Goal: Task Accomplishment & Management: Use online tool/utility

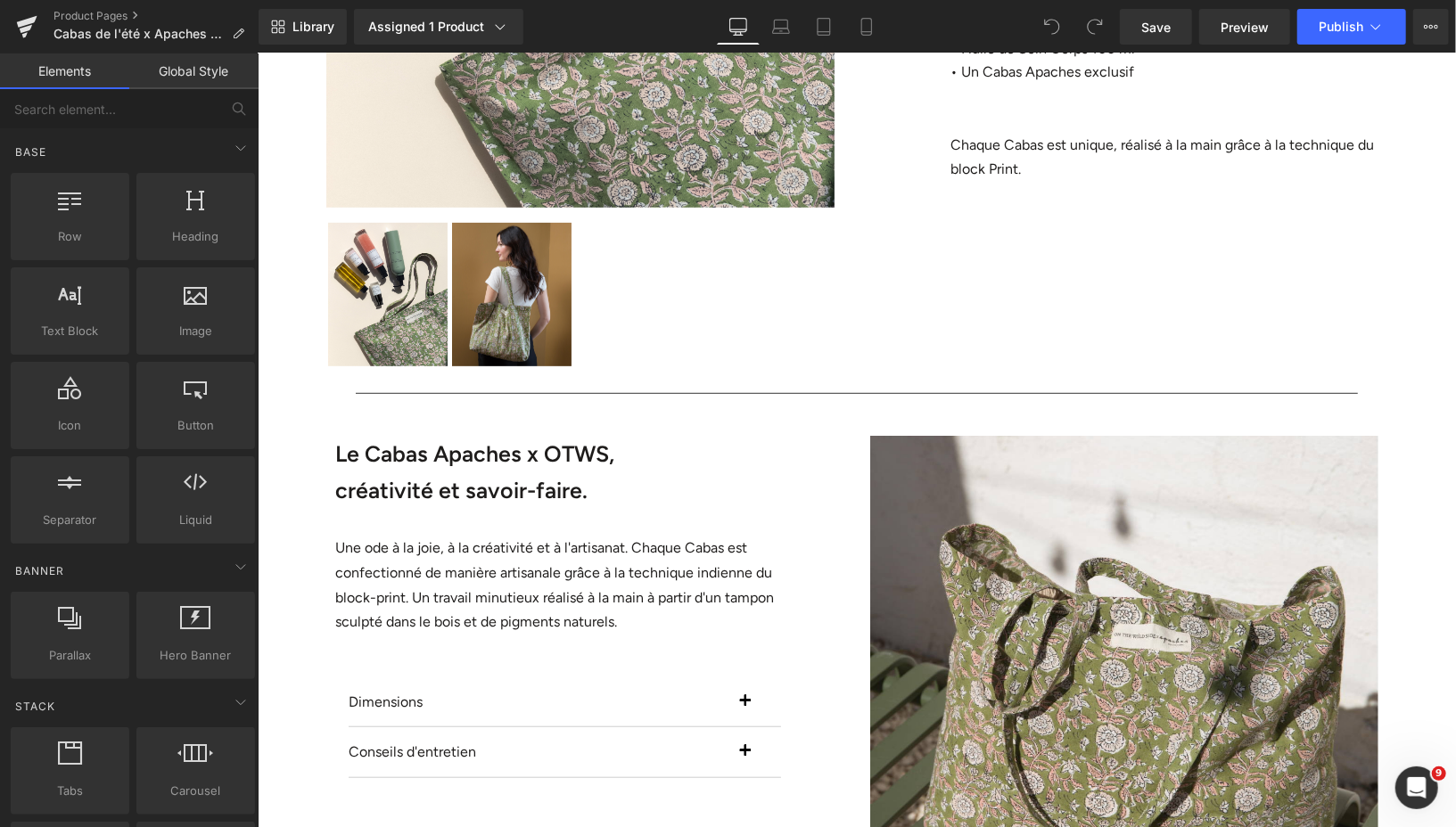
scroll to position [742, 0]
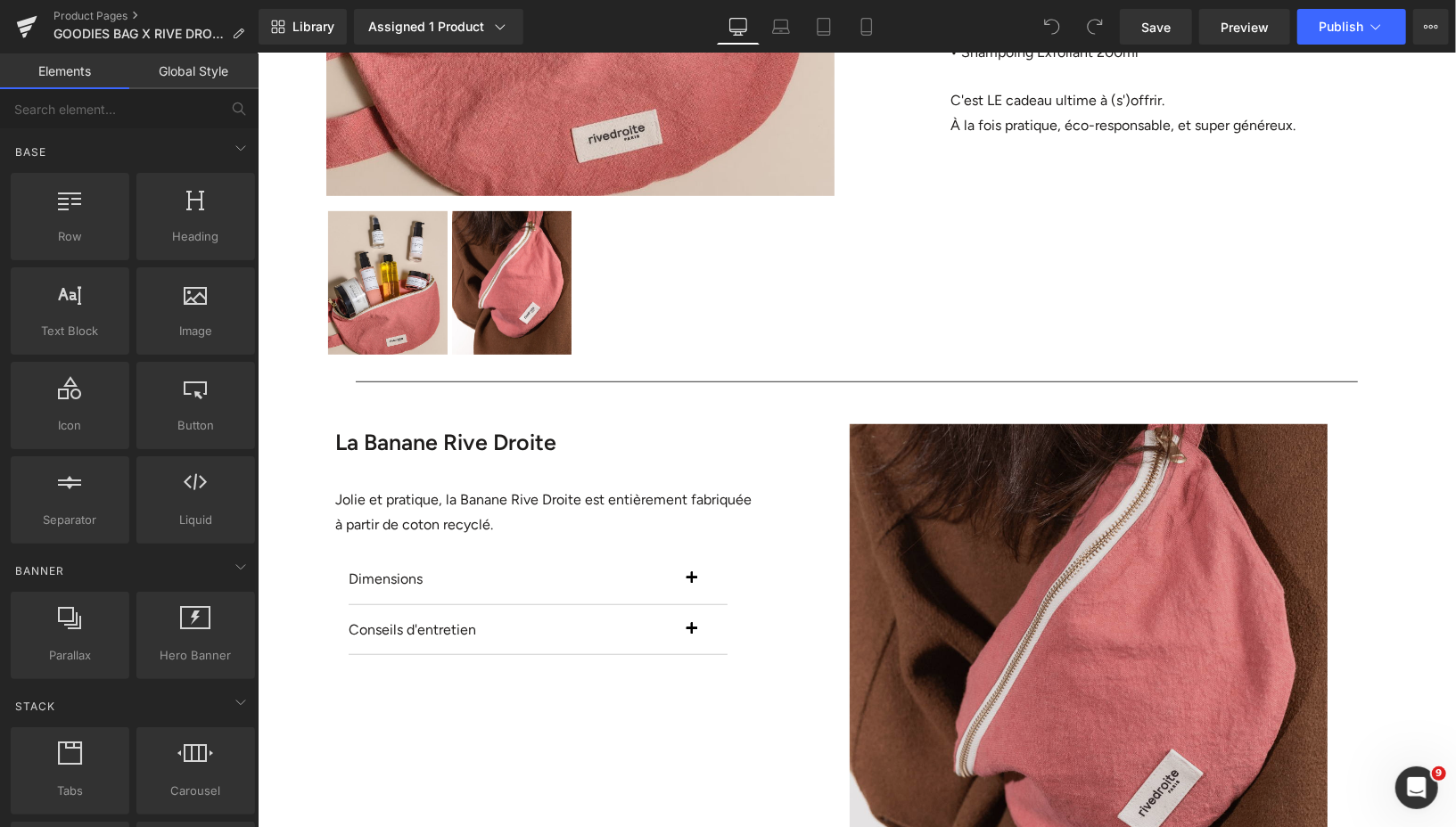
scroll to position [90, 0]
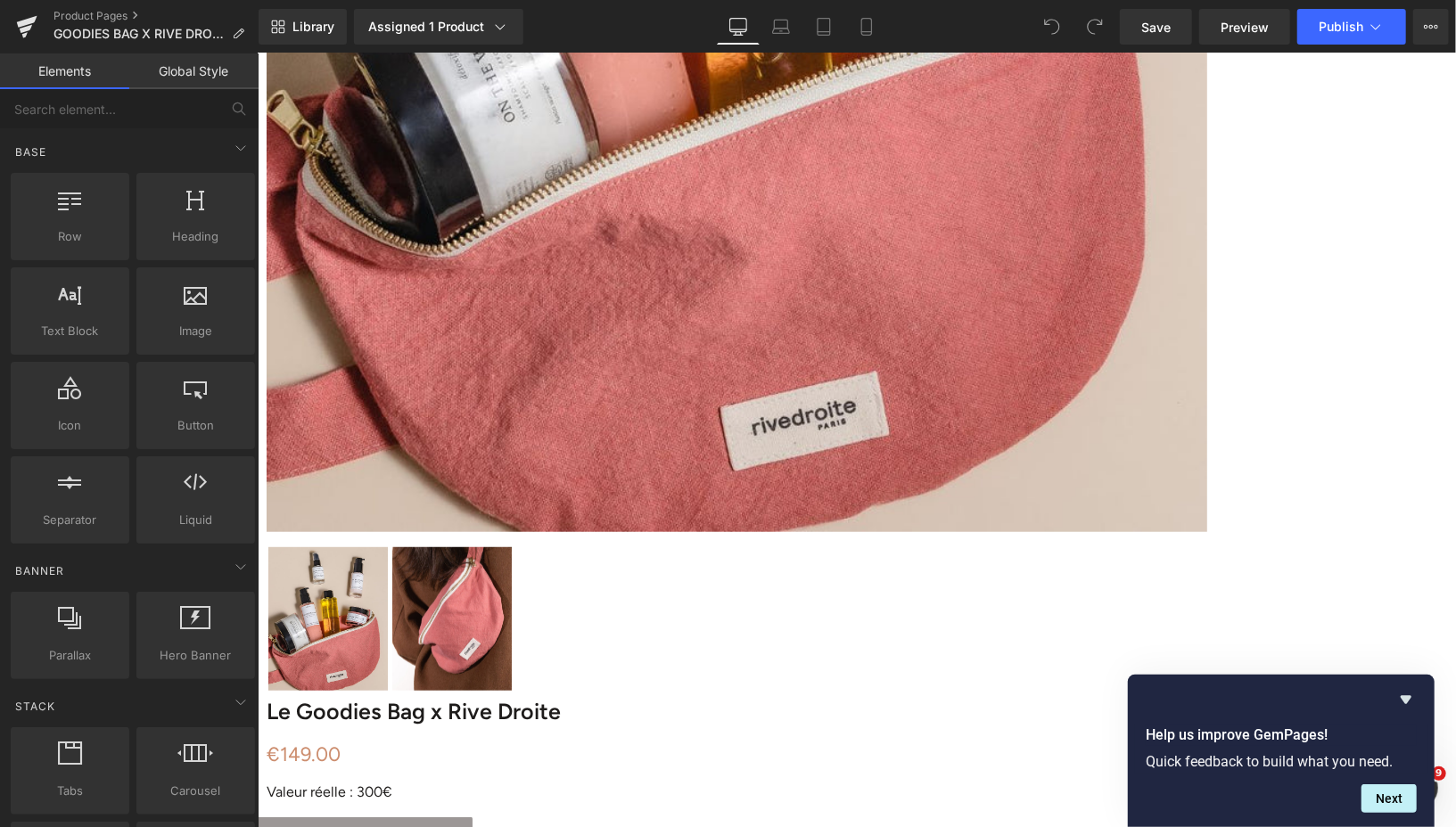
scroll to position [711, 0]
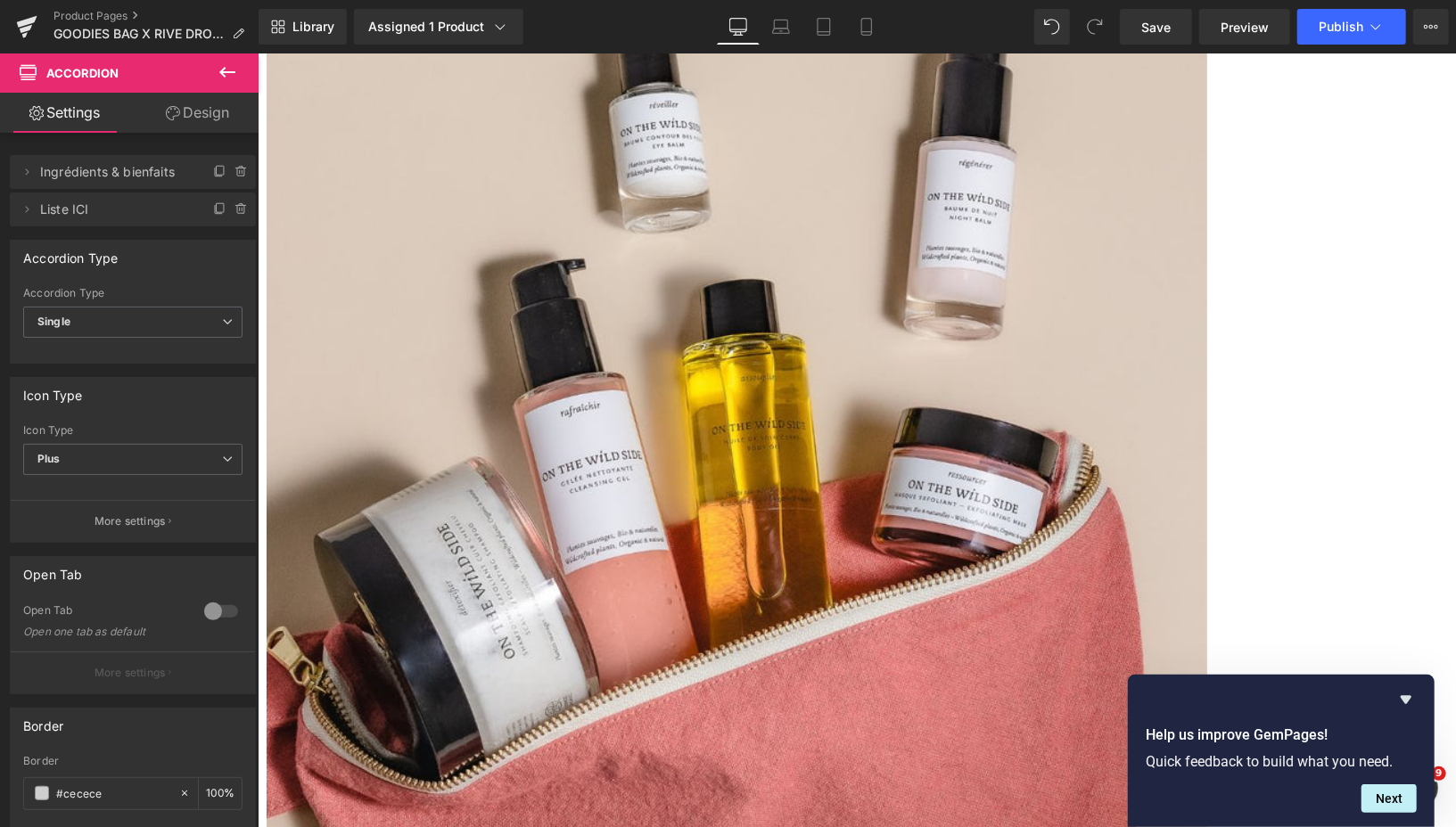
scroll to position [235, 0]
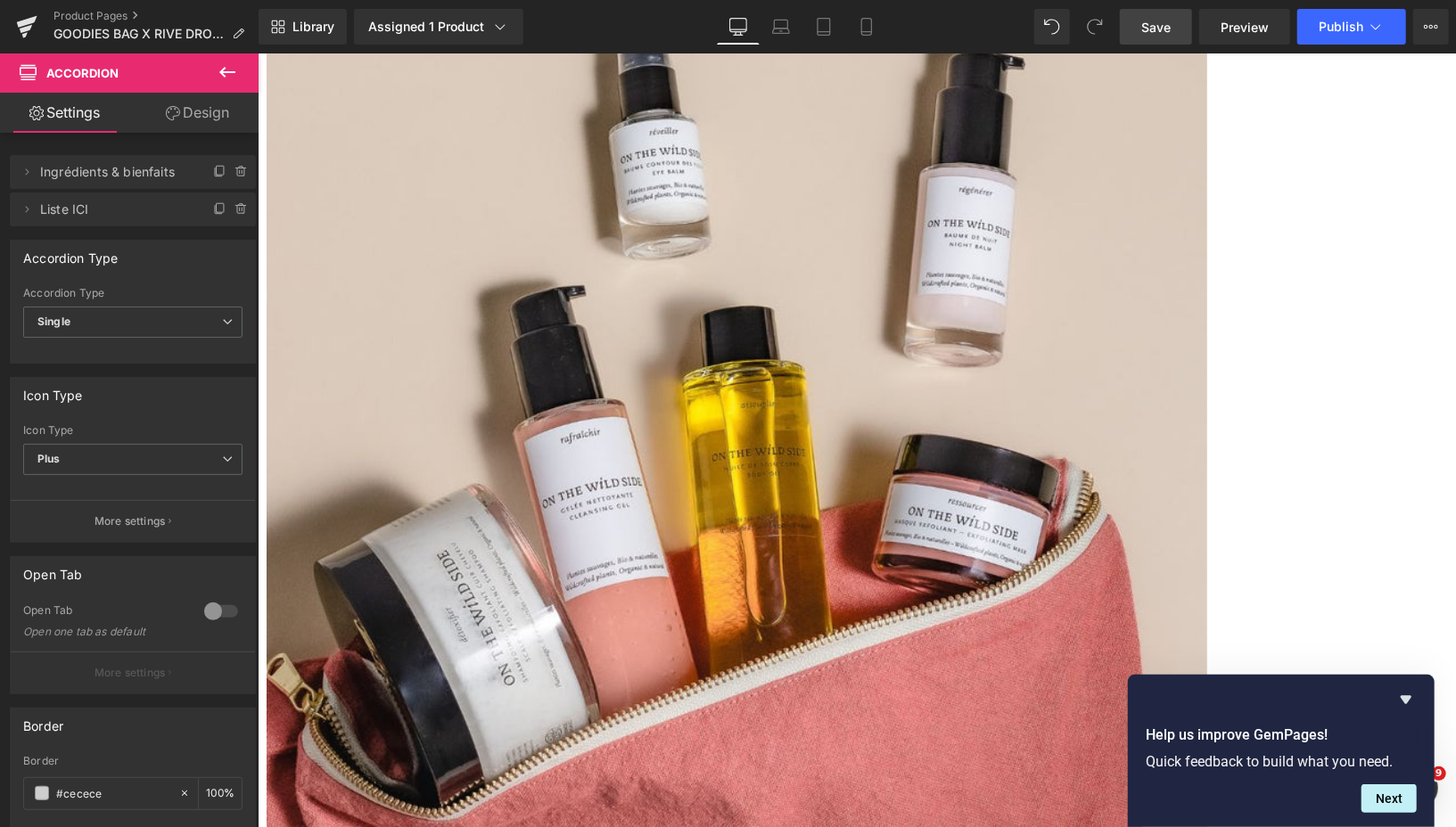
click at [1152, 21] on span "Save" at bounding box center [1155, 27] width 29 height 19
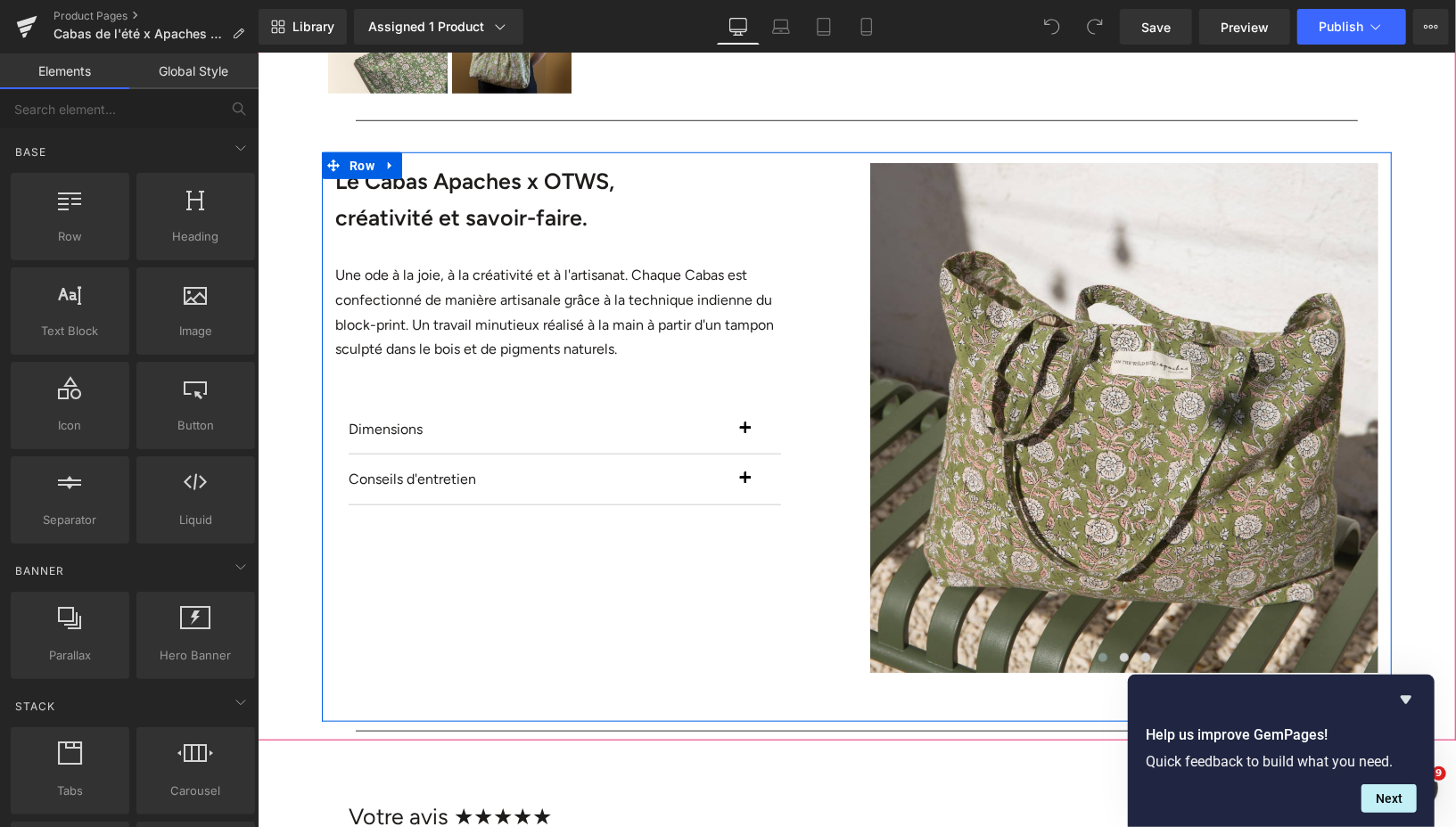
scroll to position [849, 0]
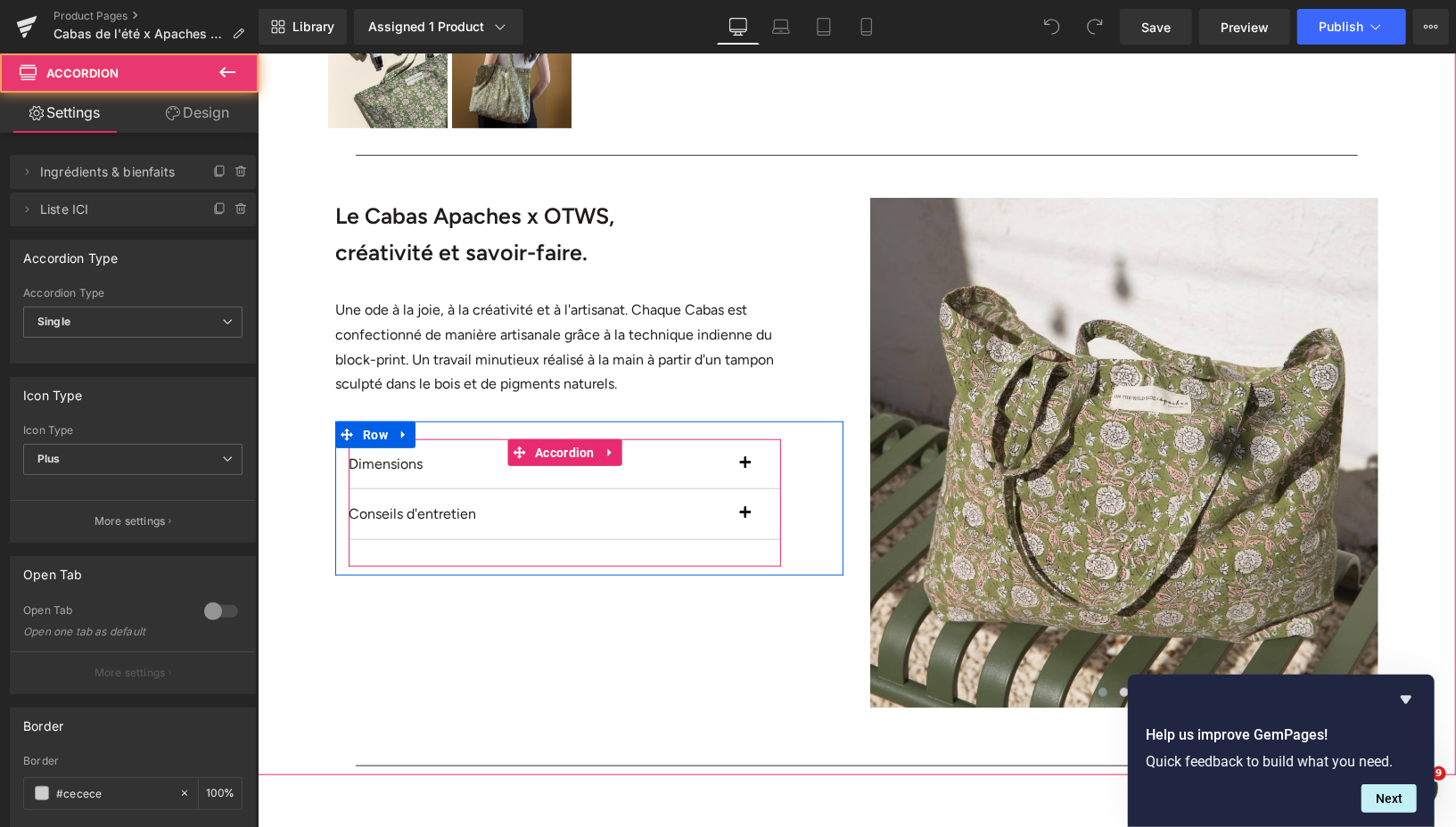
click at [744, 468] on span "button" at bounding box center [744, 468] width 0 height 0
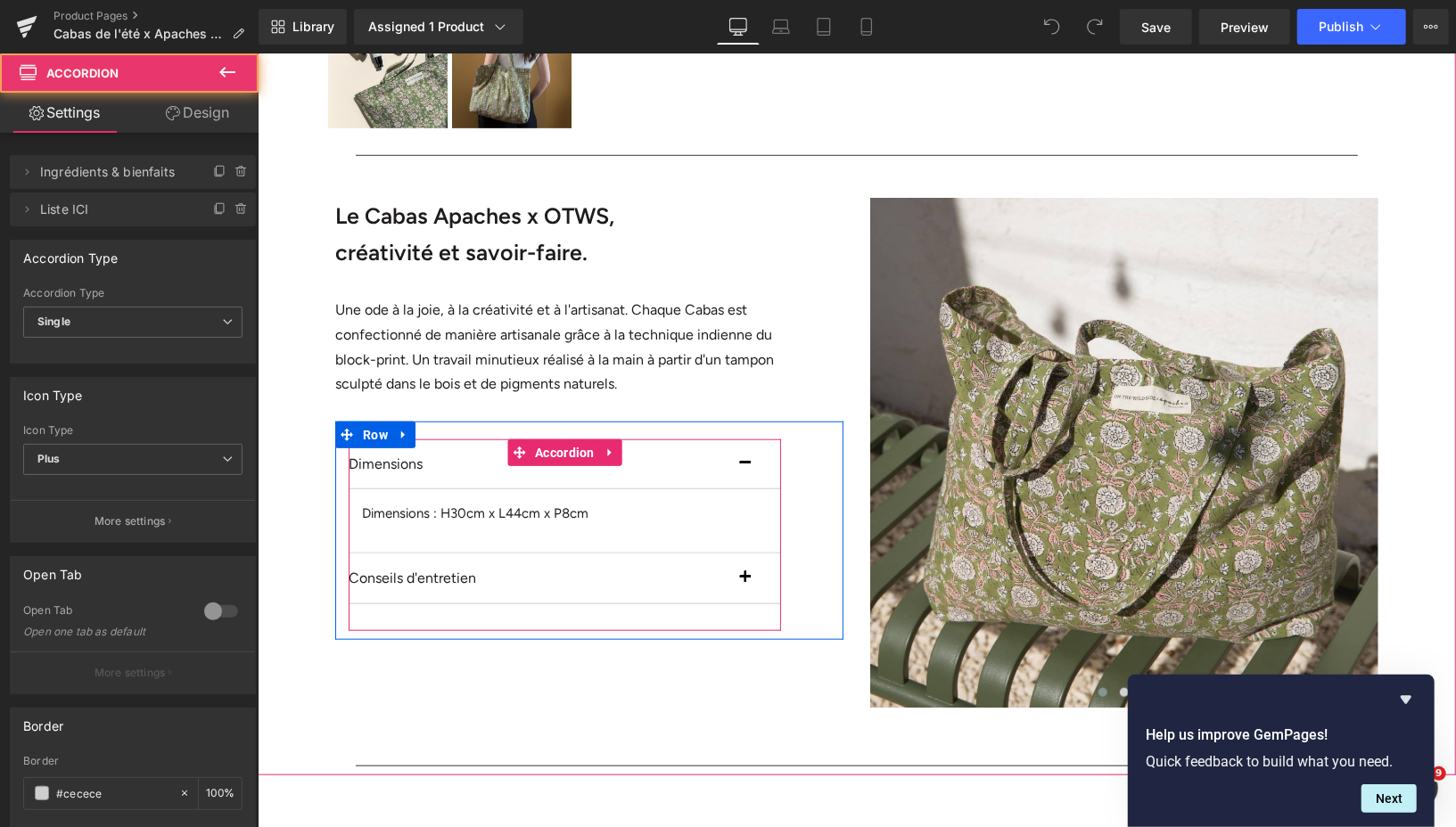
click at [744, 468] on span "button" at bounding box center [744, 468] width 0 height 0
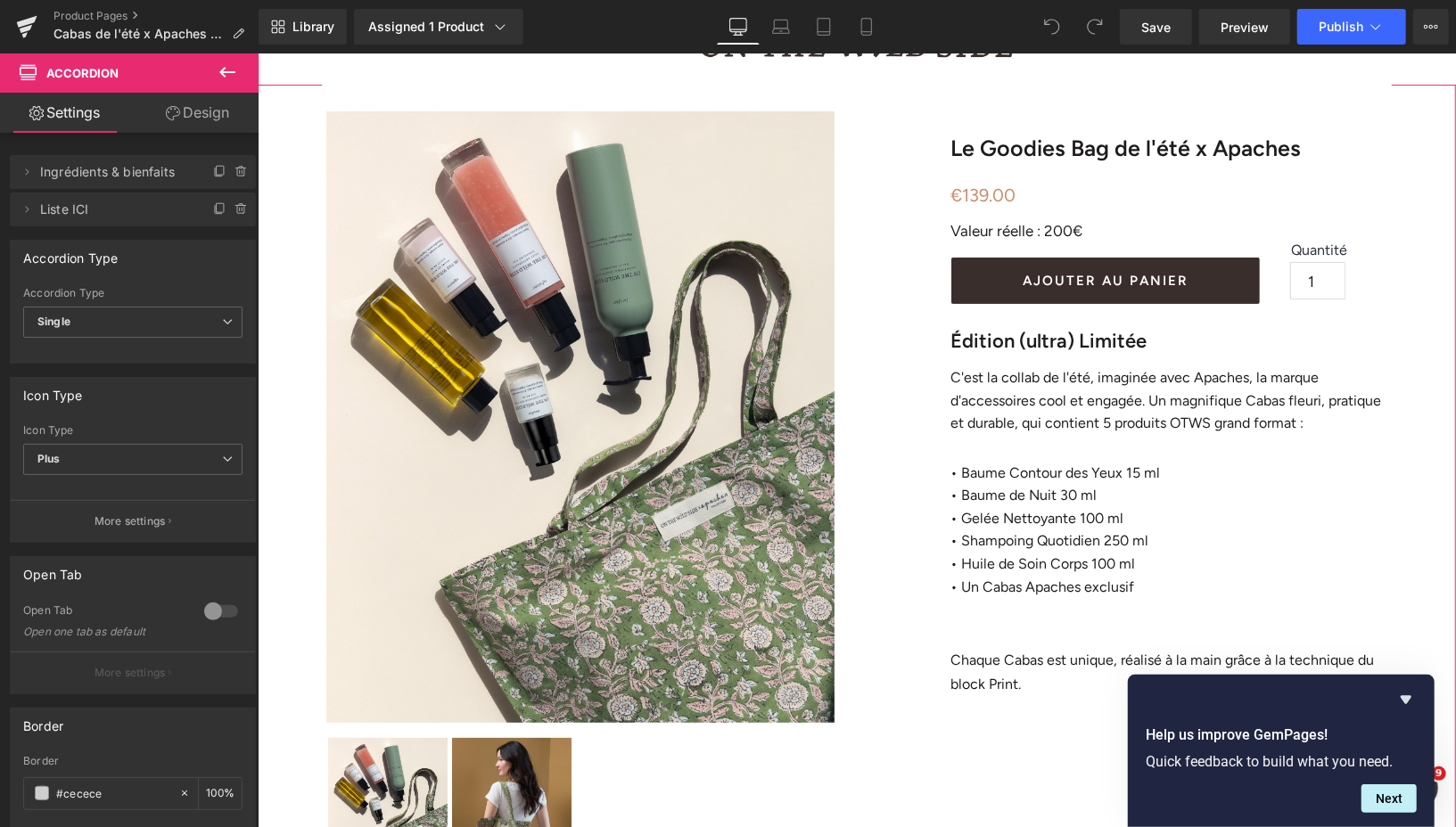
scroll to position [37, 0]
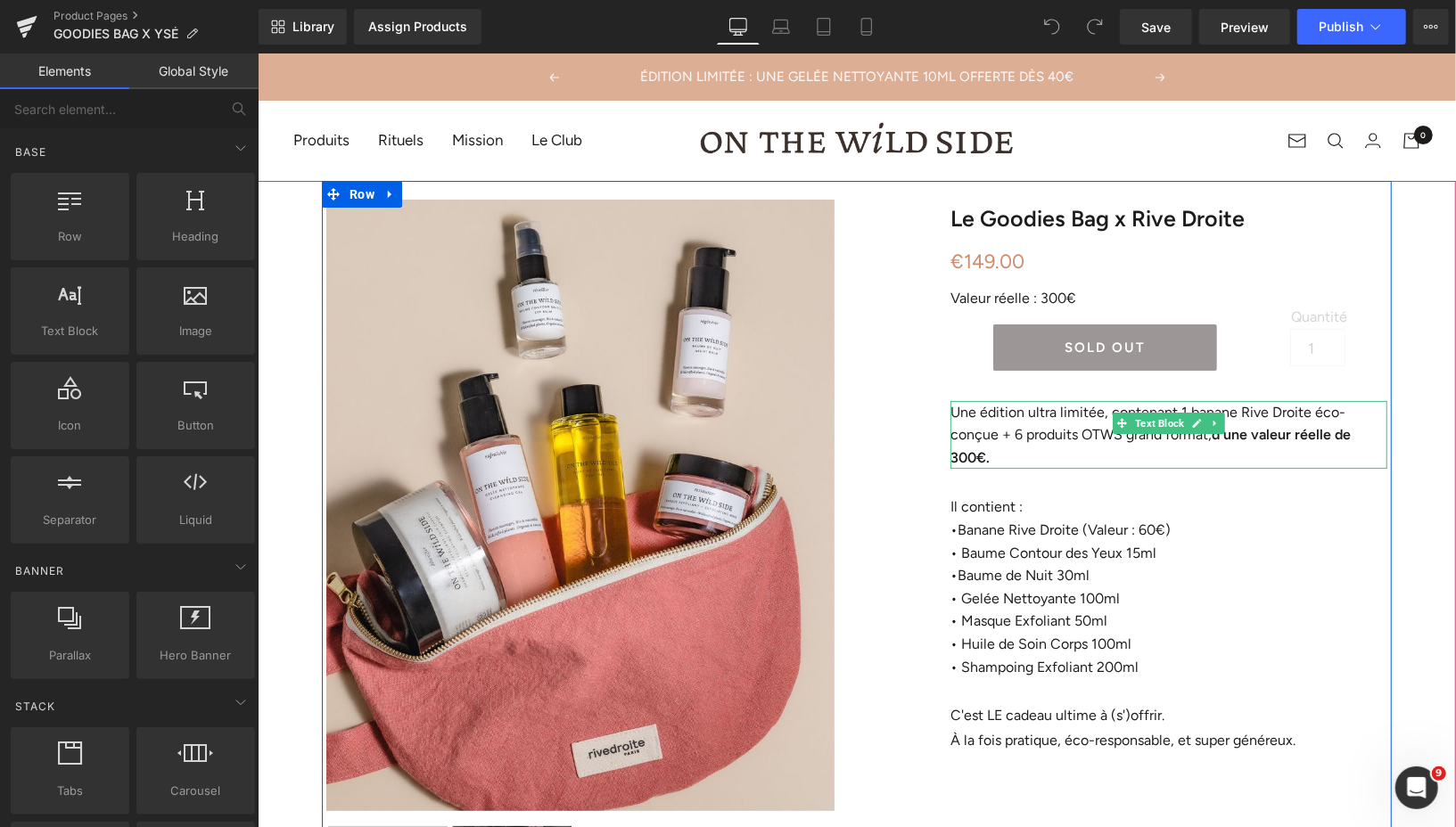
click at [1037, 422] on p "Une édition ultra limitée, contenant 1 banane Rive Droite éco-conçue + 6 produi…" at bounding box center [1167, 434] width 437 height 69
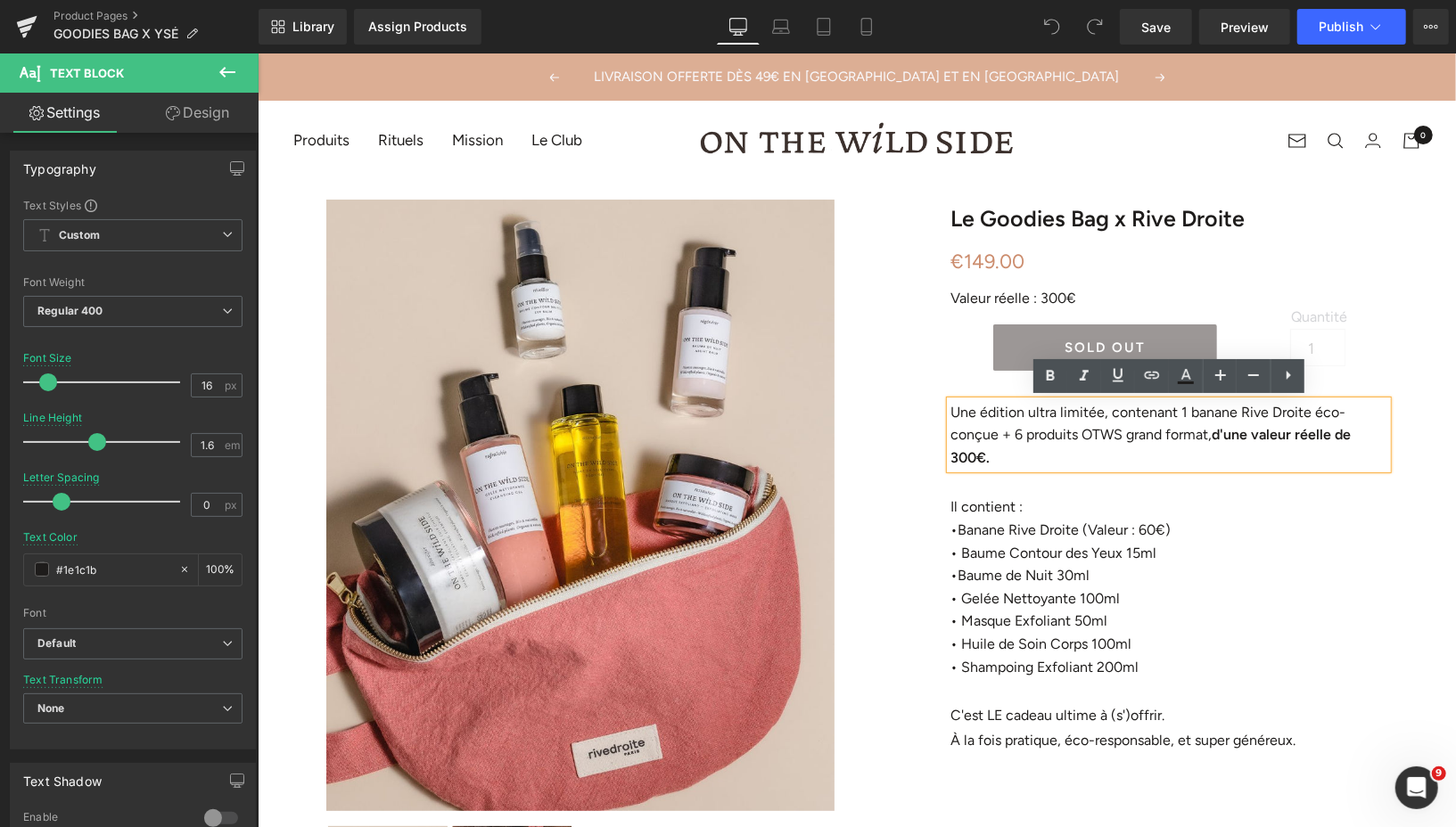
click at [1029, 416] on p "Une édition ultra limitée, contenant 1 banane Rive Droite éco-conçue + 6 produi…" at bounding box center [1167, 434] width 437 height 69
click at [952, 412] on p "Une édition ultra limitée, contenant 1 banane Rive Droite éco-conçue + 6 produi…" at bounding box center [1167, 434] width 437 height 69
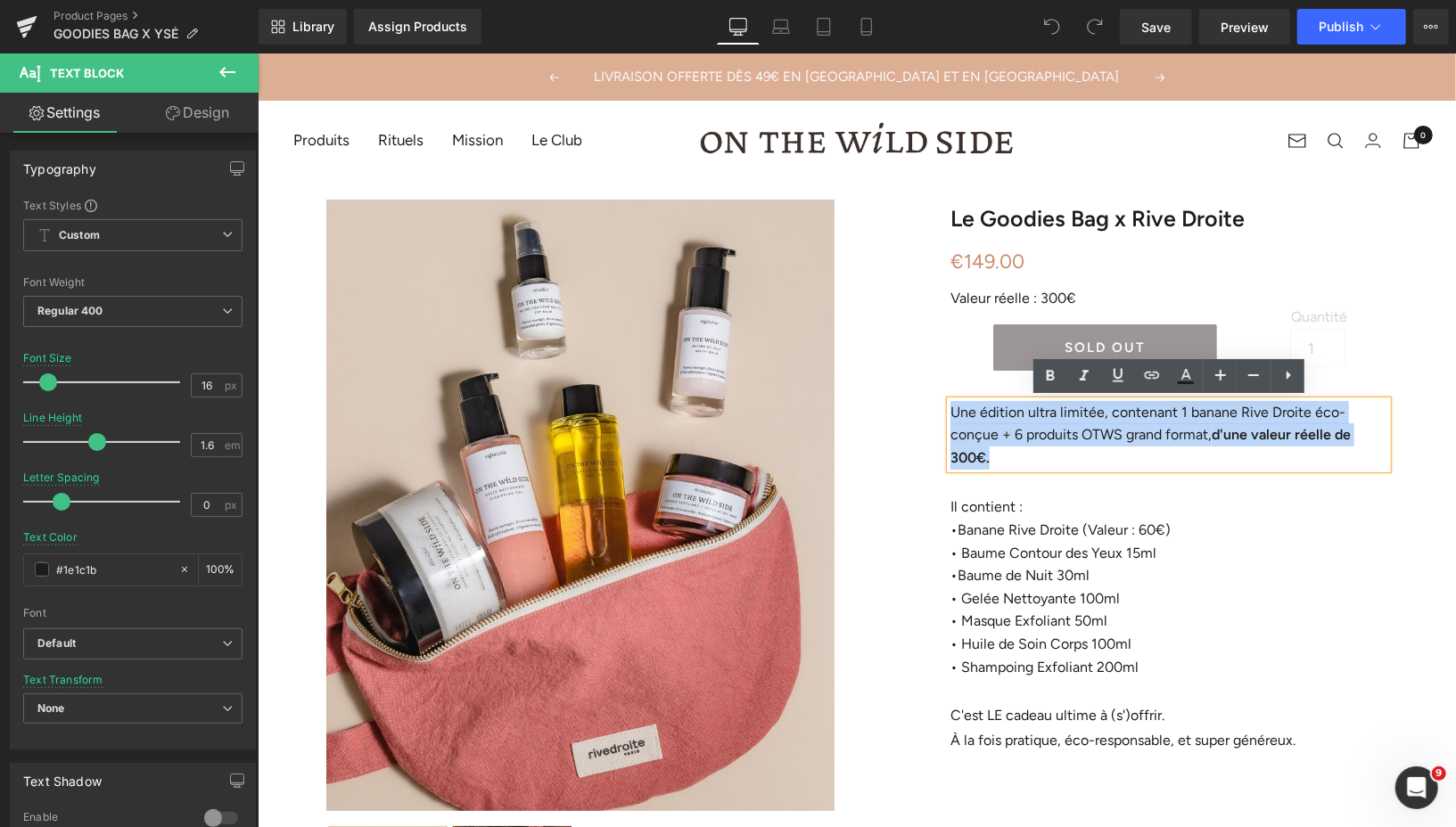
drag, startPoint x: 951, startPoint y: 412, endPoint x: 1351, endPoint y: 434, distance: 400.6
click at [1351, 434] on p "Une édition ultra limitée, contenant 1 banane Rive Droite éco-conçue + 6 produi…" at bounding box center [1167, 434] width 437 height 69
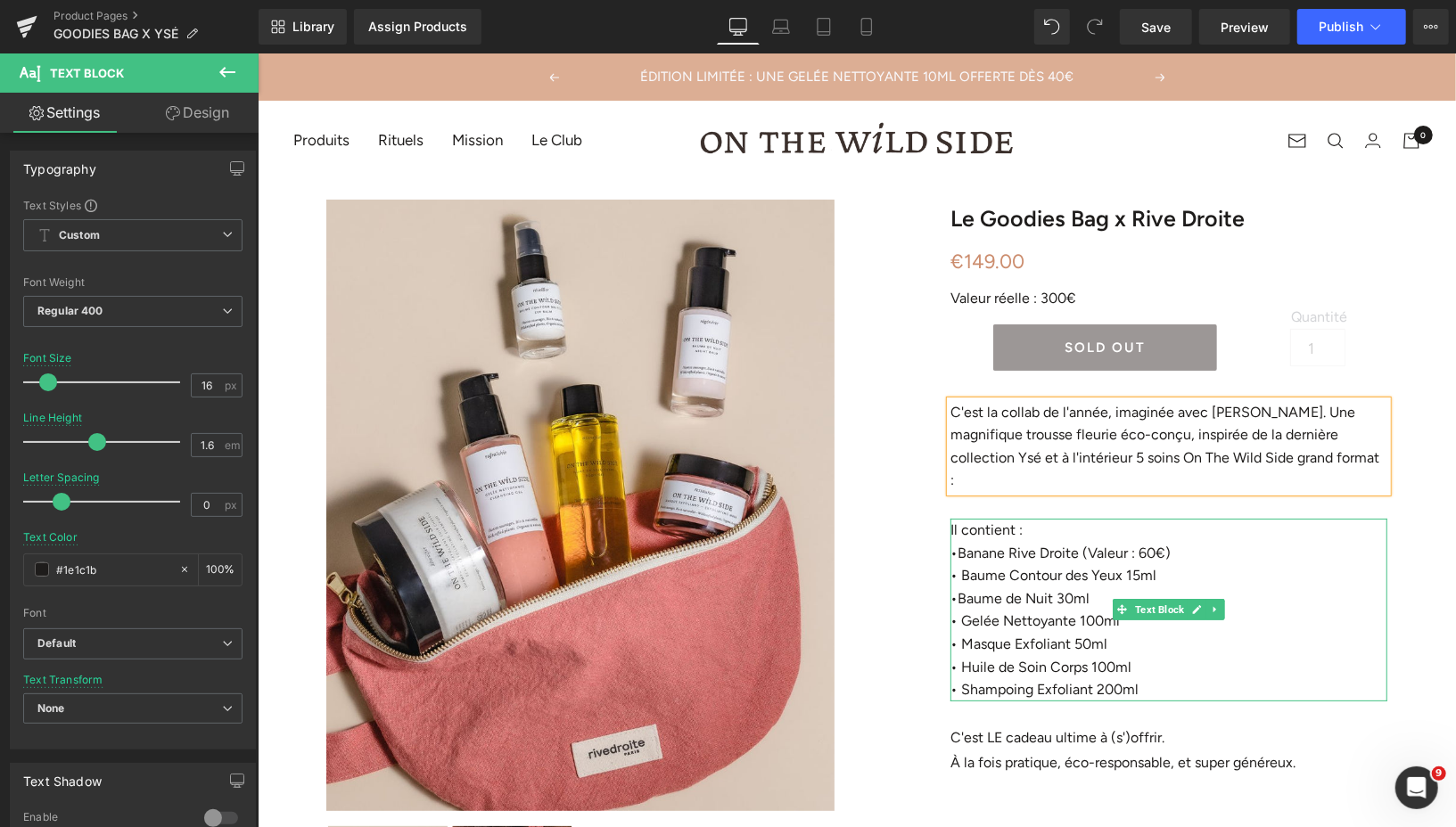
click at [991, 518] on p "Il contient :" at bounding box center [1167, 530] width 437 height 23
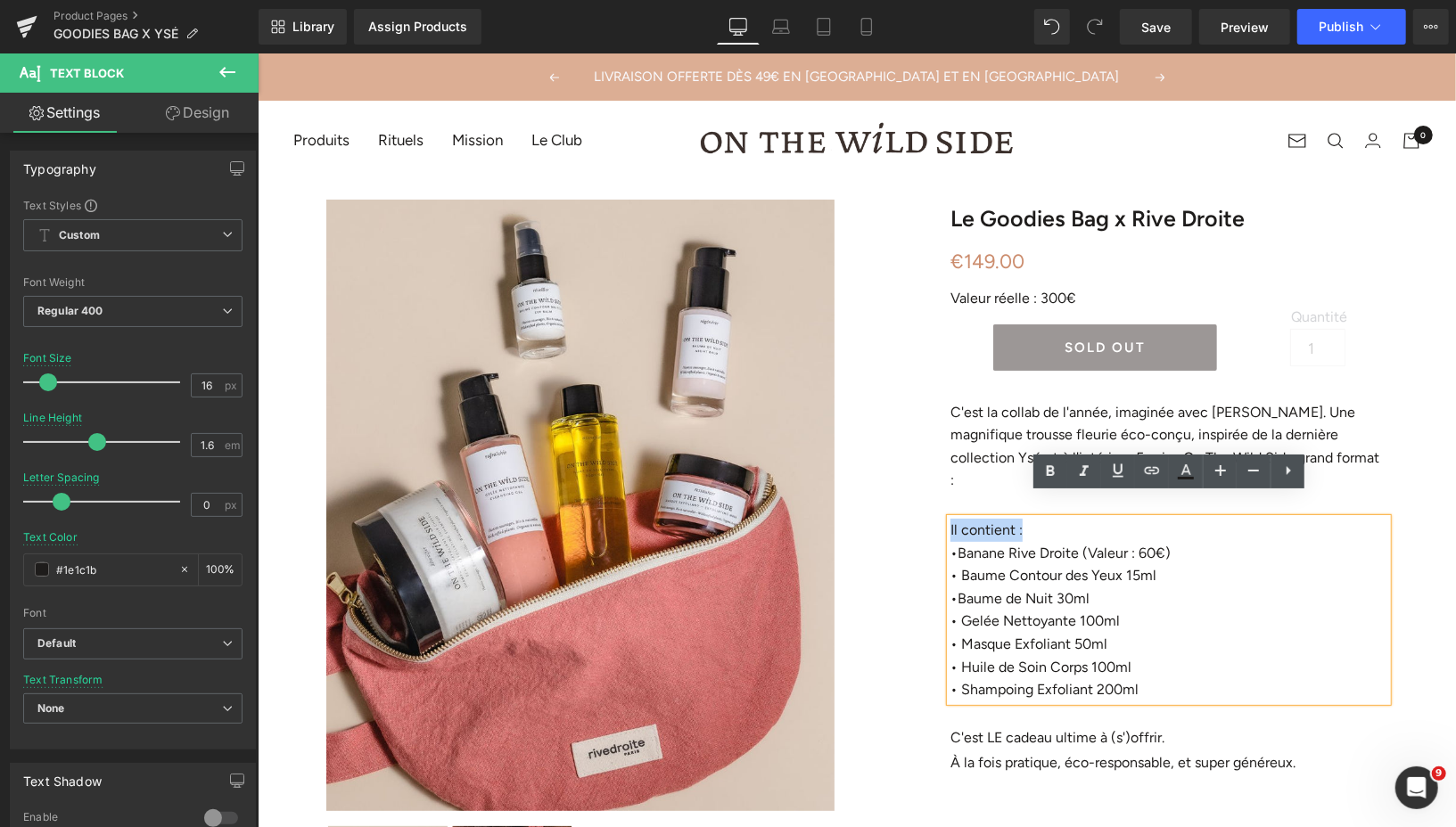
drag, startPoint x: 1027, startPoint y: 508, endPoint x: 950, endPoint y: 506, distance: 77.0
click at [950, 518] on p "Il contient :" at bounding box center [1167, 530] width 437 height 23
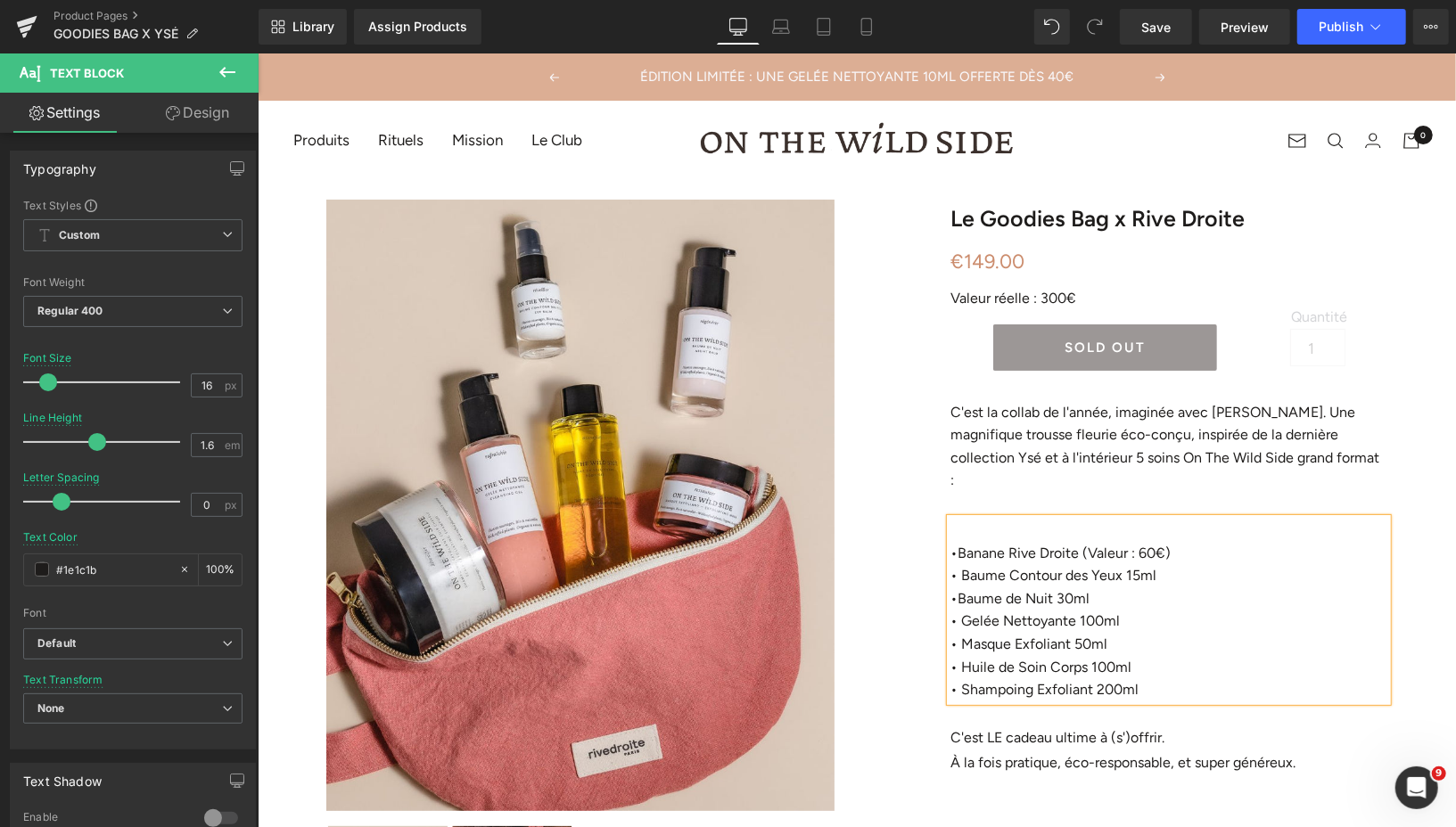
click at [1177, 541] on p "• Banane Rive Droite (Valeur : 60€)" at bounding box center [1167, 553] width 437 height 23
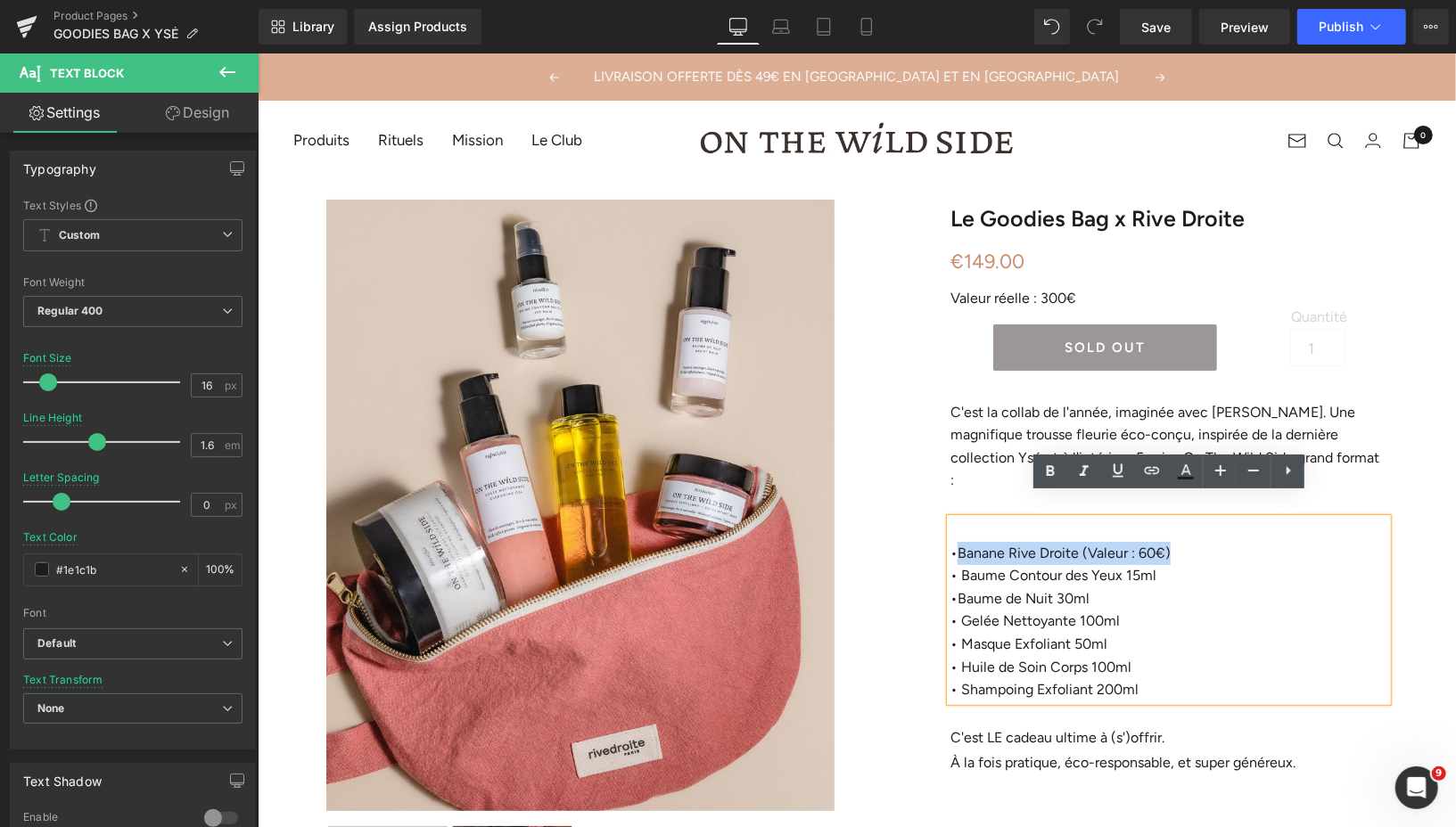
drag, startPoint x: 1177, startPoint y: 527, endPoint x: 957, endPoint y: 530, distance: 220.0
click at [957, 541] on p "• Banane Rive Droite (Valeur : 60€)" at bounding box center [1167, 553] width 437 height 23
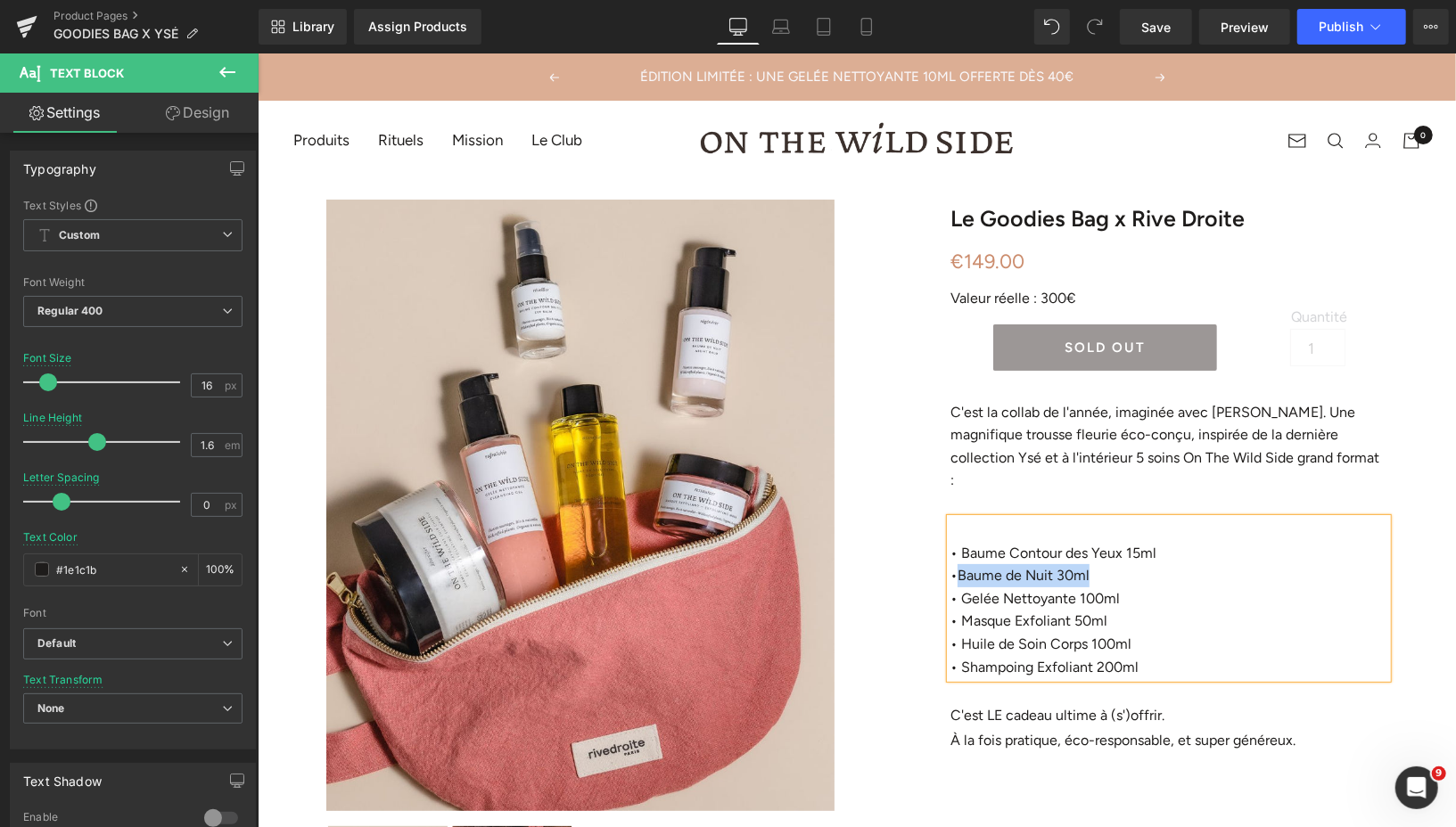
drag, startPoint x: 1091, startPoint y: 551, endPoint x: 961, endPoint y: 549, distance: 130.0
click at [961, 564] on p "• Baume de Nuit 30ml" at bounding box center [1167, 575] width 437 height 23
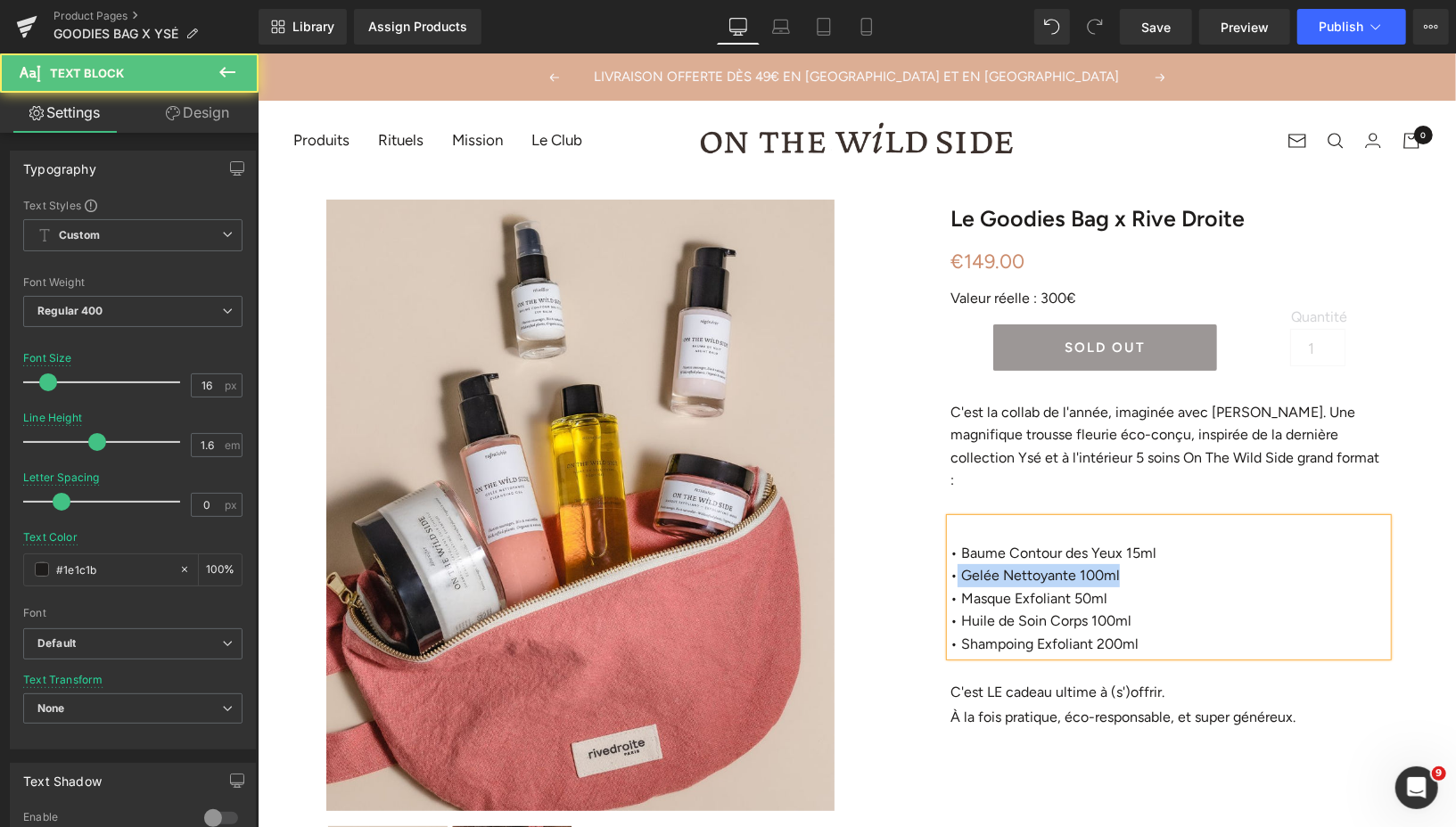
drag, startPoint x: 1118, startPoint y: 552, endPoint x: 953, endPoint y: 547, distance: 165.1
click at [953, 564] on p "• Gelée Nettoyante 100ml" at bounding box center [1167, 575] width 437 height 23
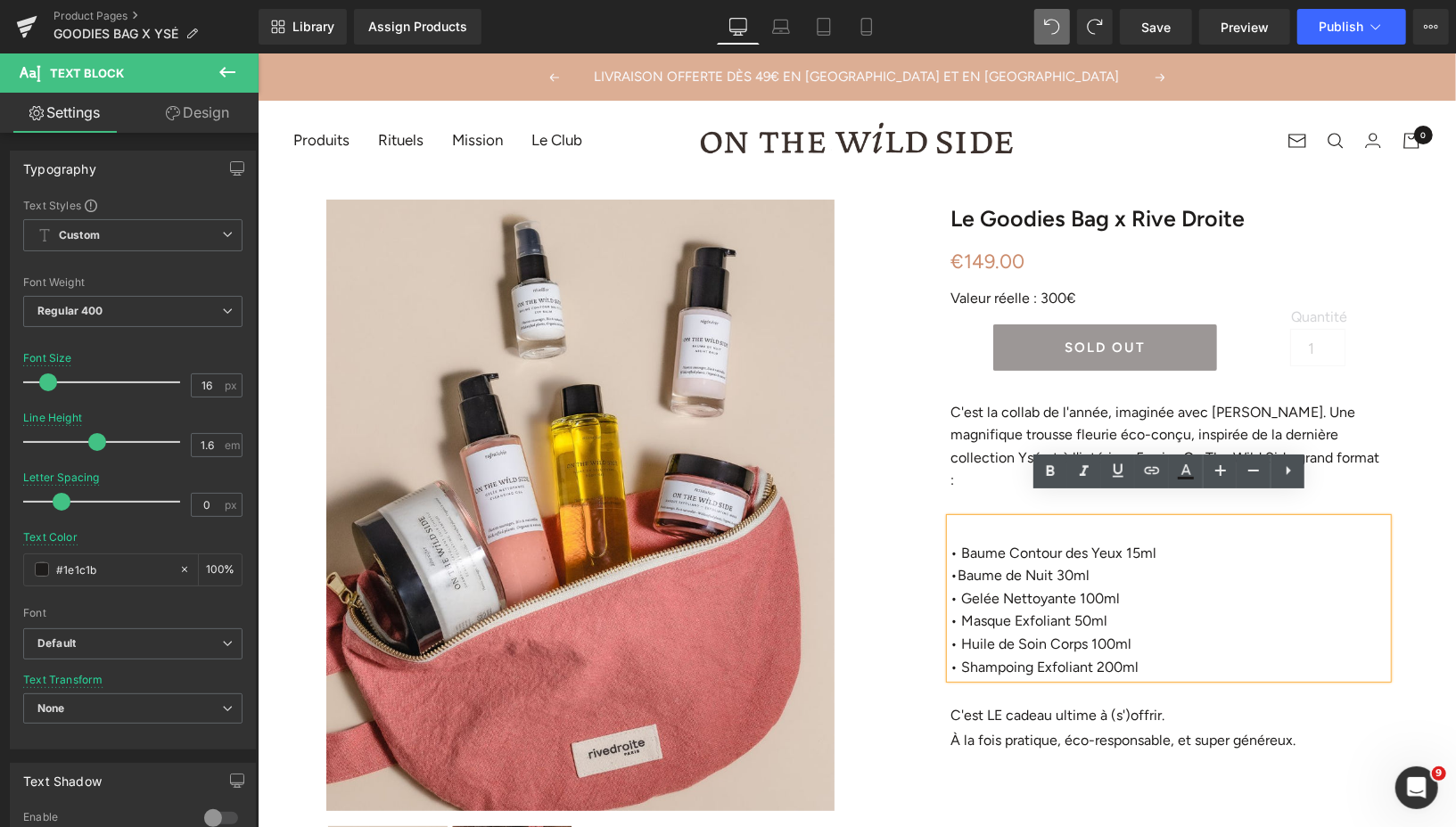
click at [1090, 564] on p "• Baume de Nuit 30ml" at bounding box center [1167, 575] width 437 height 23
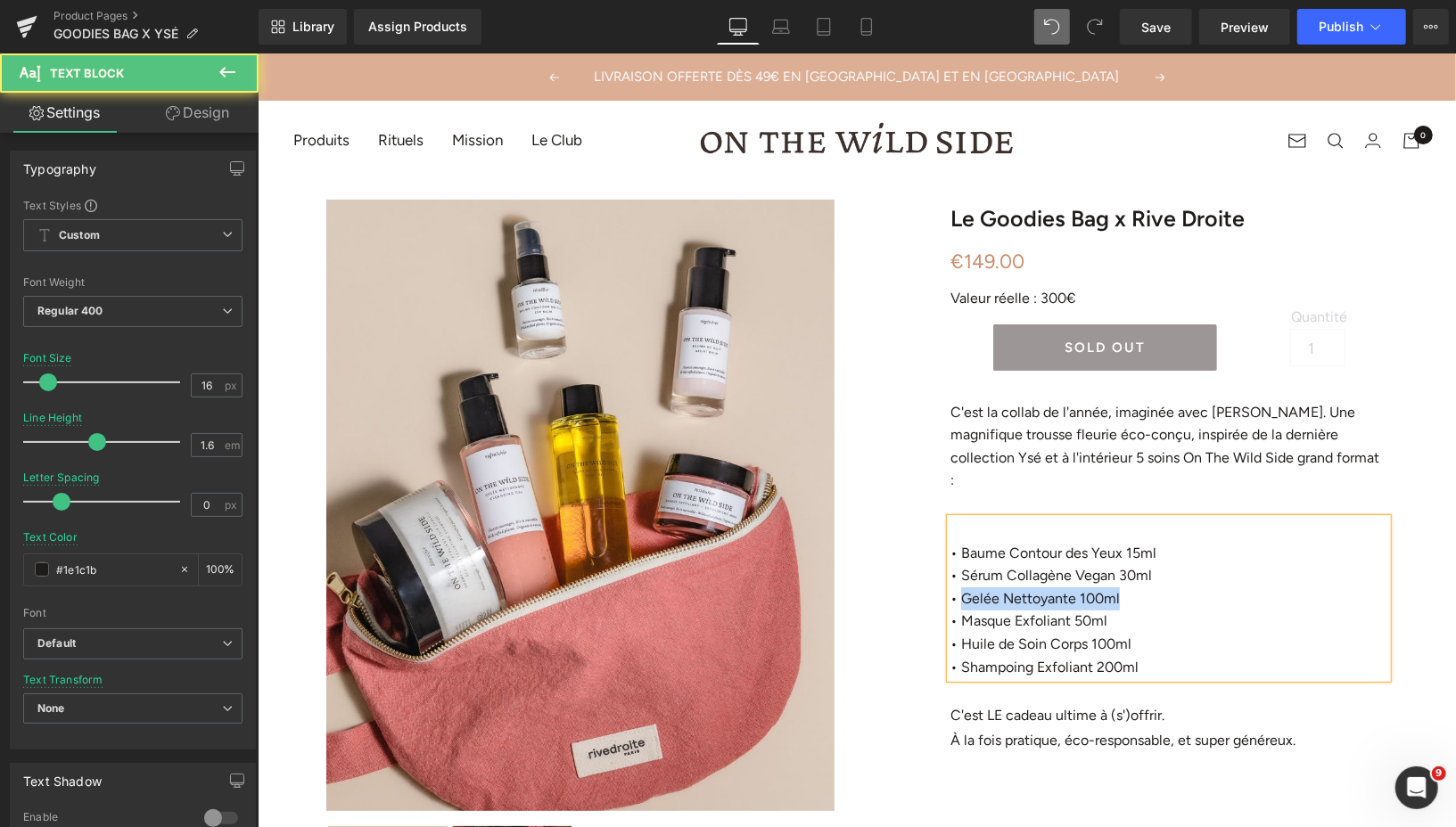
drag, startPoint x: 1120, startPoint y: 576, endPoint x: 962, endPoint y: 575, distance: 158.0
click at [962, 587] on p "• Gelée Nettoyante 100ml" at bounding box center [1167, 598] width 437 height 23
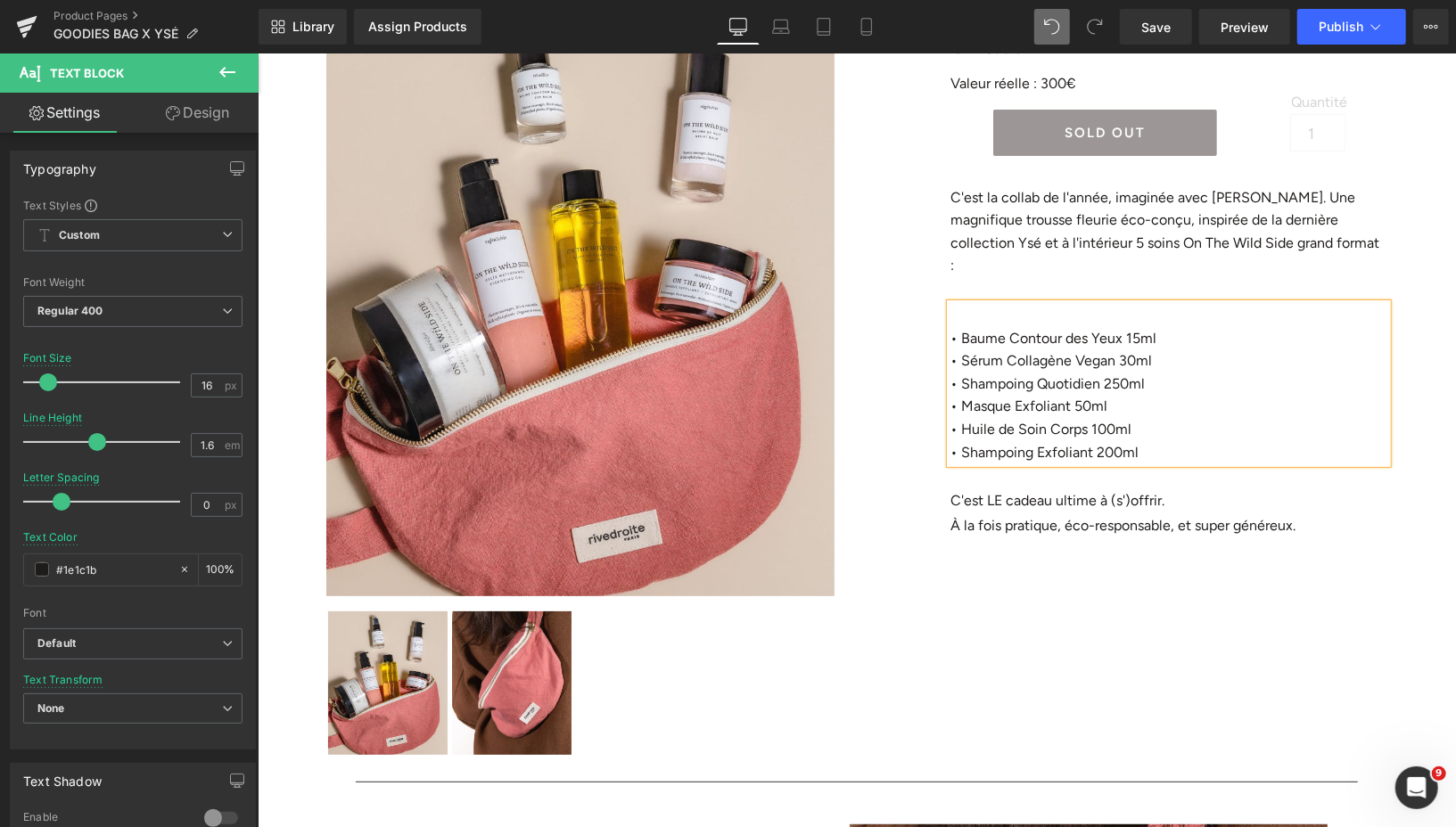
scroll to position [129, 0]
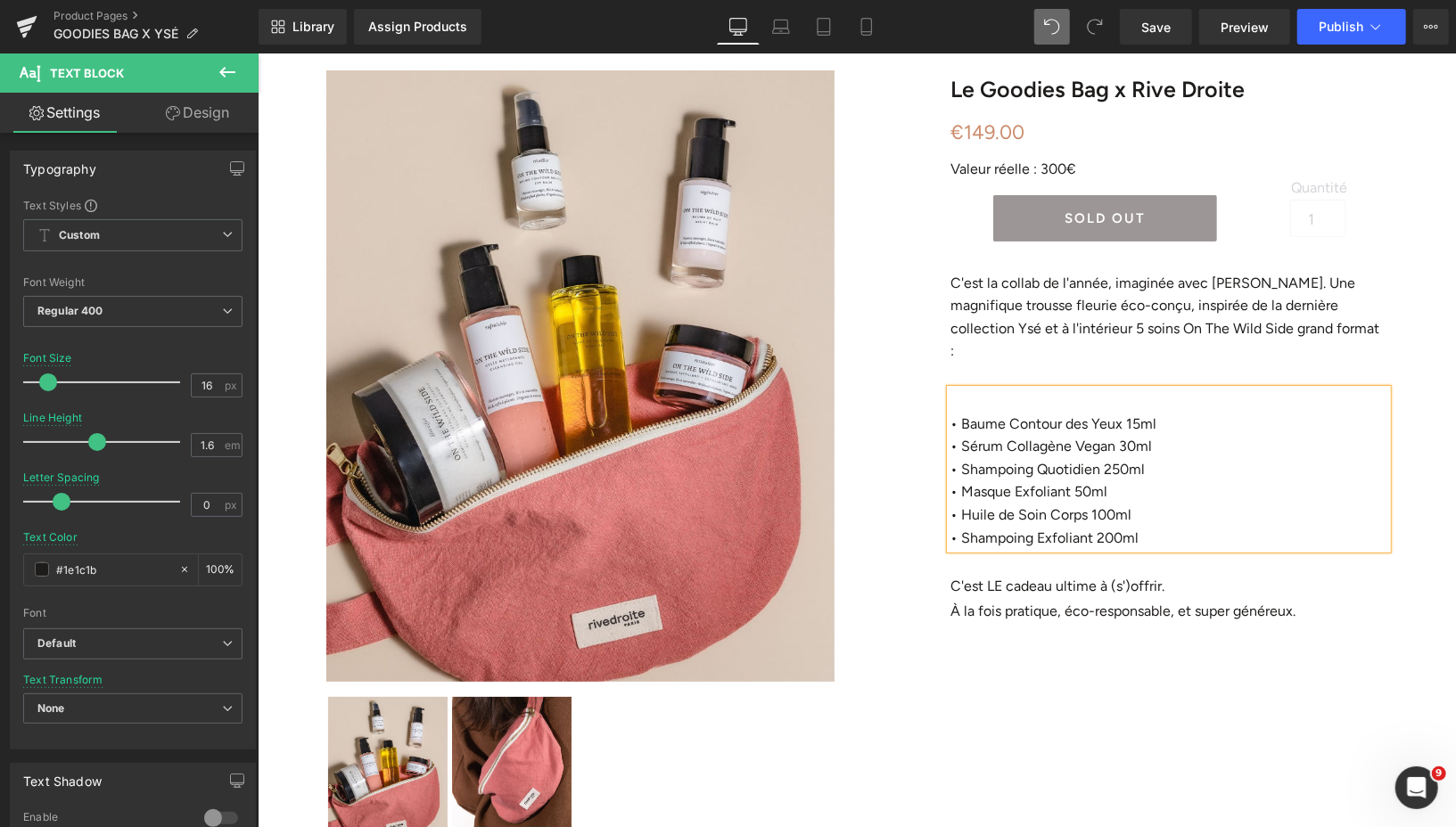
click at [976, 388] on p at bounding box center [1167, 400] width 437 height 23
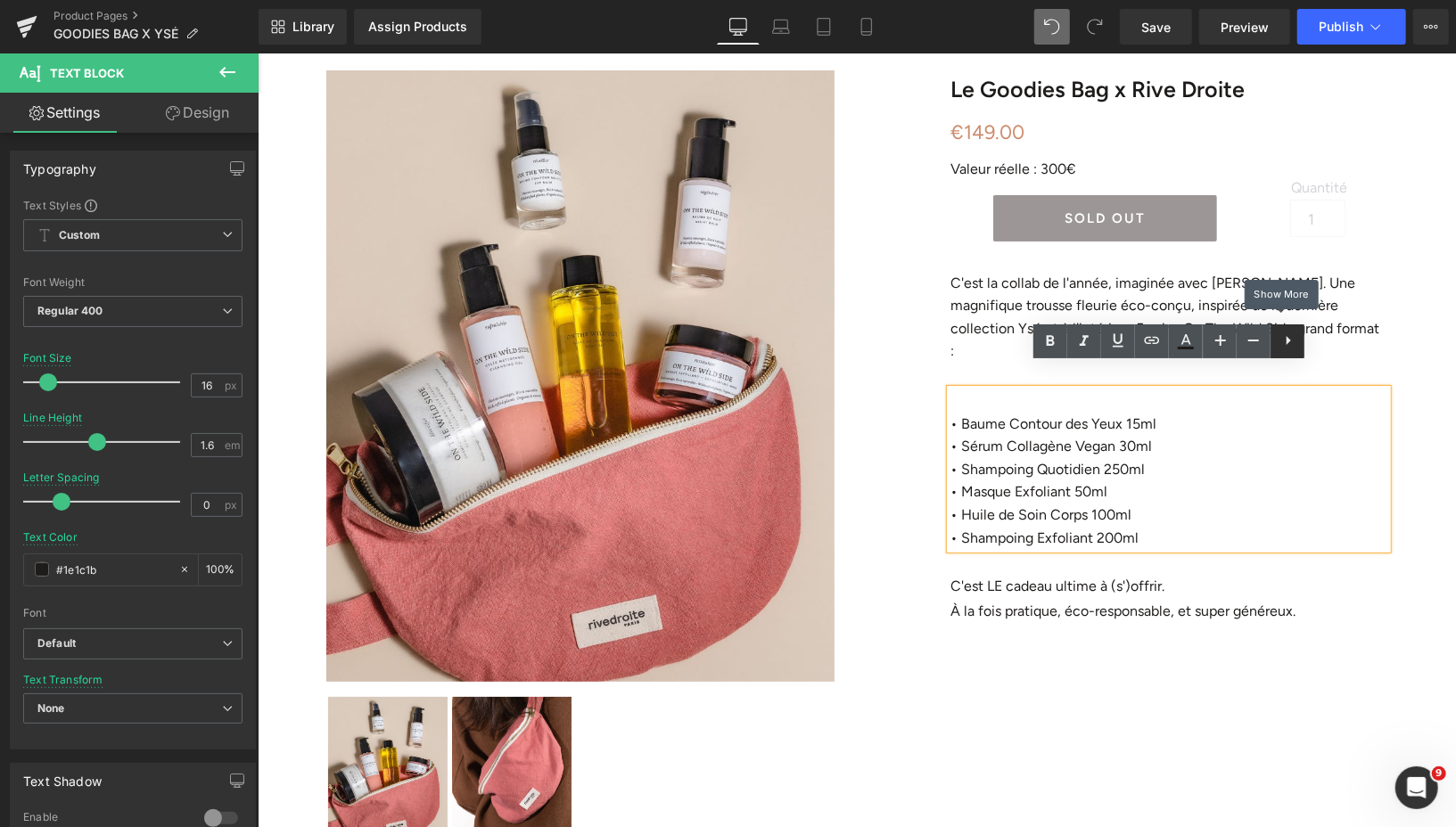
click at [1295, 349] on icon at bounding box center [1288, 340] width 21 height 21
click at [1290, 349] on icon at bounding box center [1287, 340] width 21 height 21
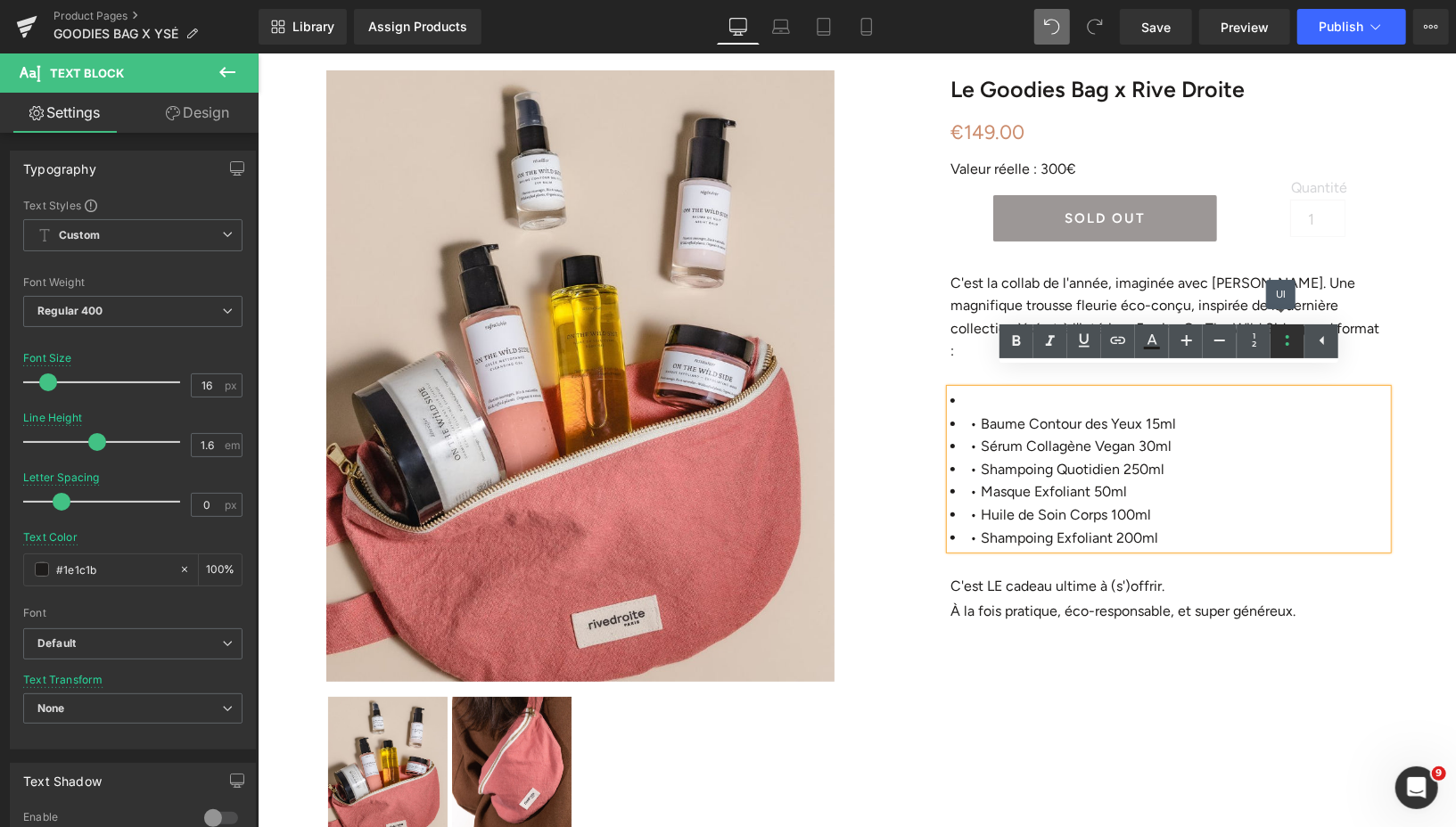
click at [1290, 349] on icon at bounding box center [1287, 340] width 21 height 21
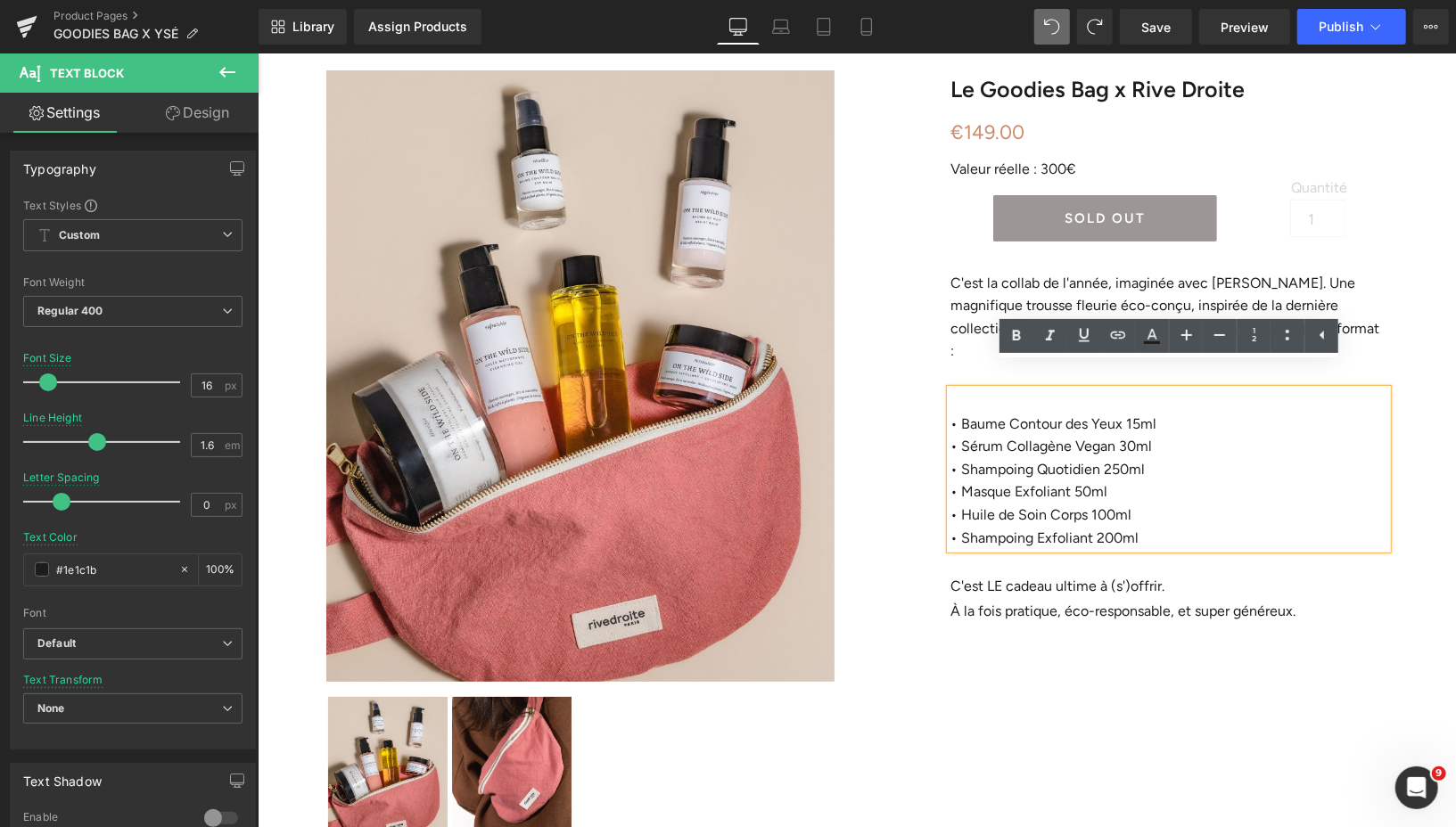
drag, startPoint x: 1138, startPoint y: 515, endPoint x: 947, endPoint y: 509, distance: 191.1
click at [950, 509] on div "• Baume Contour des Yeux 15ml • Sérum Collagène Vegan 30ml • Shampoing Quotidie…" at bounding box center [1167, 468] width 437 height 160
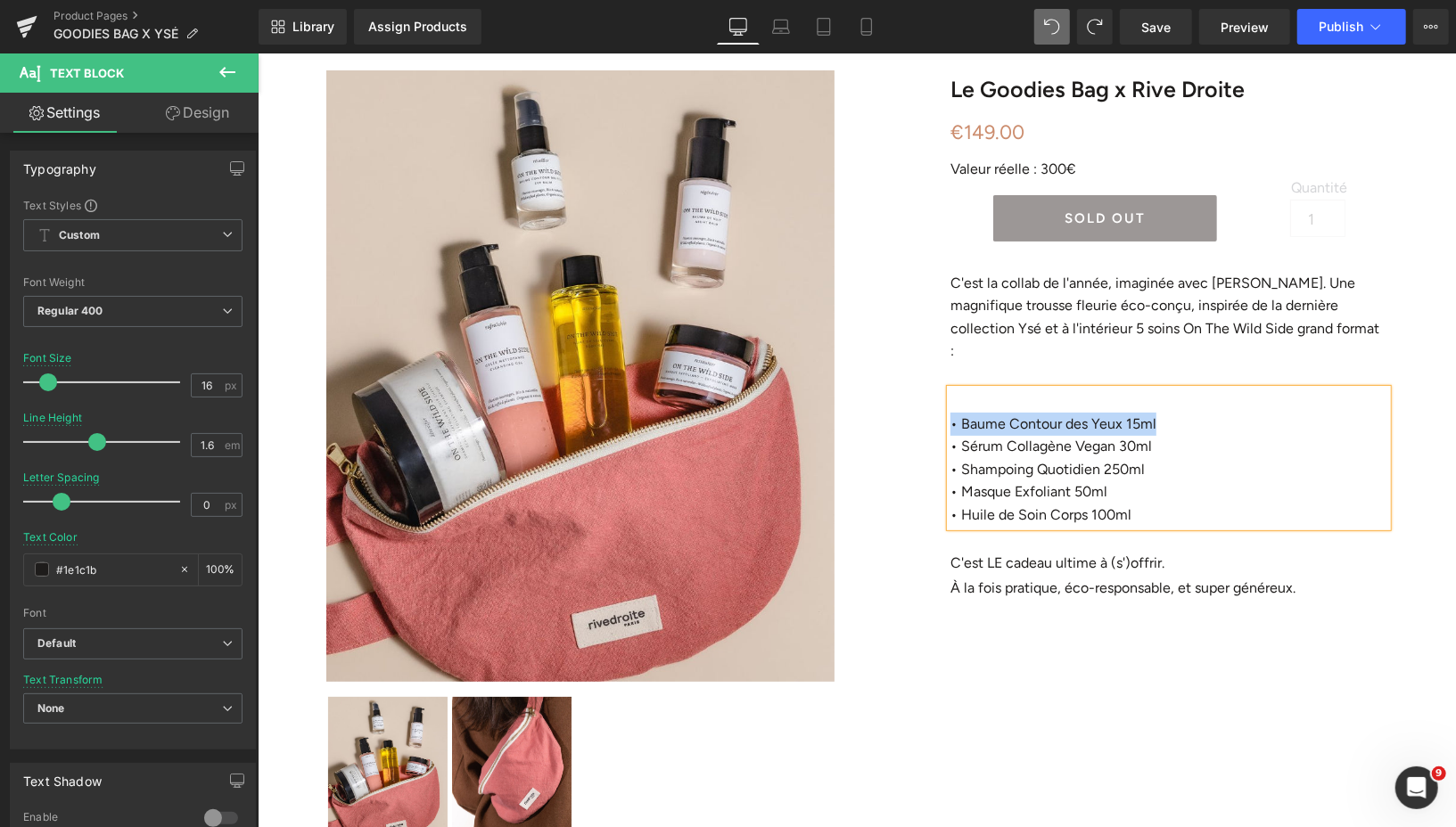
drag, startPoint x: 950, startPoint y: 397, endPoint x: 1158, endPoint y: 404, distance: 208.1
click at [1158, 412] on p "• Baume Contour des Yeux 15ml" at bounding box center [1167, 423] width 437 height 23
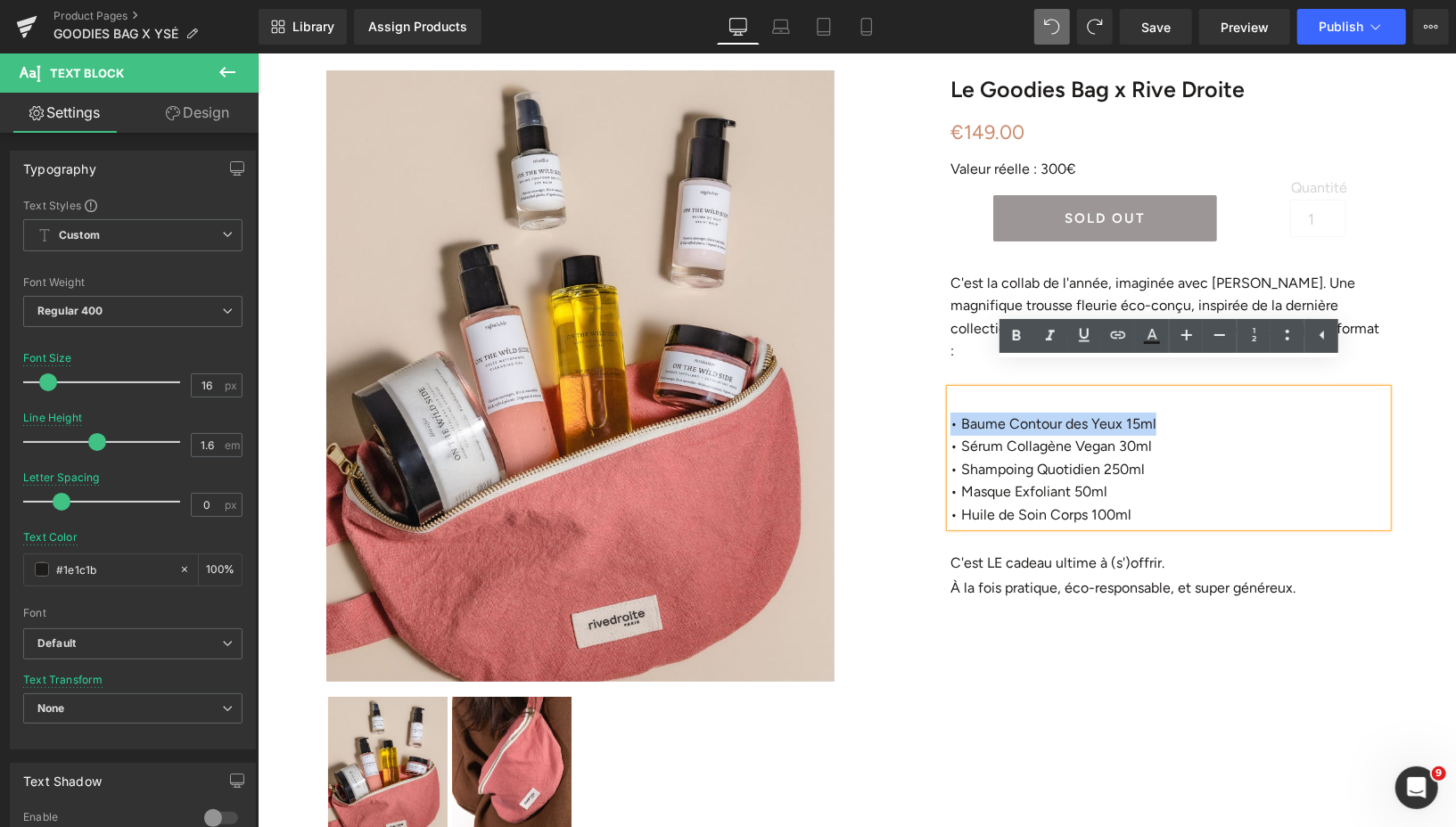
copy p "• Baume Contour des Yeux 15ml"
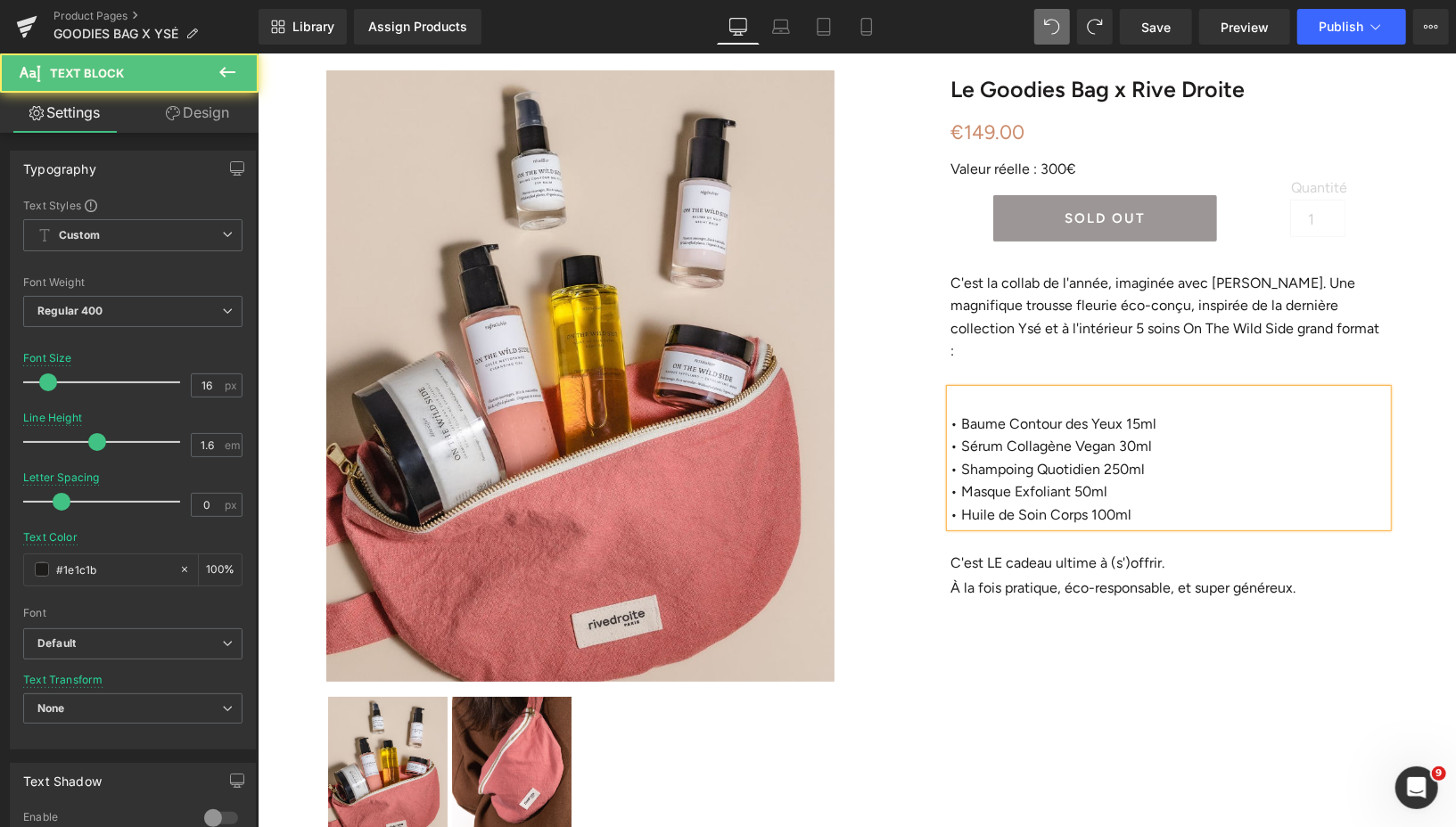
click at [992, 388] on p at bounding box center [1167, 400] width 437 height 23
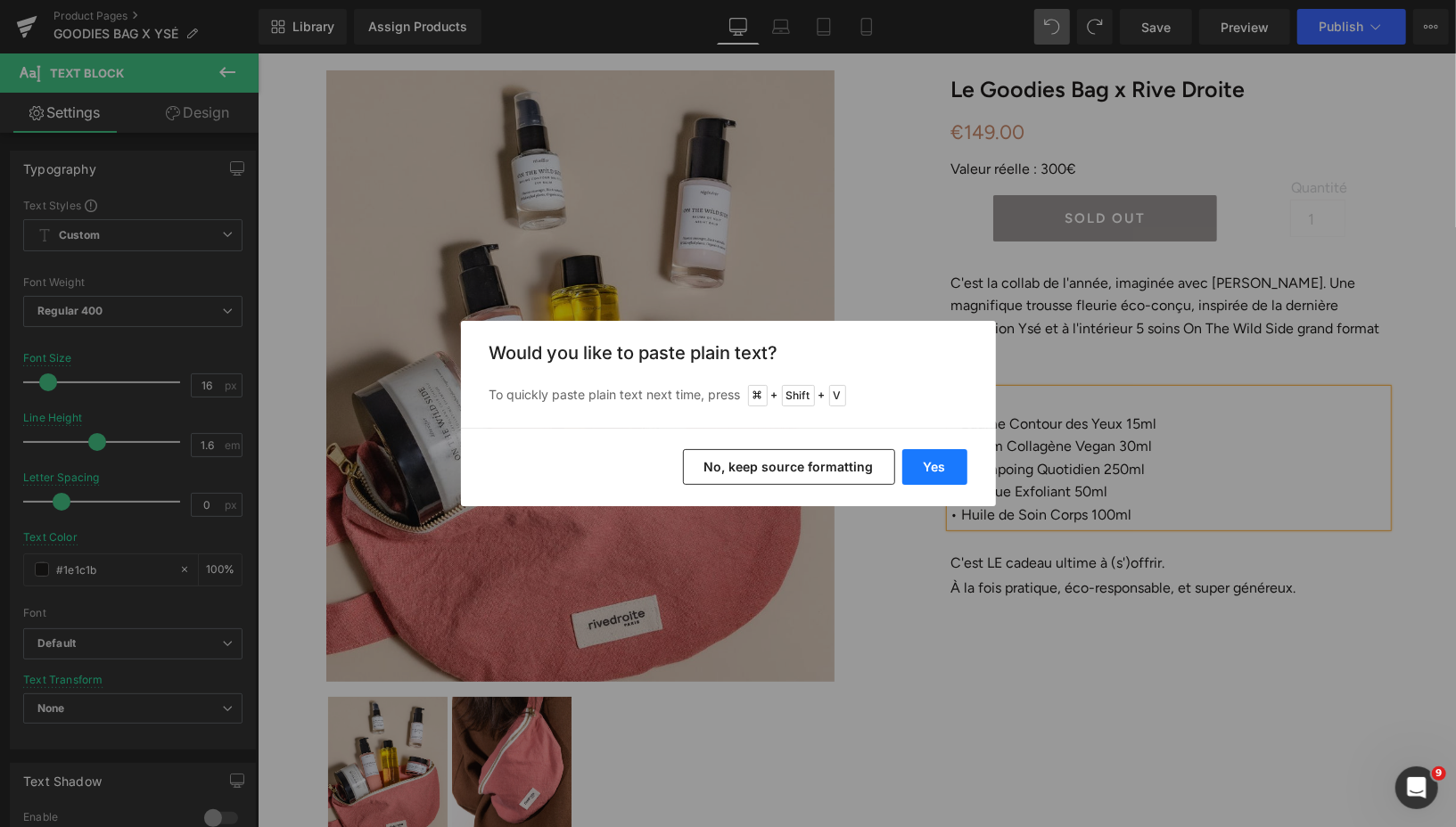
click at [926, 464] on button "Yes" at bounding box center [934, 467] width 65 height 36
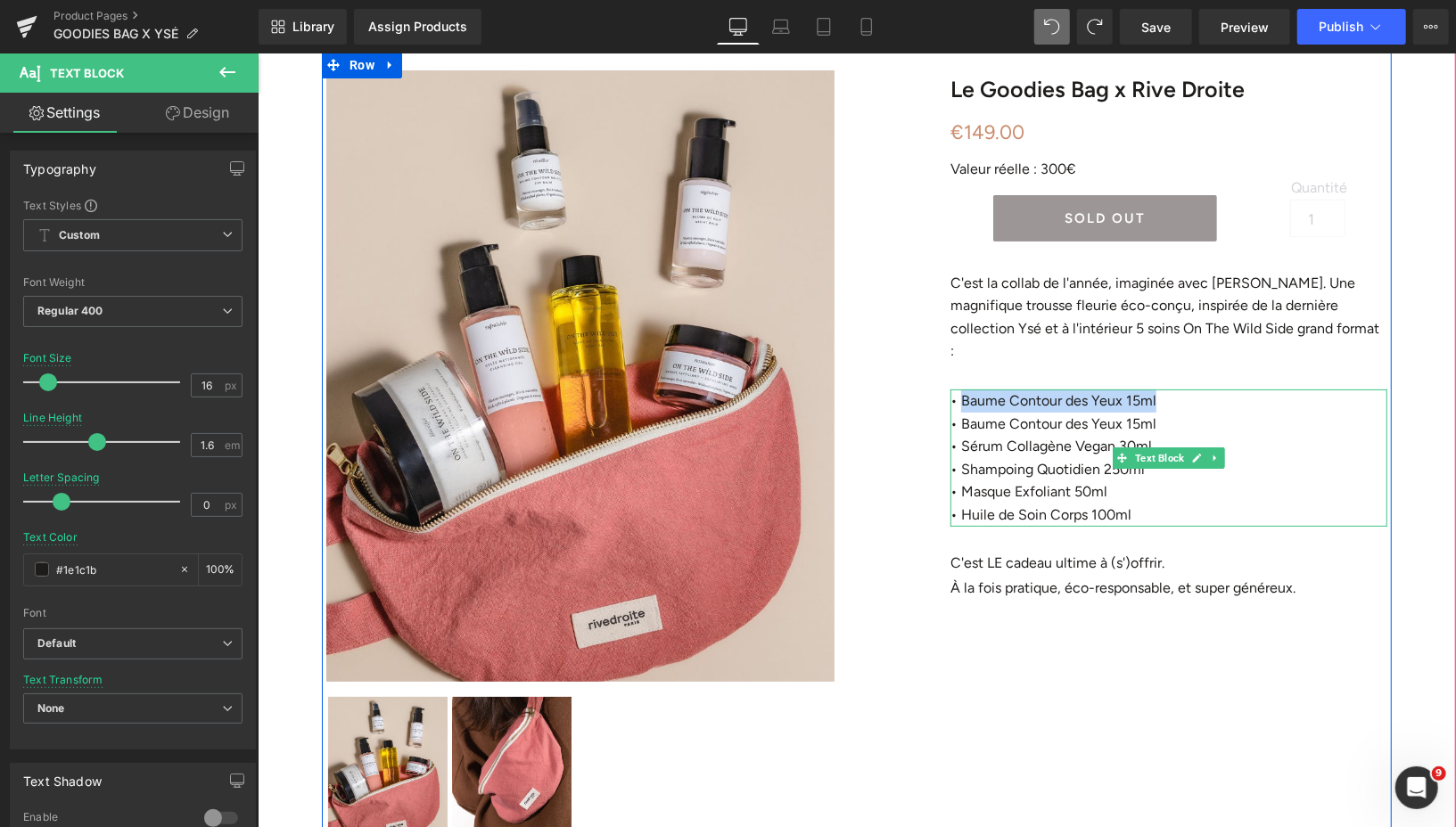
drag, startPoint x: 1164, startPoint y: 380, endPoint x: 958, endPoint y: 374, distance: 206.1
click at [958, 388] on p "• Baume Contour des Yeux 15ml" at bounding box center [1167, 400] width 437 height 23
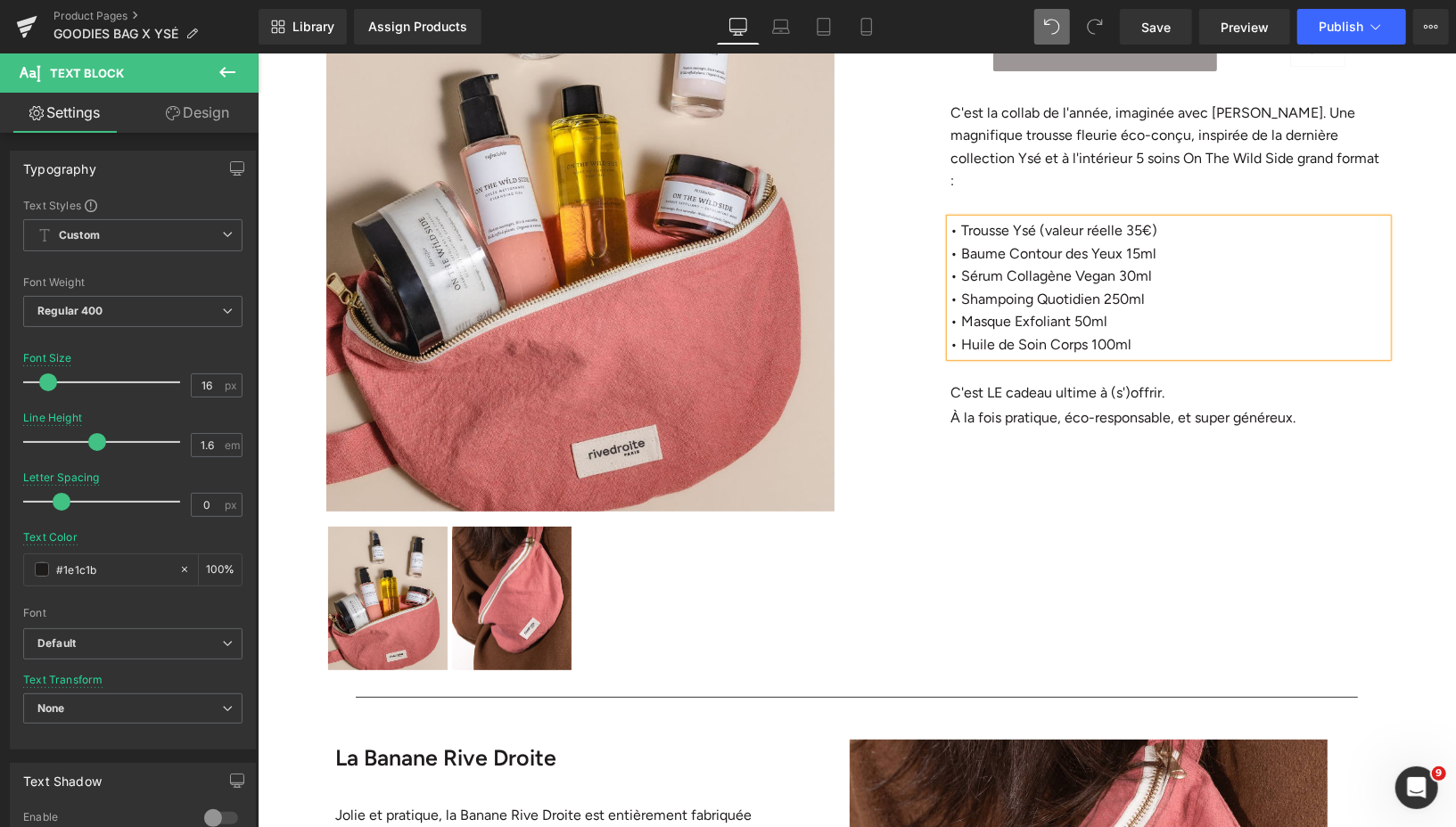
scroll to position [0, 0]
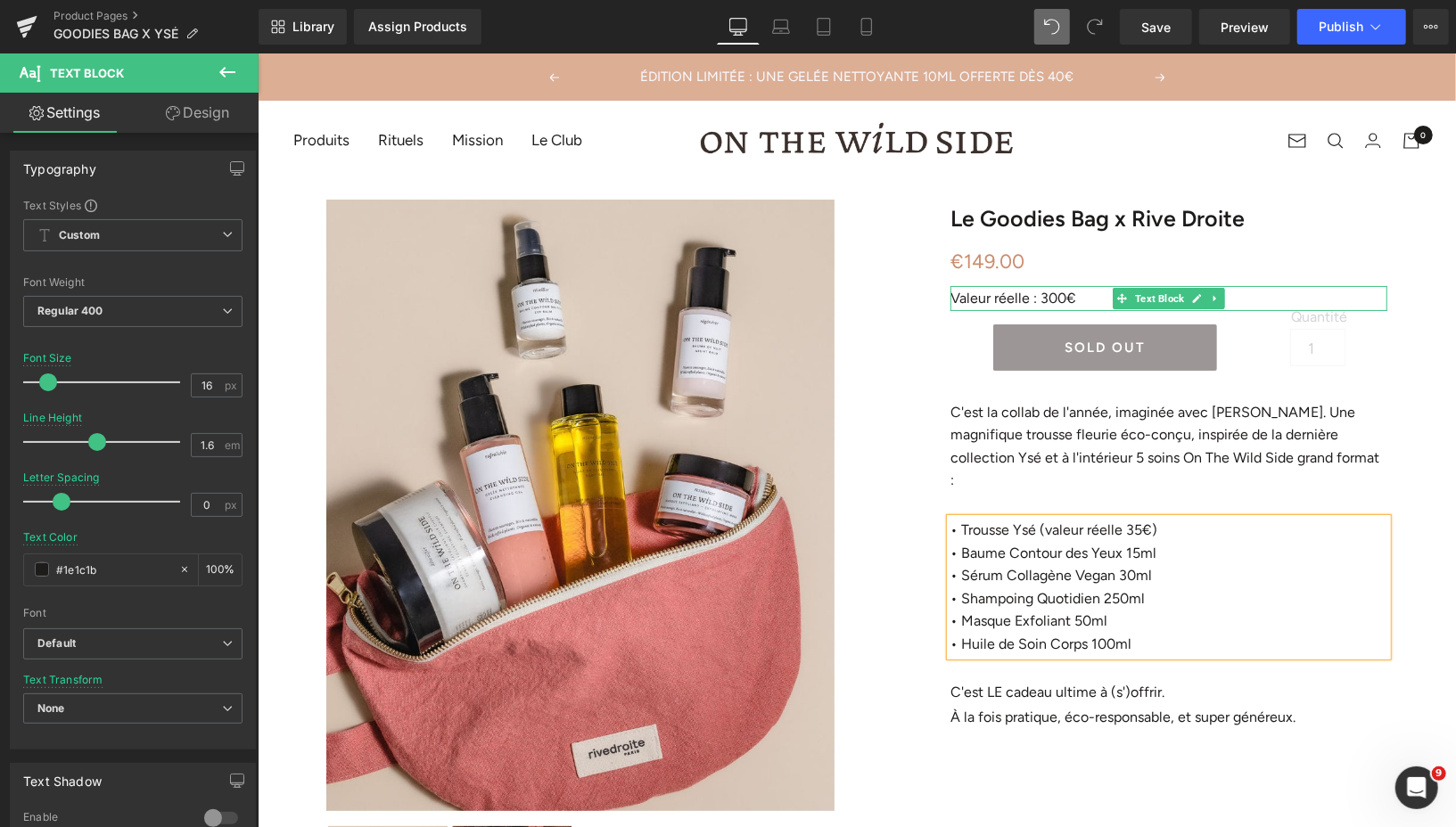
click at [1062, 297] on p "Valeur réelle : 300€" at bounding box center [1167, 297] width 437 height 25
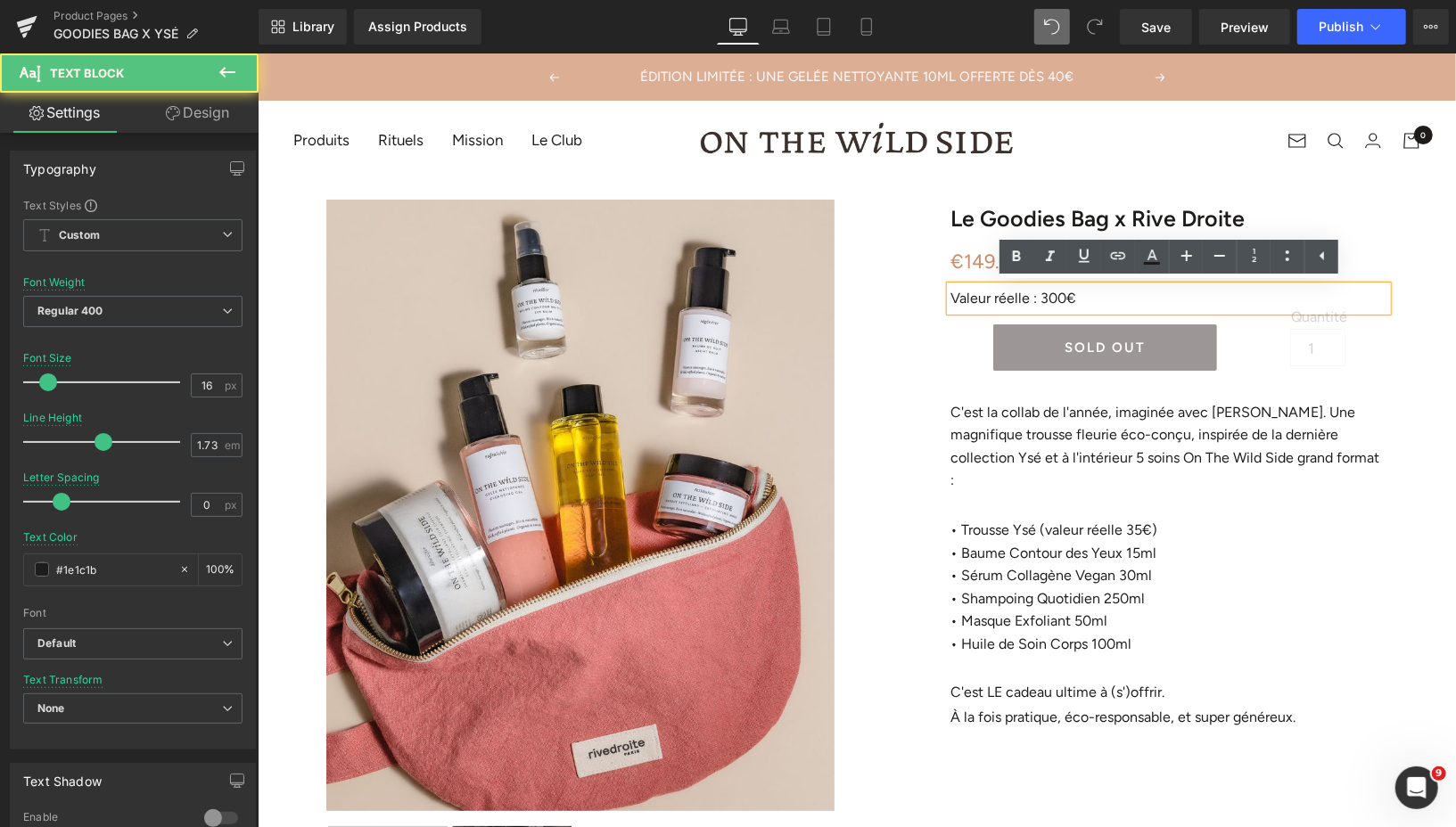
click at [1063, 297] on p "Valeur réelle : 300€" at bounding box center [1167, 297] width 437 height 25
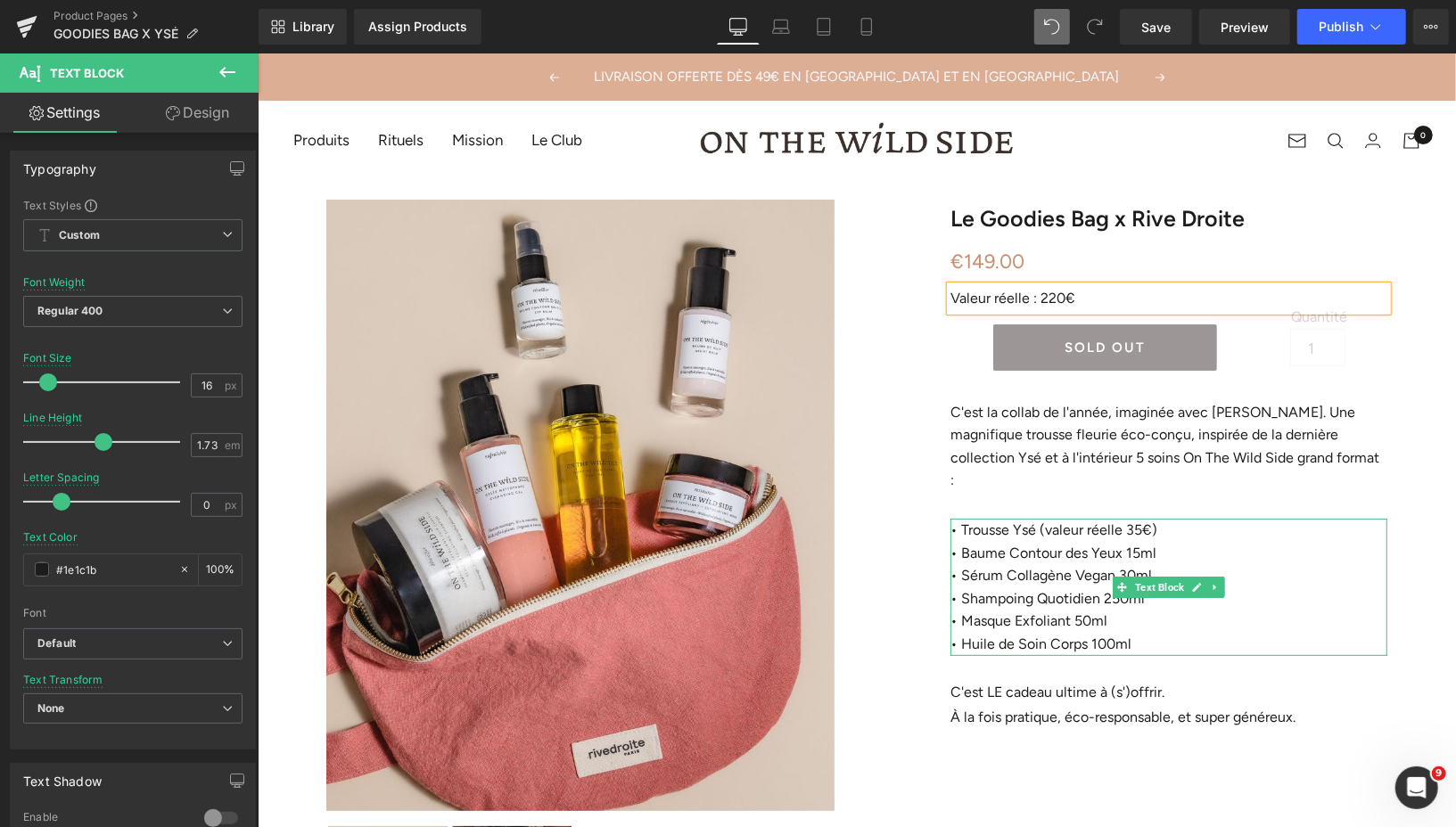
click at [1160, 609] on p "• Masque Exfoliant 50ml" at bounding box center [1167, 621] width 437 height 23
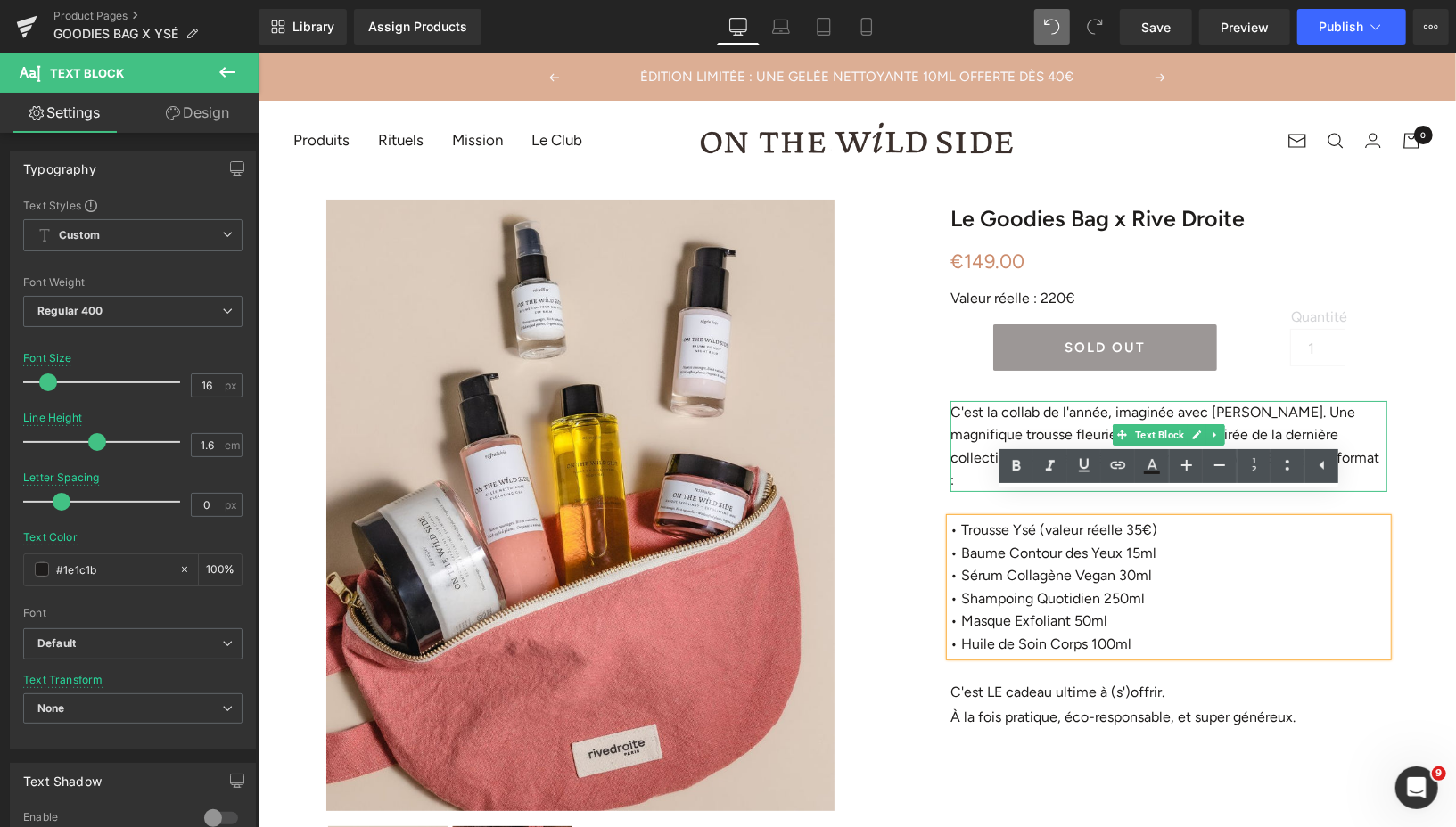
click at [1054, 410] on p "C'est la collab de l'année, imaginée avec [PERSON_NAME]. Une magnifique trousse…" at bounding box center [1167, 446] width 437 height 91
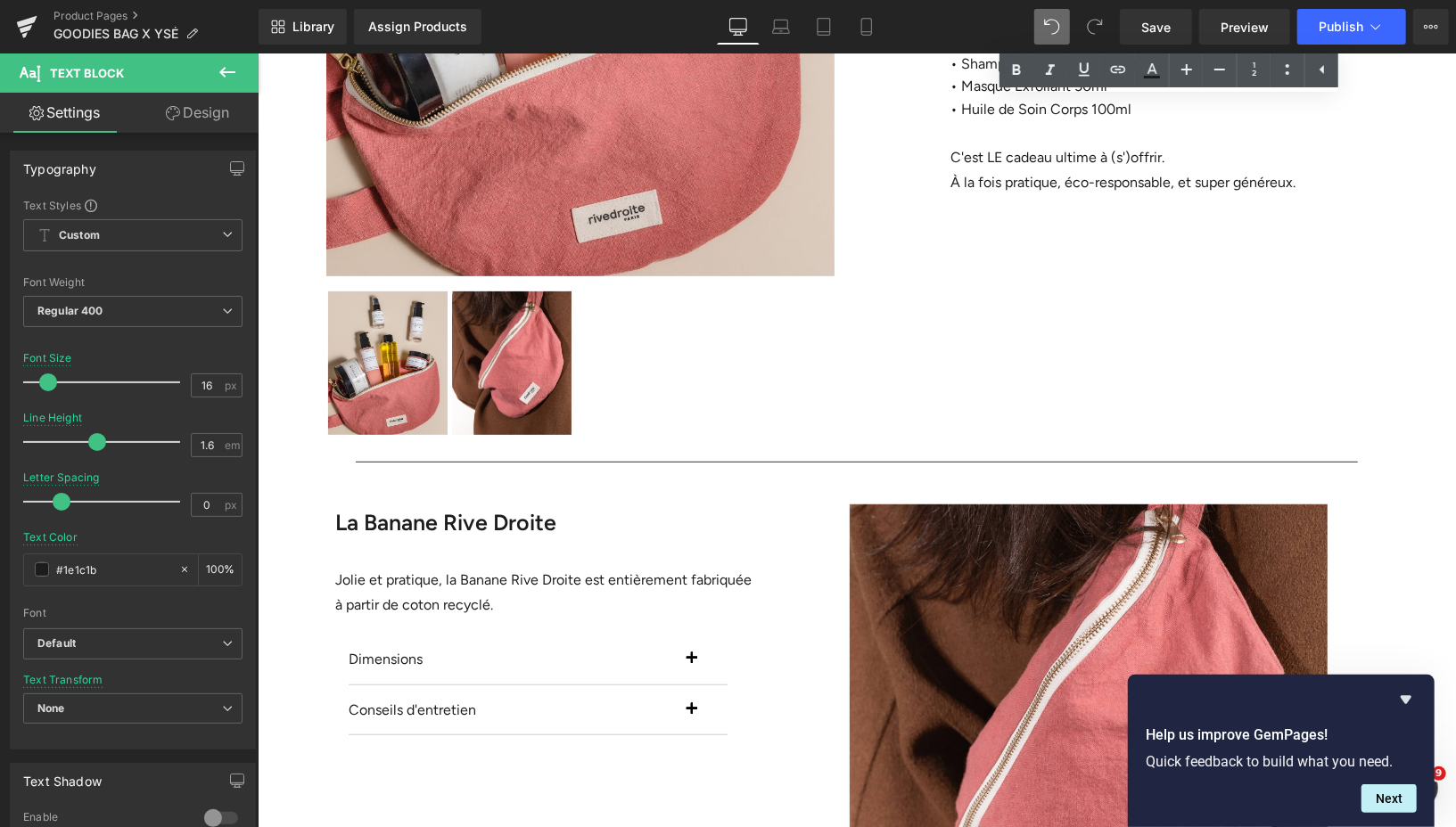
scroll to position [612, 0]
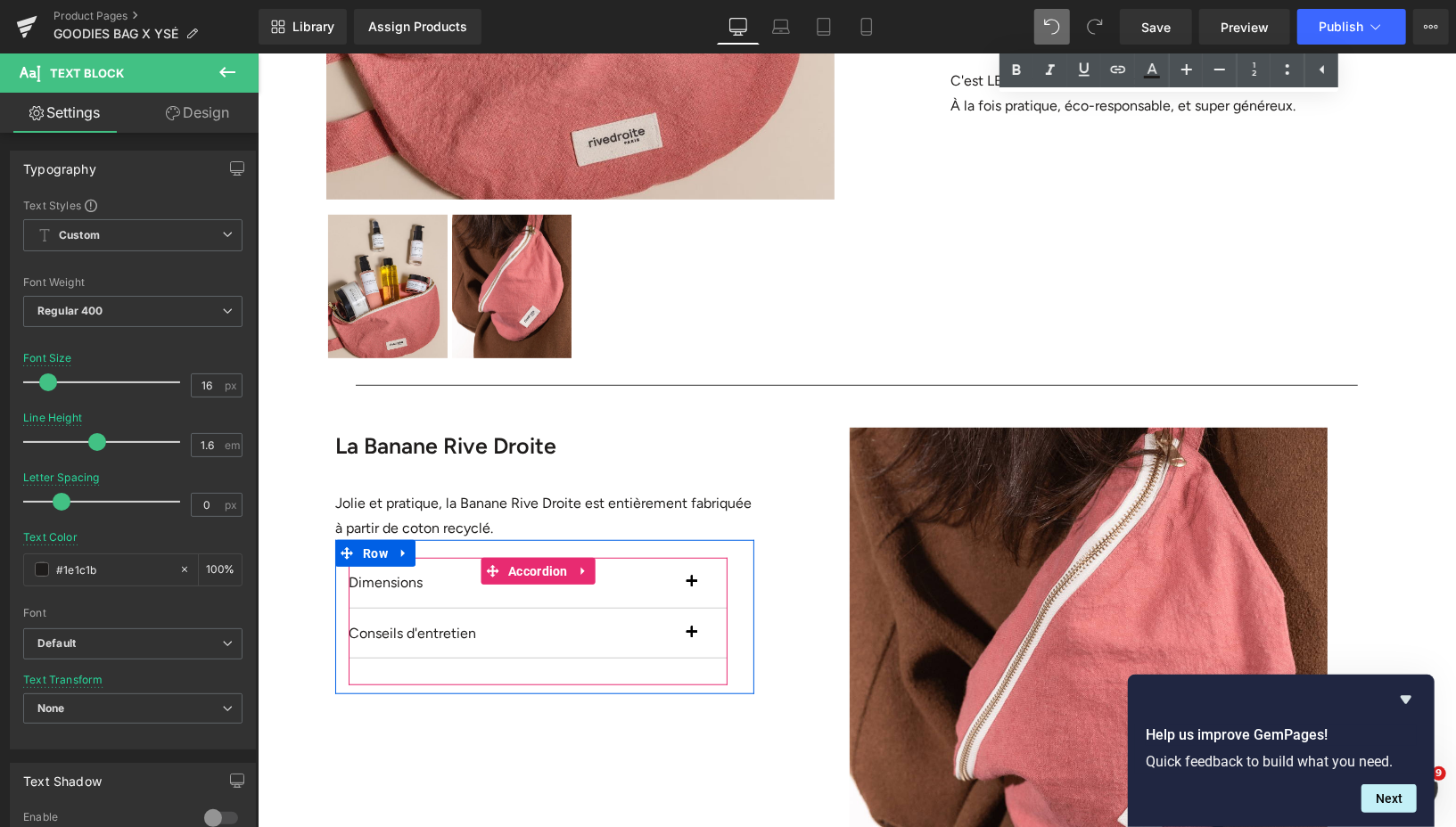
click at [694, 628] on button "button" at bounding box center [708, 633] width 36 height 50
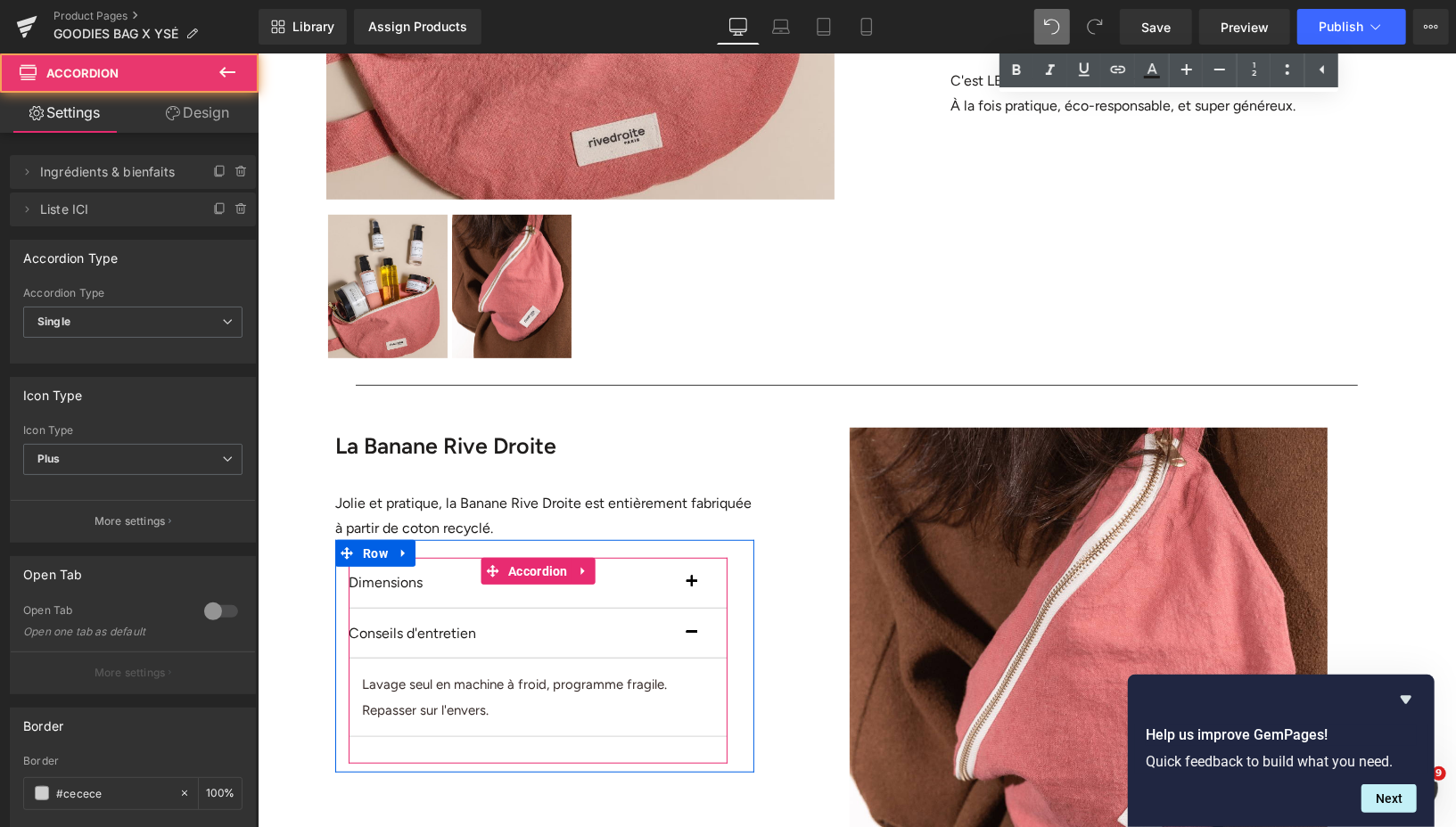
click at [694, 628] on button "button" at bounding box center [708, 633] width 36 height 50
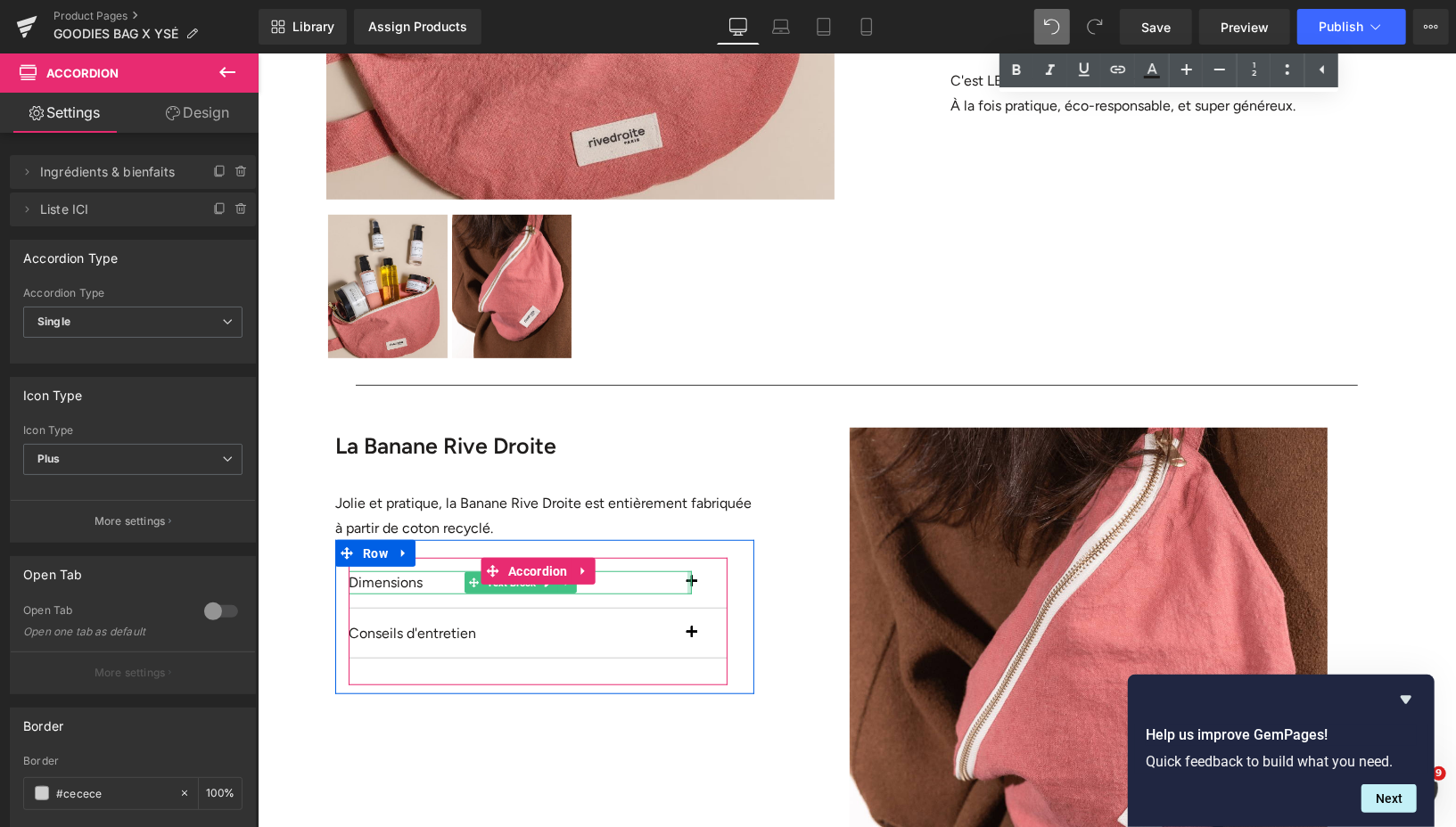
click at [690, 581] on div at bounding box center [688, 582] width 4 height 23
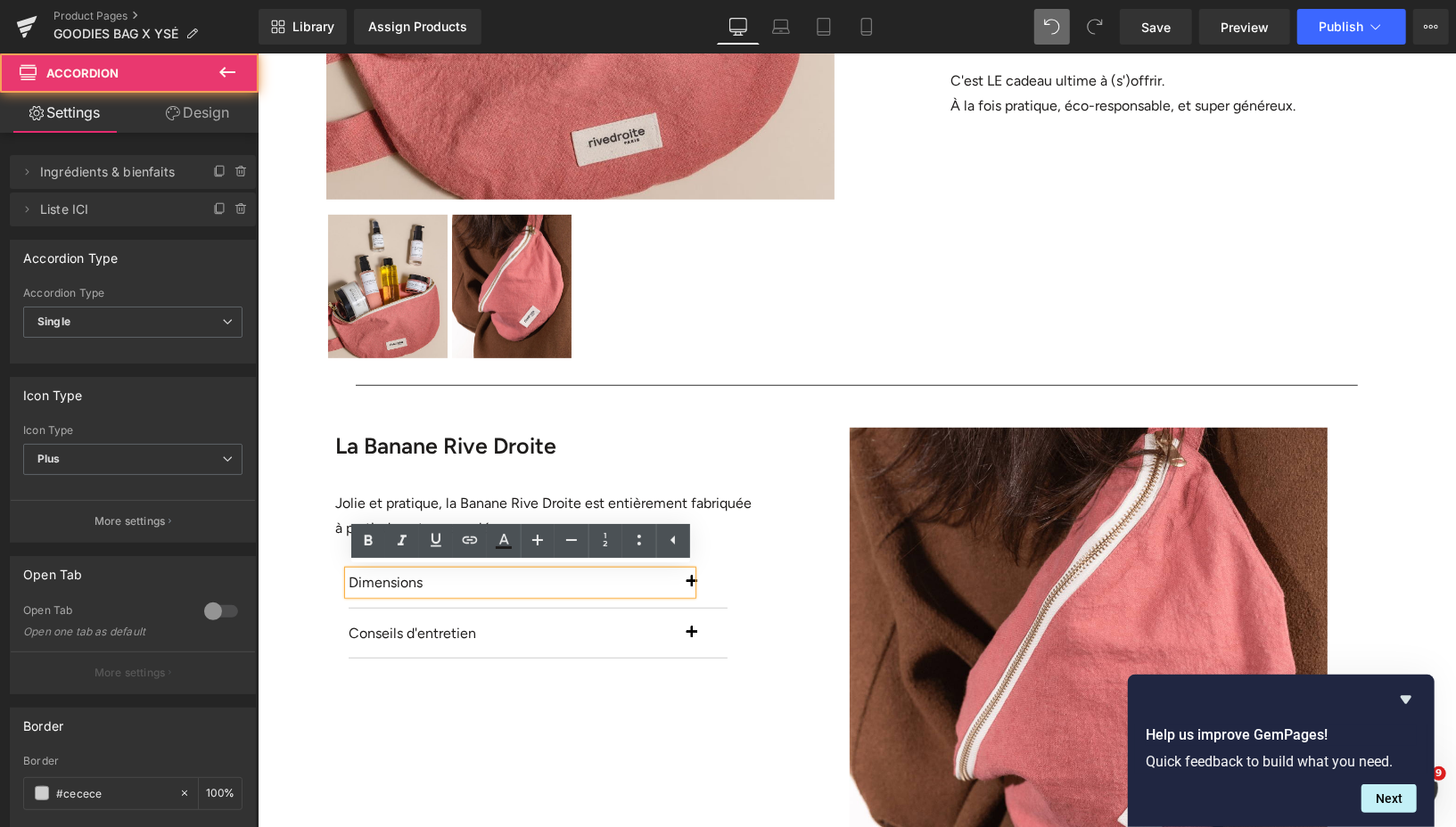
click at [698, 581] on button "button" at bounding box center [708, 582] width 36 height 50
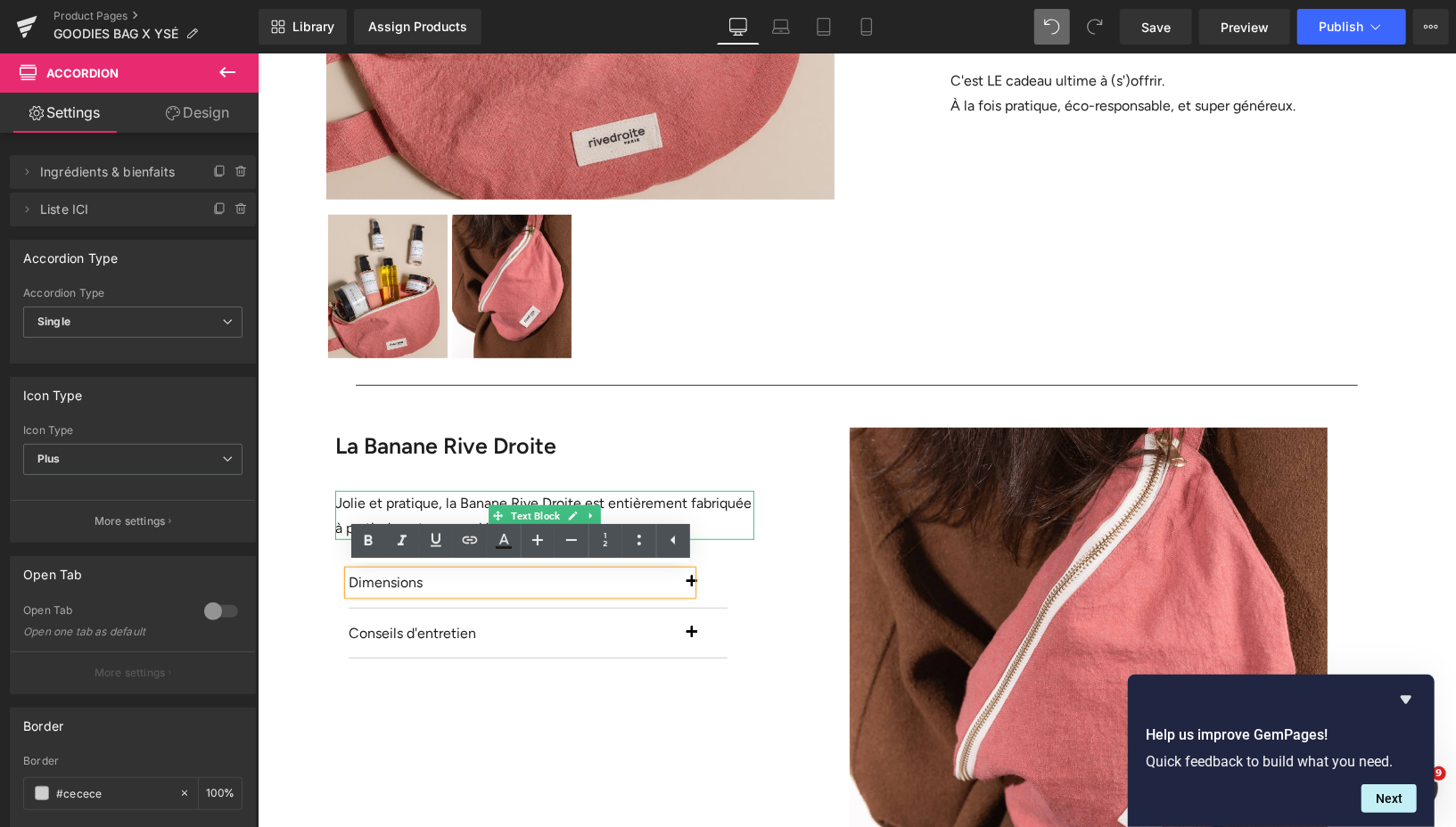
click at [702, 505] on p "Jolie et pratique, la Banane Rive Droite est entièrement fabriquée à partir de …" at bounding box center [543, 514] width 419 height 49
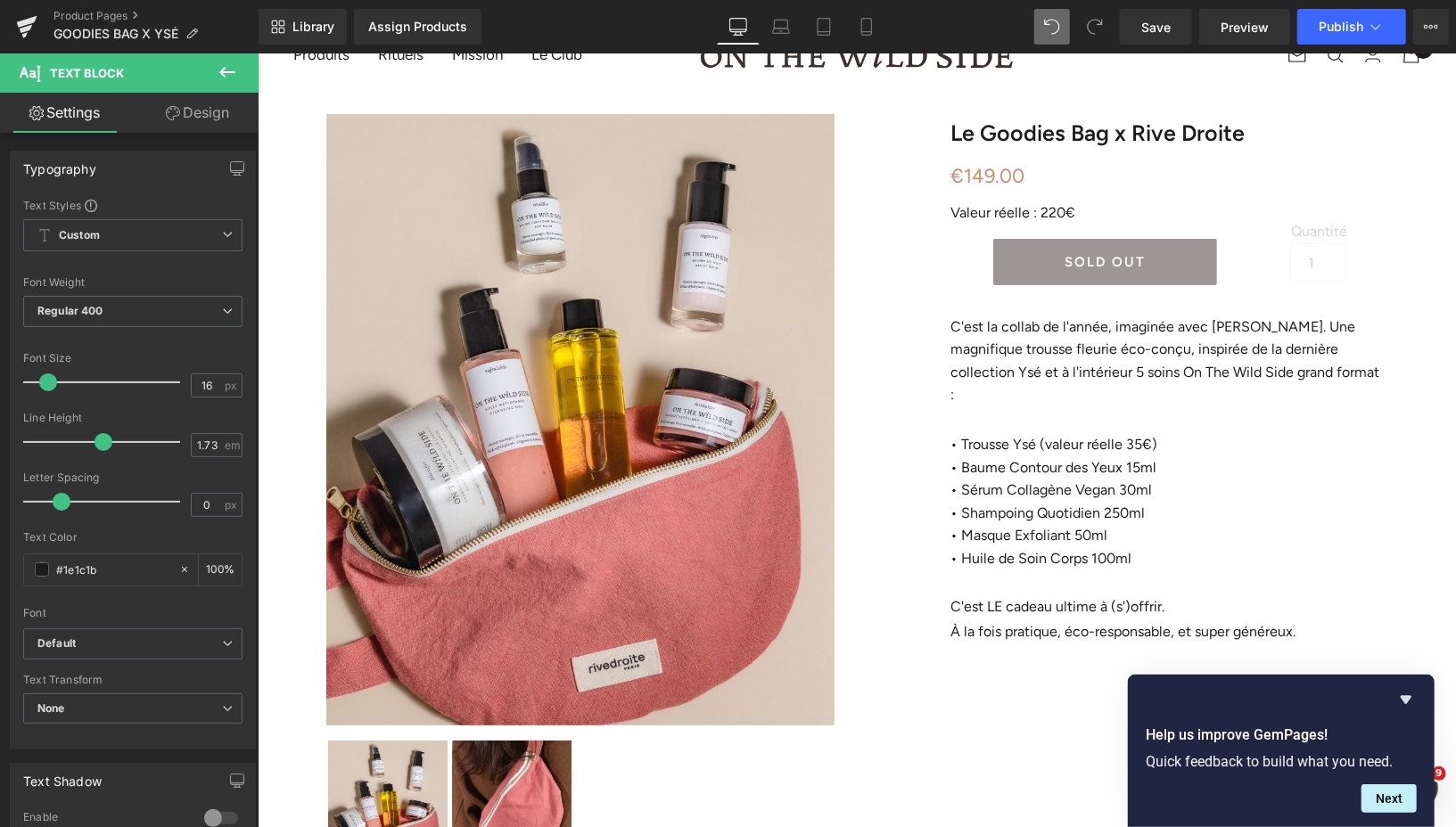
scroll to position [85, 0]
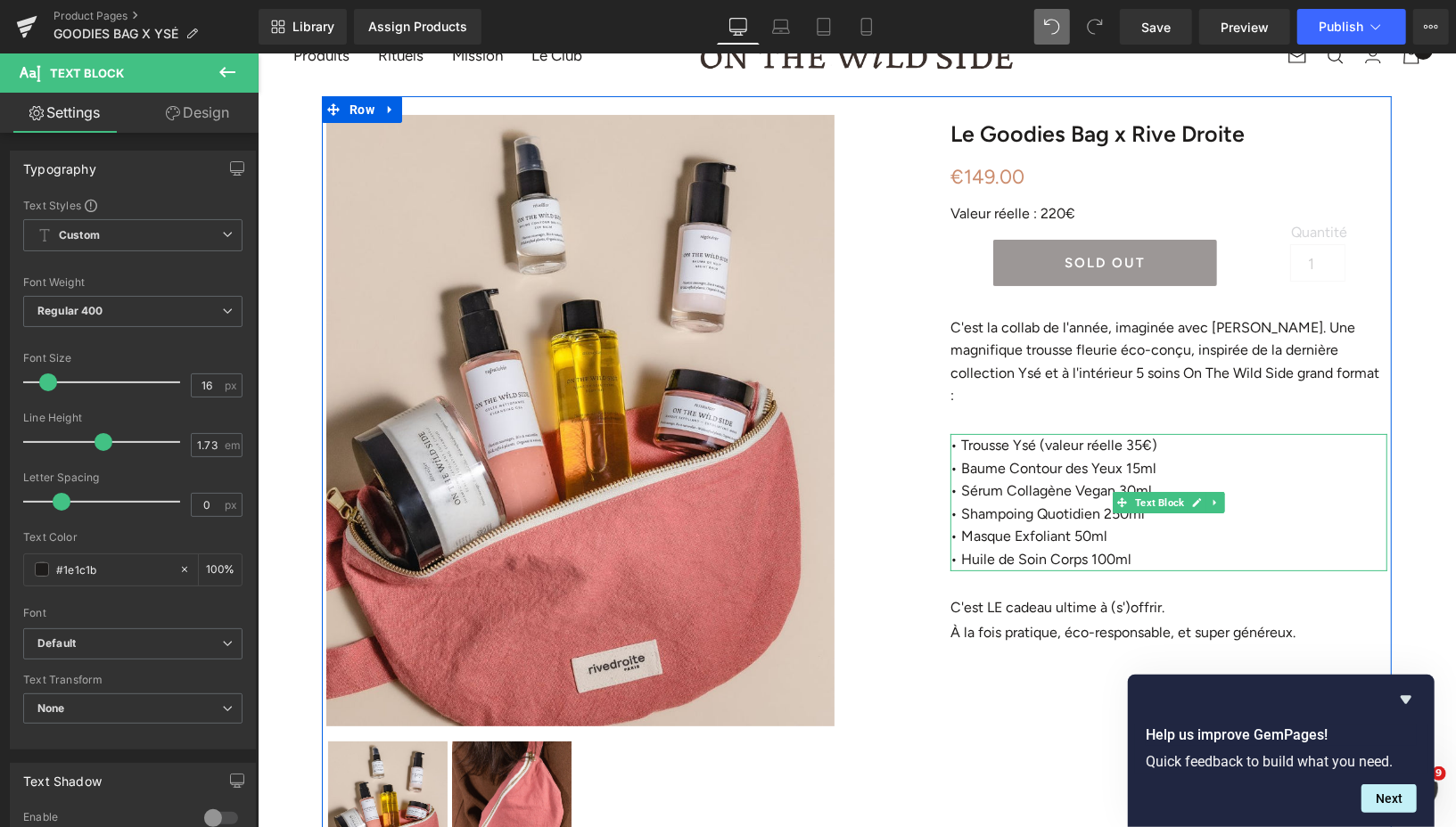
click at [1129, 433] on p "• Trousse Ysé (valeur réelle 35€)" at bounding box center [1167, 445] width 437 height 23
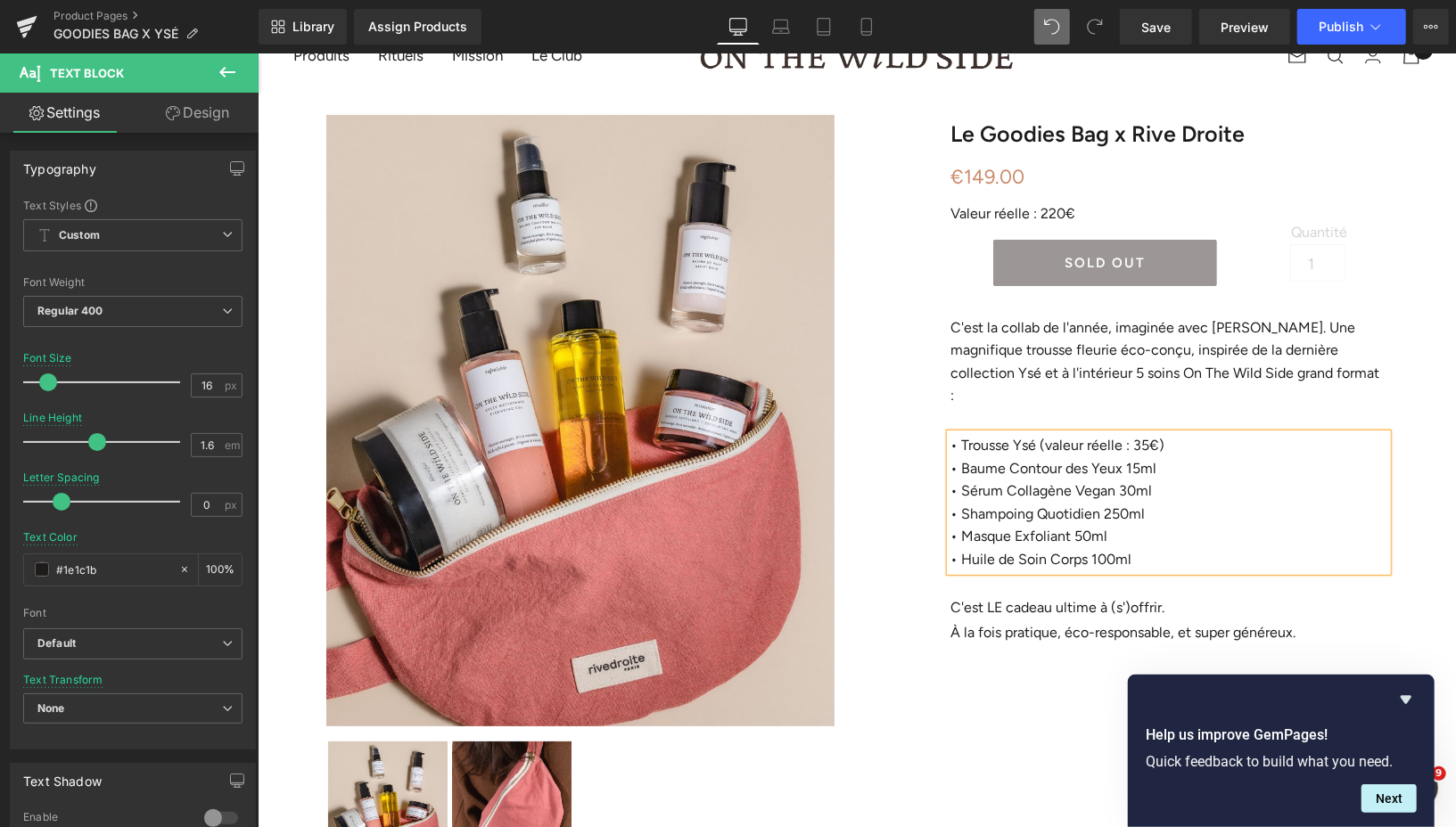
click at [1125, 433] on p "• Trousse Ysé (valeur réelle : 35€)" at bounding box center [1167, 445] width 437 height 23
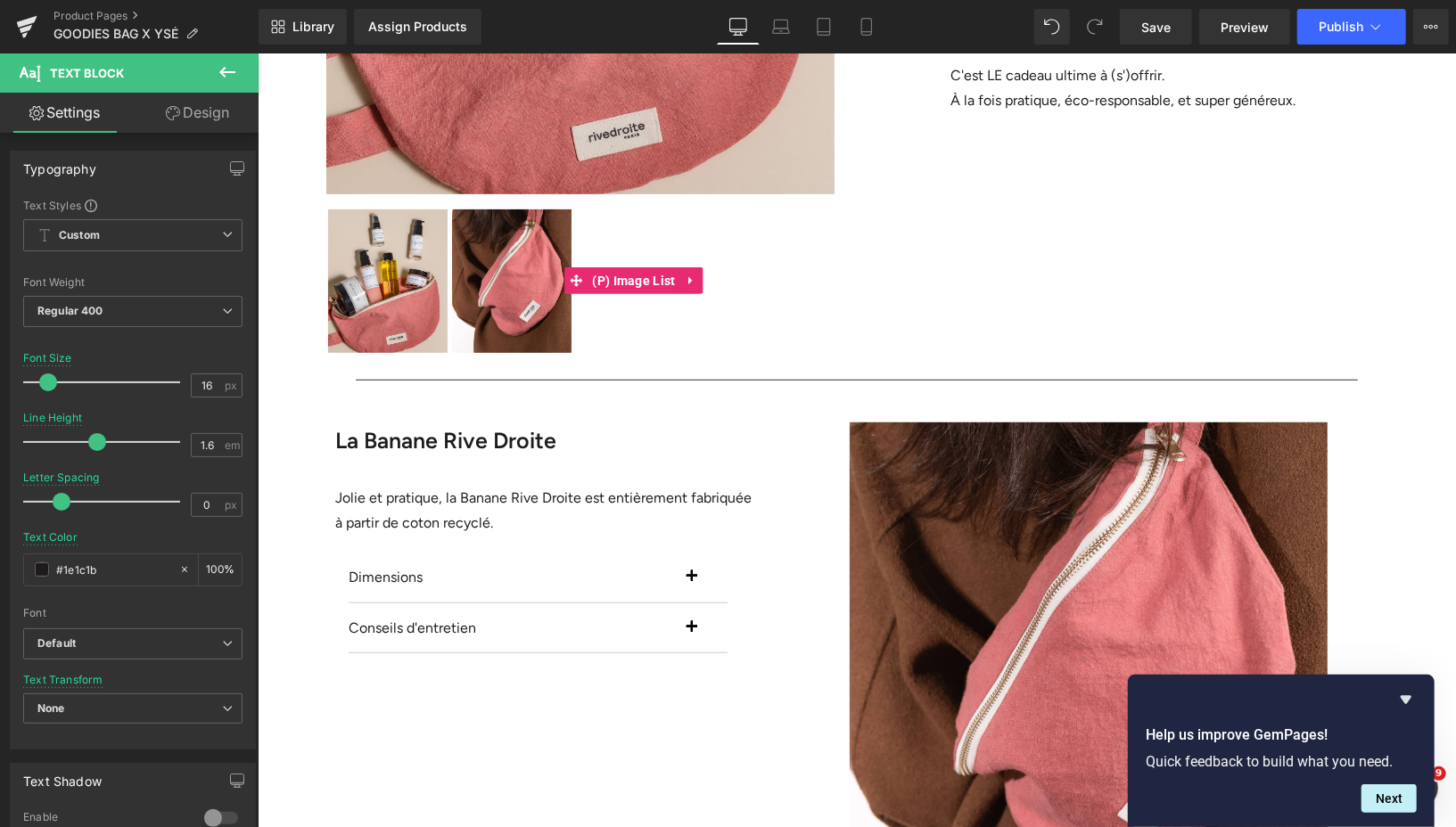
scroll to position [831, 0]
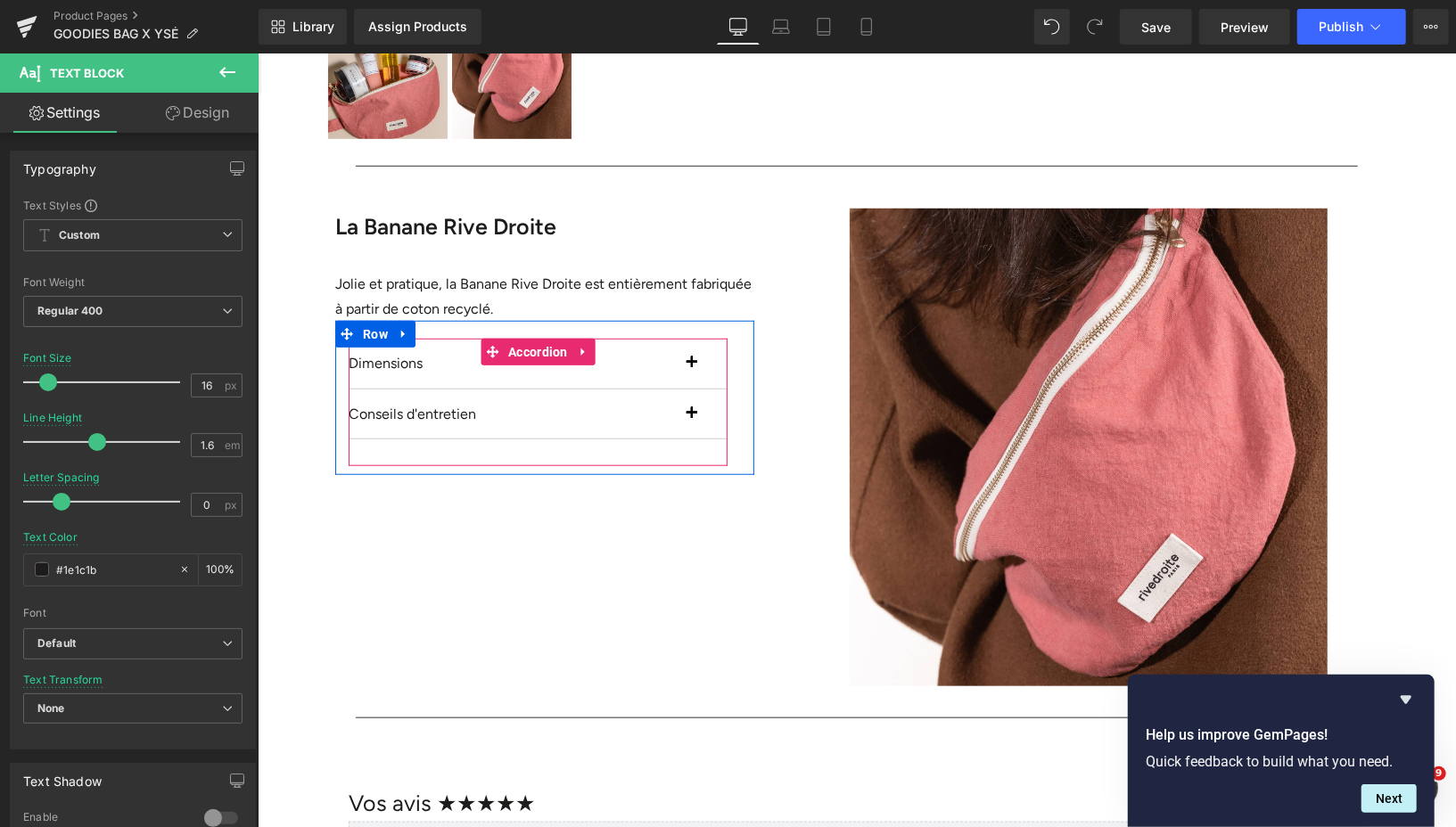
click at [692, 364] on button "button" at bounding box center [708, 363] width 36 height 50
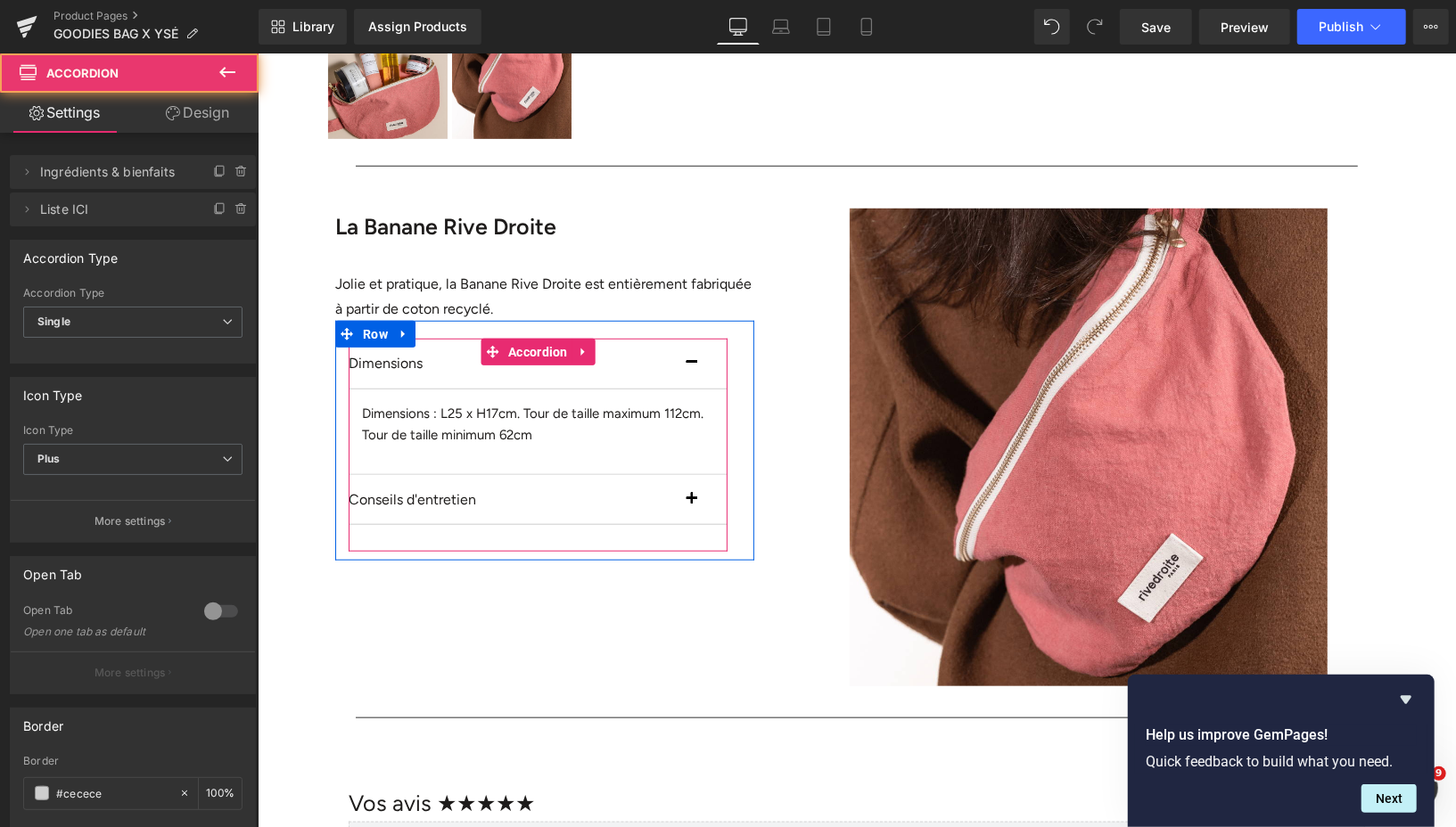
click at [692, 364] on button "button" at bounding box center [708, 363] width 36 height 50
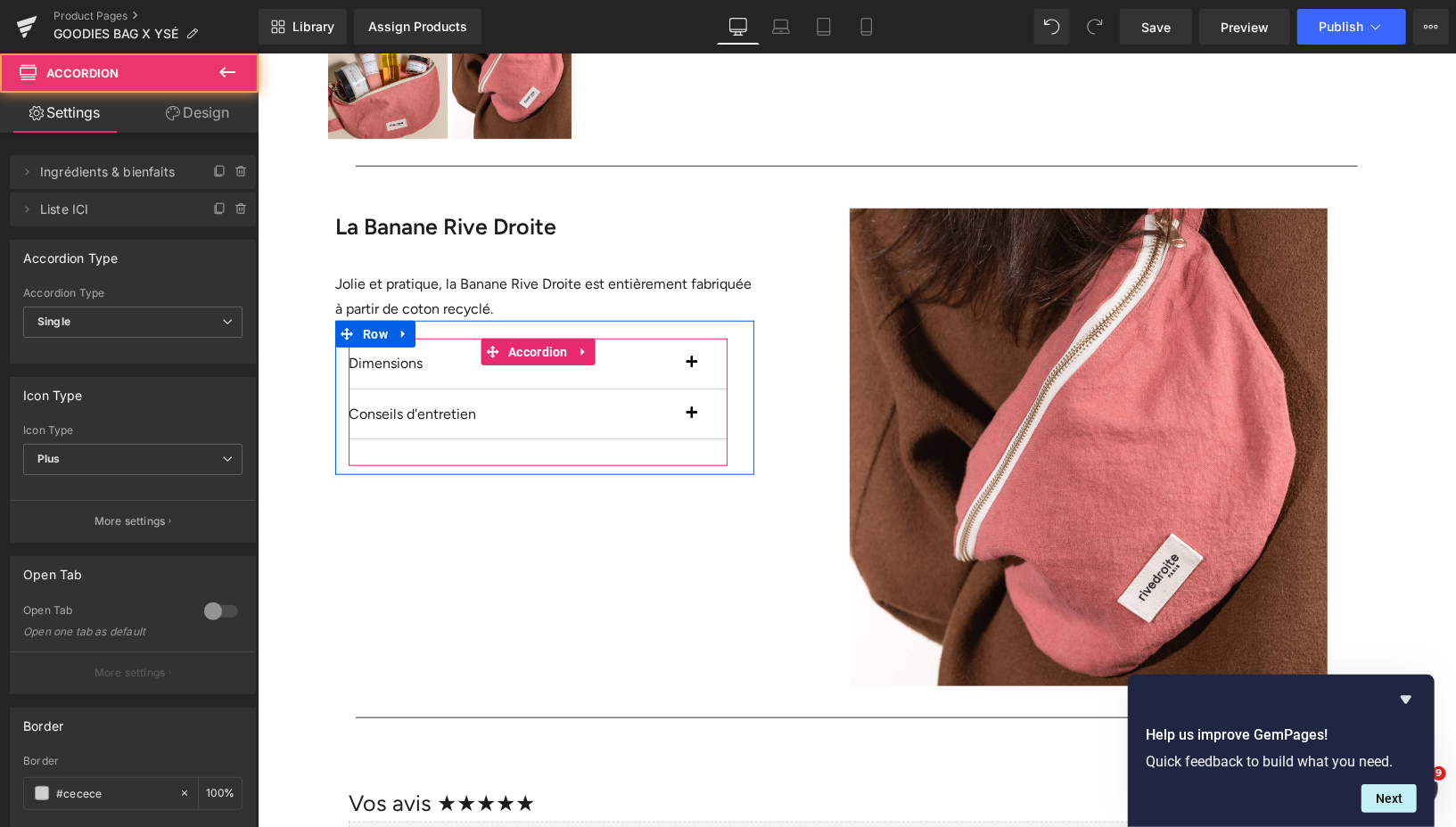
click at [690, 418] on span "button" at bounding box center [690, 418] width 0 height 0
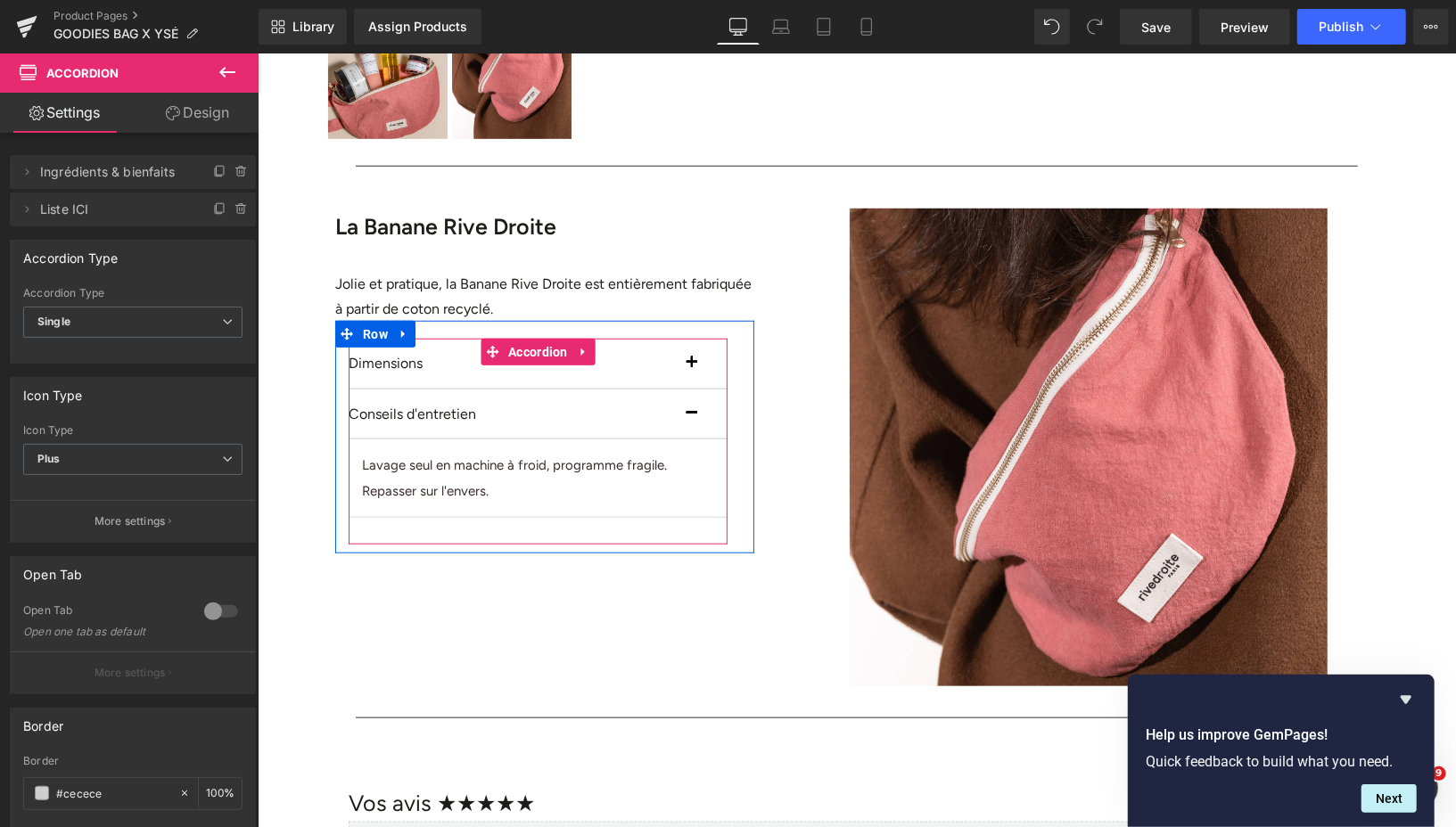
click at [690, 418] on span "button" at bounding box center [690, 418] width 0 height 0
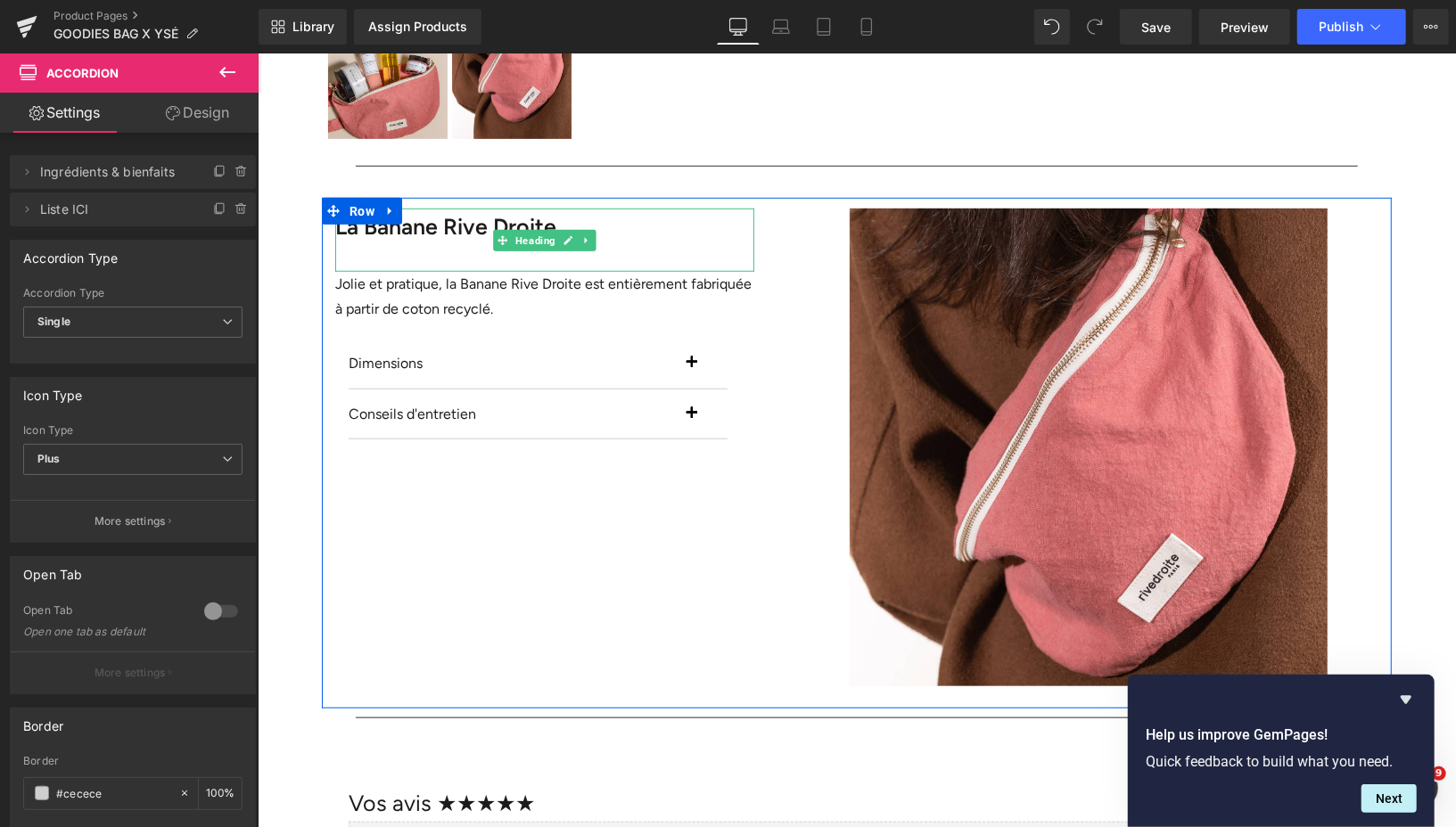
click at [439, 230] on b "La Banane Rive Droite" at bounding box center [445, 226] width 222 height 27
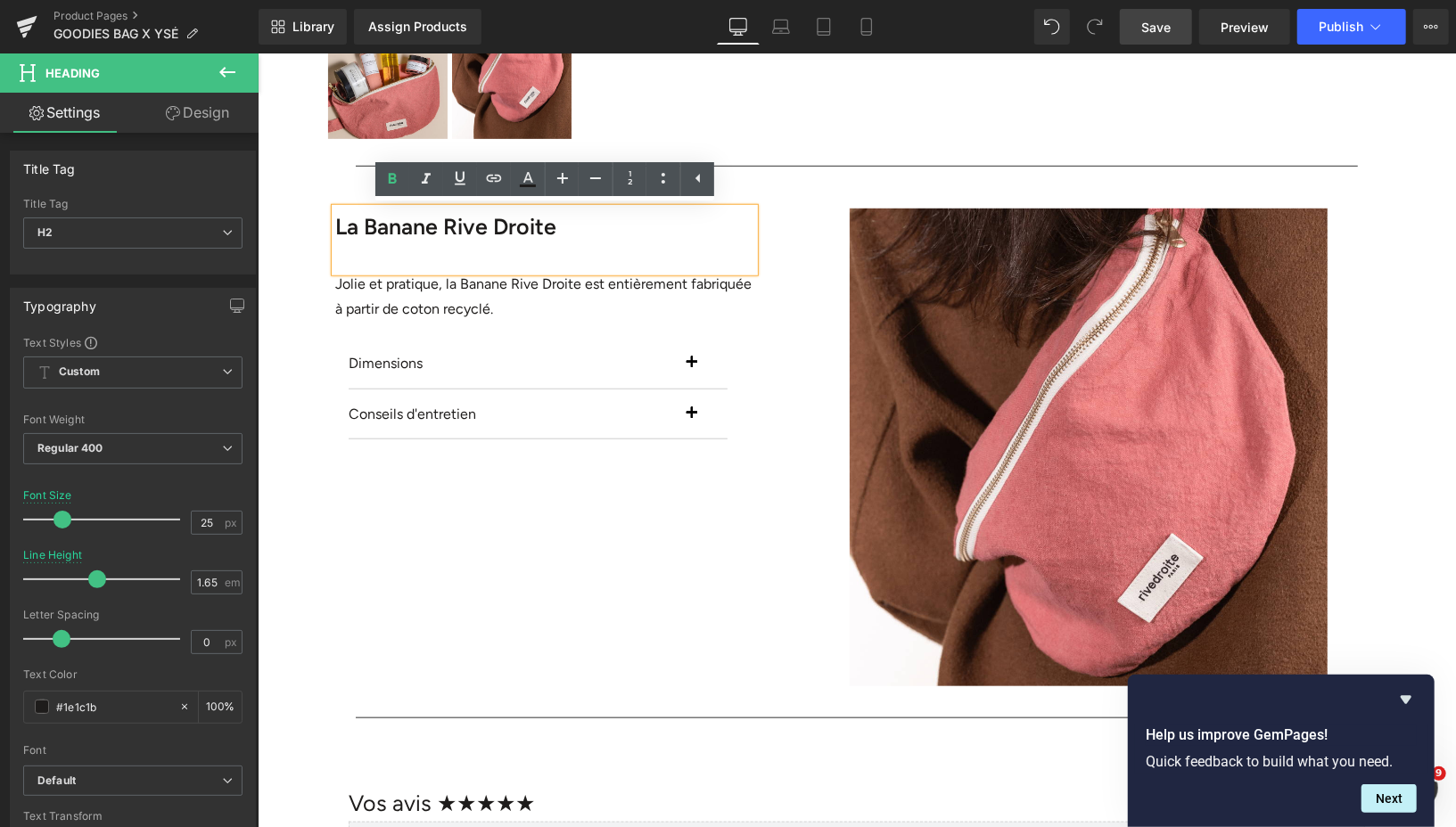
click at [1150, 33] on span "Save" at bounding box center [1155, 27] width 29 height 19
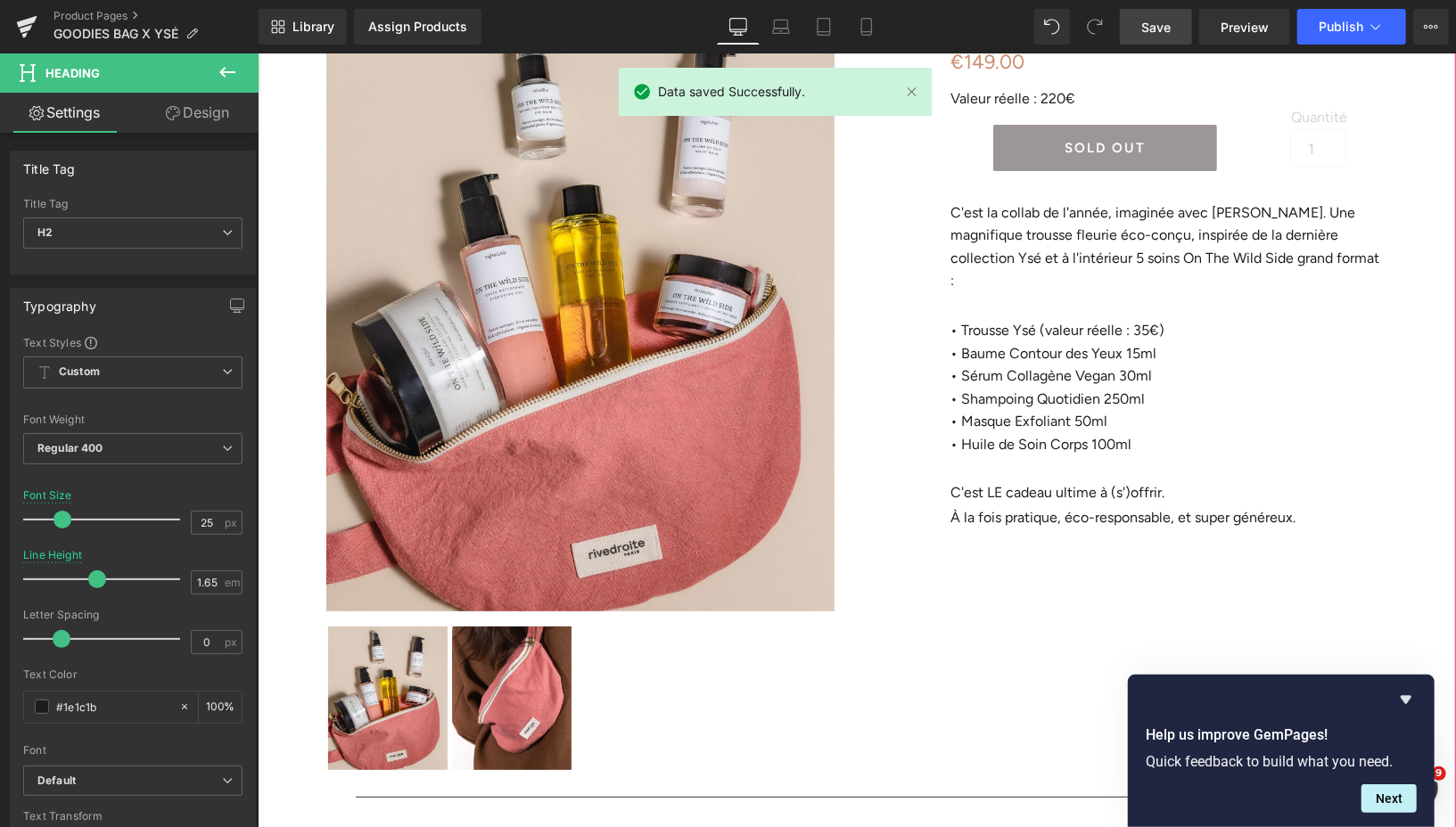
scroll to position [0, 0]
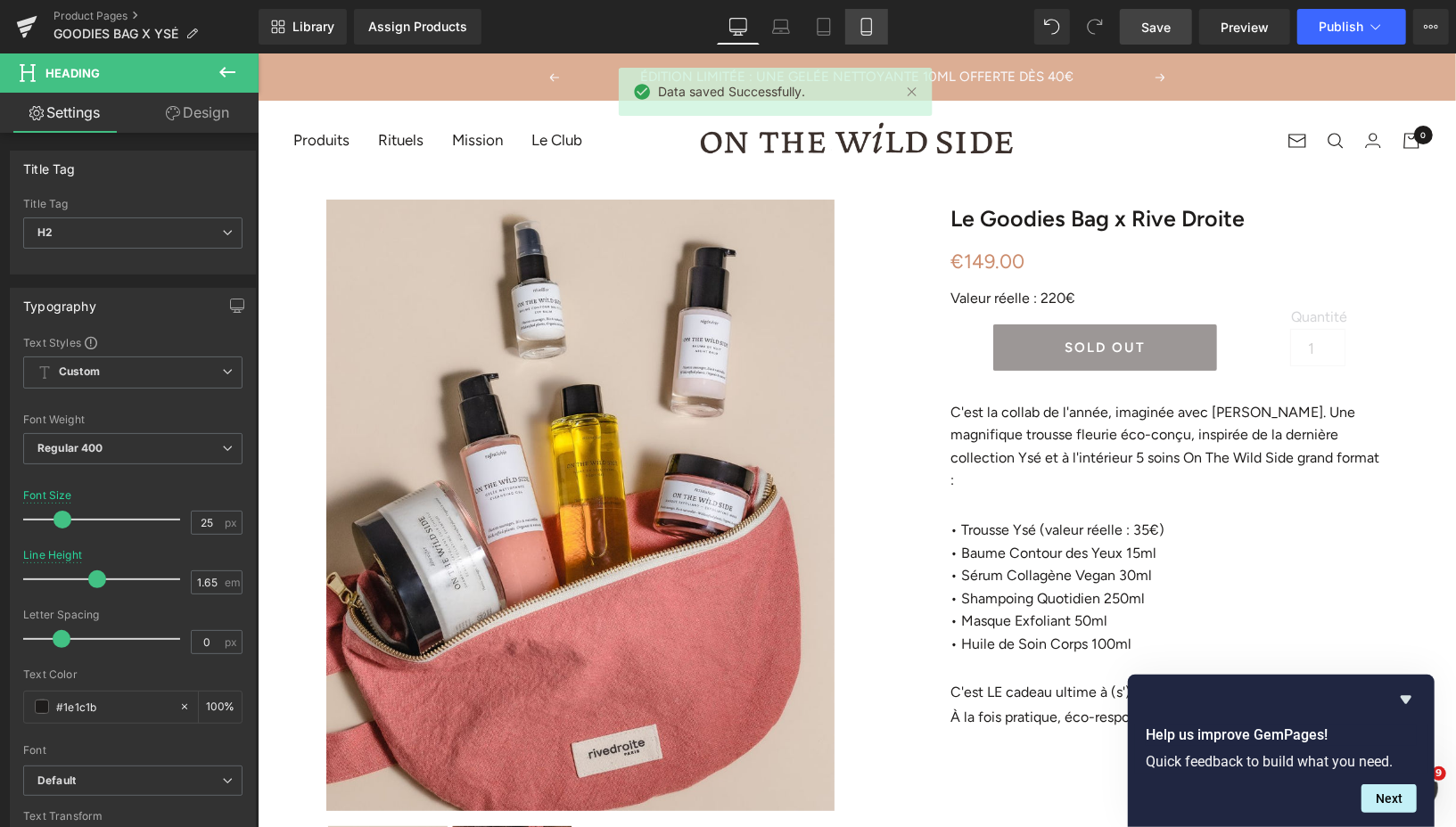
click at [869, 21] on icon at bounding box center [866, 27] width 18 height 18
type input "20"
type input "100"
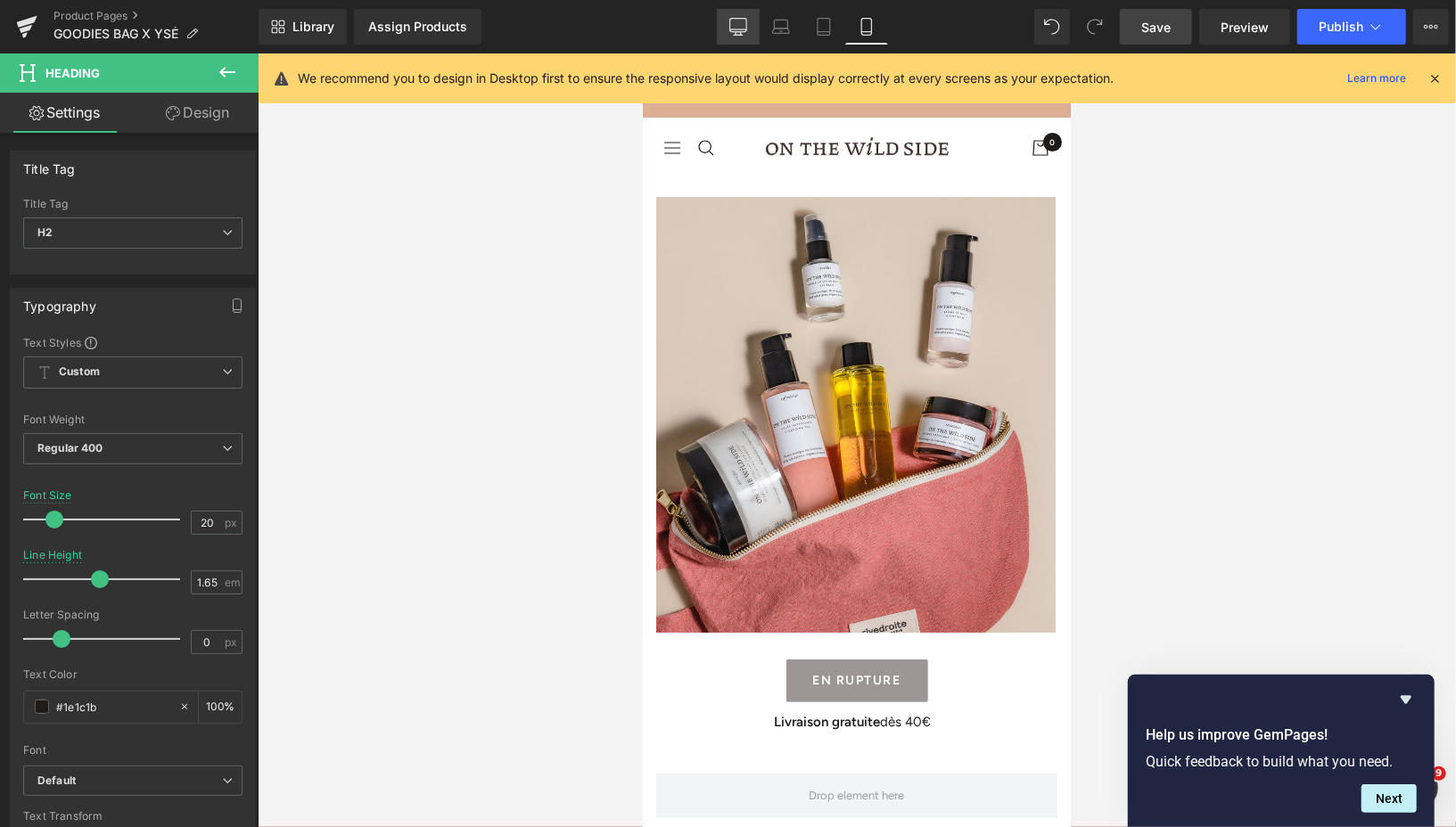
click at [739, 29] on icon at bounding box center [737, 29] width 17 height 0
type input "25"
type input "100"
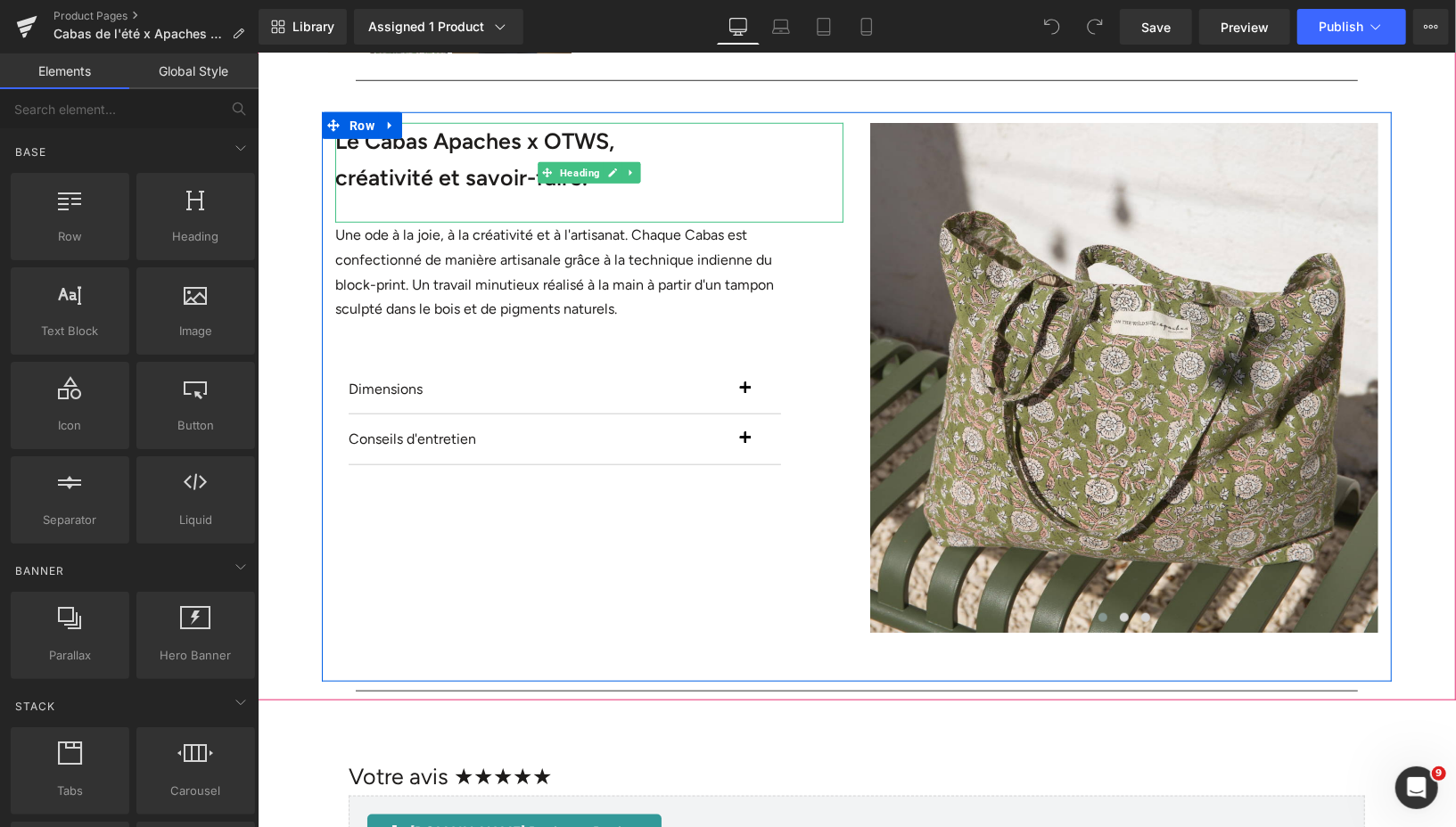
click at [522, 142] on font "Le Cabas Apaches x OTWS," at bounding box center [473, 140] width 279 height 27
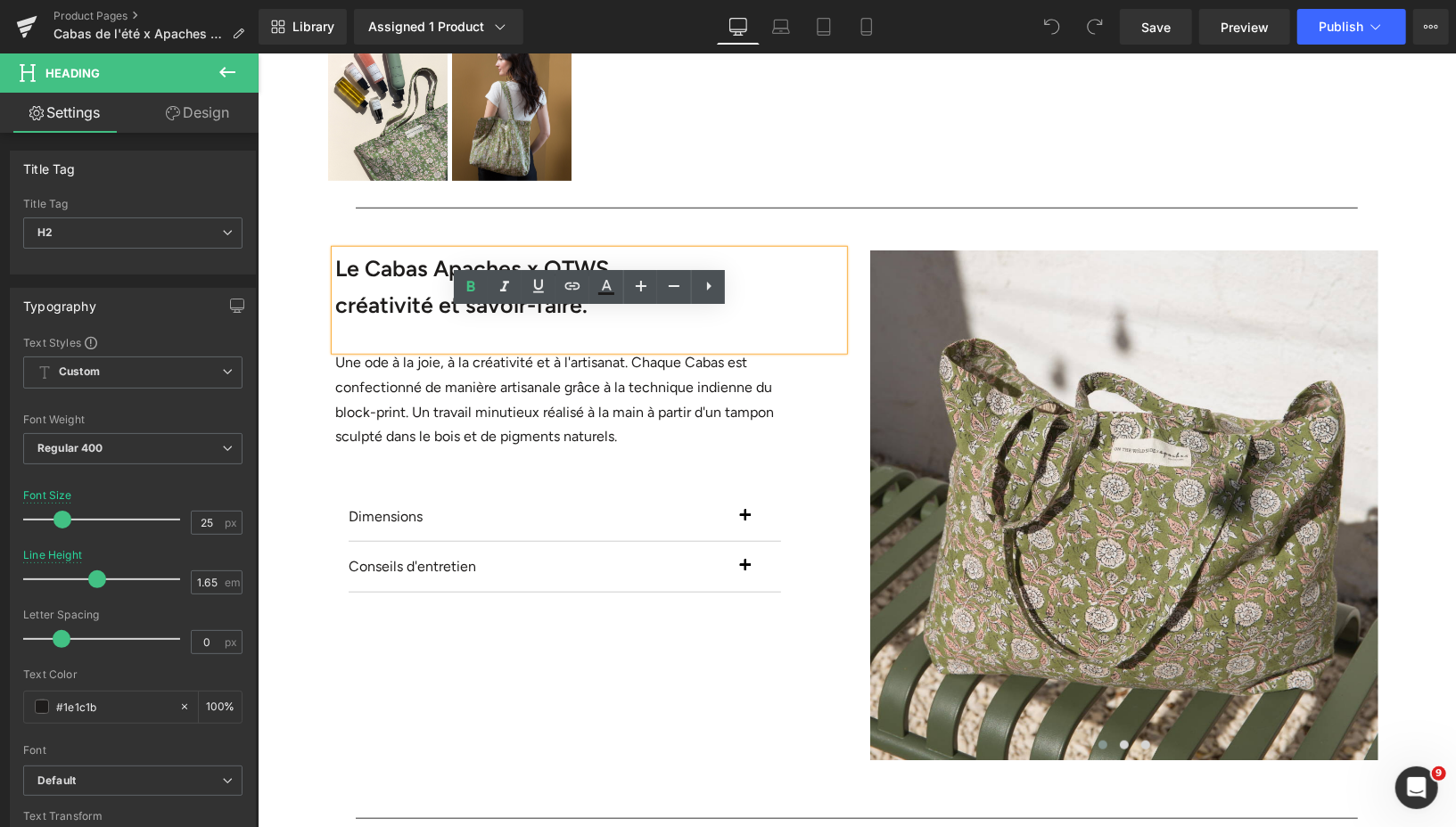
scroll to position [611, 0]
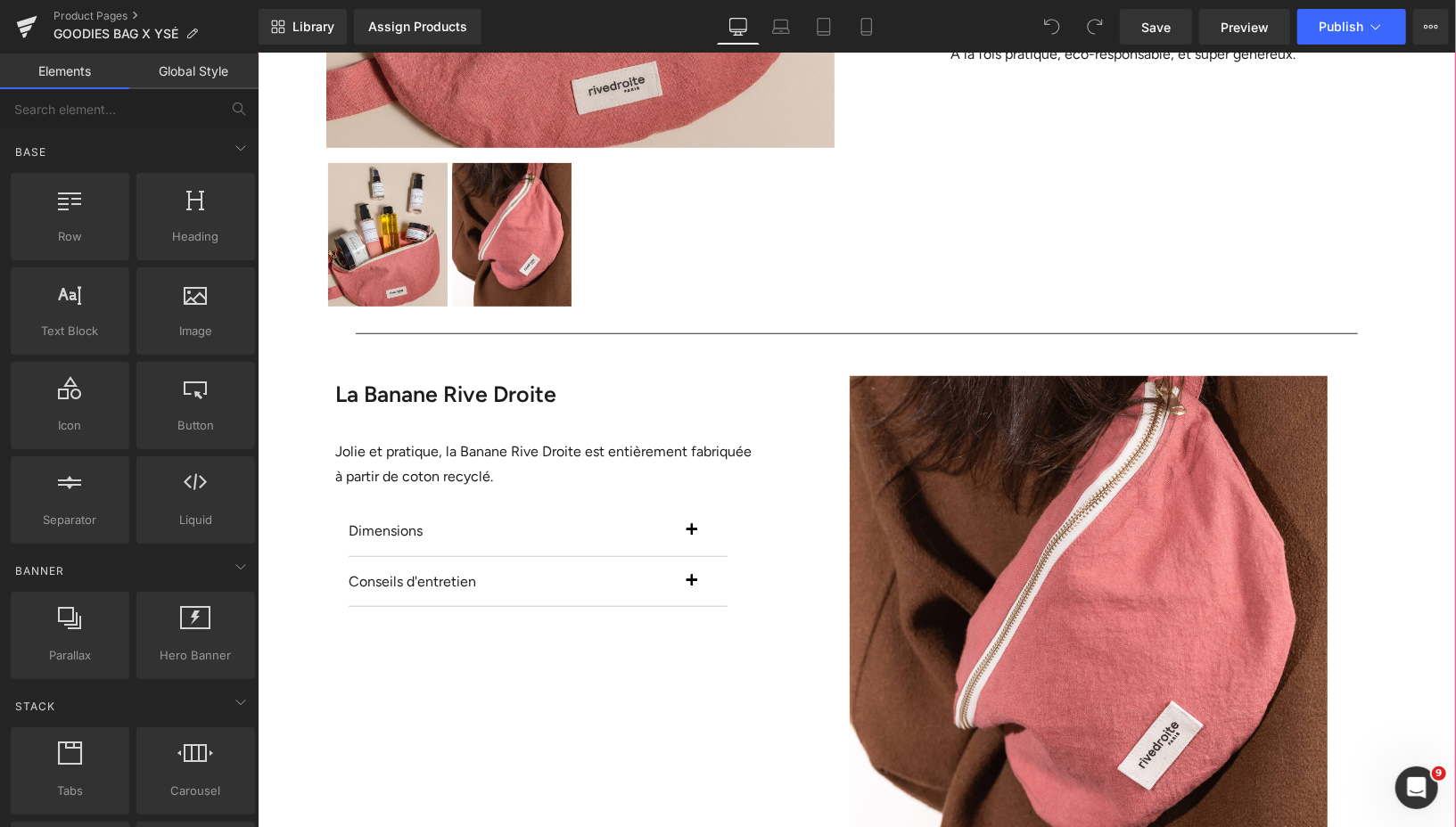
scroll to position [825, 0]
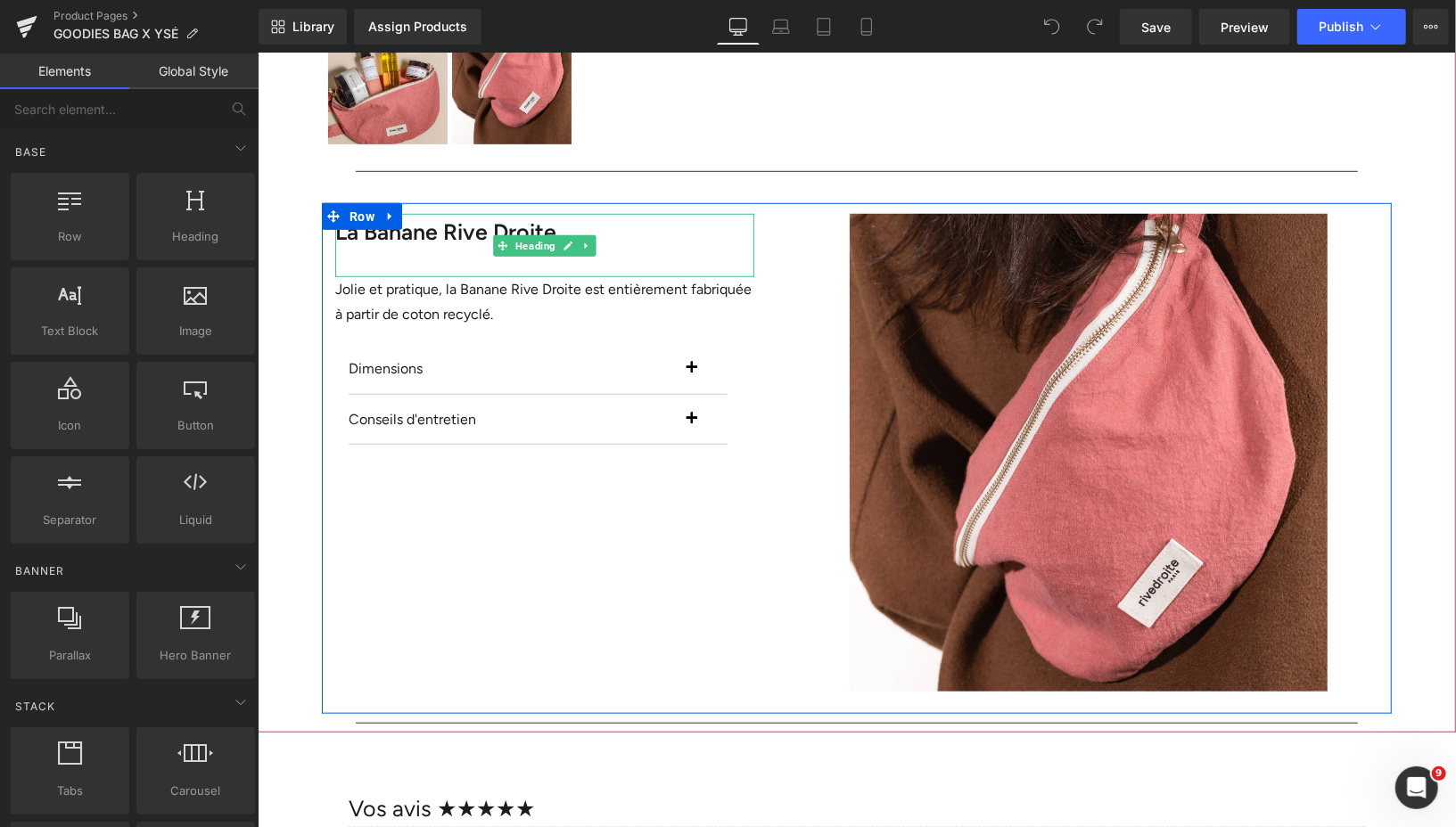
click at [473, 232] on b "La Banane Rive Droite" at bounding box center [445, 231] width 222 height 27
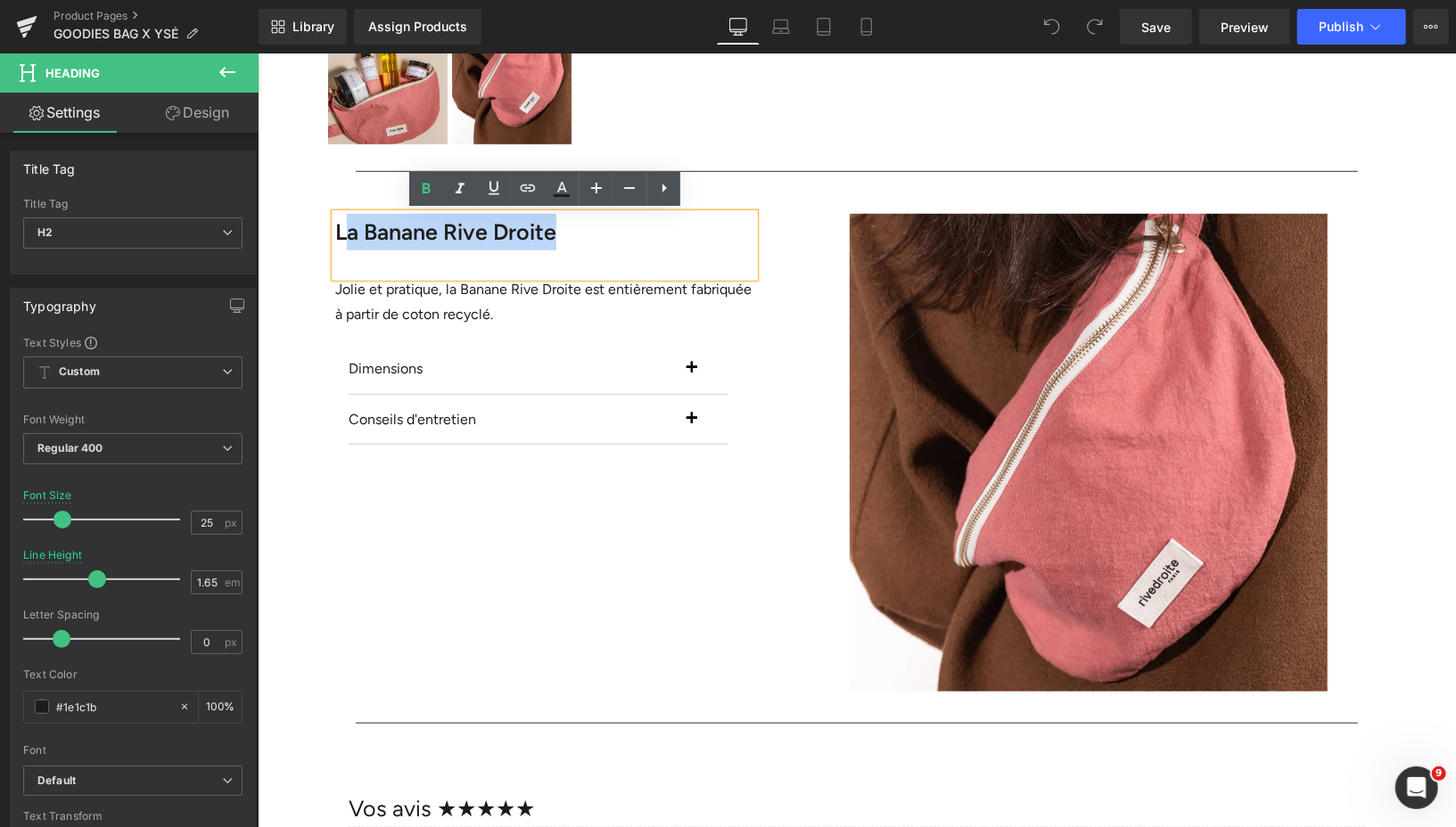
drag, startPoint x: 582, startPoint y: 236, endPoint x: 346, endPoint y: 236, distance: 236.0
click at [346, 236] on h2 "La Banane Rive Droite" at bounding box center [543, 231] width 419 height 37
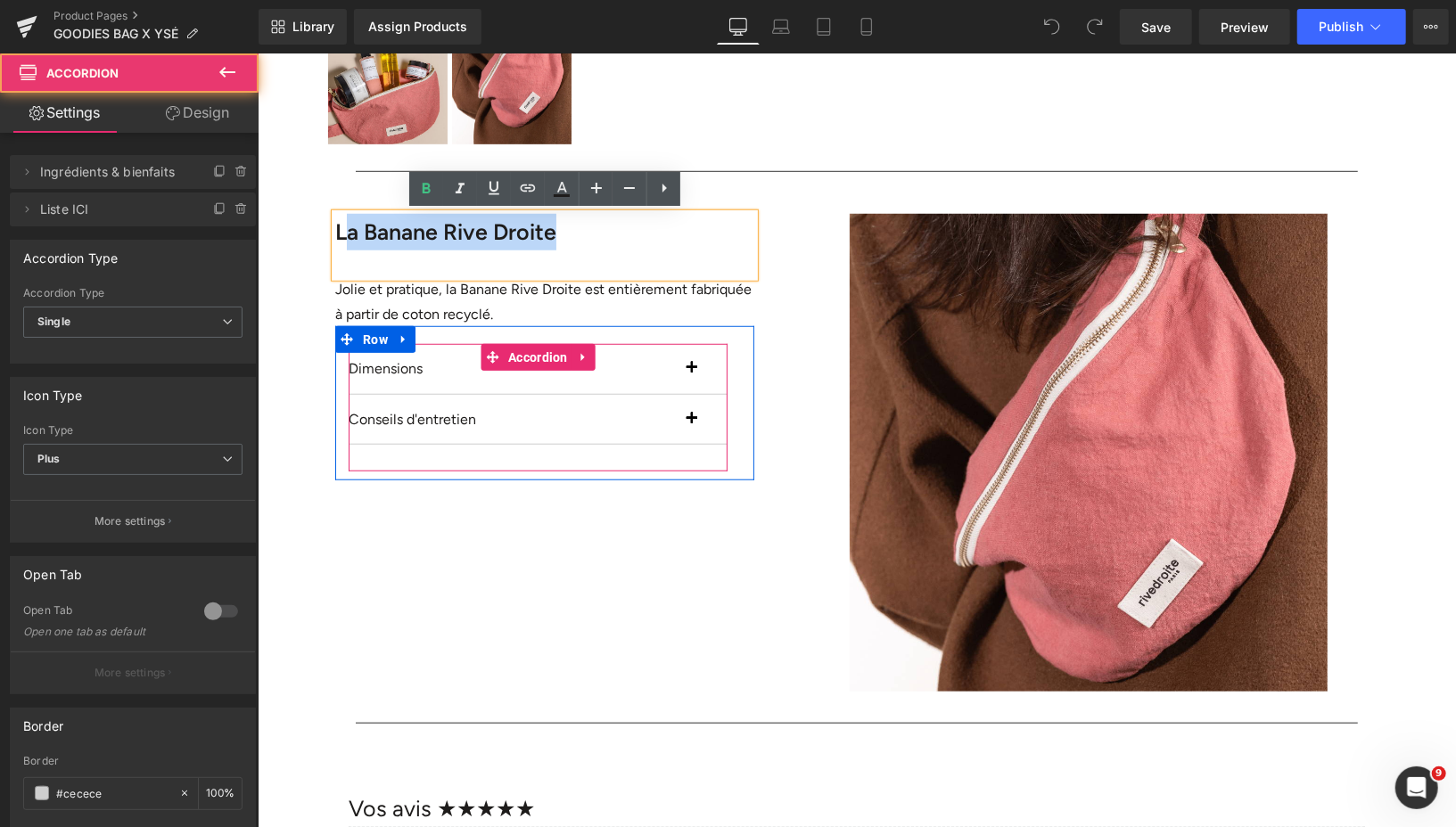
click at [690, 372] on span "button" at bounding box center [690, 372] width 0 height 0
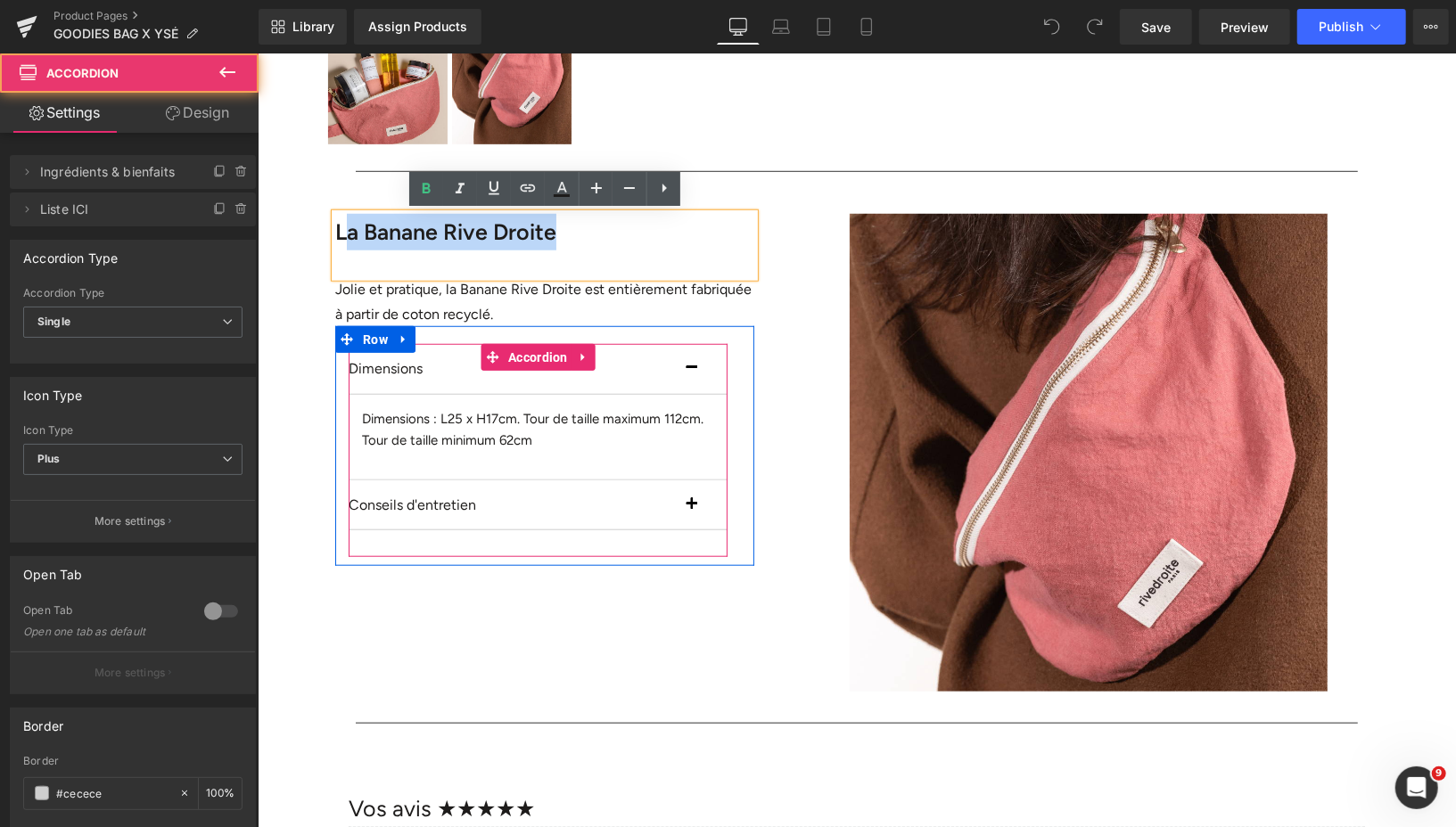
click at [690, 372] on span "button" at bounding box center [690, 372] width 0 height 0
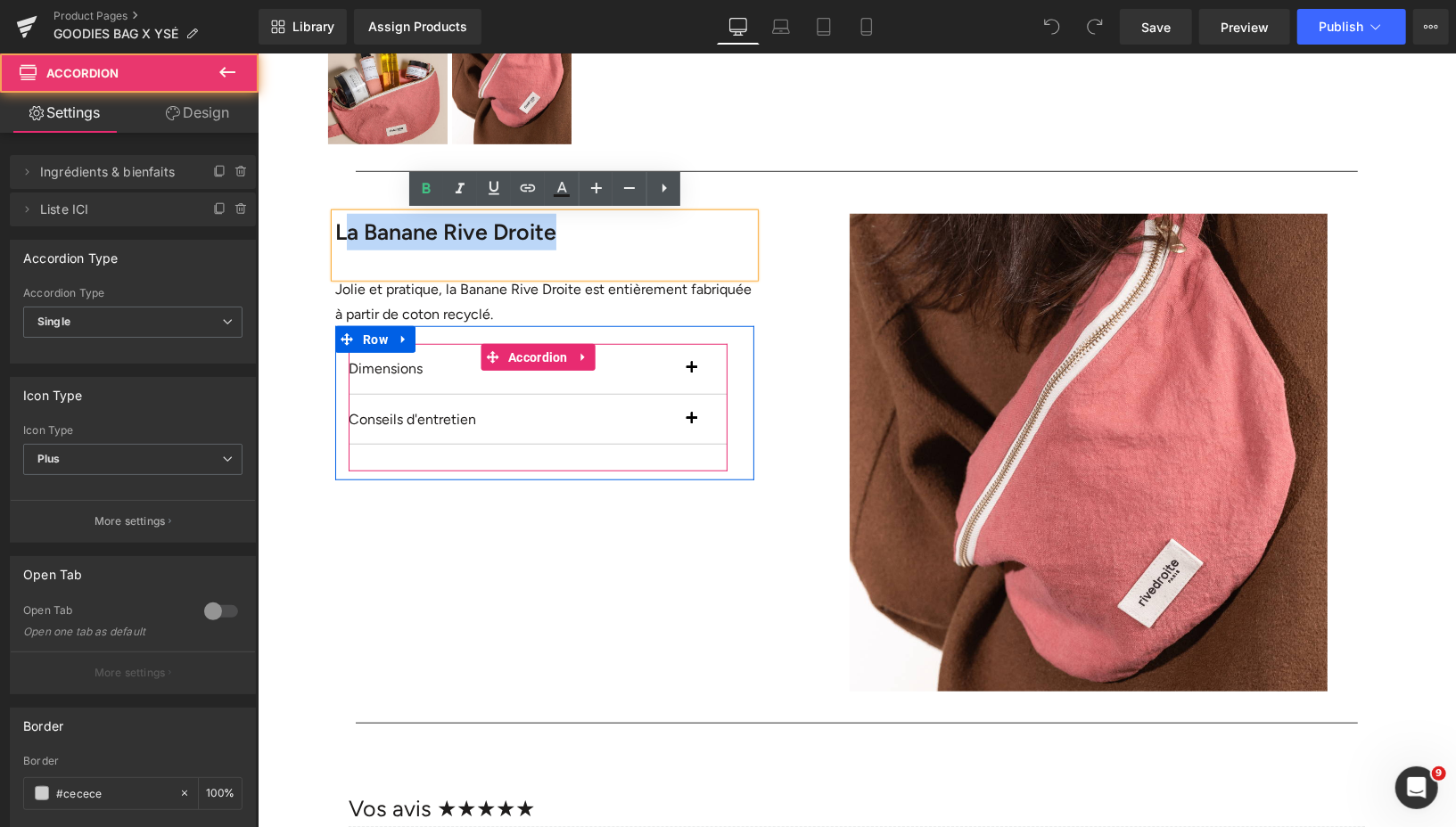
click at [691, 418] on button "button" at bounding box center [708, 419] width 36 height 50
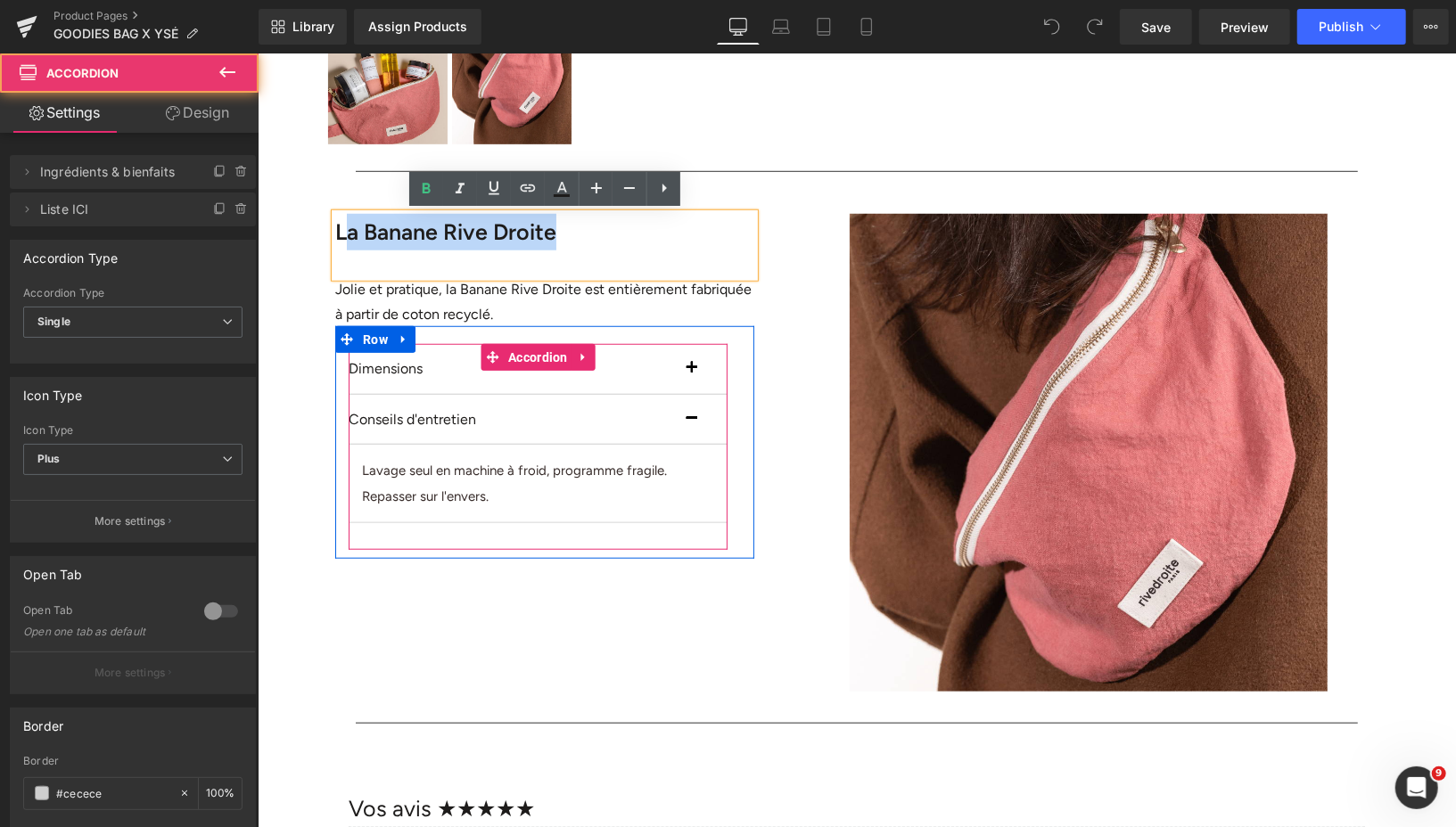
click at [691, 418] on button "button" at bounding box center [708, 419] width 36 height 50
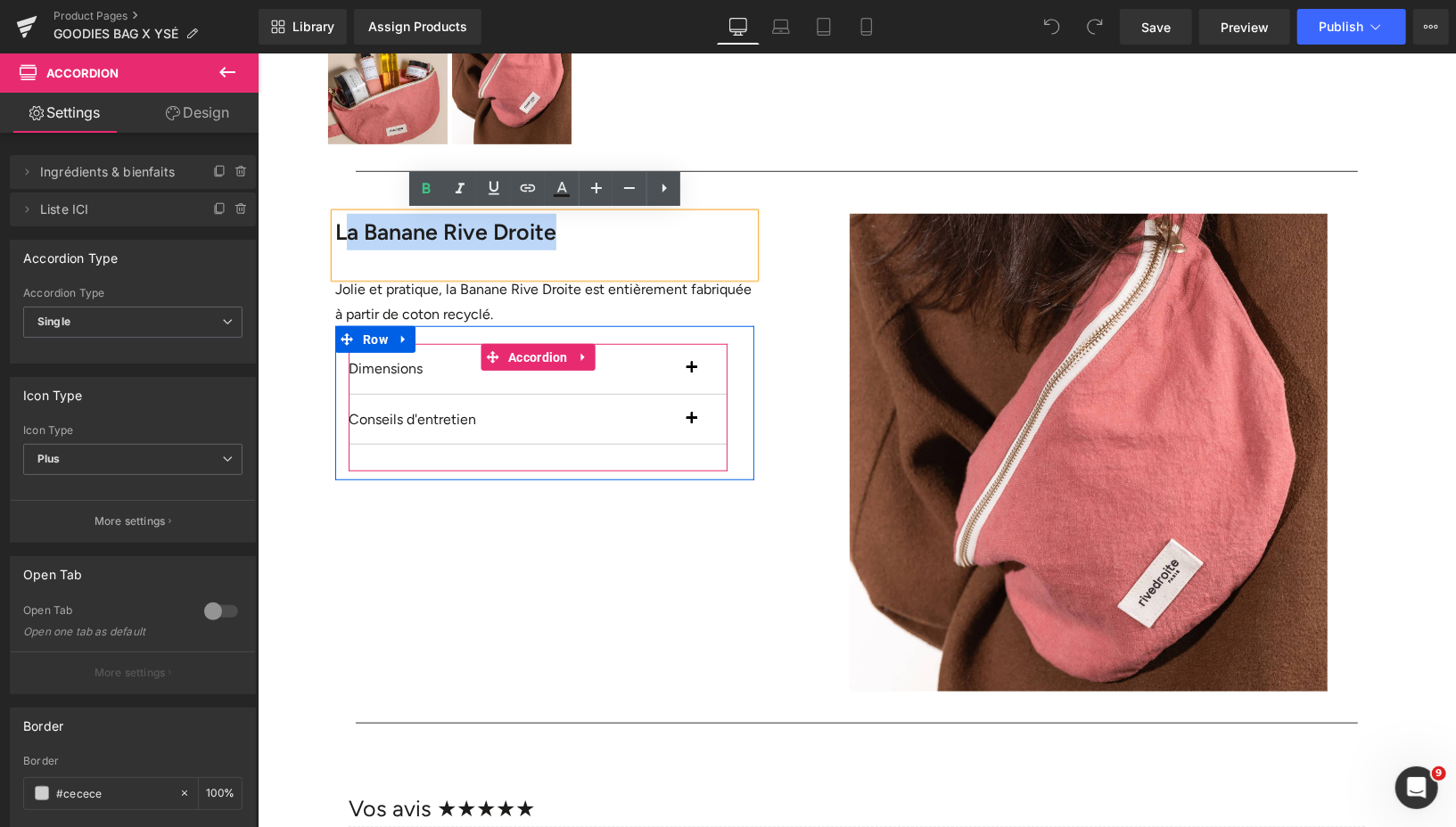
click at [692, 367] on button "button" at bounding box center [708, 368] width 36 height 50
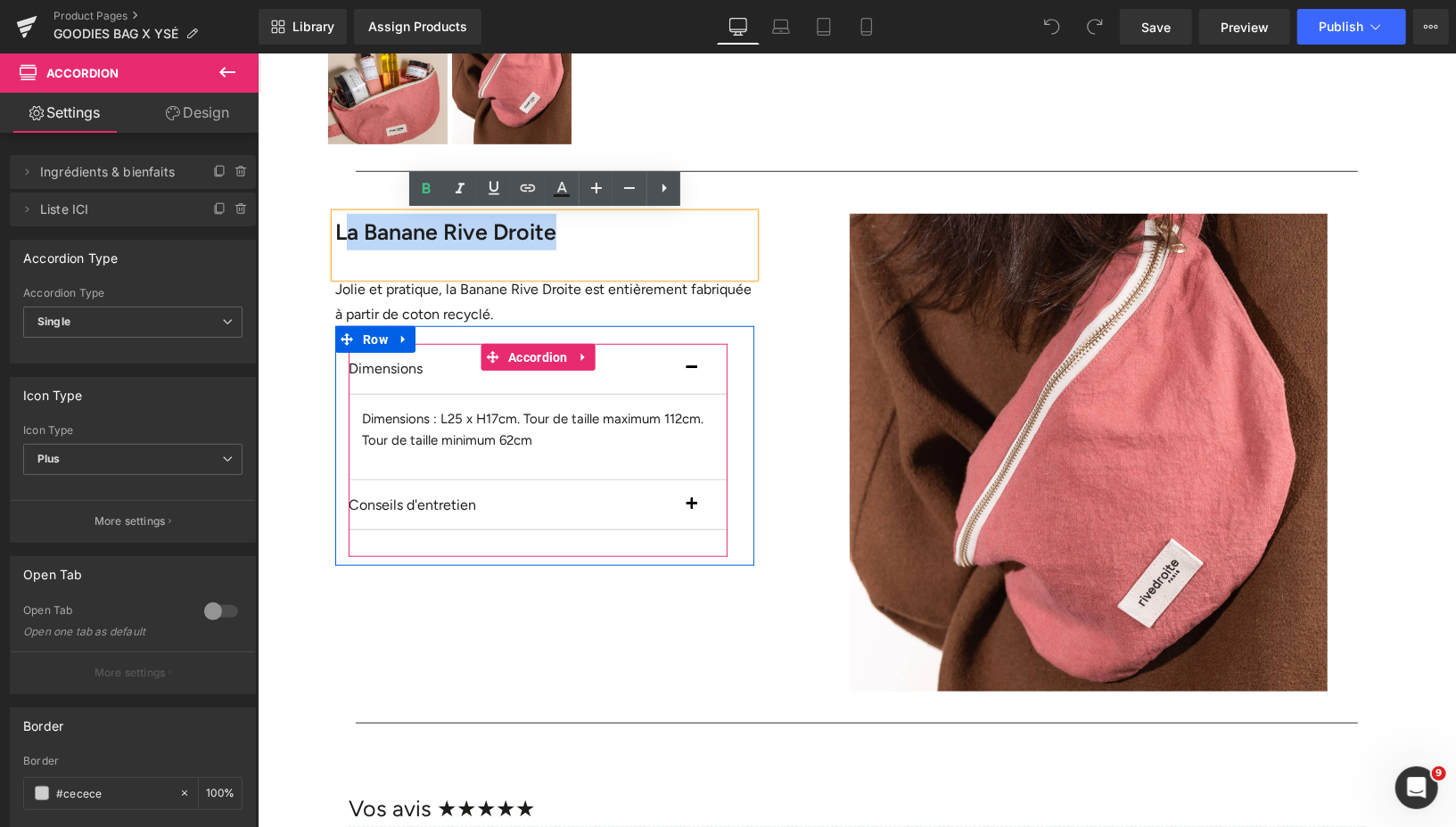
click at [693, 368] on button "button" at bounding box center [708, 368] width 36 height 50
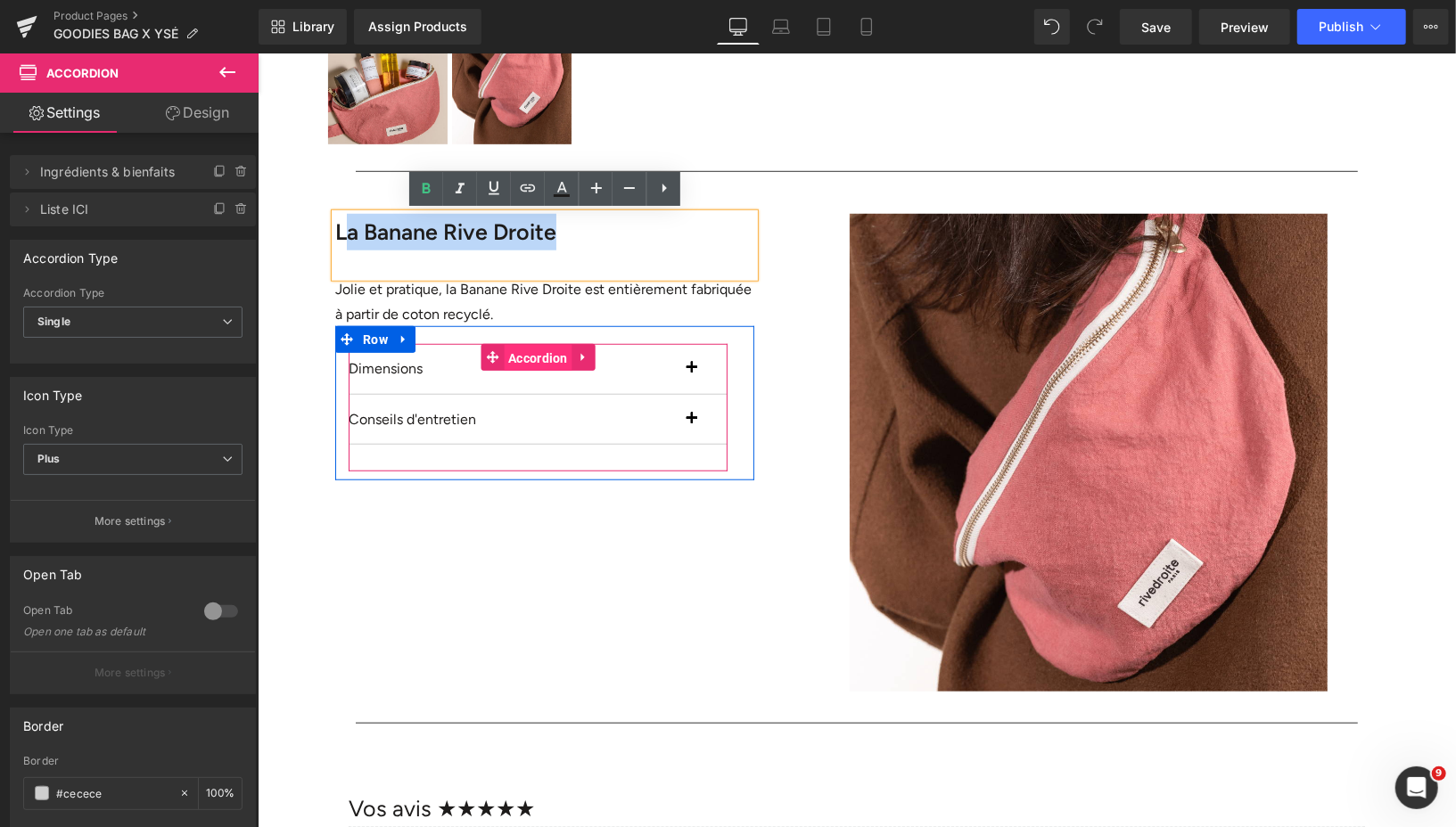
click at [539, 353] on span "Accordion" at bounding box center [537, 357] width 69 height 27
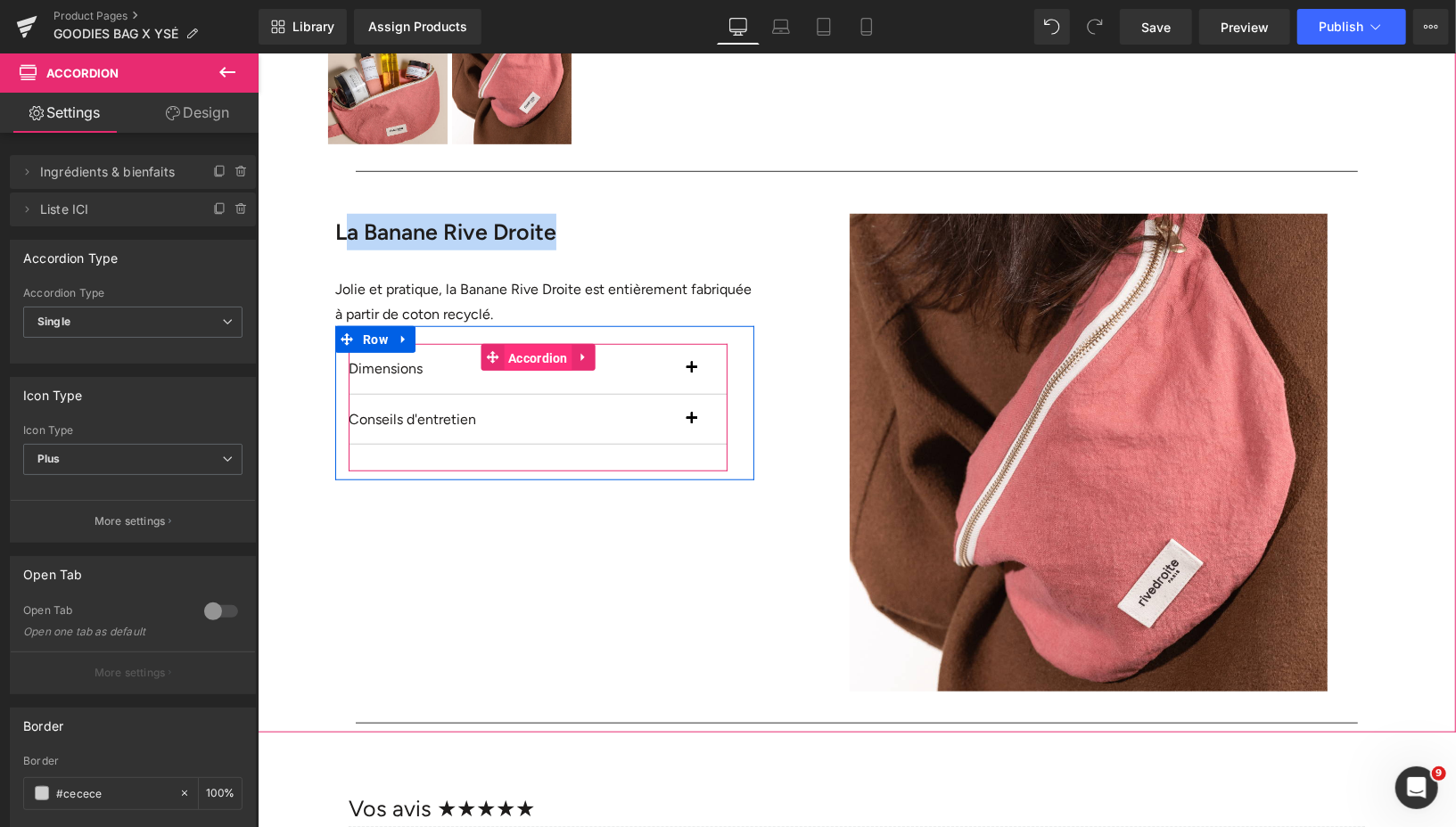
click at [540, 355] on span "Accordion" at bounding box center [537, 357] width 69 height 27
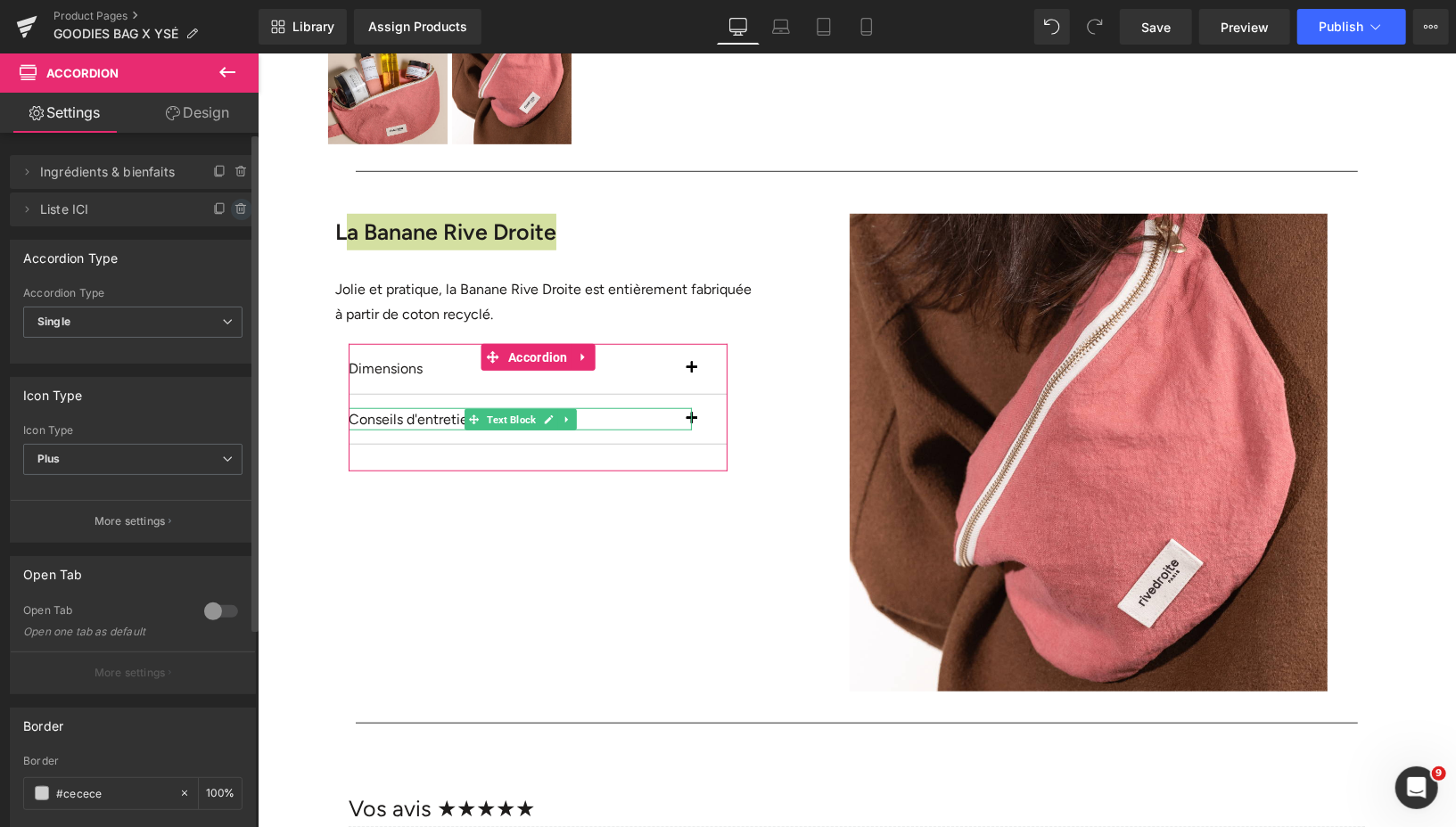
click at [239, 210] on icon at bounding box center [239, 210] width 0 height 4
click at [232, 210] on button "Delete" at bounding box center [222, 211] width 56 height 23
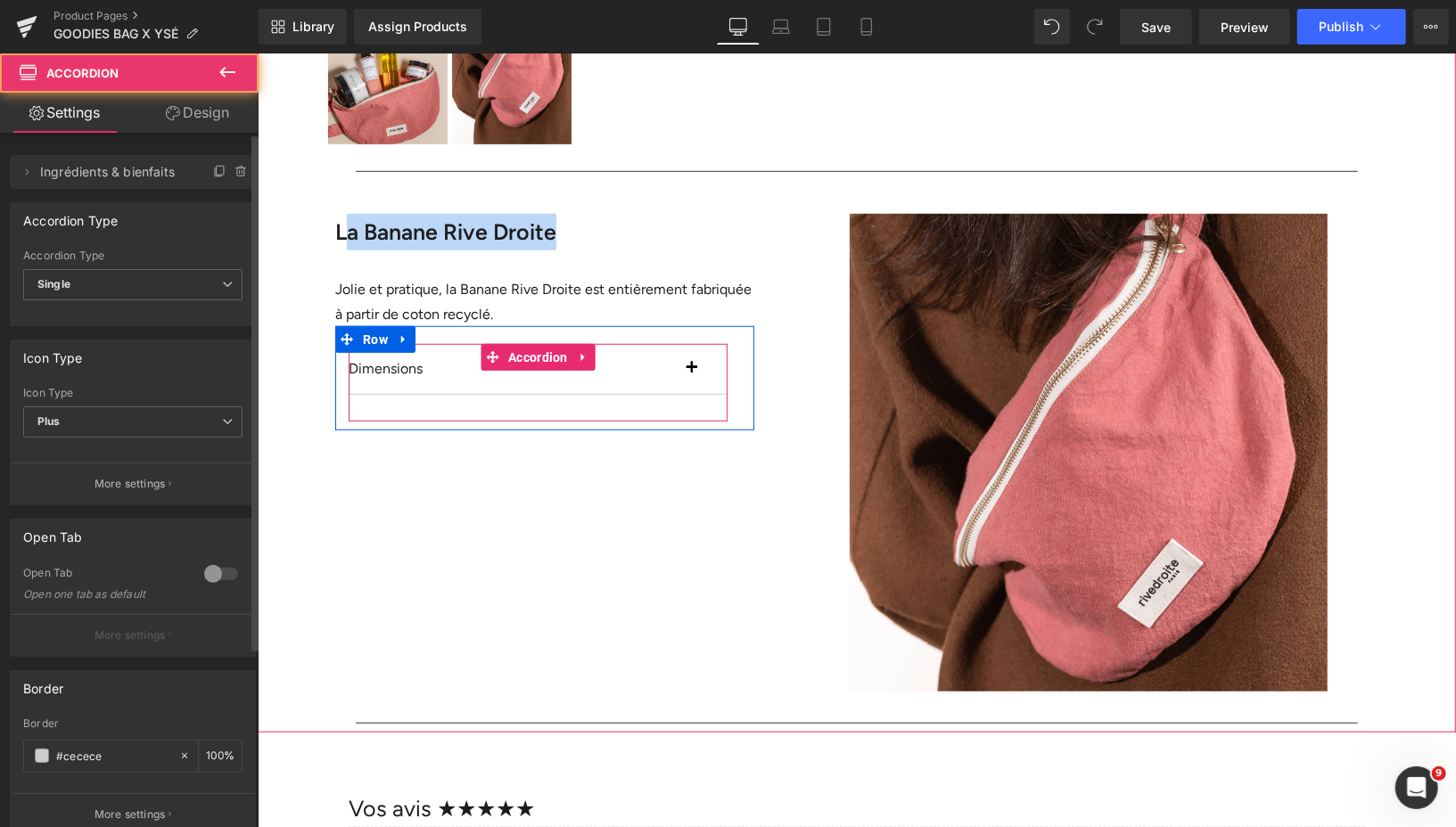
click at [693, 370] on button "button" at bounding box center [708, 368] width 36 height 50
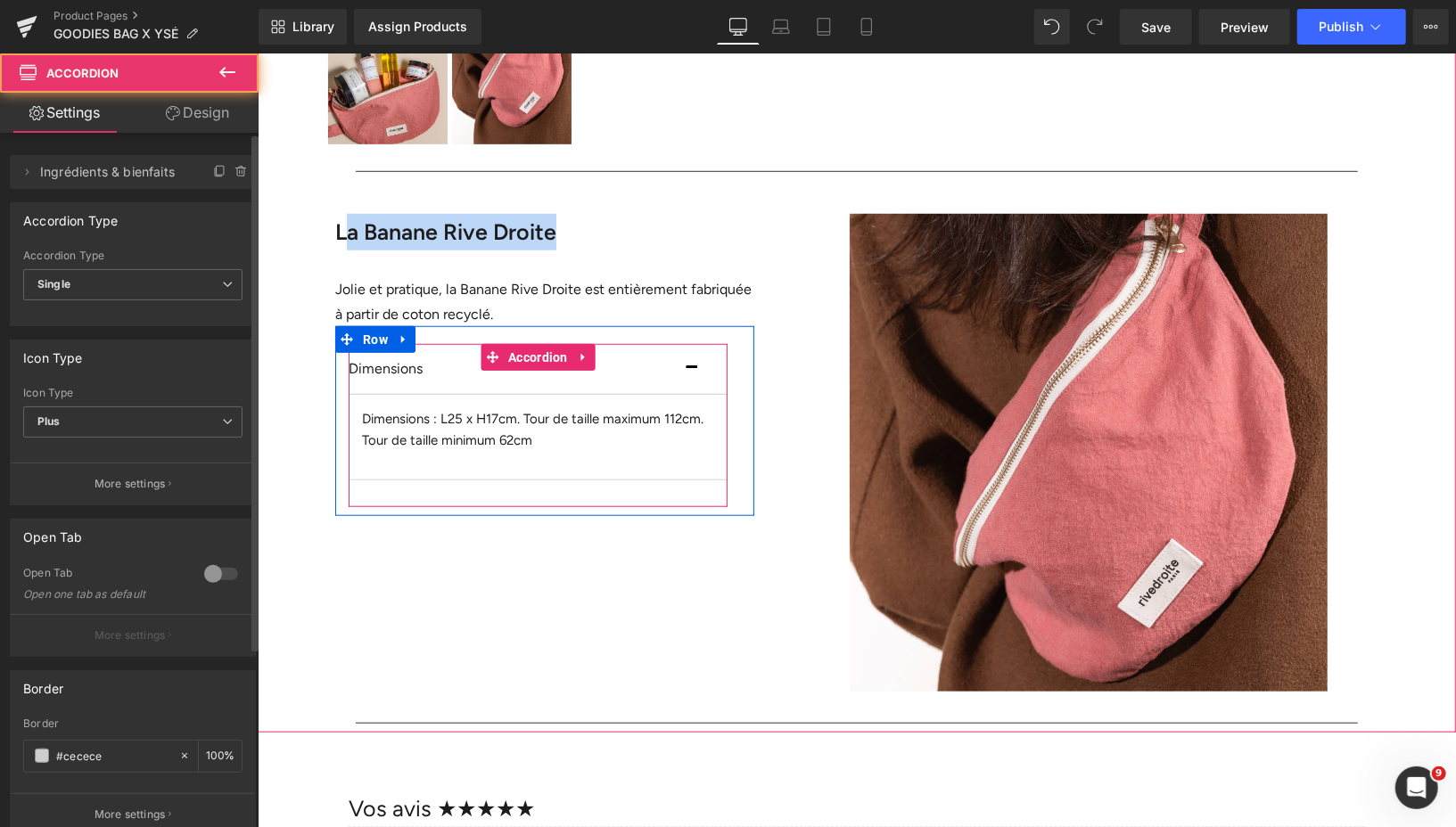
click at [693, 369] on button "button" at bounding box center [708, 368] width 36 height 50
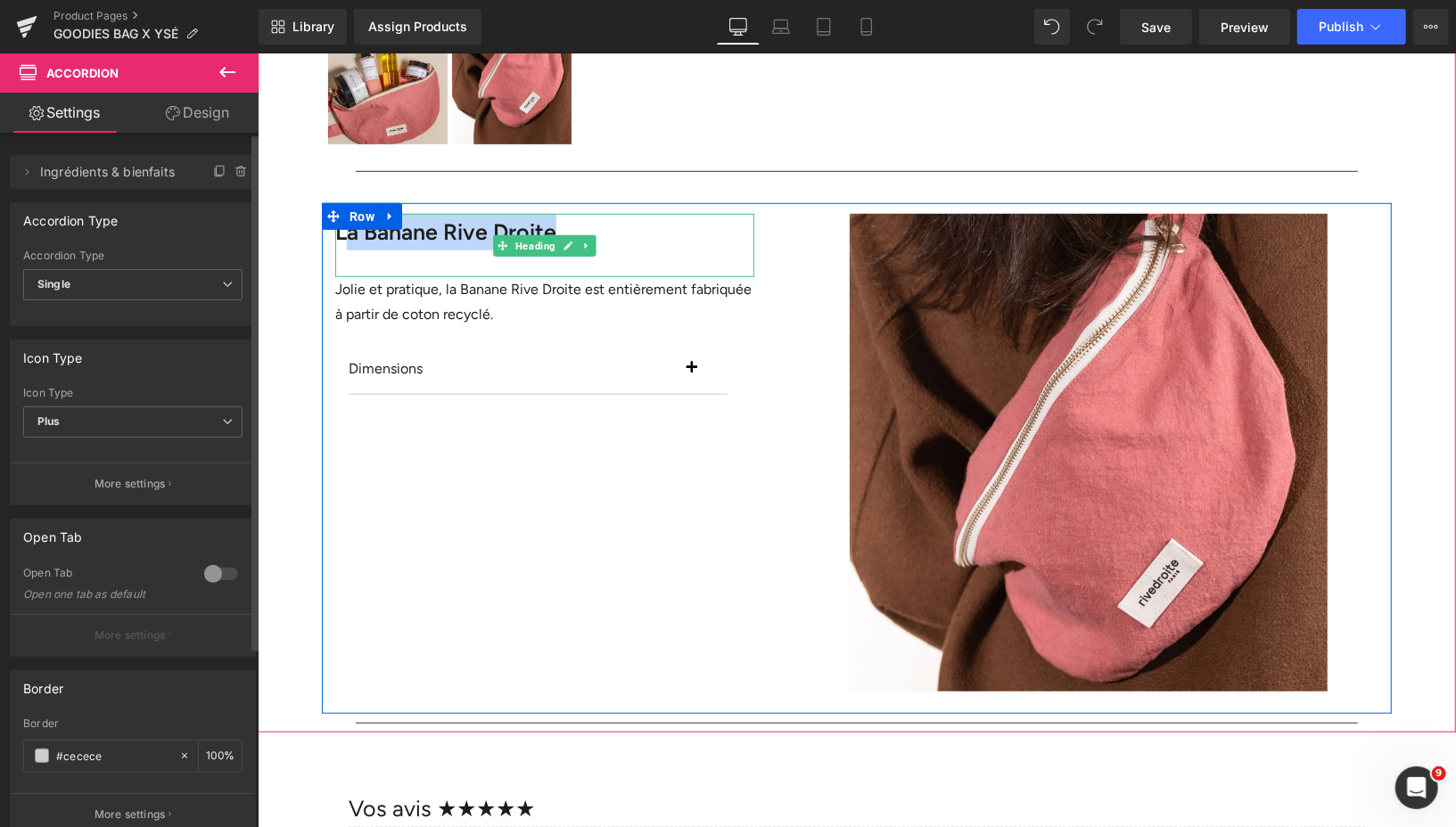
click at [614, 233] on h2 "La Banane Rive Droite" at bounding box center [543, 231] width 419 height 37
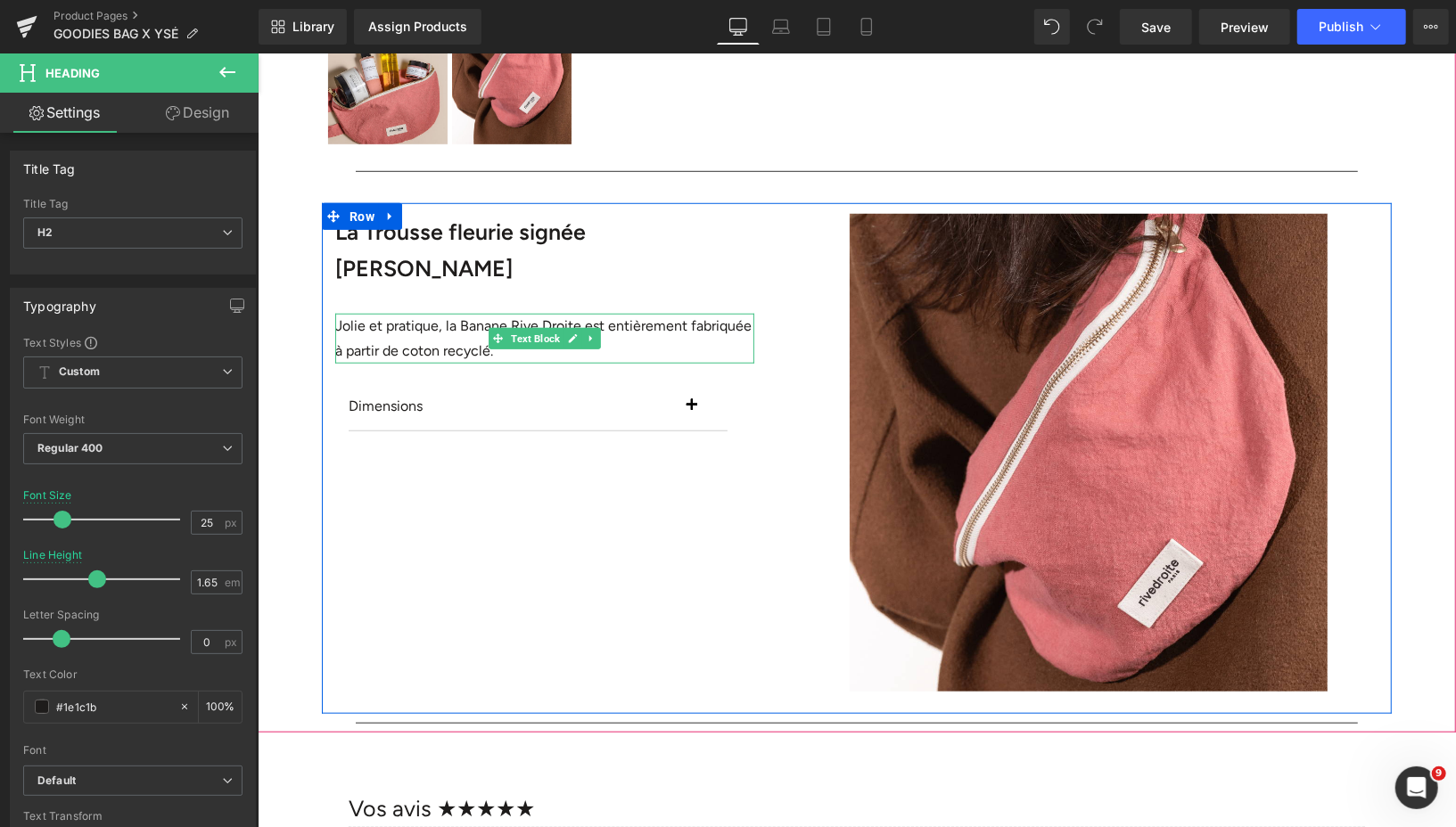
click at [453, 313] on p "Jolie et pratique, la Banane Rive Droite est entièrement fabriquée à partir de …" at bounding box center [543, 337] width 419 height 49
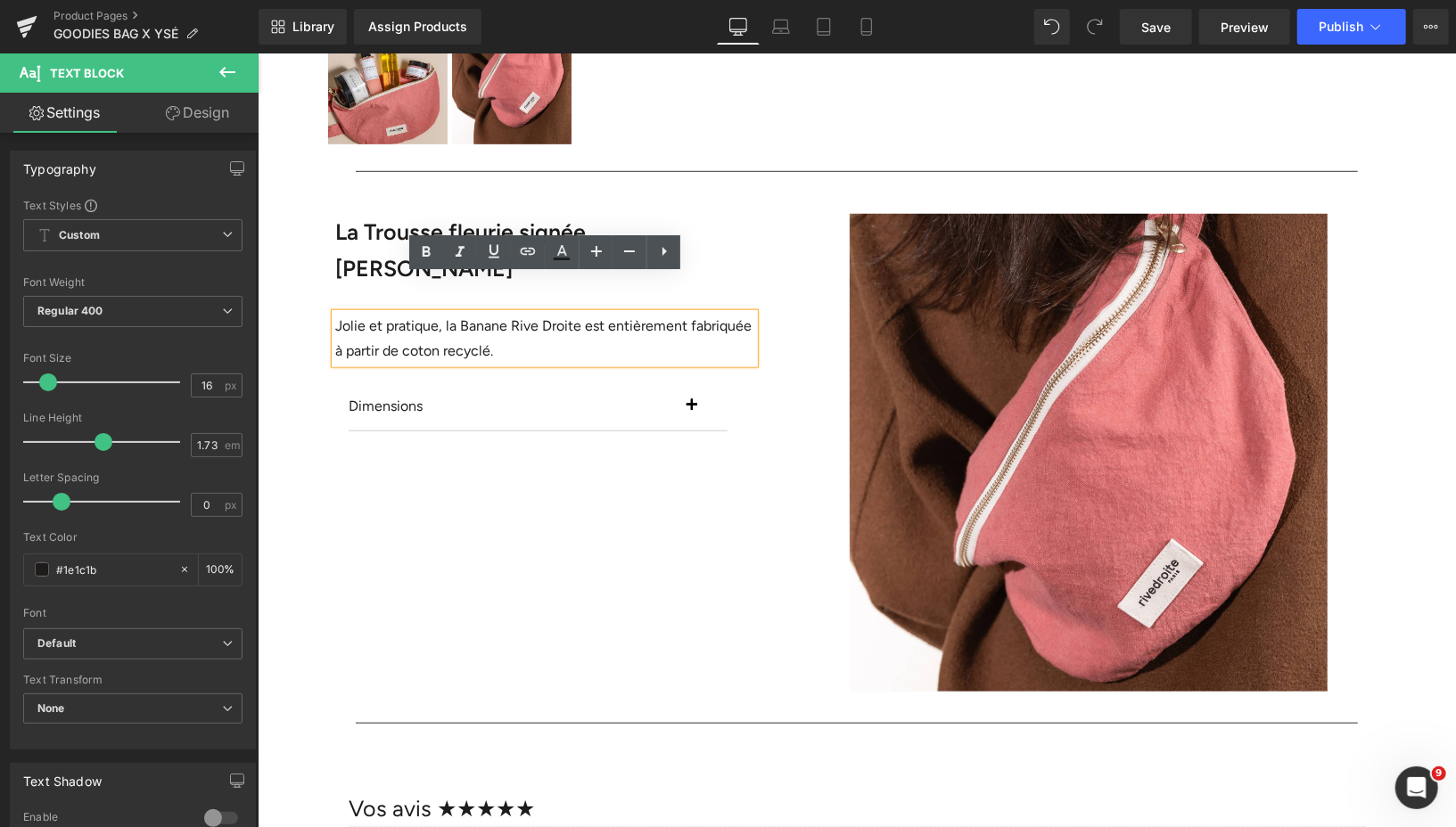
drag, startPoint x: 496, startPoint y: 313, endPoint x: 325, endPoint y: 292, distance: 172.3
click at [325, 292] on div "La Trousse fleurie signée Ysé Heading Jolie et pratique, la Banane Rive Droite …" at bounding box center [543, 339] width 446 height 253
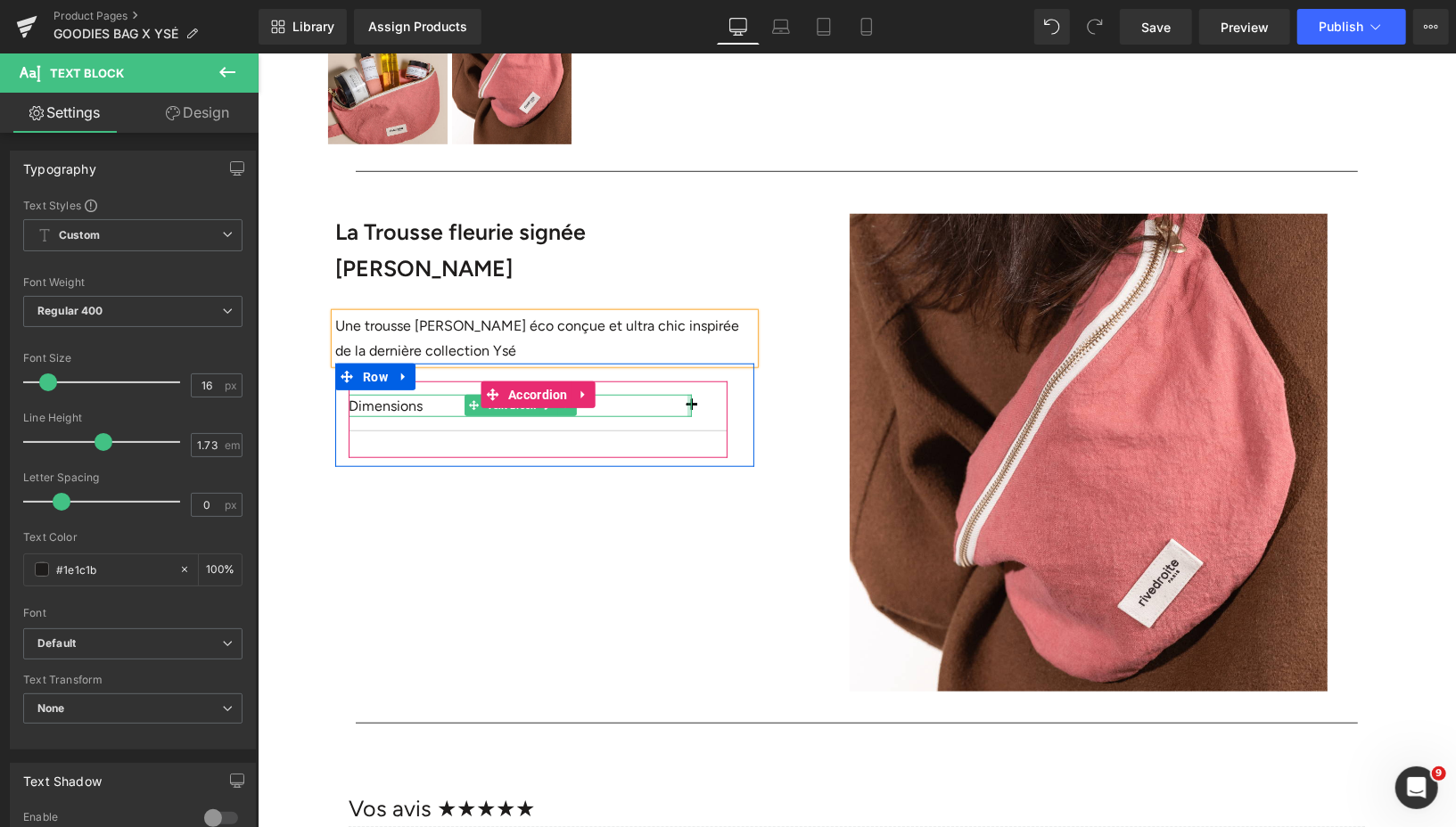
click at [687, 394] on div "Dimensions Text Block" at bounding box center [519, 405] width 343 height 23
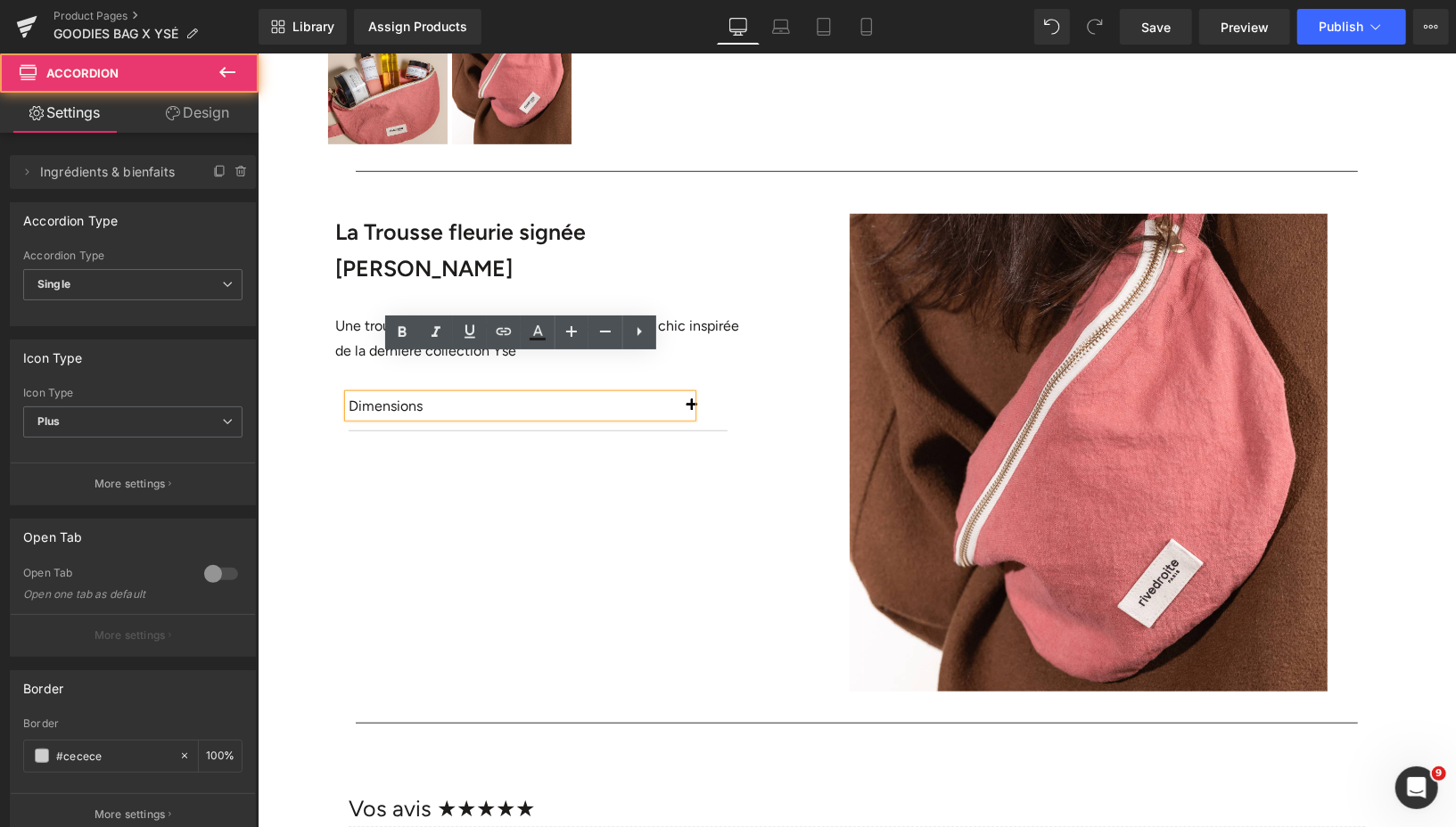
click at [699, 380] on button "button" at bounding box center [708, 405] width 36 height 50
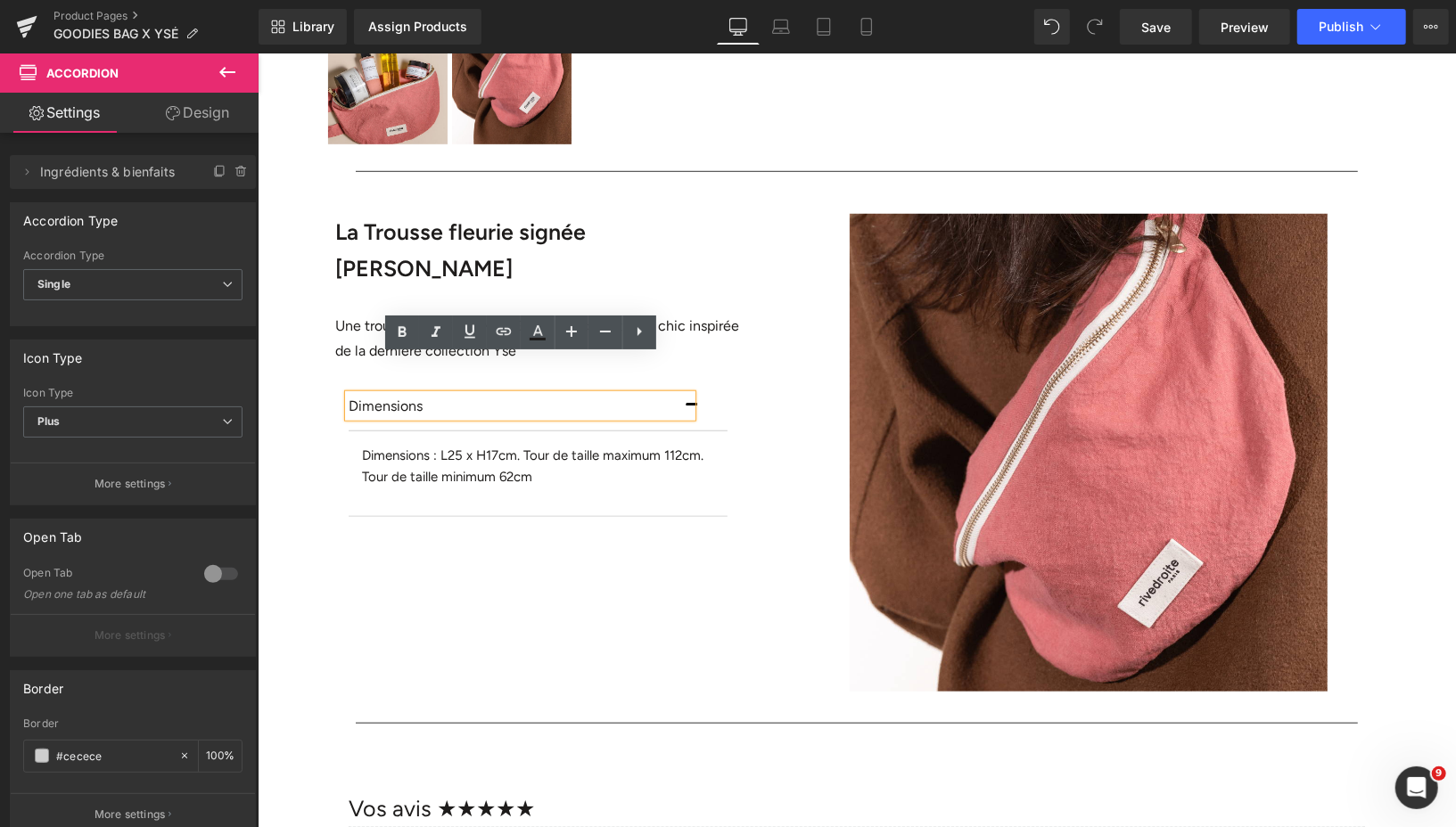
click at [699, 380] on button "button" at bounding box center [708, 405] width 36 height 50
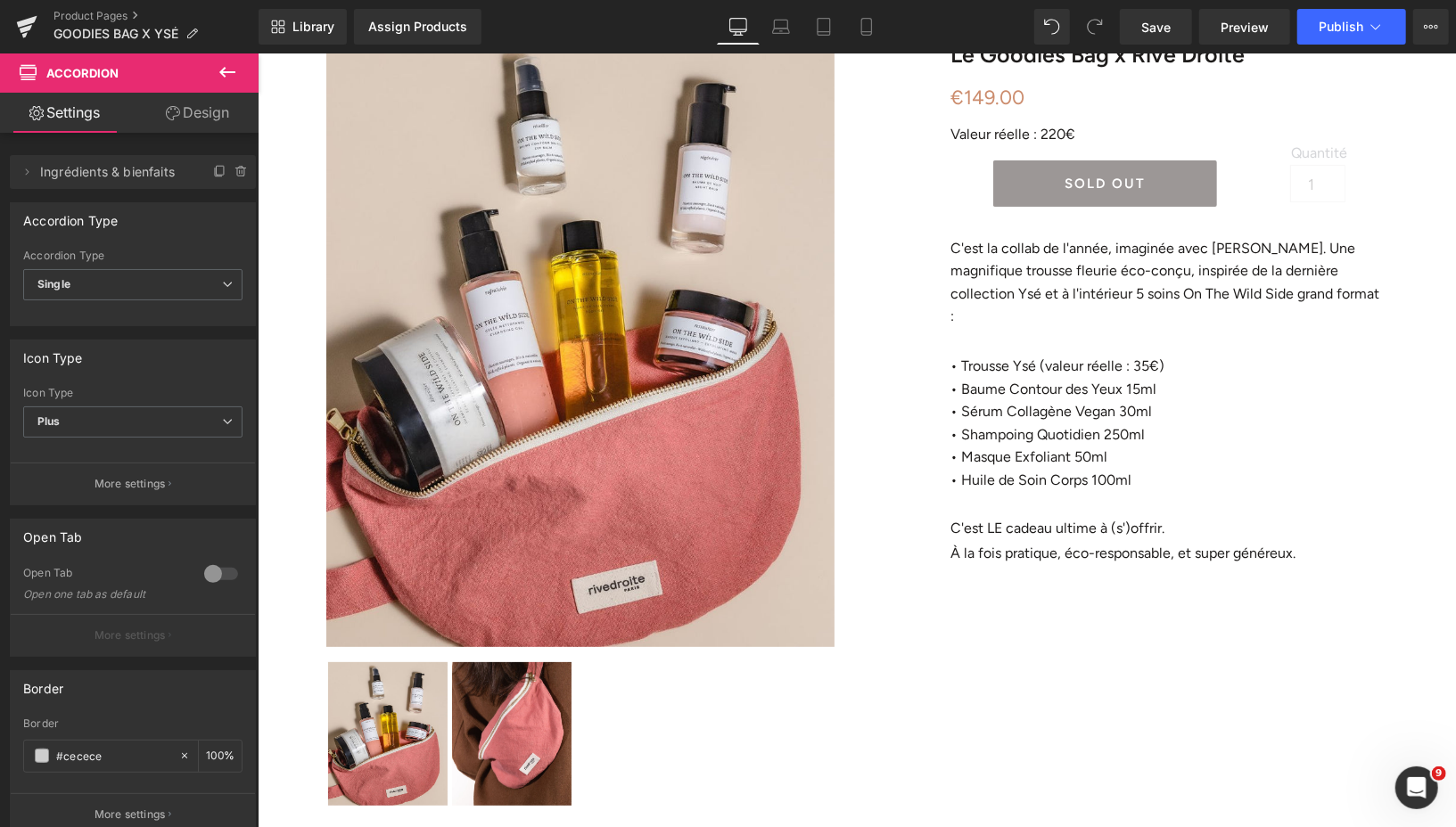
scroll to position [0, 0]
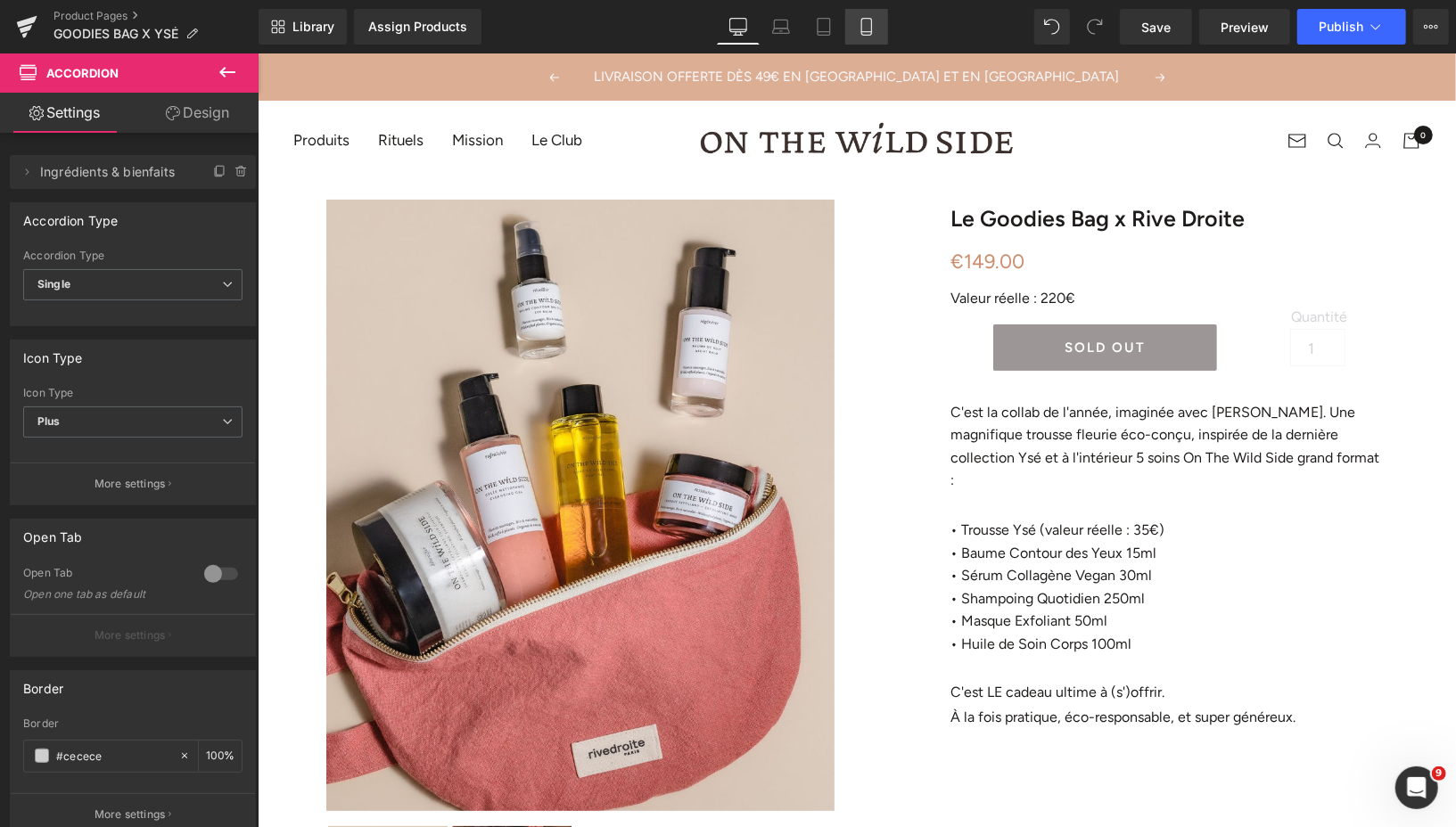
click at [865, 29] on icon at bounding box center [866, 27] width 18 height 18
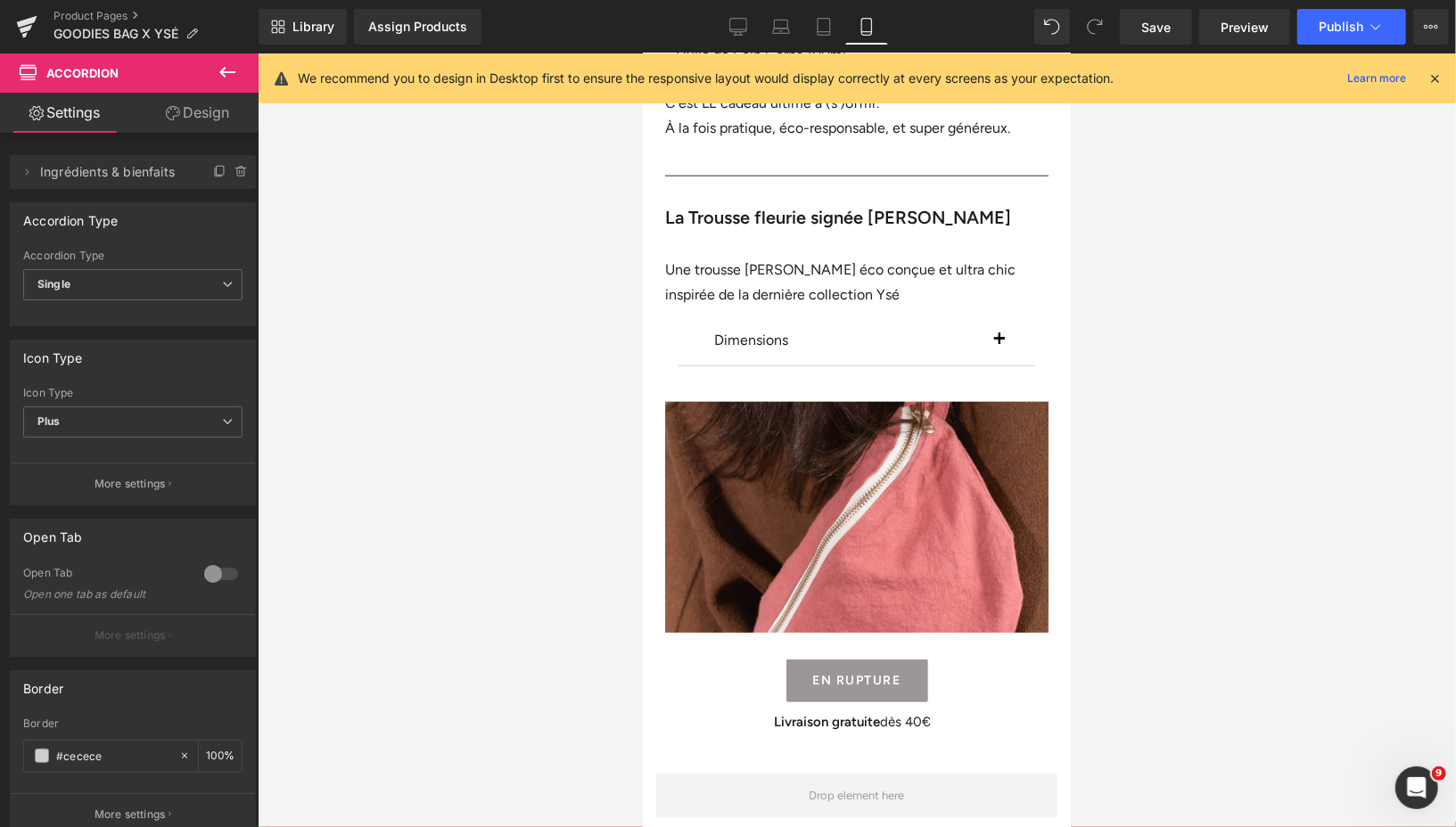
scroll to position [1186, 0]
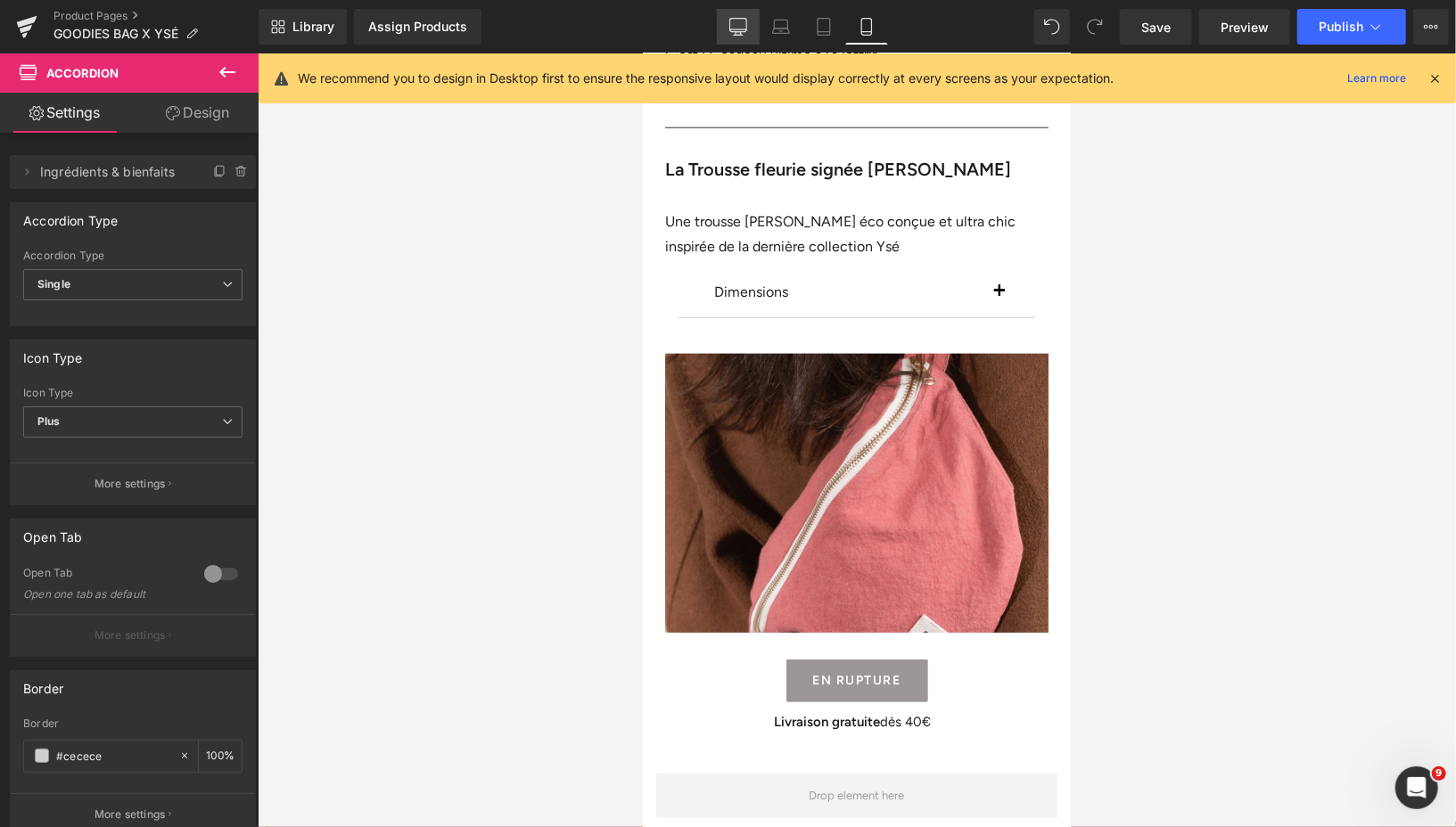
click at [736, 32] on icon at bounding box center [738, 27] width 18 height 18
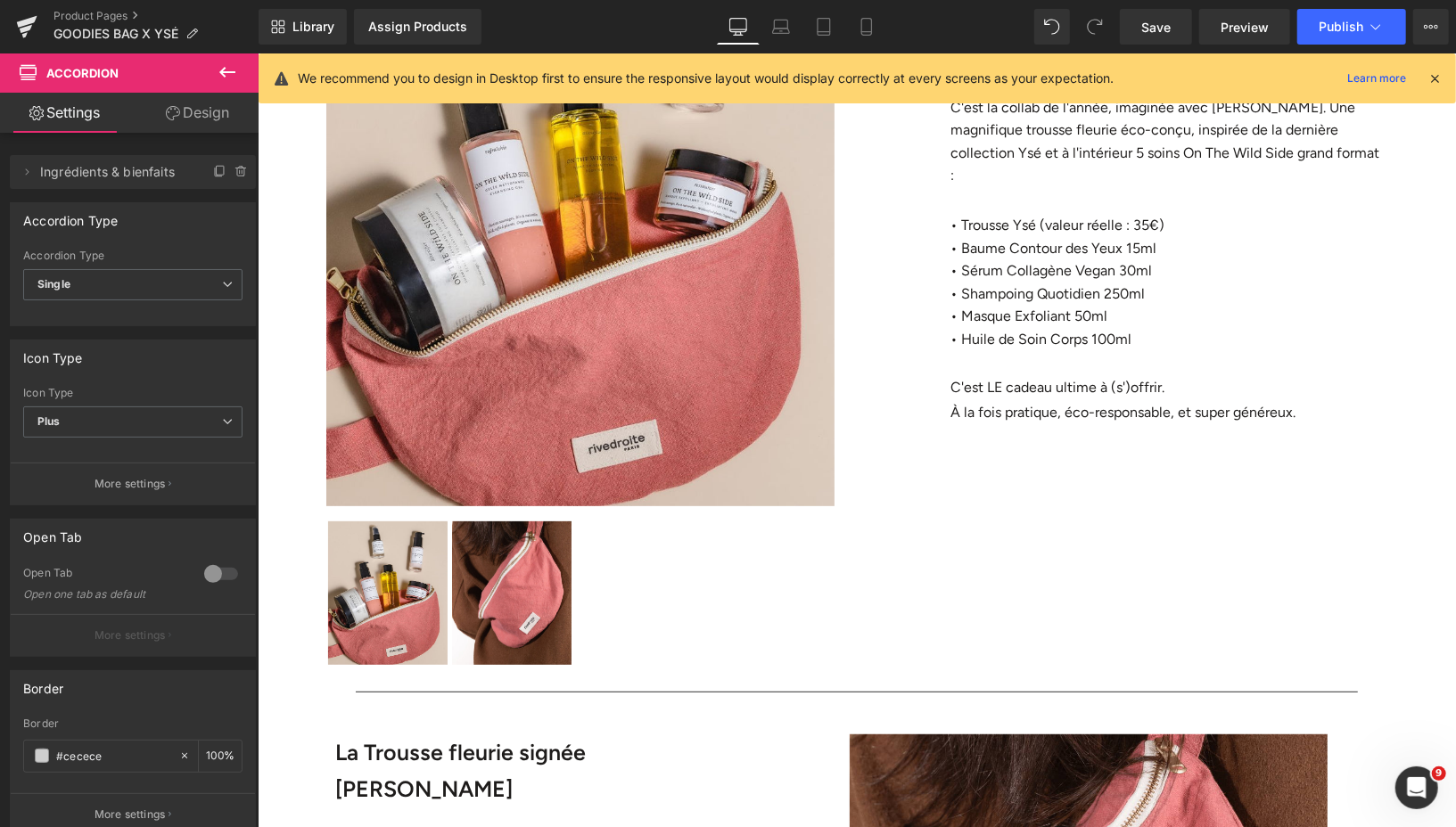
scroll to position [0, 0]
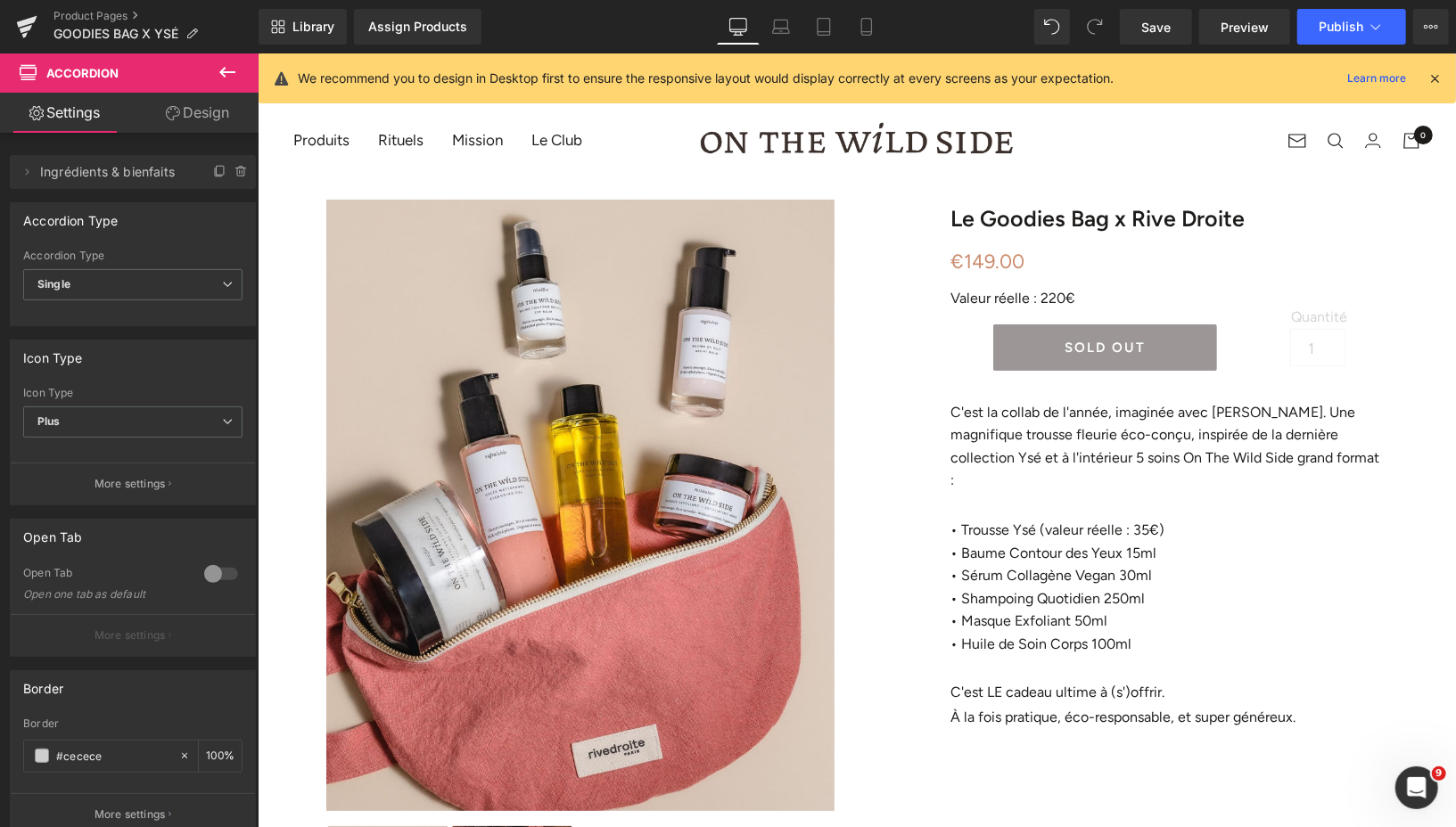
click at [230, 71] on icon at bounding box center [228, 72] width 16 height 11
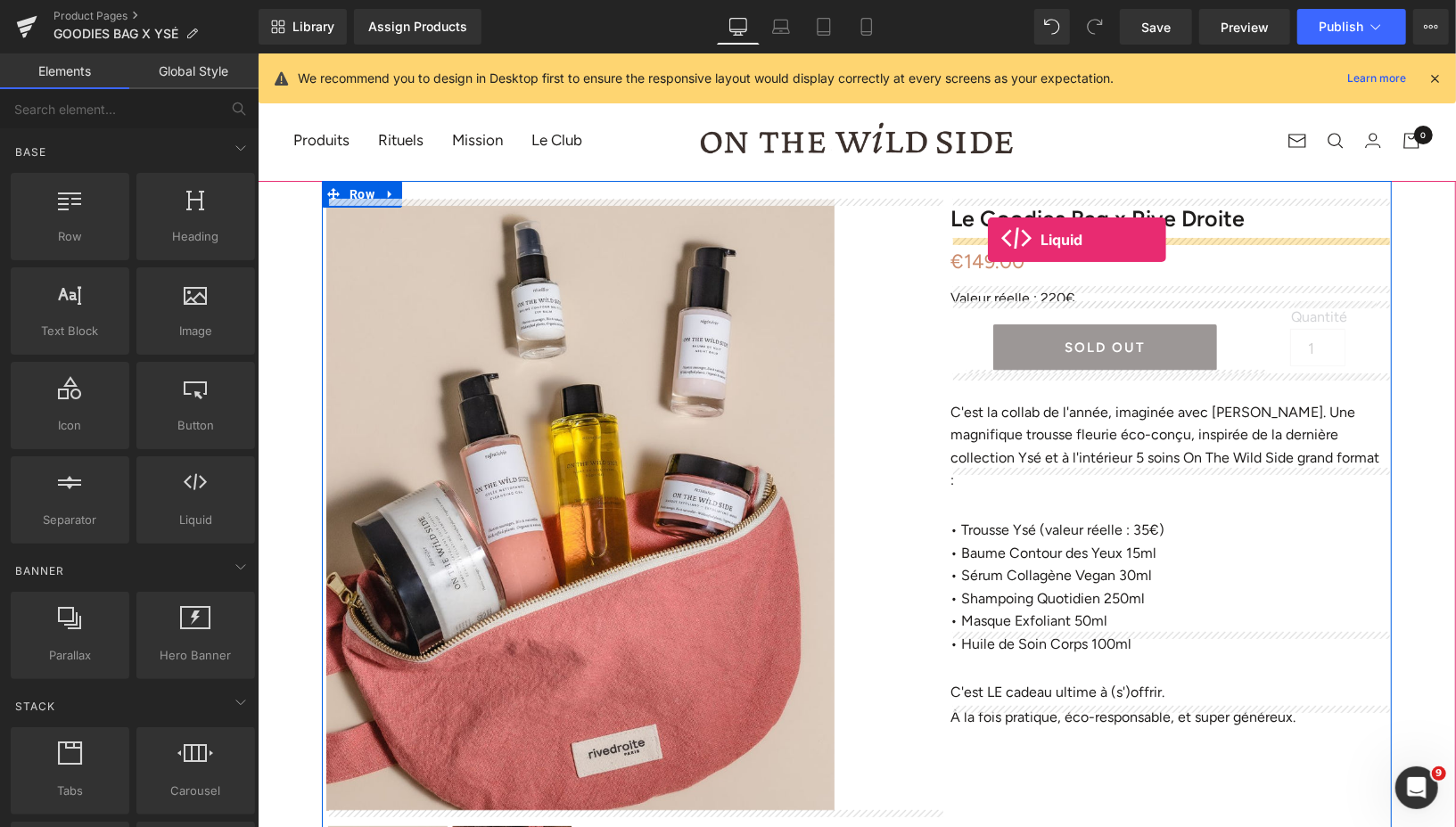
drag, startPoint x: 339, startPoint y: 459, endPoint x: 987, endPoint y: 238, distance: 684.6
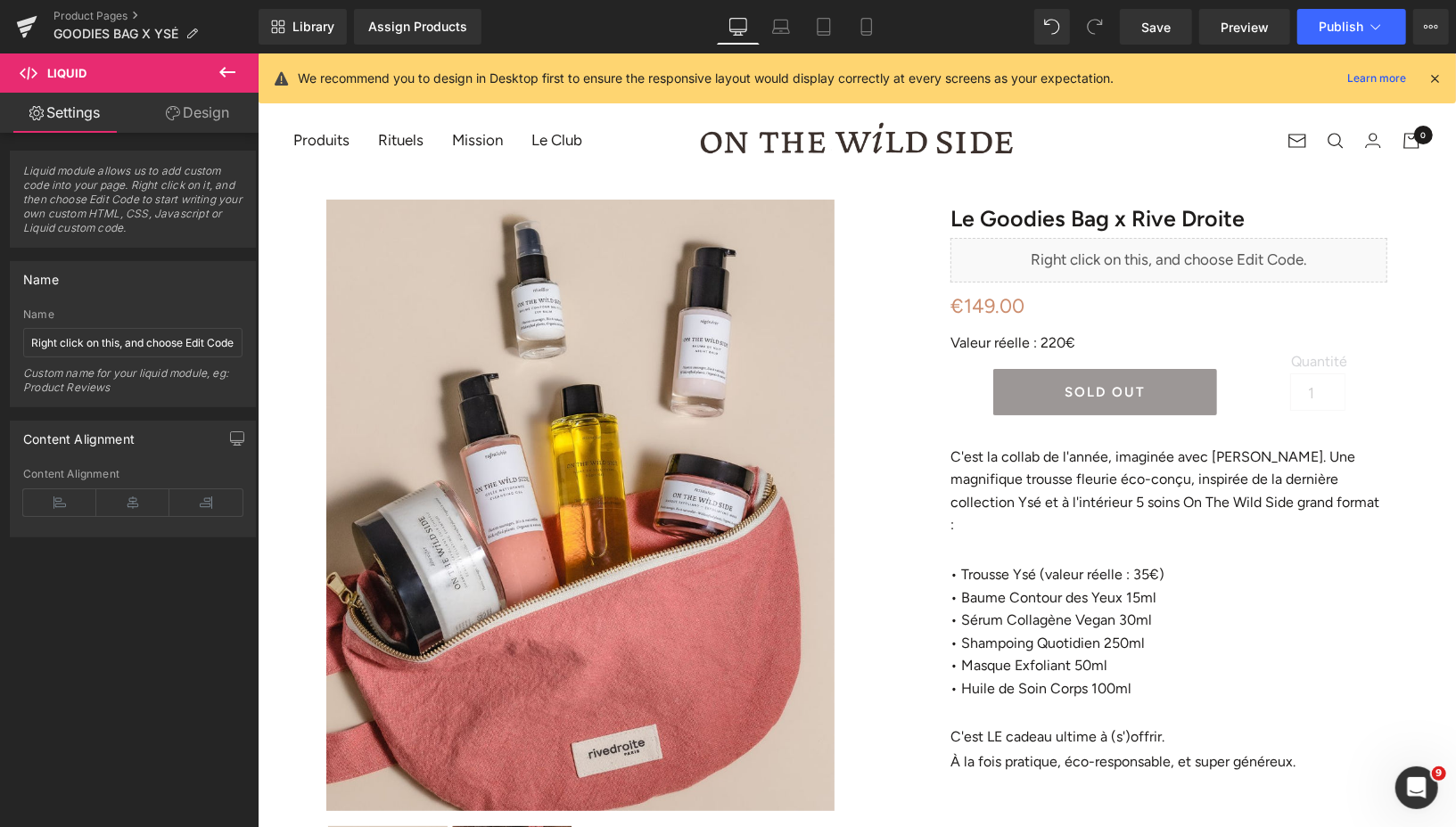
click at [227, 70] on icon at bounding box center [228, 72] width 21 height 21
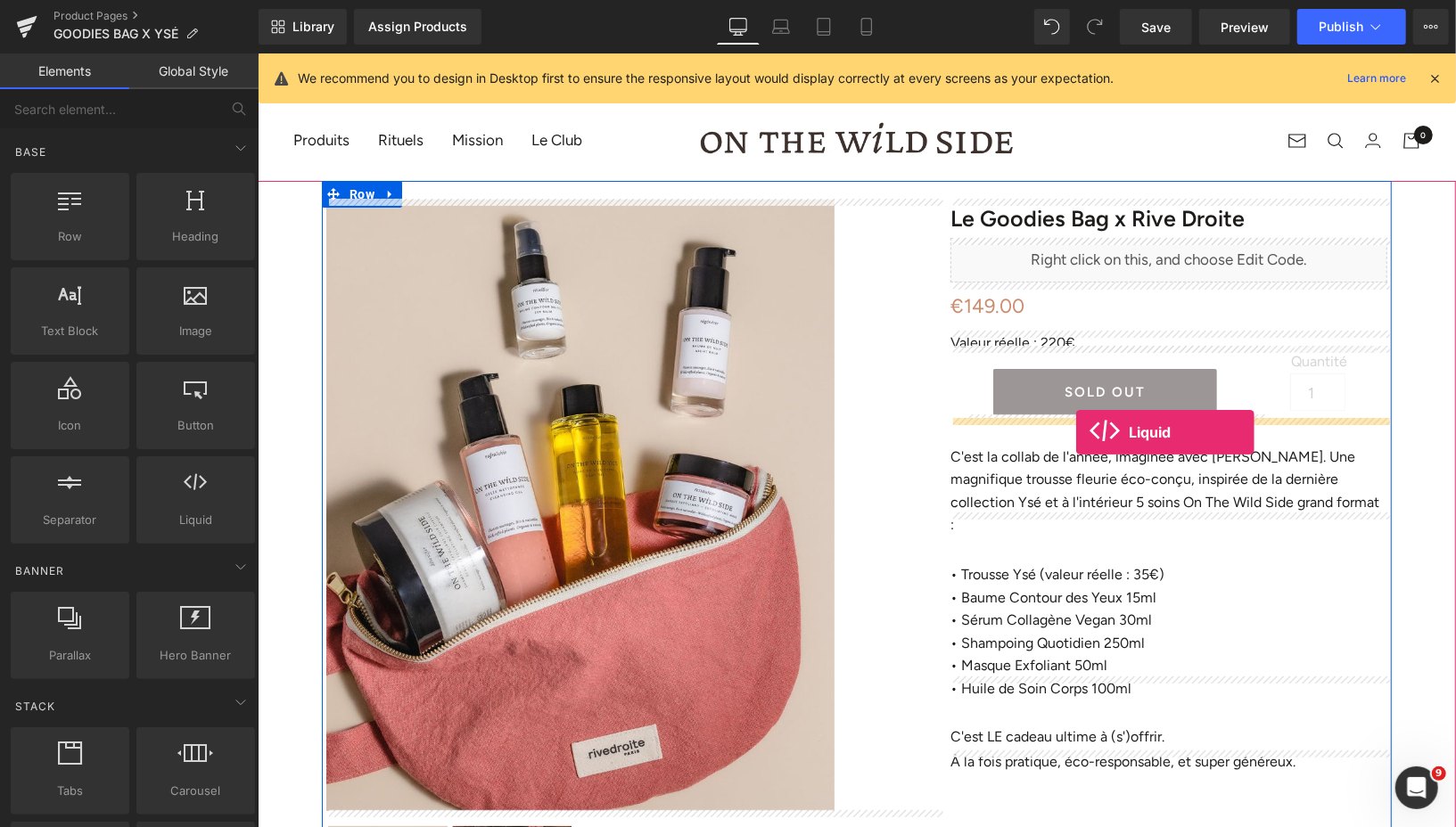
drag, startPoint x: 445, startPoint y: 548, endPoint x: 1075, endPoint y: 431, distance: 640.8
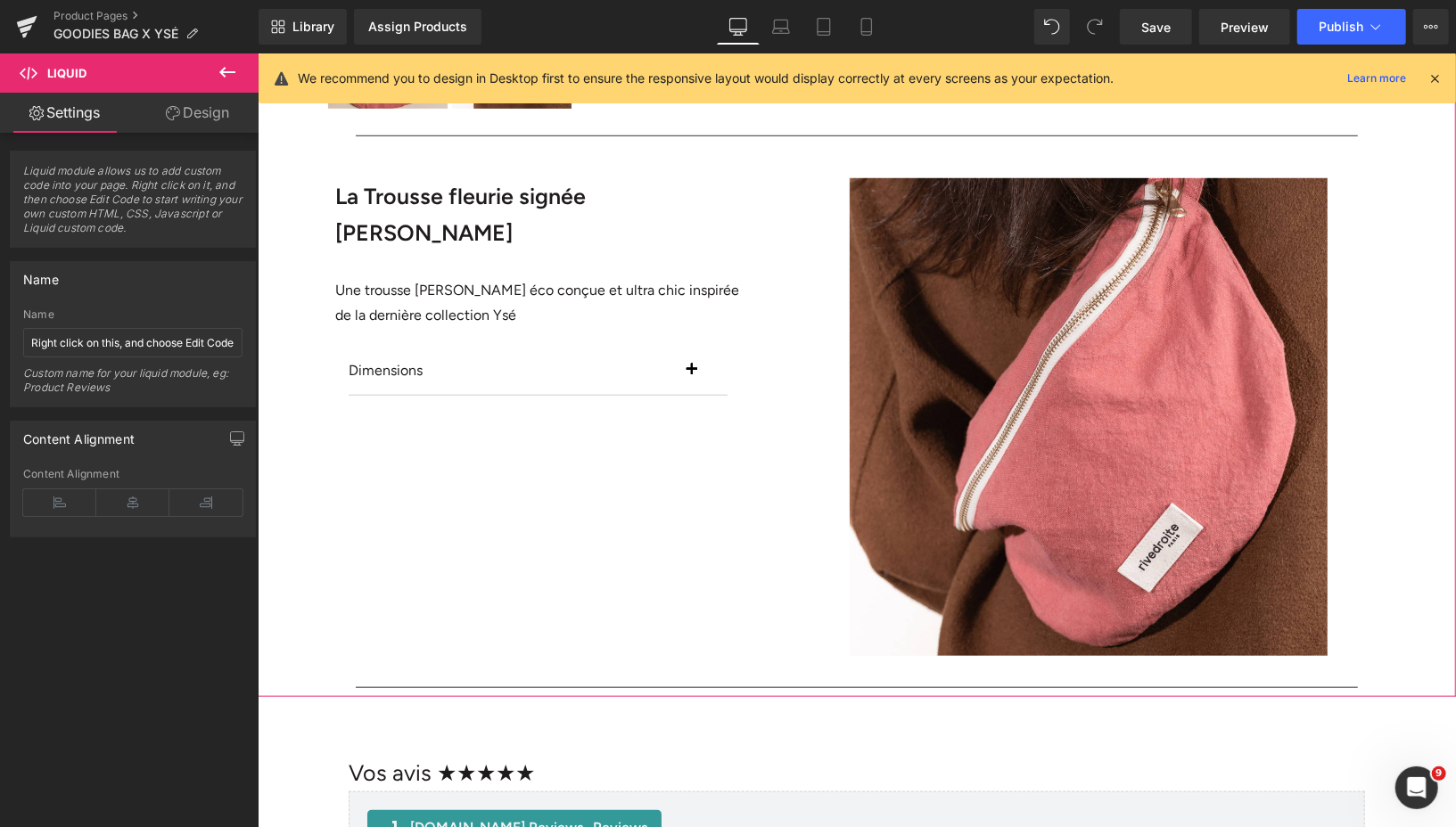
scroll to position [1273, 0]
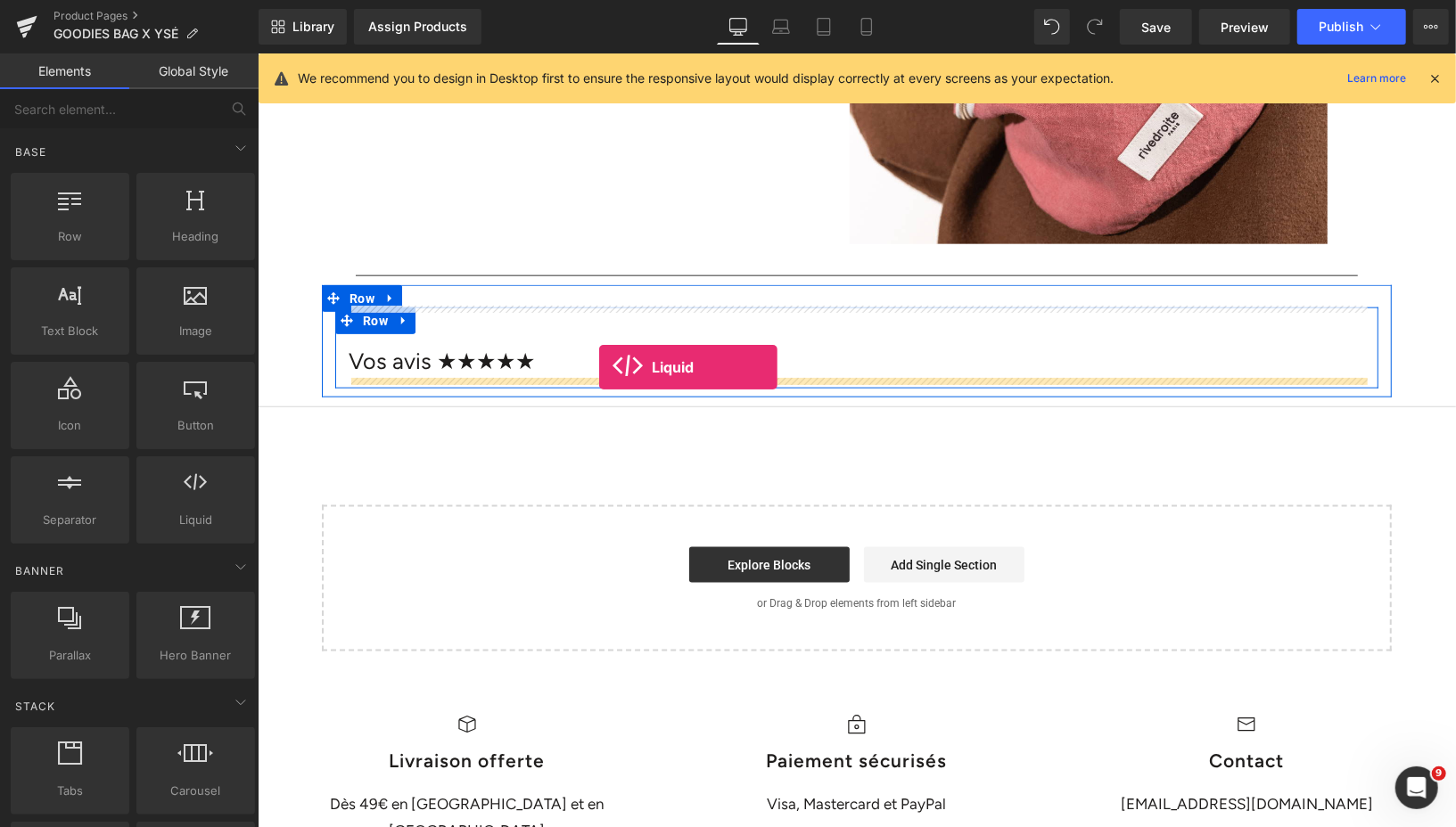
drag, startPoint x: 448, startPoint y: 531, endPoint x: 595, endPoint y: 366, distance: 221.0
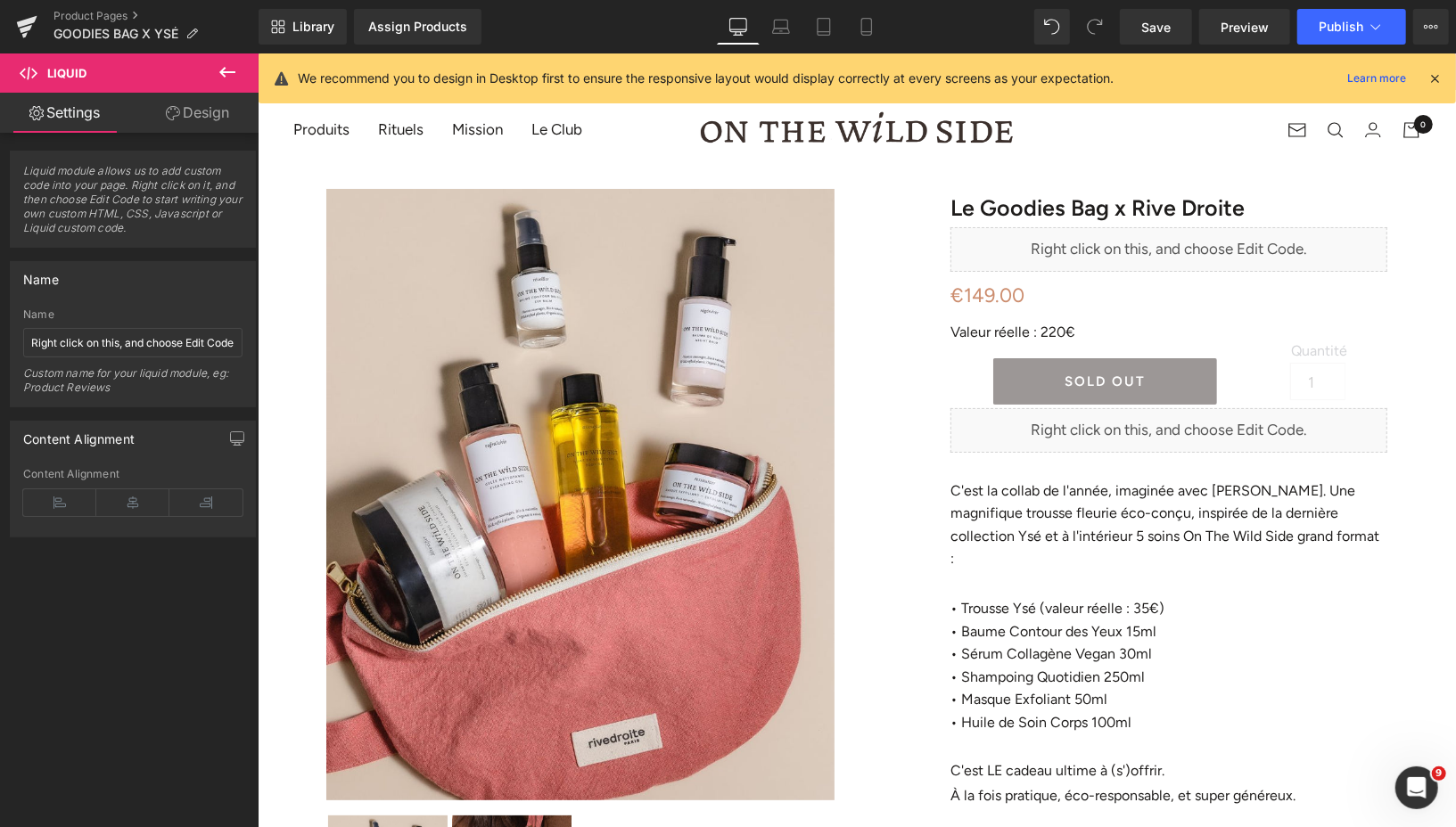
scroll to position [0, 0]
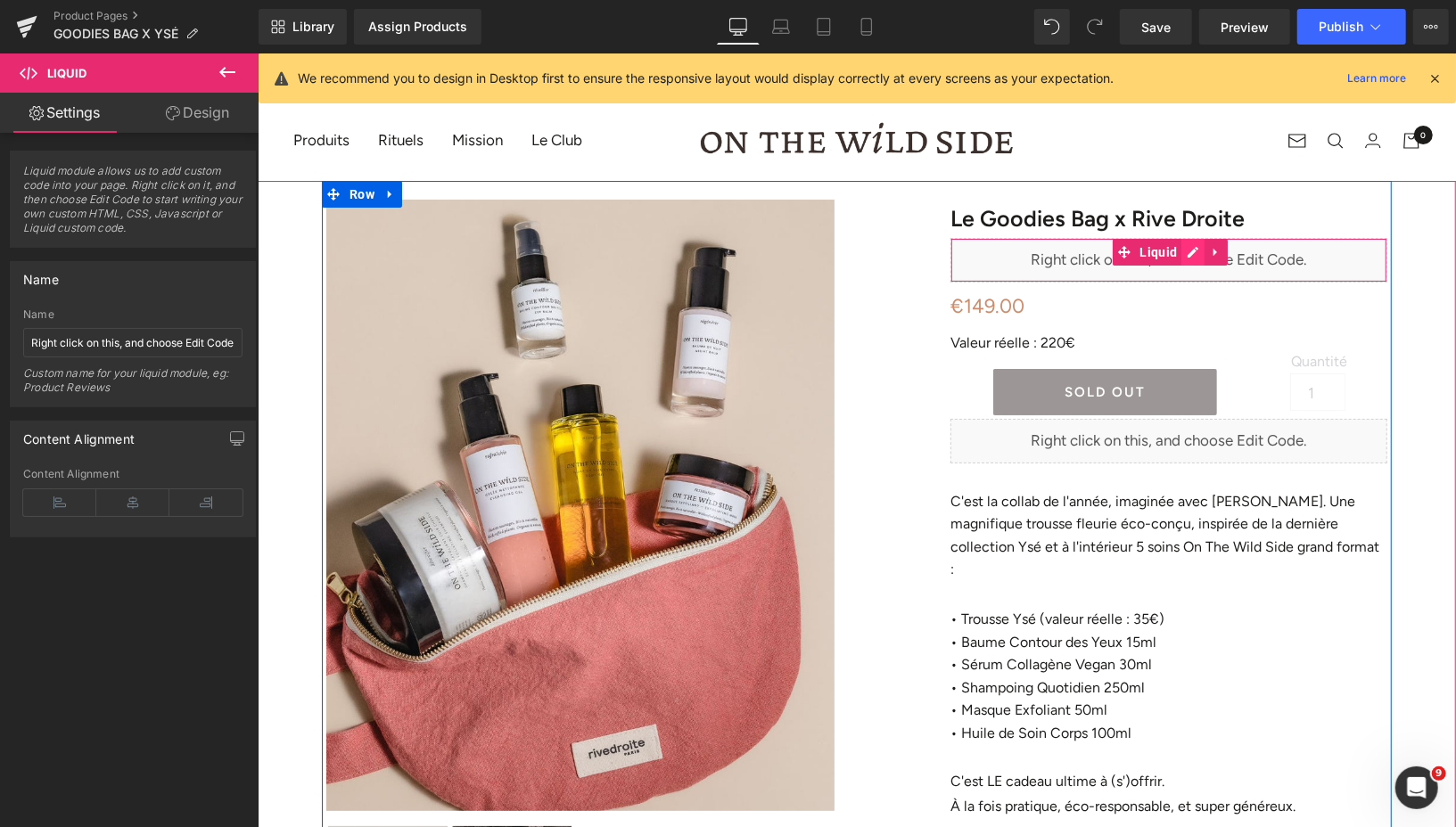
click at [1193, 256] on div "Liquid" at bounding box center [1167, 259] width 437 height 45
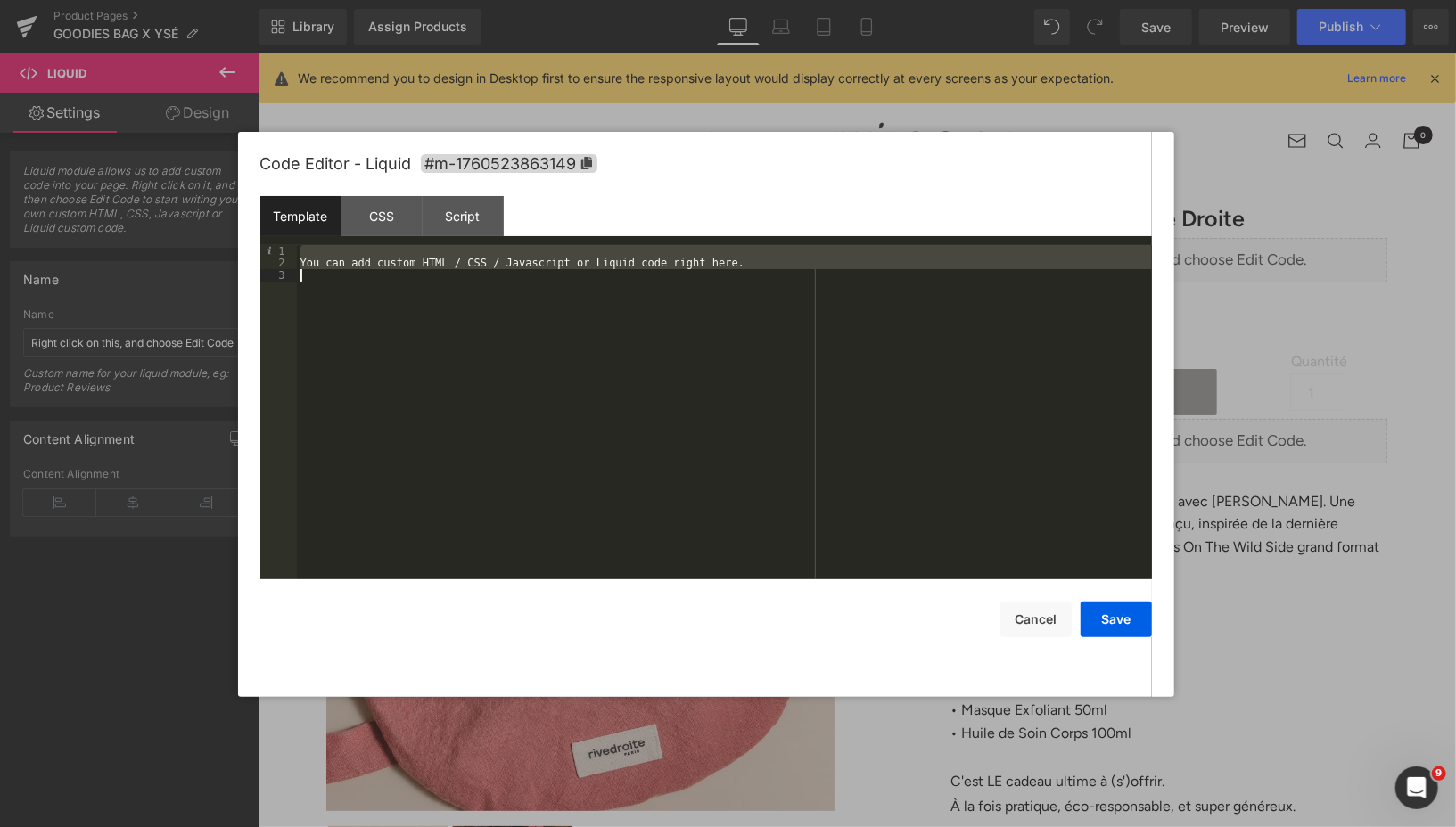
drag, startPoint x: 791, startPoint y: 255, endPoint x: 784, endPoint y: 275, distance: 21.2
click at [784, 275] on div "You can add custom HTML / CSS / Javascript or Liquid code right here." at bounding box center [724, 424] width 855 height 359
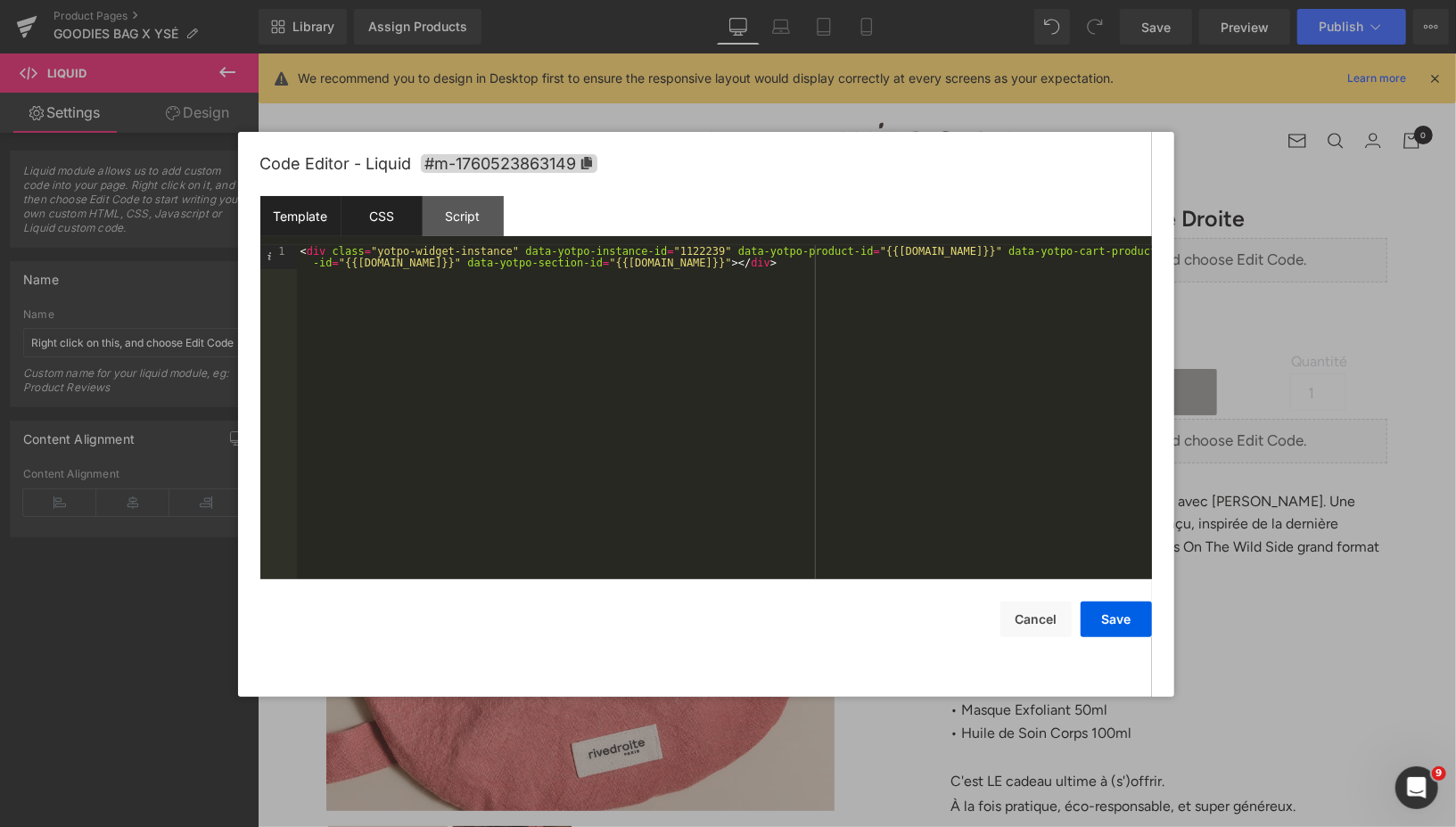
click at [377, 221] on div "CSS" at bounding box center [381, 216] width 81 height 40
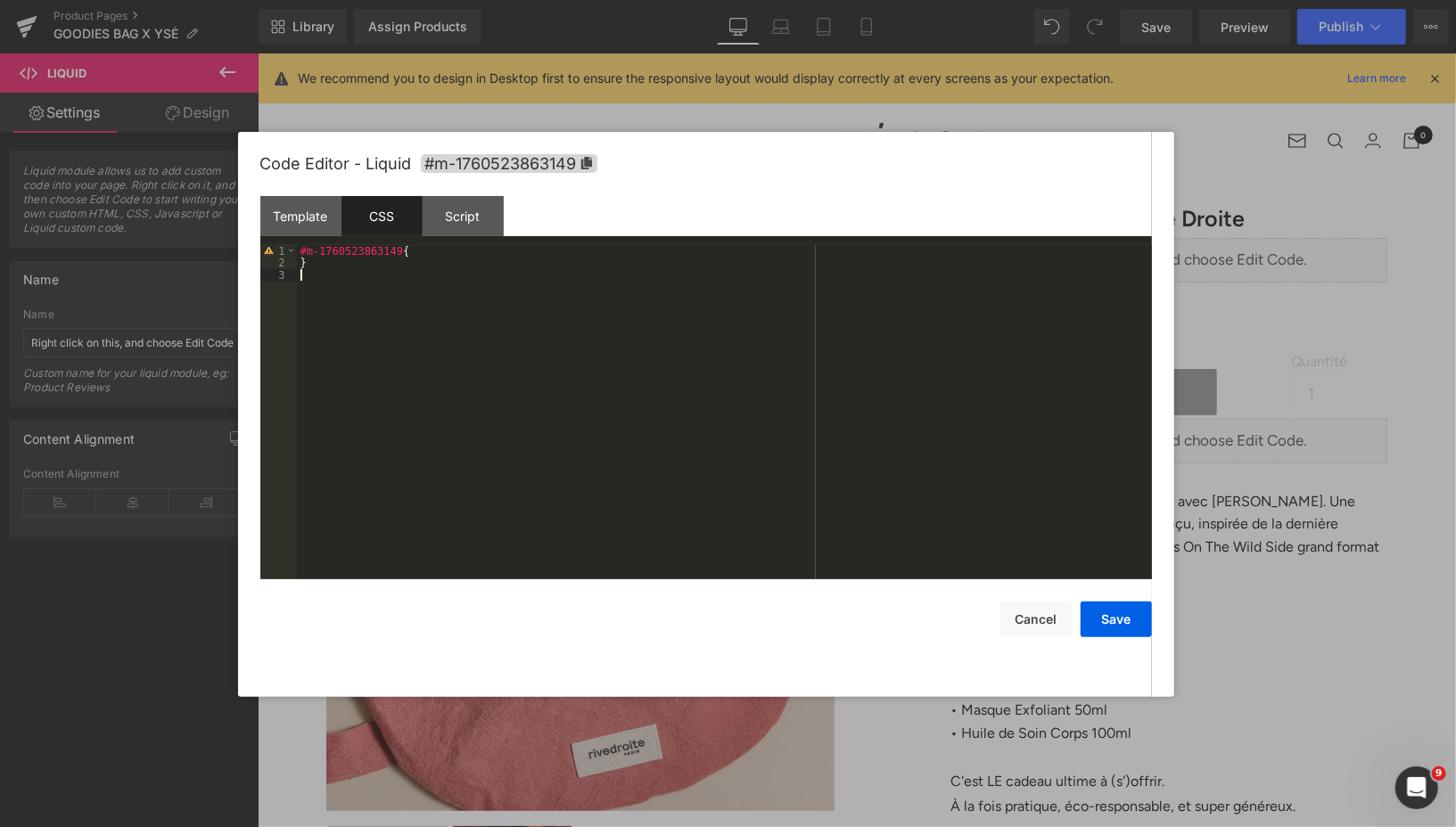
click at [327, 277] on div "#m-1760523863149 { }" at bounding box center [724, 424] width 855 height 359
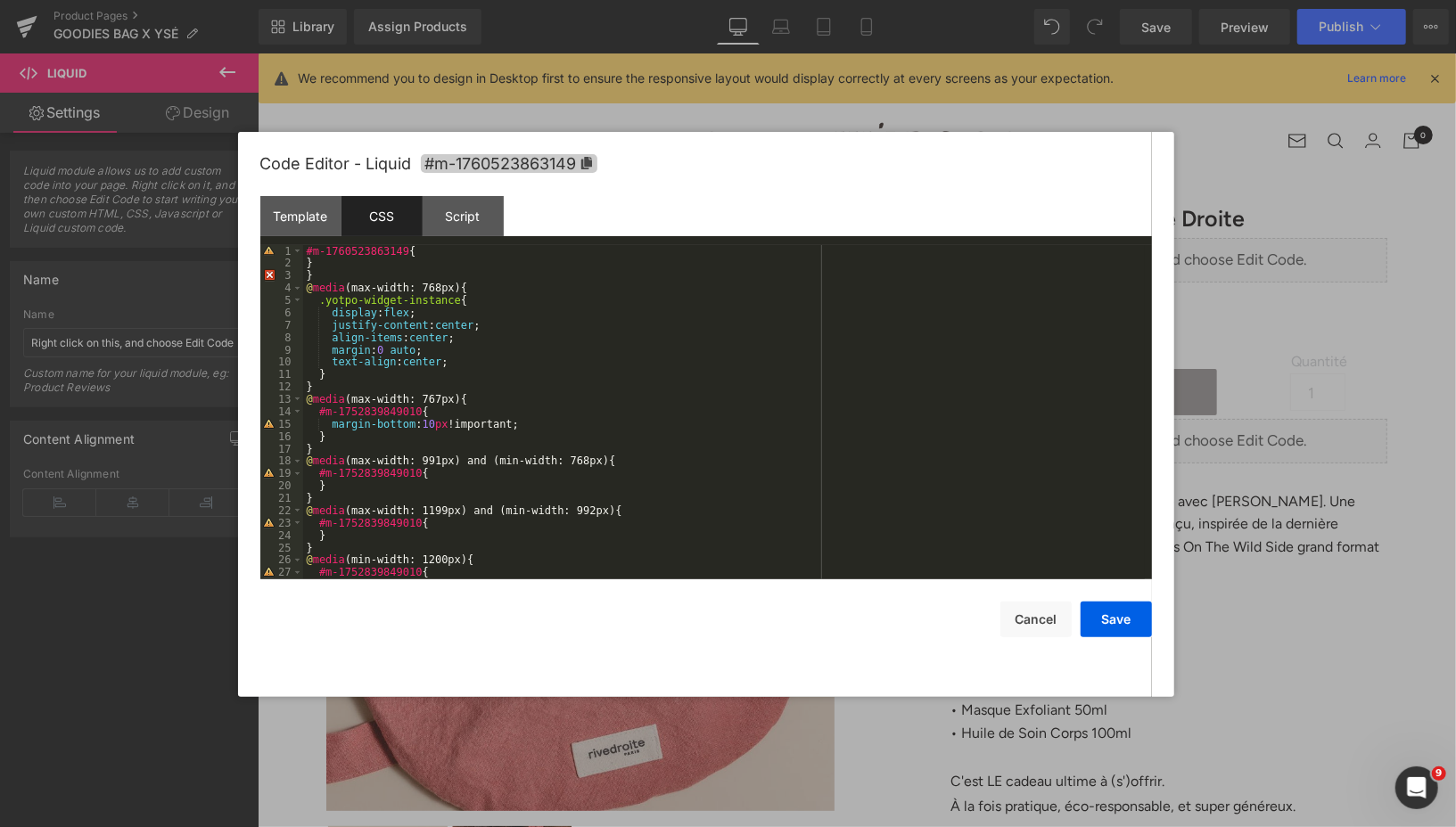
click at [590, 160] on icon at bounding box center [586, 163] width 11 height 13
drag, startPoint x: 423, startPoint y: 414, endPoint x: 321, endPoint y: 415, distance: 102.0
click at [321, 415] on div "#m-1760523863149 { } } @ media (max-width: 768px) { .yotpo-widget-instance { di…" at bounding box center [724, 424] width 841 height 359
drag, startPoint x: 422, startPoint y: 477, endPoint x: 315, endPoint y: 477, distance: 107.0
click at [315, 477] on div "#m-1760523863149 { } } @ media (max-width: 768px) { .yotpo-widget-instance { di…" at bounding box center [724, 424] width 841 height 359
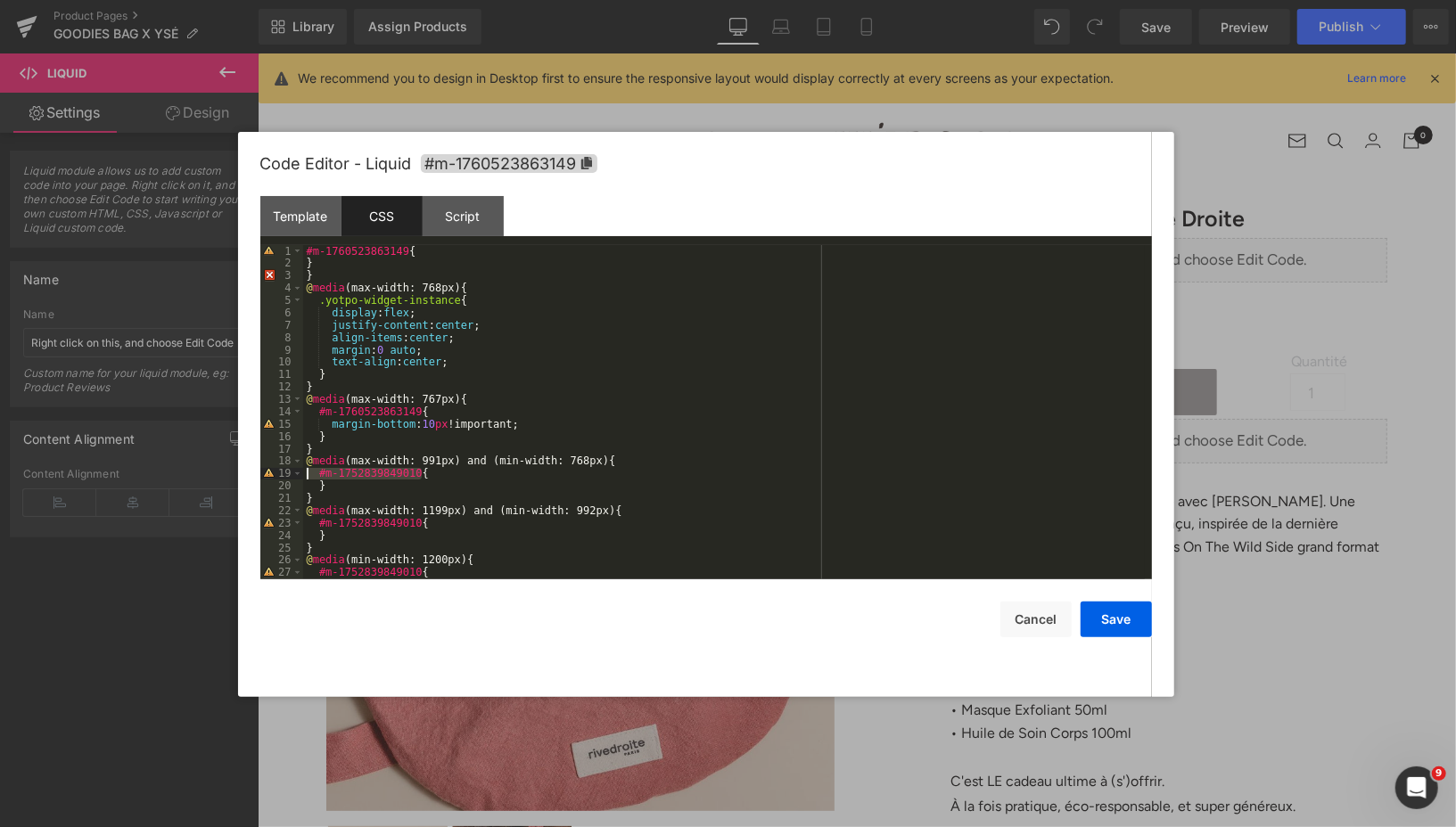
click at [355, 475] on div "#m-1760523863149 { } } @ media (max-width: 768px) { .yotpo-widget-instance { di…" at bounding box center [724, 424] width 841 height 359
drag, startPoint x: 423, startPoint y: 474, endPoint x: 318, endPoint y: 478, distance: 105.1
click at [318, 478] on div "#m-1760523863149 { } } @ media (max-width: 768px) { .yotpo-widget-instance { di…" at bounding box center [724, 424] width 841 height 359
drag, startPoint x: 423, startPoint y: 526, endPoint x: 320, endPoint y: 526, distance: 103.0
click at [320, 526] on div "#m-1760523863149 { } } @ media (max-width: 768px) { .yotpo-widget-instance { di…" at bounding box center [724, 424] width 841 height 359
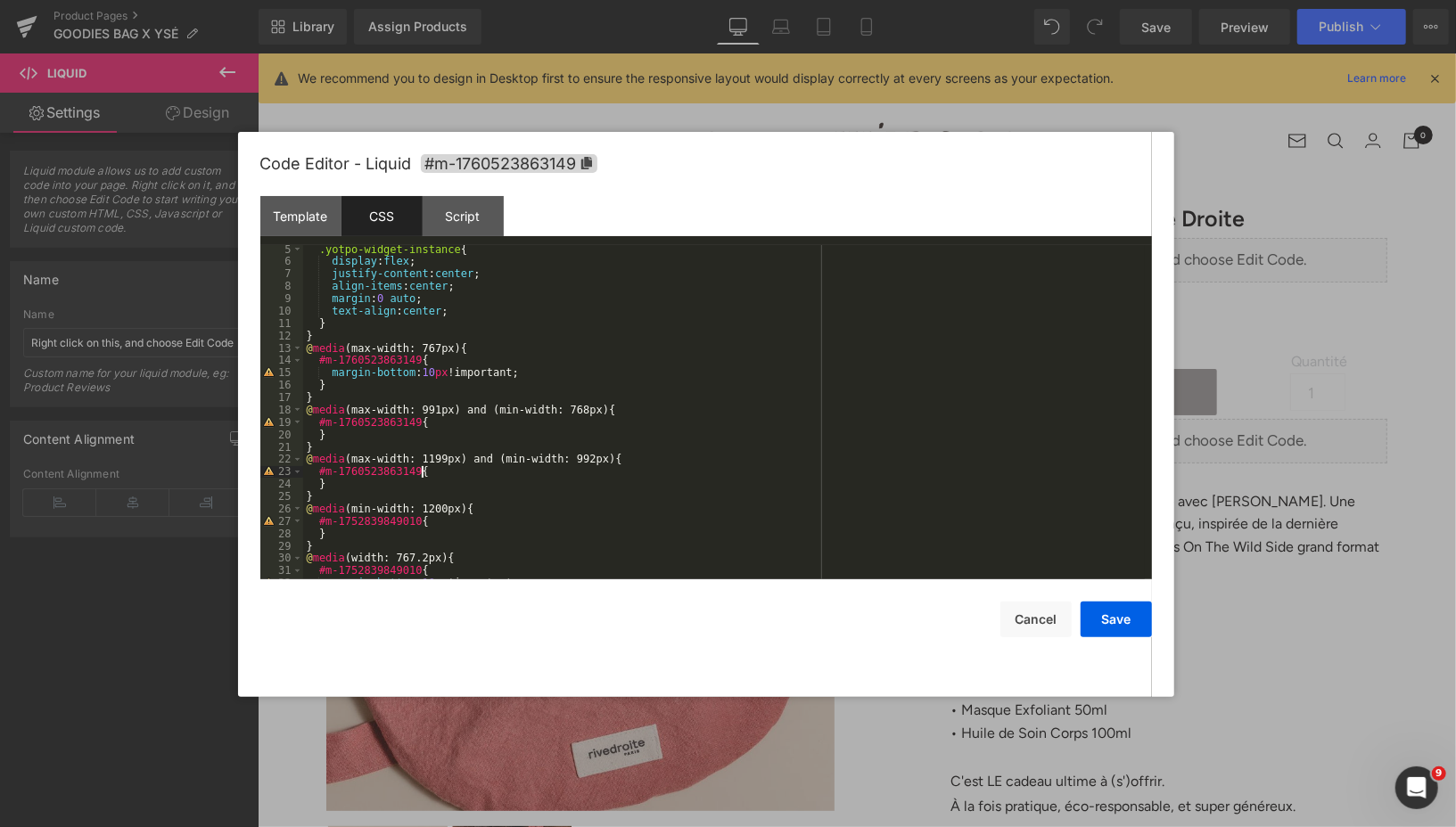
scroll to position [99, 0]
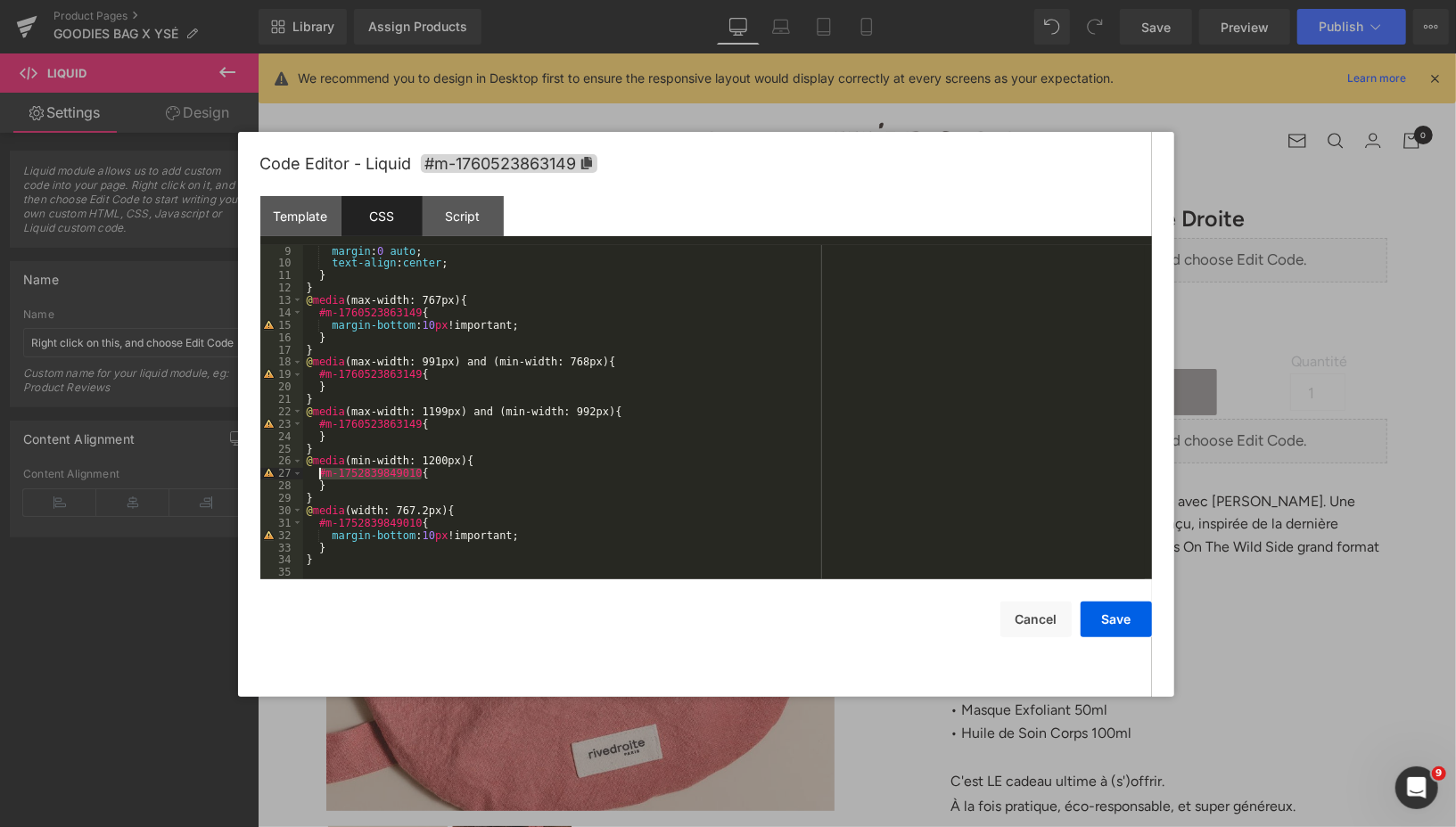
drag, startPoint x: 422, startPoint y: 475, endPoint x: 320, endPoint y: 479, distance: 102.1
click at [320, 479] on div "margin : 0 auto ; text-align : center ; } } @ media (max-width: 767px) { #m-176…" at bounding box center [724, 424] width 841 height 359
drag, startPoint x: 422, startPoint y: 527, endPoint x: 318, endPoint y: 527, distance: 104.0
click at [318, 527] on div "margin : 0 auto ; text-align : center ; } } @ media (max-width: 767px) { #m-176…" at bounding box center [724, 424] width 841 height 359
click at [1096, 621] on button "Save" at bounding box center [1117, 620] width 71 height 36
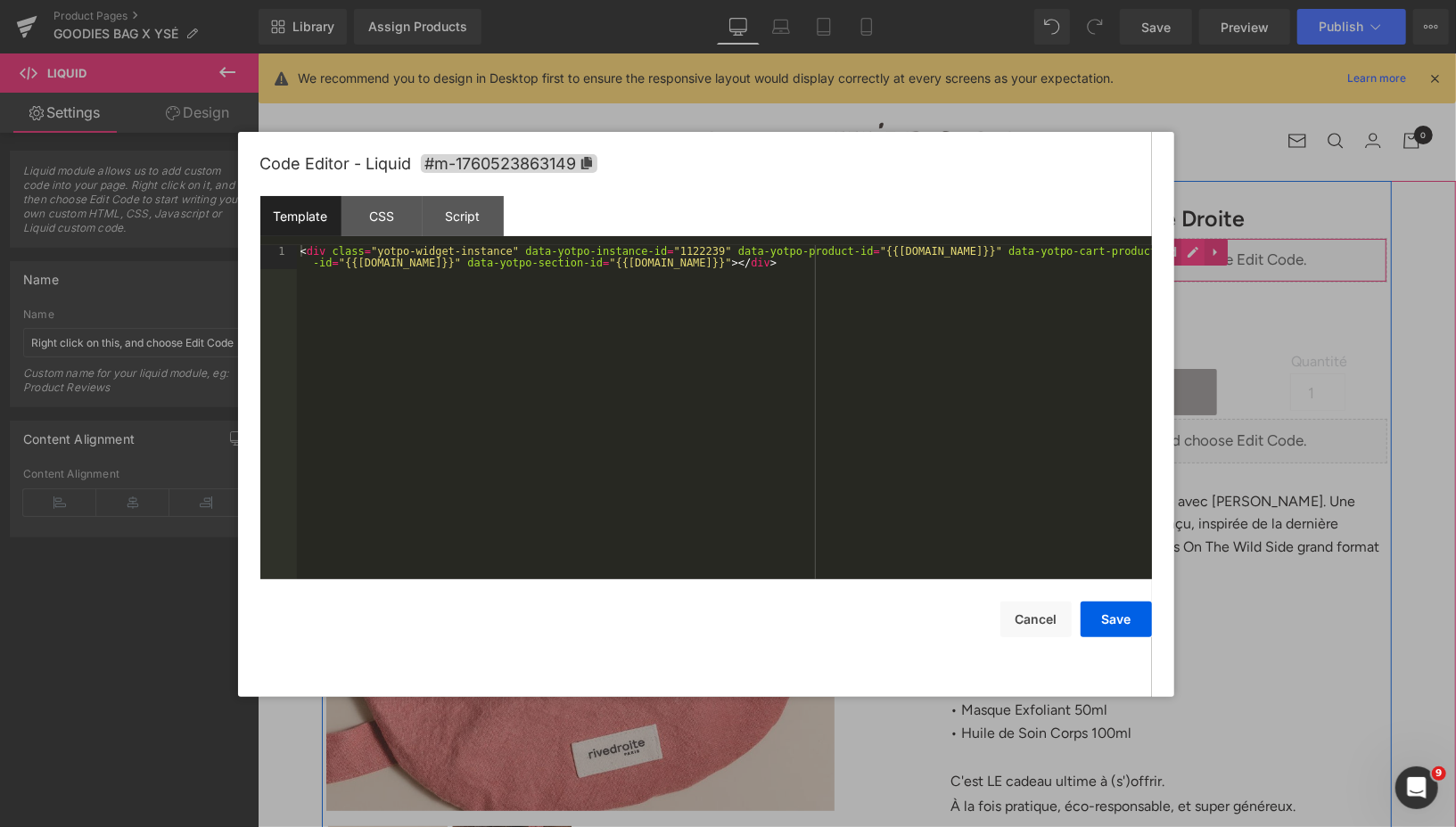
click at [1192, 250] on div "Liquid" at bounding box center [1167, 259] width 437 height 45
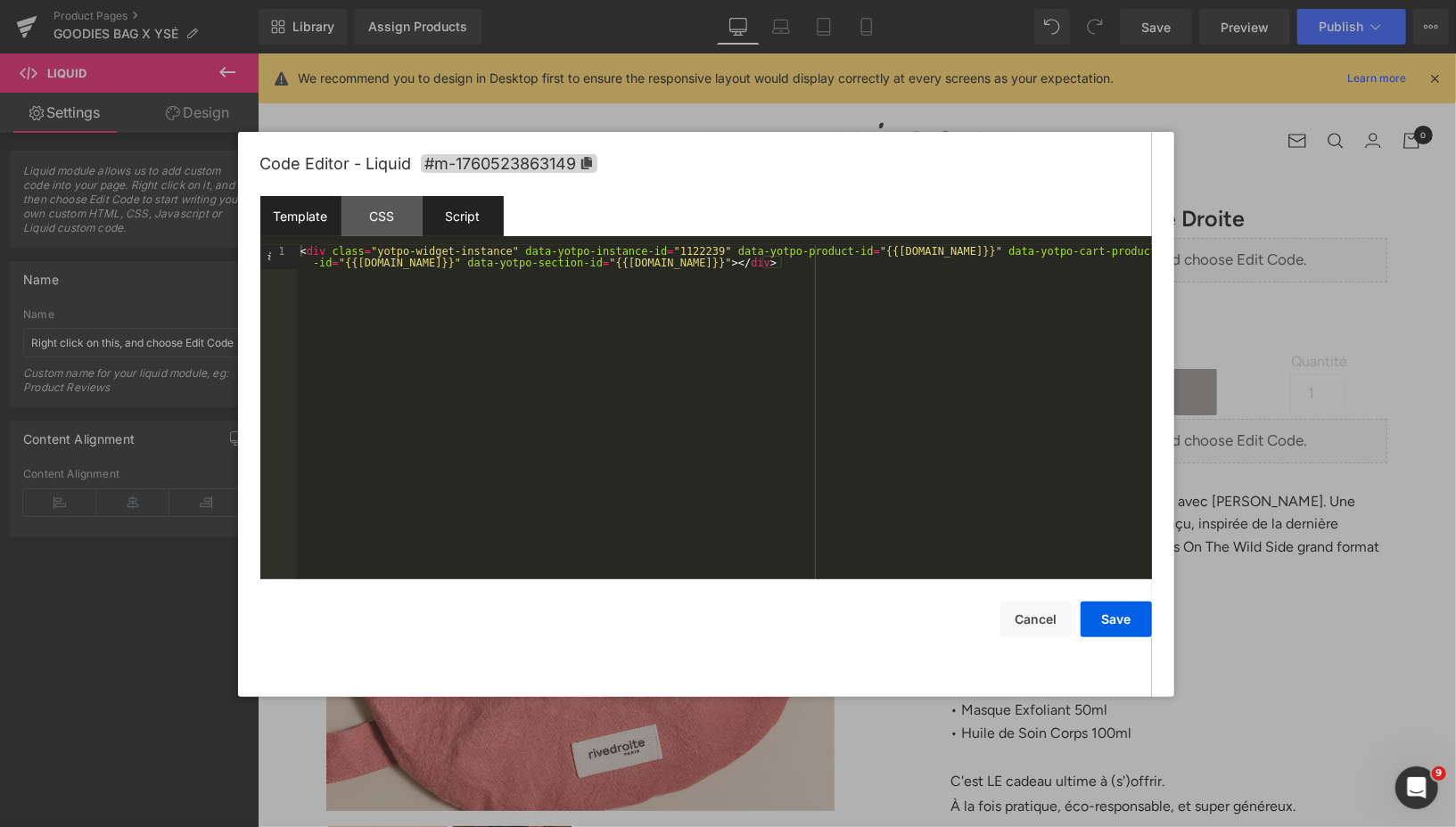
click at [464, 224] on div "Script" at bounding box center [463, 216] width 81 height 40
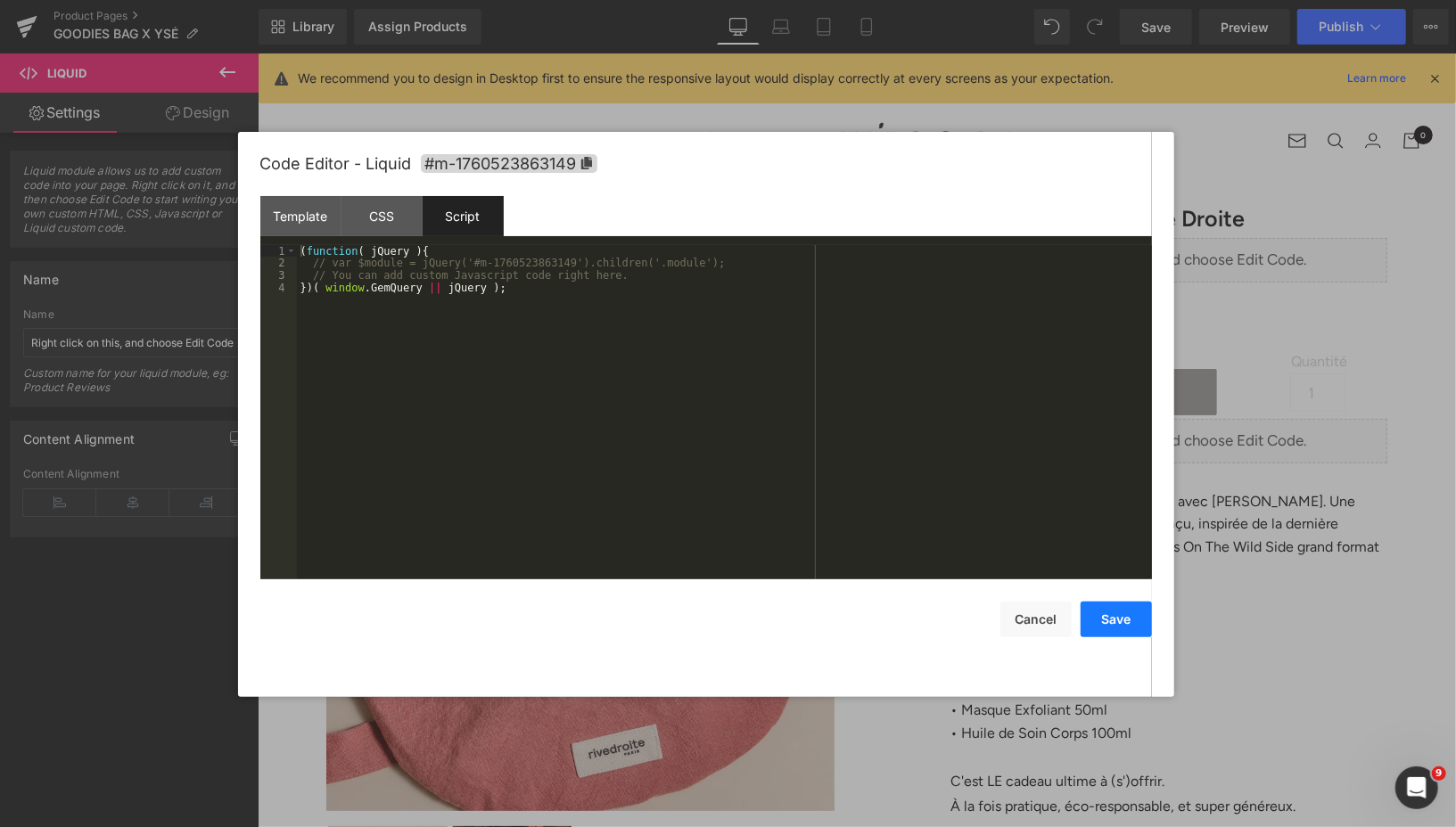
click at [1129, 620] on button "Save" at bounding box center [1117, 620] width 71 height 36
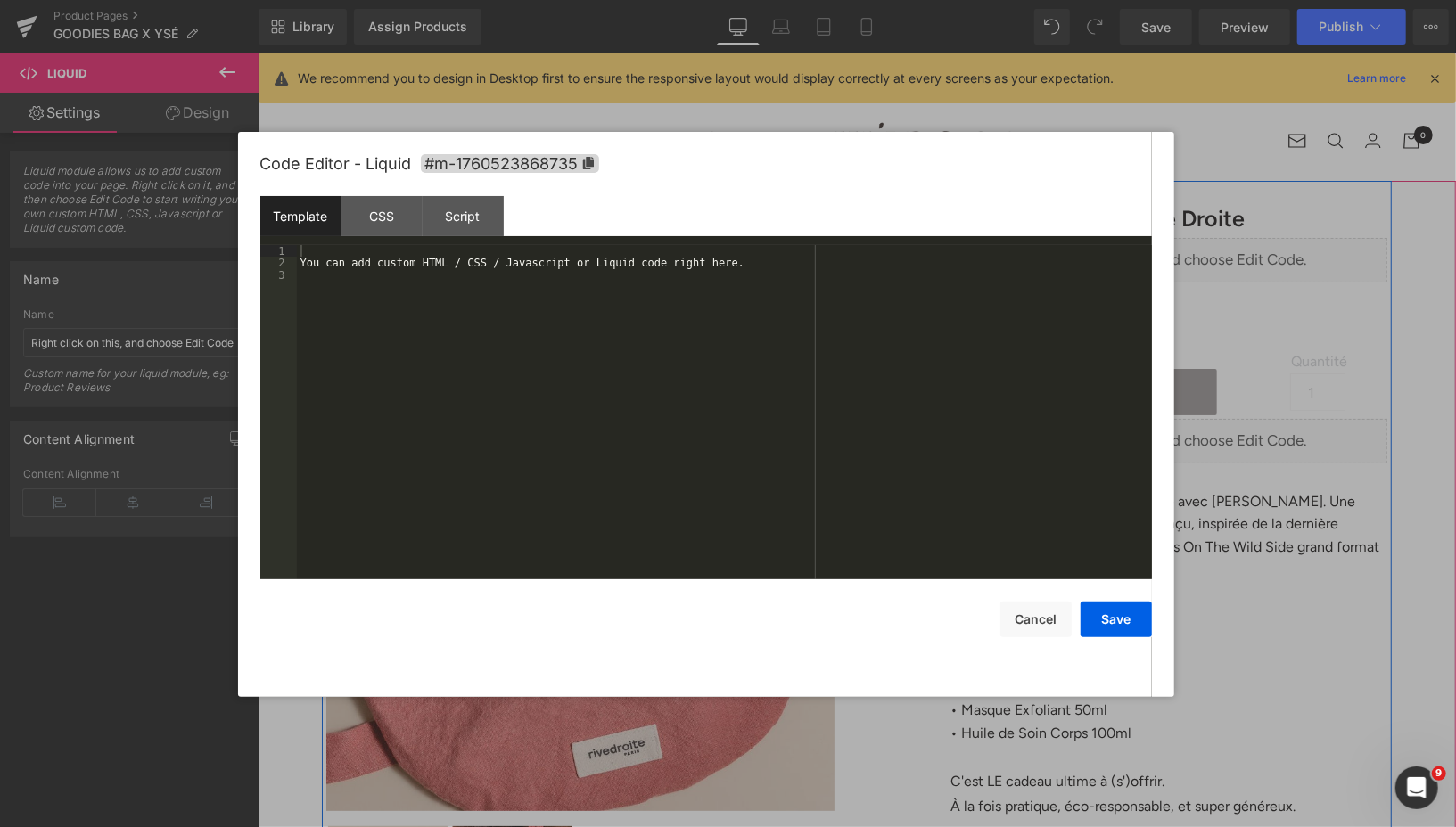
click at [1190, 434] on div "Liquid" at bounding box center [1167, 440] width 437 height 45
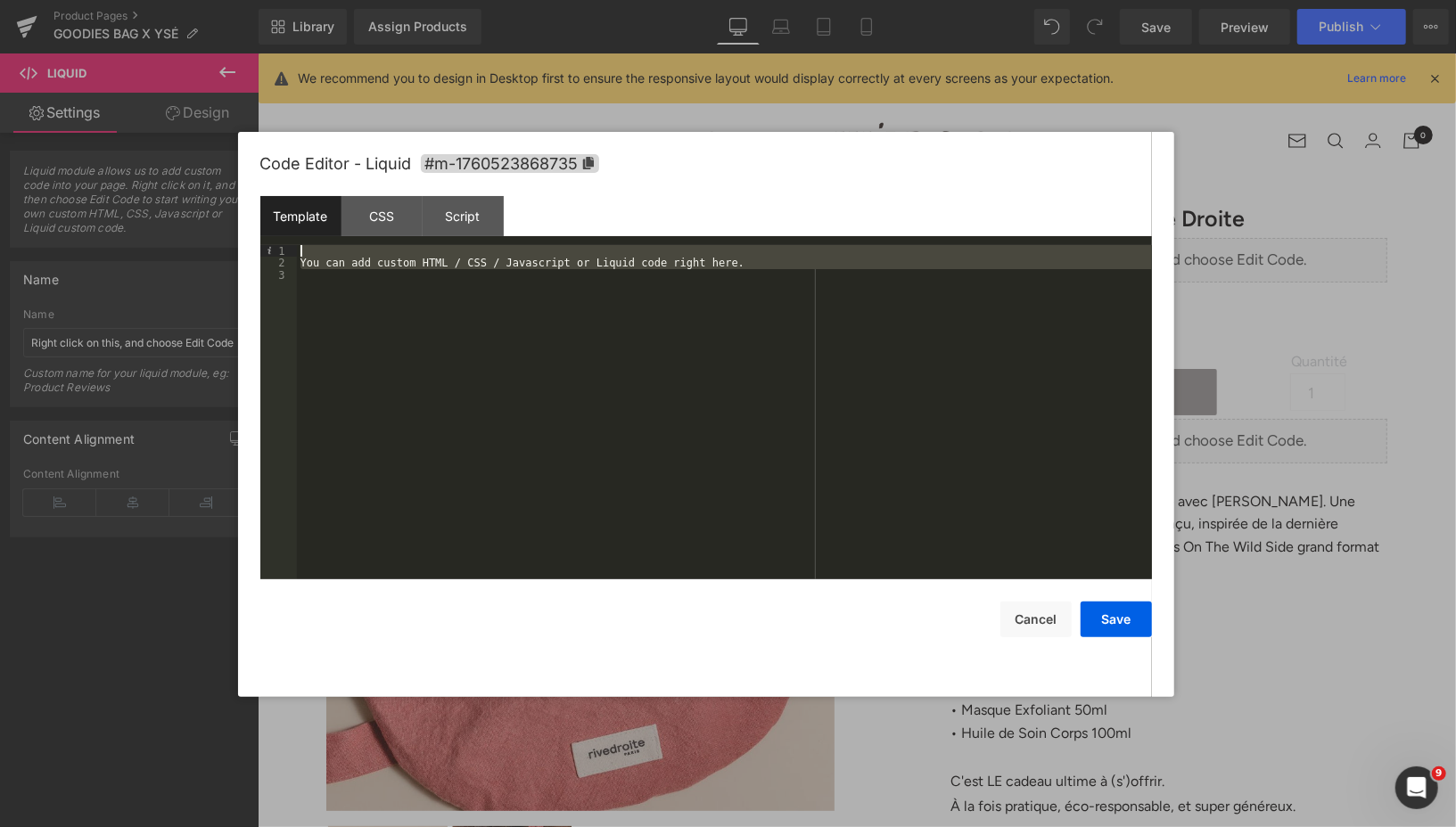
drag, startPoint x: 320, startPoint y: 279, endPoint x: 308, endPoint y: 246, distance: 35.1
click at [308, 246] on div "You can add custom HTML / CSS / Javascript or Liquid code right here." at bounding box center [724, 424] width 855 height 359
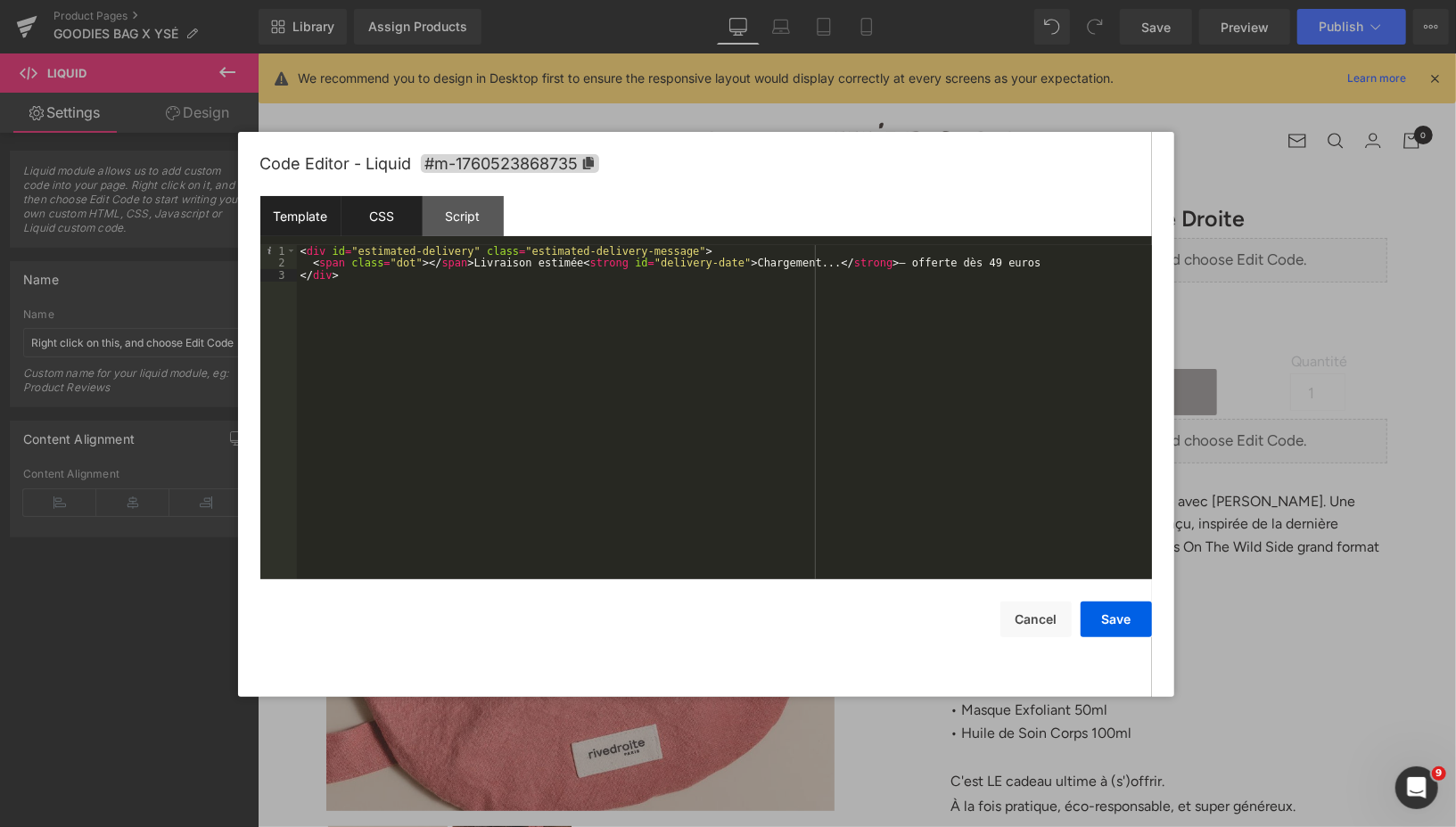
click at [363, 217] on div "CSS" at bounding box center [381, 216] width 81 height 40
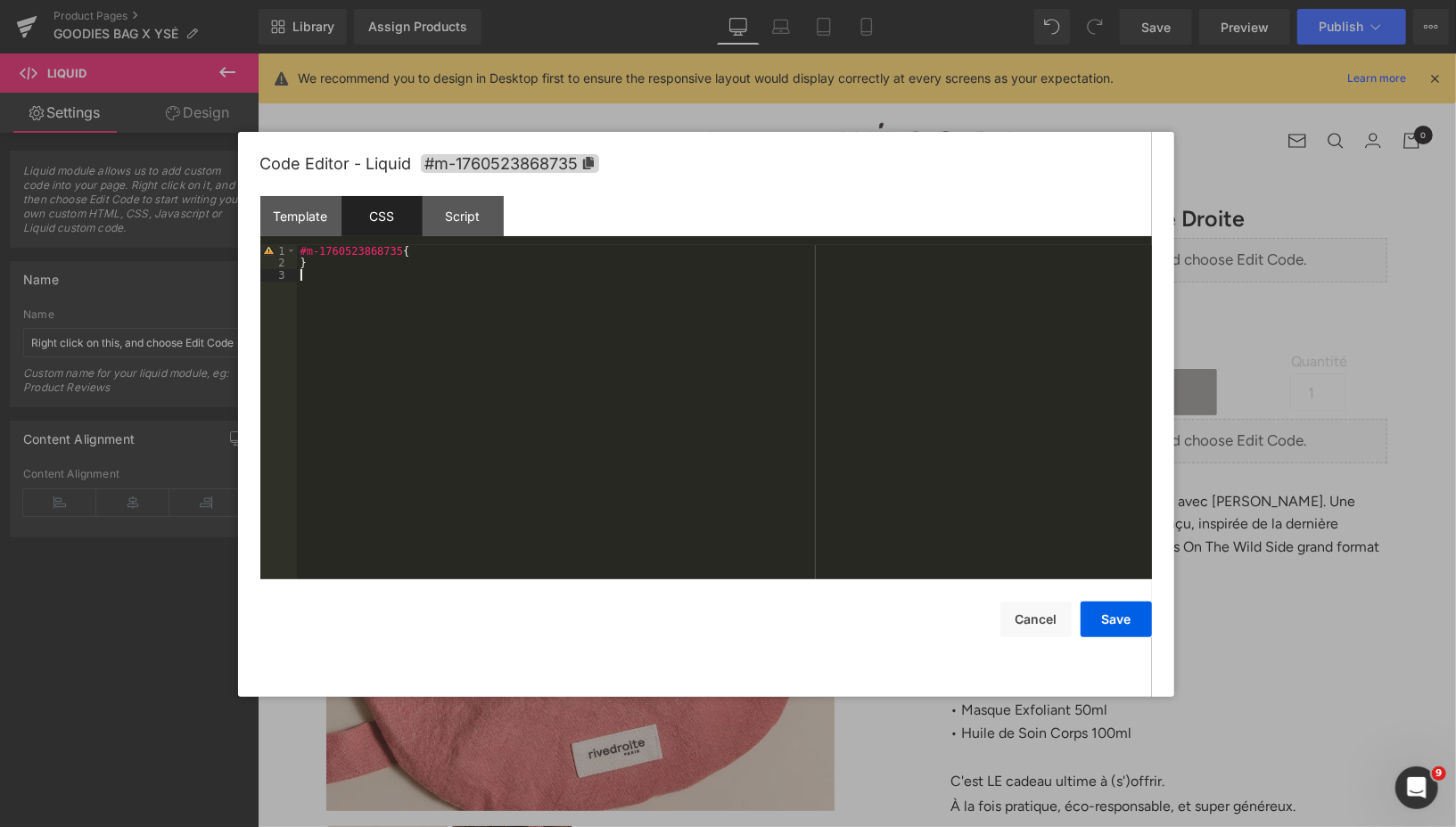
click at [356, 280] on div "#m-1760523868735 { }" at bounding box center [724, 424] width 855 height 359
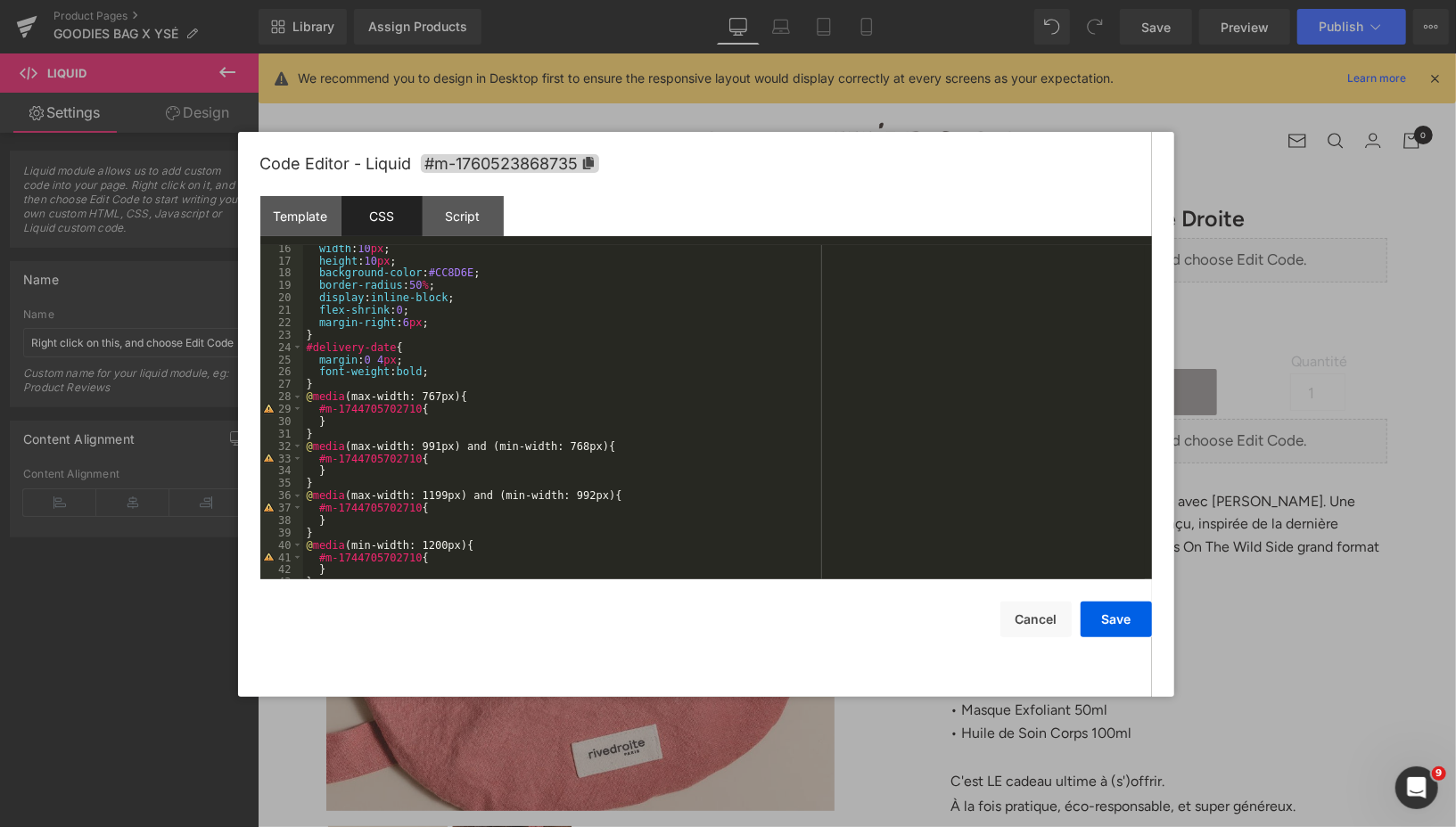
scroll to position [0, 0]
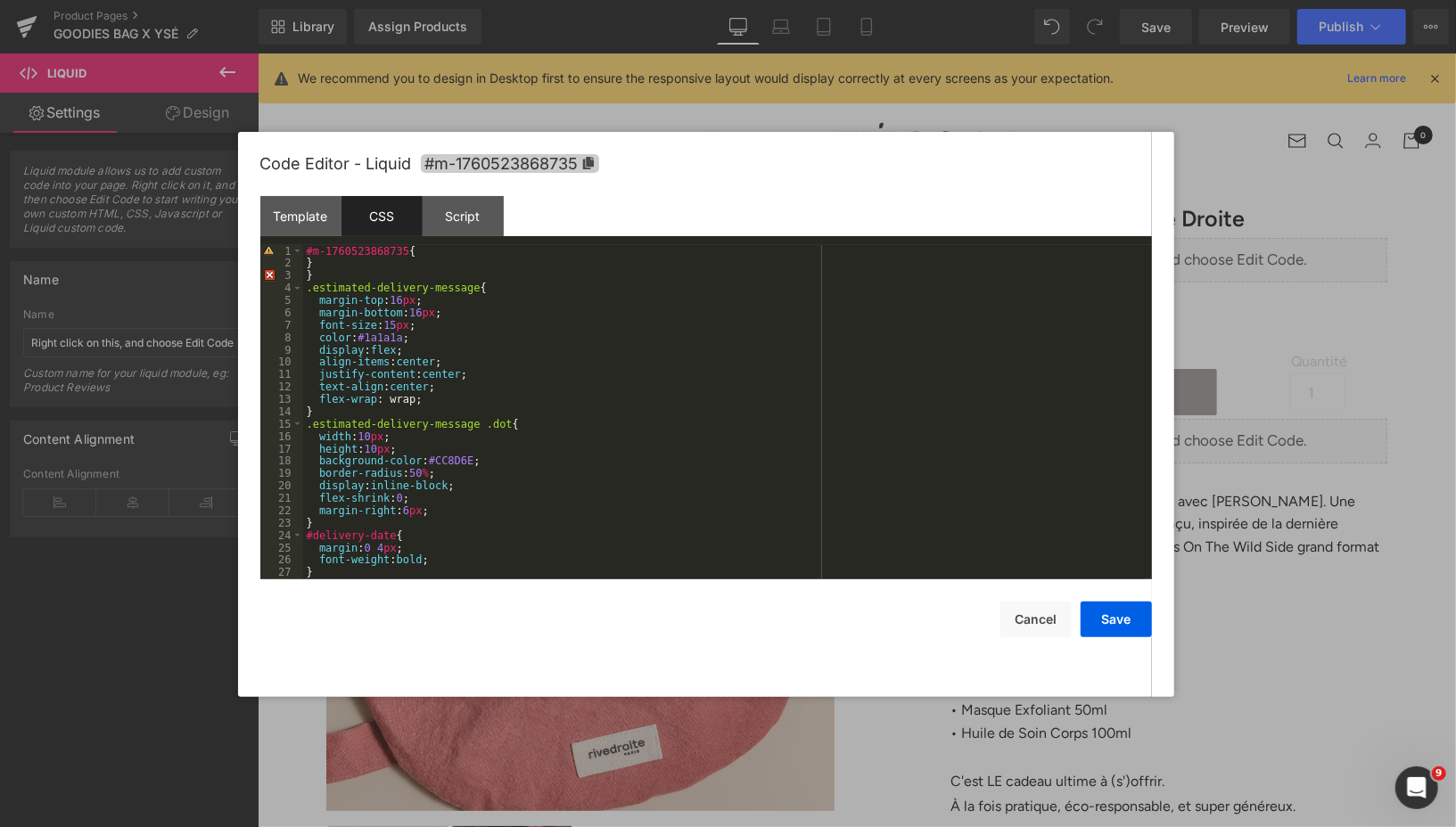
click at [588, 163] on icon at bounding box center [589, 163] width 13 height 13
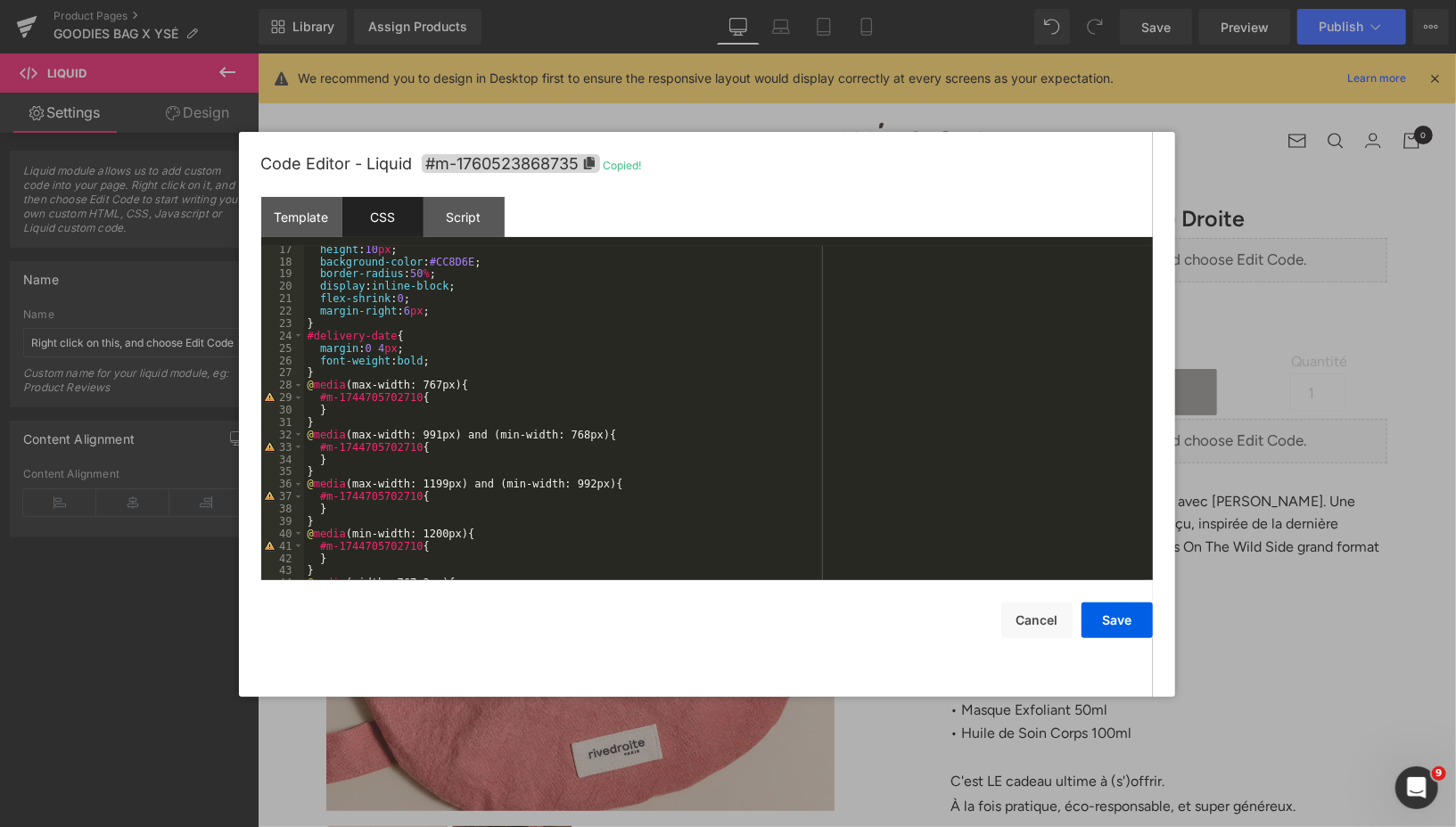
scroll to position [259, 0]
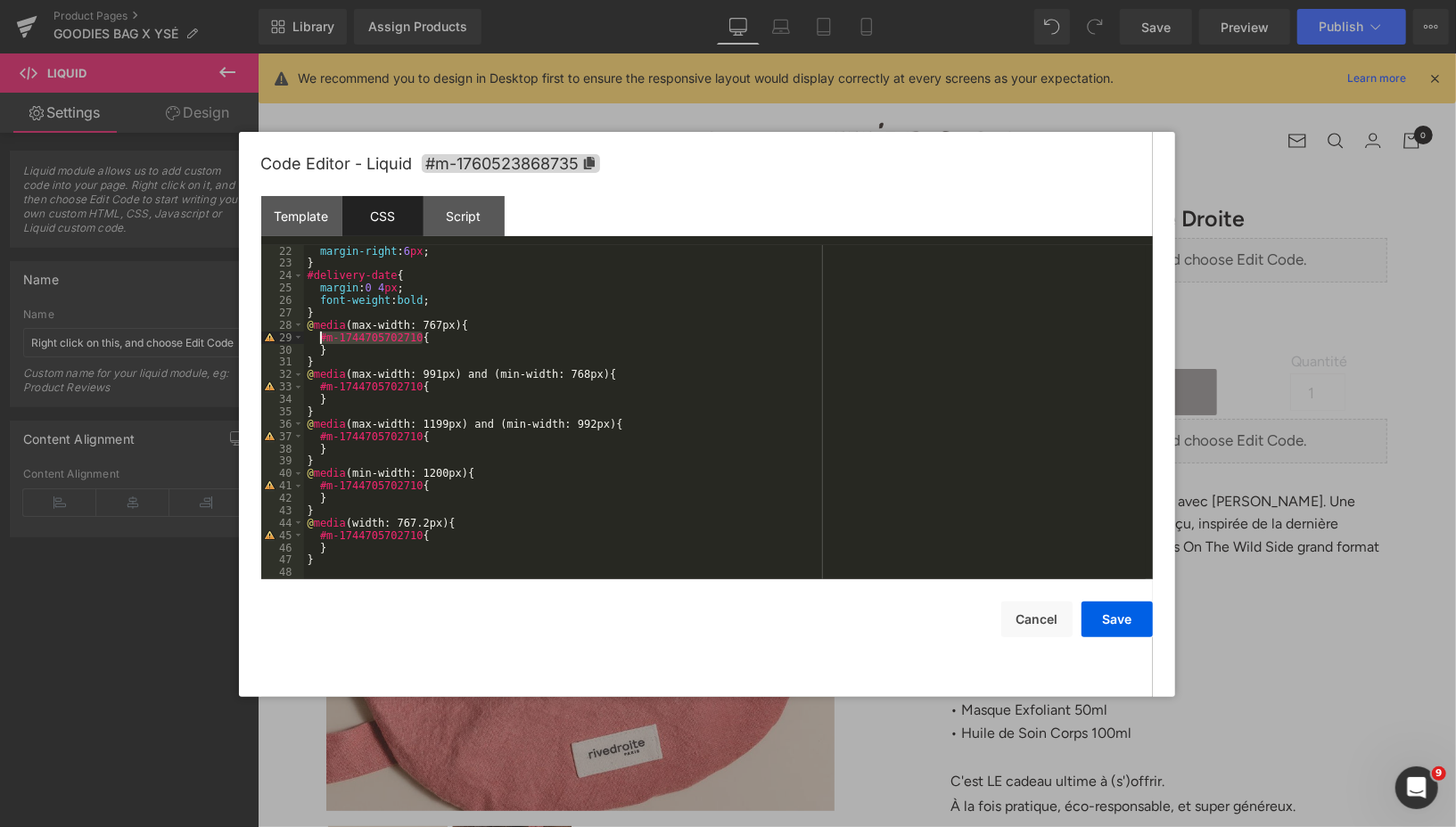
drag, startPoint x: 423, startPoint y: 343, endPoint x: 321, endPoint y: 344, distance: 102.0
click at [321, 344] on div "margin-right : 6 px ; } #delivery-date { margin : 0 4 px ; font-weight : bold ;…" at bounding box center [724, 424] width 841 height 359
drag, startPoint x: 424, startPoint y: 389, endPoint x: 320, endPoint y: 388, distance: 104.0
click at [320, 388] on div "margin-right : 6 px ; } #delivery-date { margin : 0 4 px ; font-weight : bold ;…" at bounding box center [724, 424] width 841 height 359
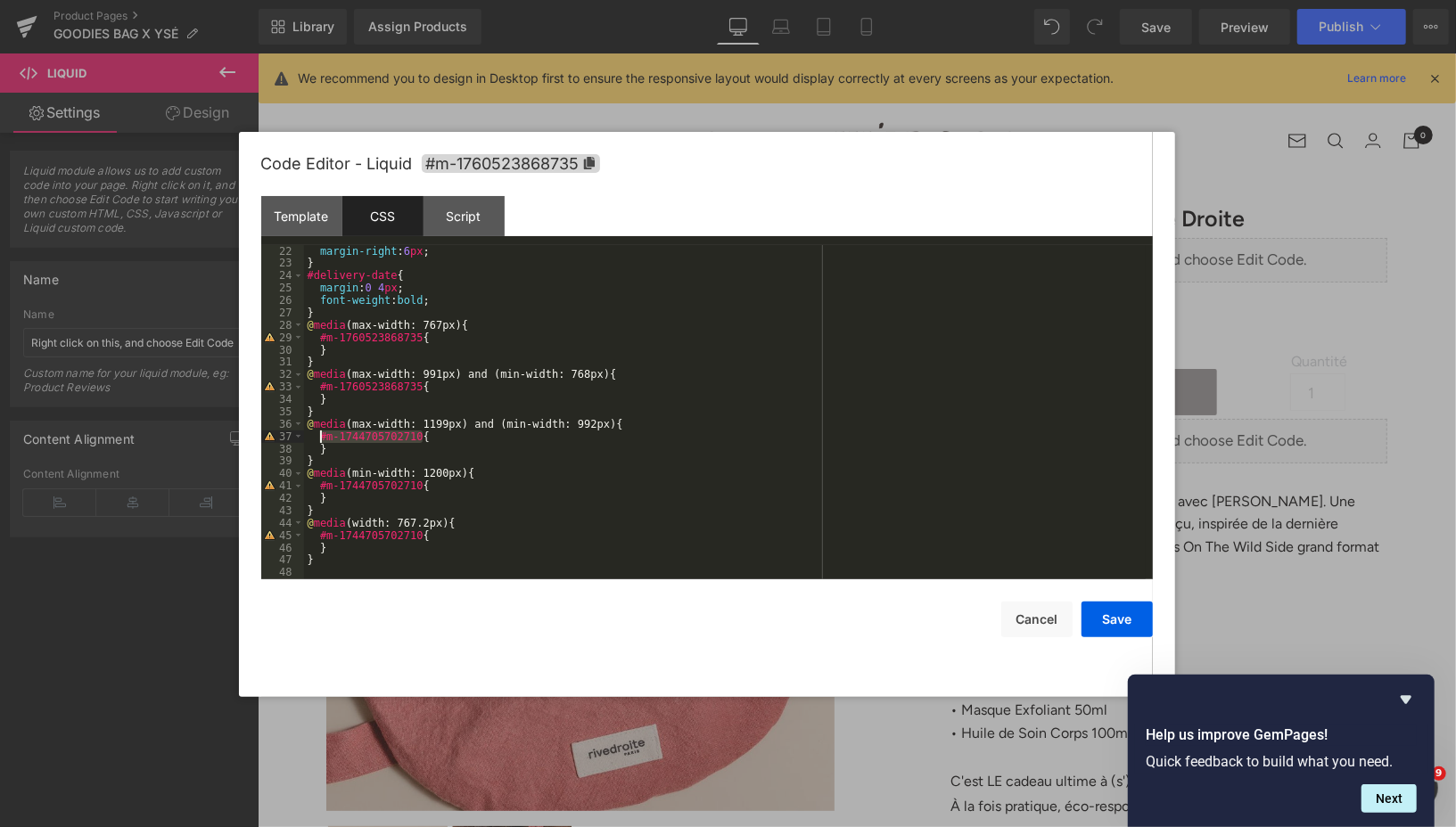
drag, startPoint x: 423, startPoint y: 439, endPoint x: 319, endPoint y: 439, distance: 104.0
click at [319, 439] on div "margin-right : 6 px ; } #delivery-date { margin : 0 4 px ; font-weight : bold ;…" at bounding box center [724, 424] width 841 height 359
drag, startPoint x: 423, startPoint y: 489, endPoint x: 321, endPoint y: 489, distance: 102.0
click at [321, 489] on div "margin-right : 6 px ; } #delivery-date { margin : 0 4 px ; font-weight : bold ;…" at bounding box center [724, 424] width 841 height 359
drag, startPoint x: 423, startPoint y: 539, endPoint x: 322, endPoint y: 537, distance: 101.0
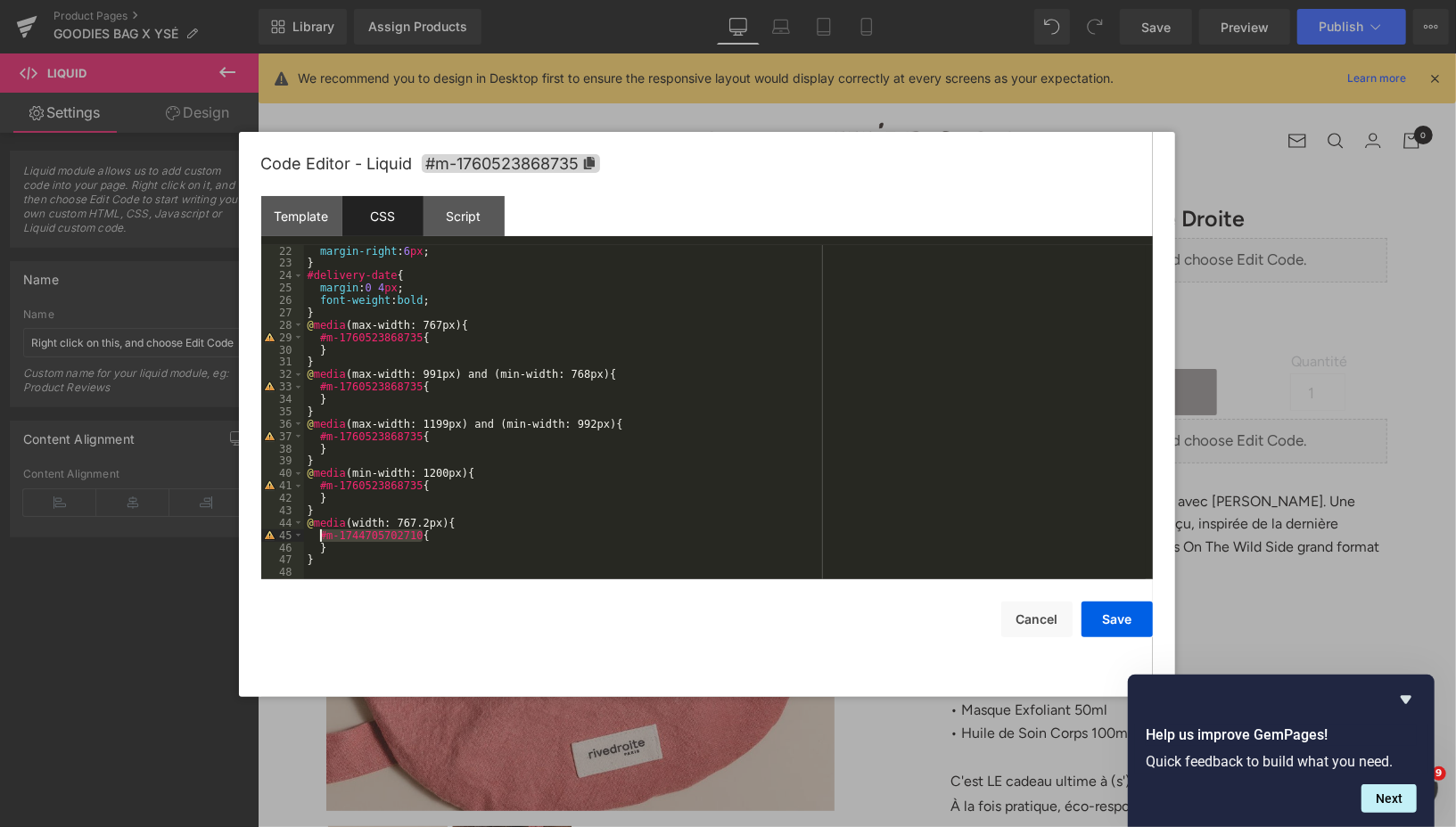
click at [322, 537] on div "margin-right : 6 px ; } #delivery-date { margin : 0 4 px ; font-weight : bold ;…" at bounding box center [724, 424] width 841 height 359
click at [1115, 614] on button "Save" at bounding box center [1117, 620] width 71 height 36
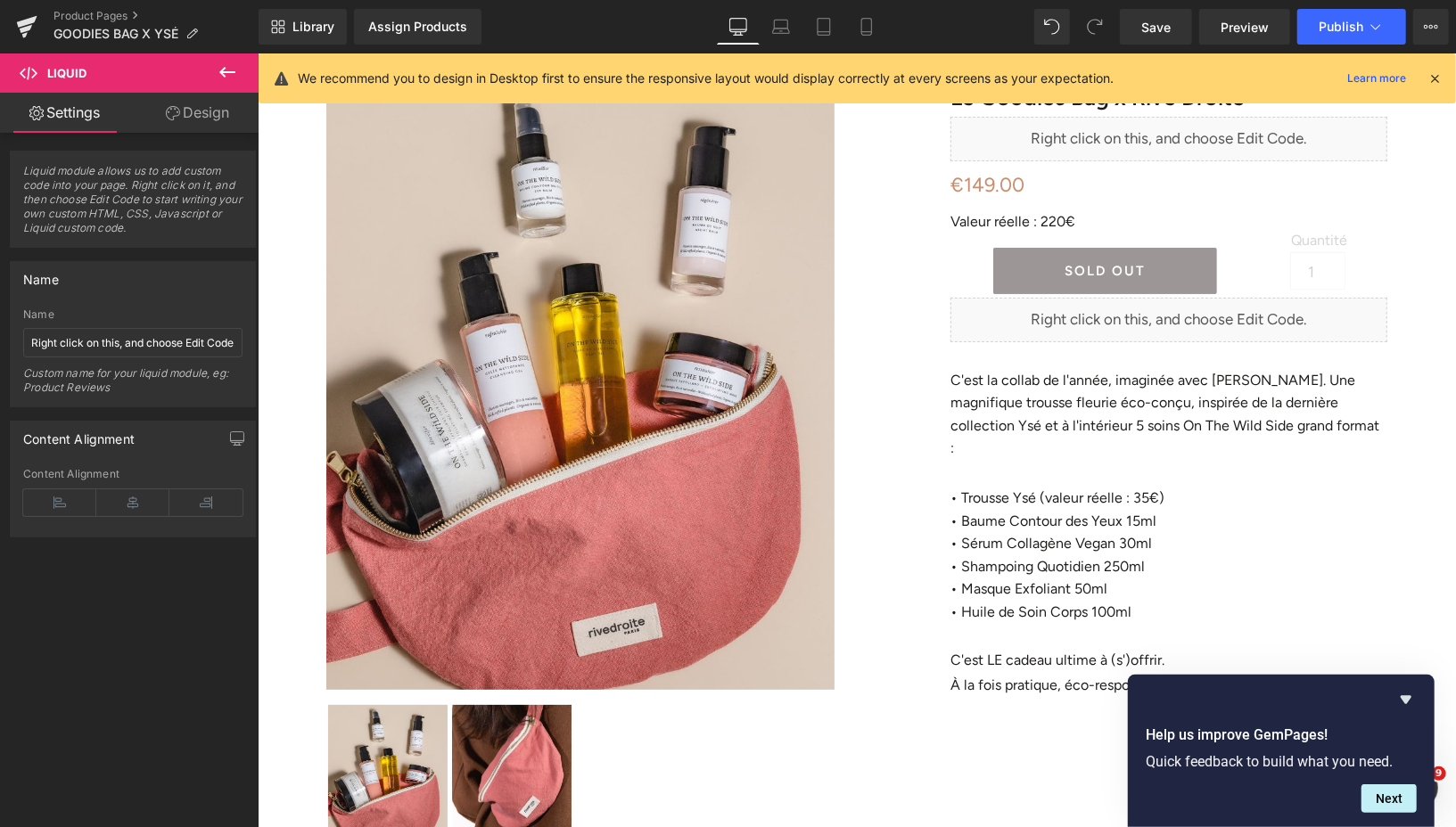
scroll to position [55, 0]
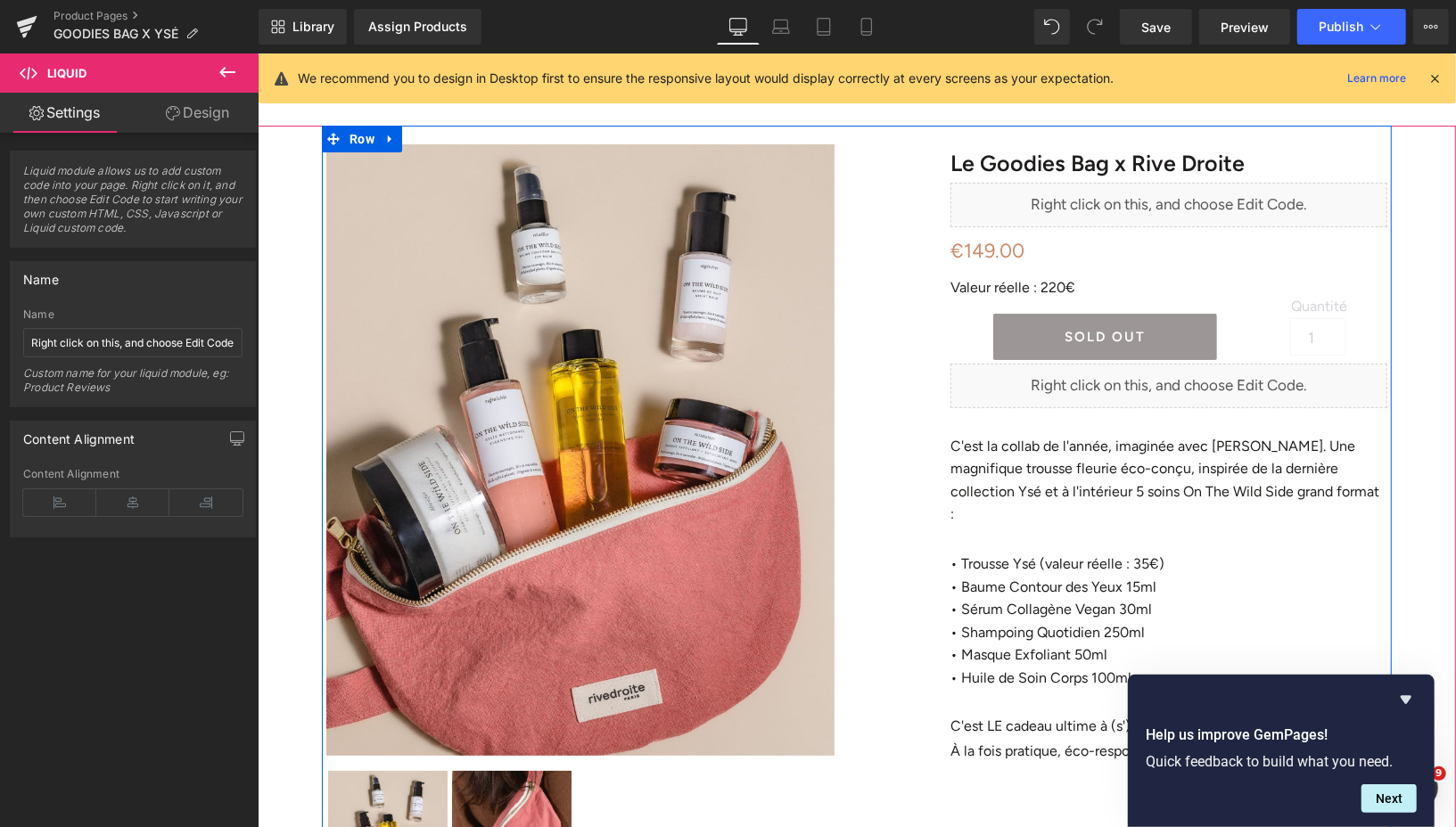
click at [1197, 374] on div "Liquid" at bounding box center [1167, 385] width 437 height 45
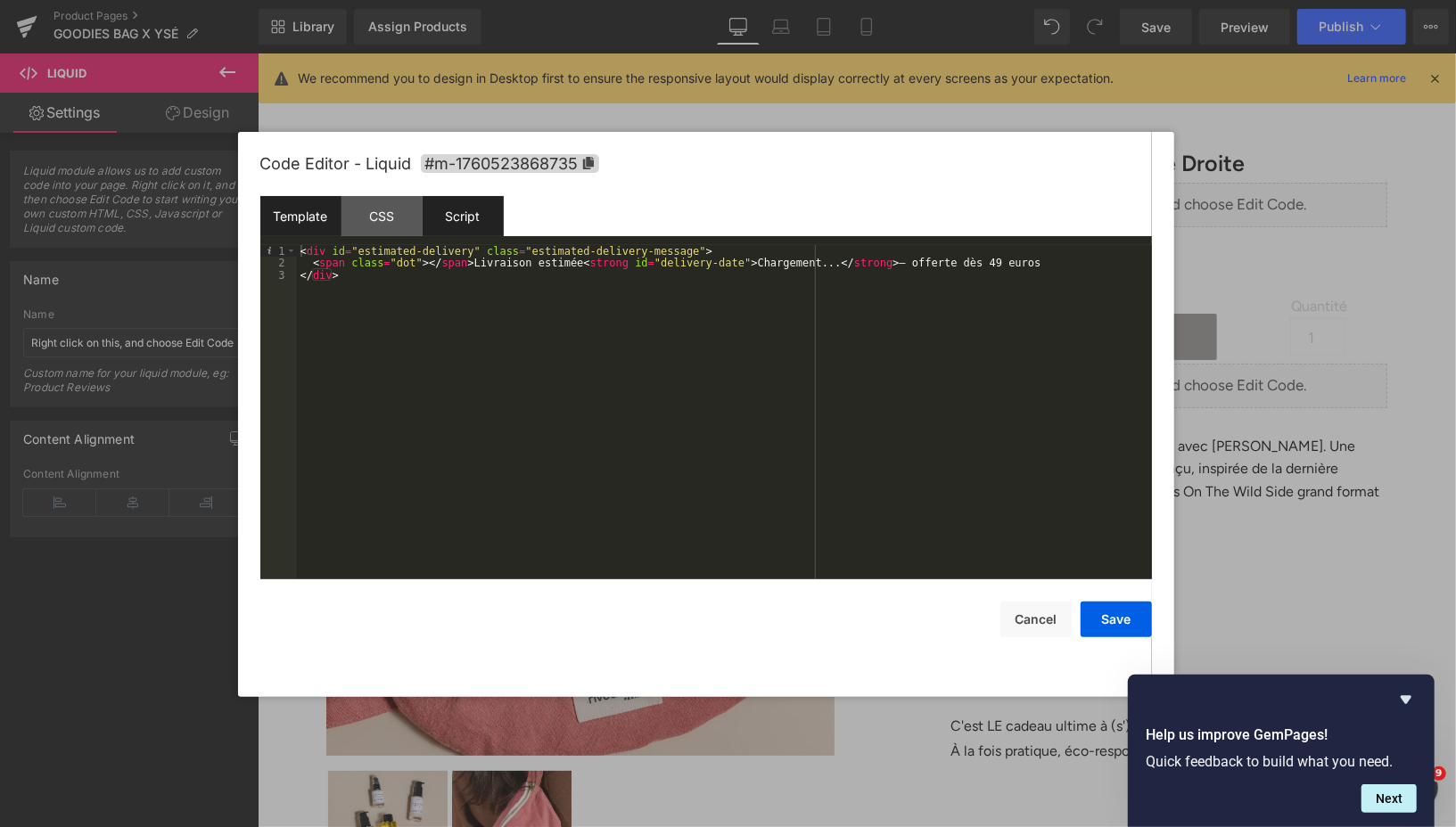
click at [463, 231] on div "Script" at bounding box center [463, 216] width 81 height 40
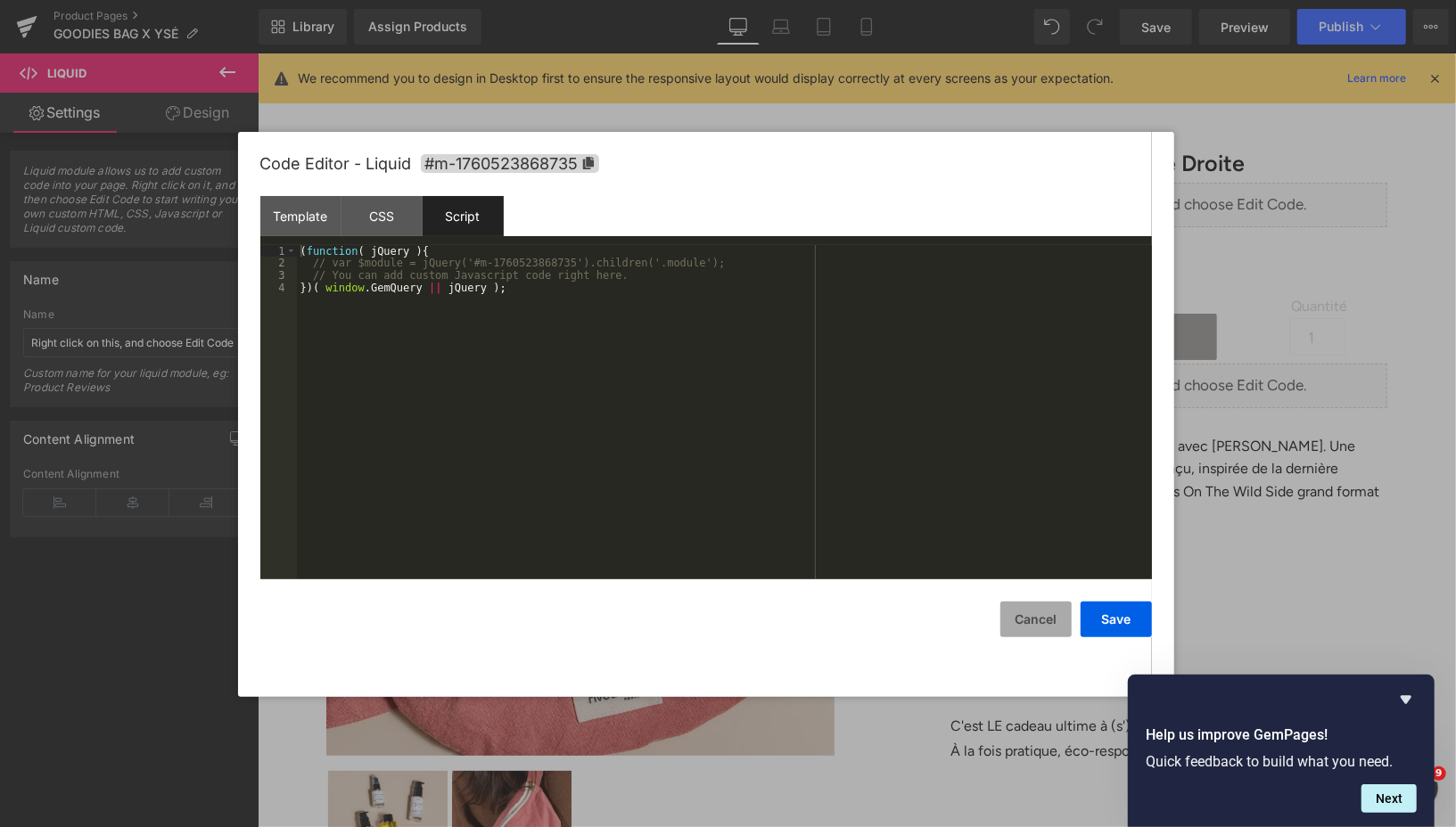
click at [1035, 627] on button "Cancel" at bounding box center [1036, 620] width 71 height 36
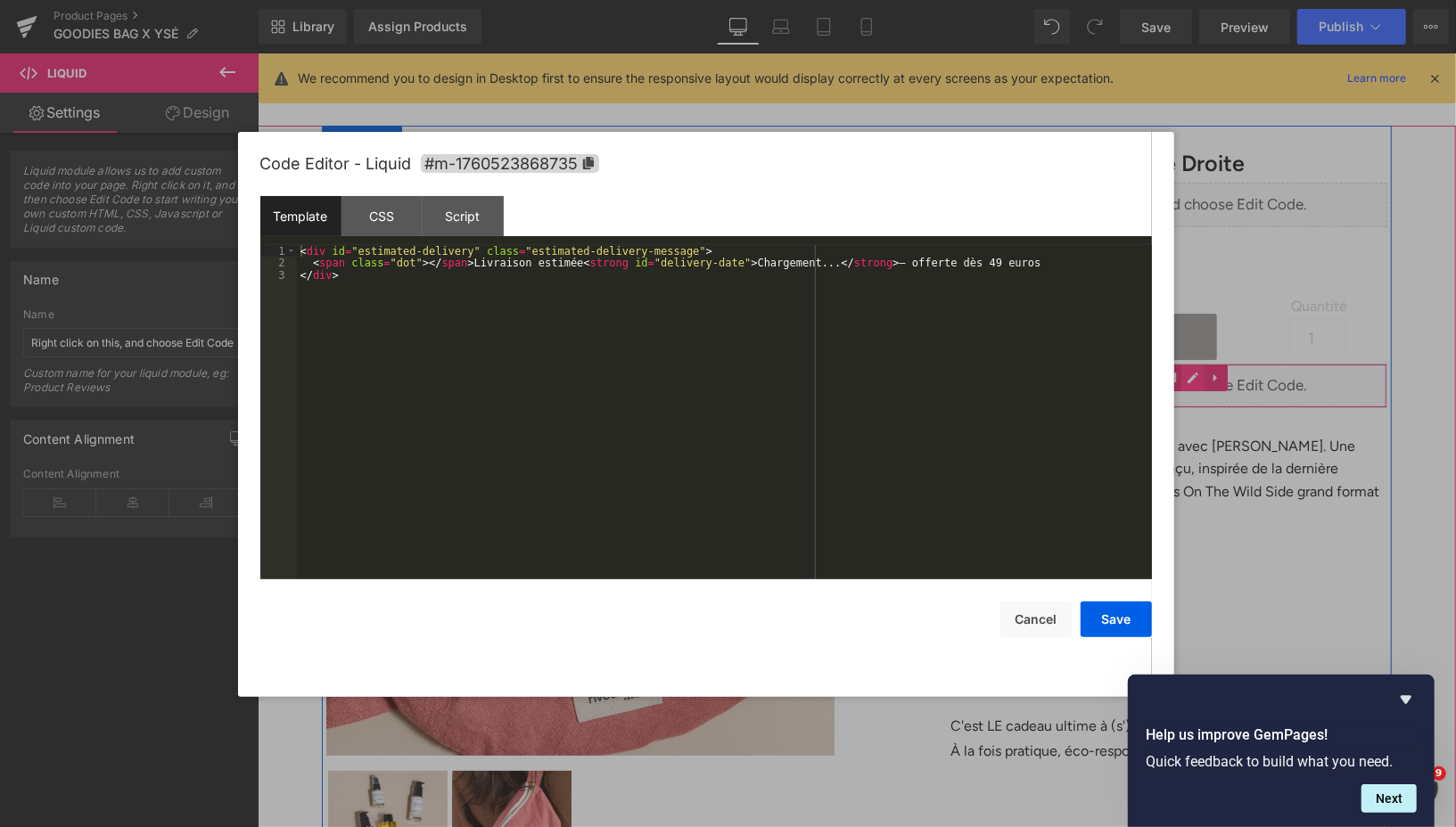
click at [1190, 379] on div "Liquid" at bounding box center [1167, 385] width 437 height 45
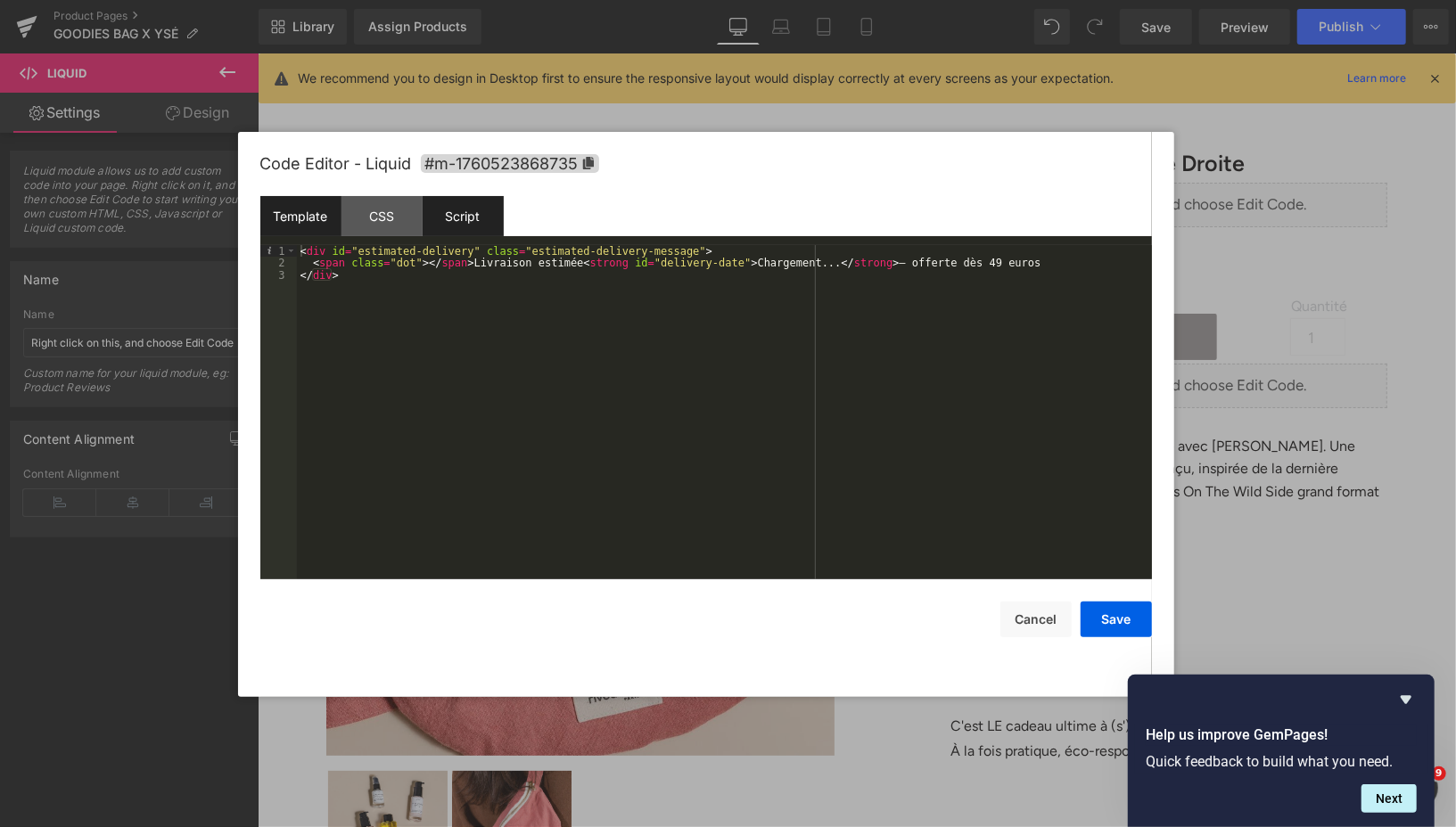
click at [477, 214] on div "Script" at bounding box center [463, 216] width 81 height 40
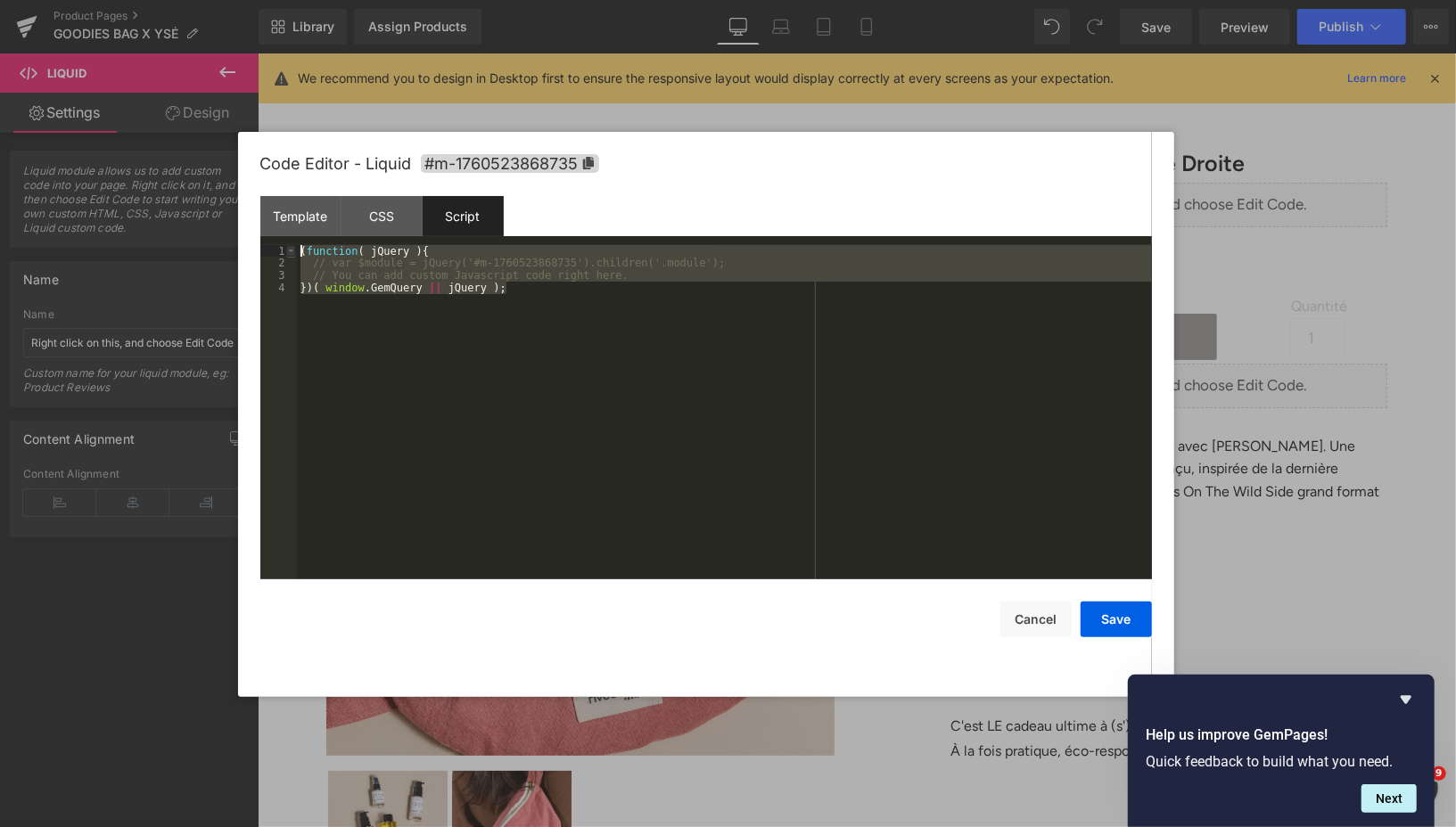
drag, startPoint x: 529, startPoint y: 288, endPoint x: 291, endPoint y: 250, distance: 241.0
click at [291, 250] on pre "1 2 3 4 ( function ( jQuery ) { // var $module = jQuery('#m-1760523868735').chi…" at bounding box center [706, 412] width 891 height 334
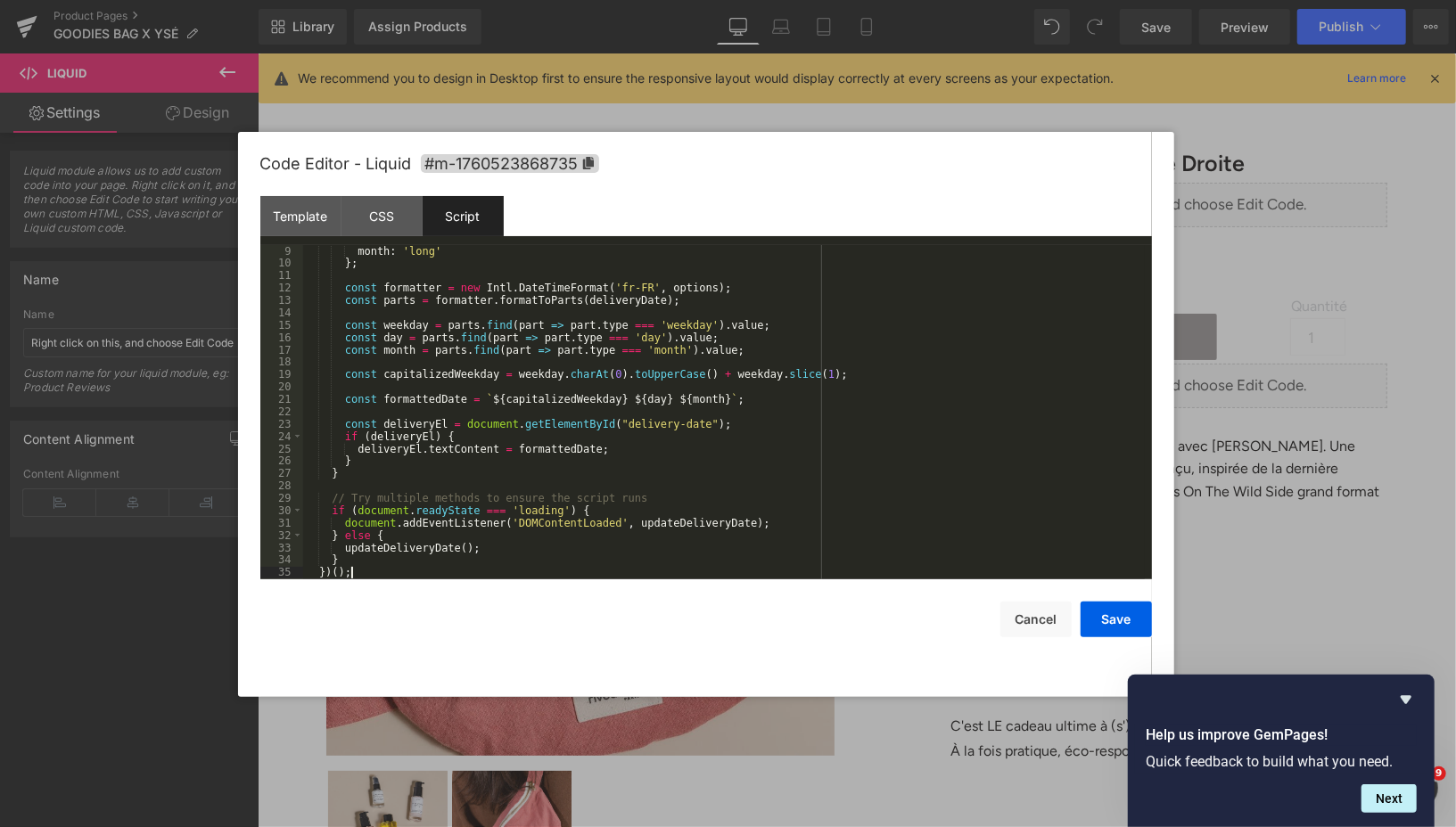
scroll to position [99, 0]
click at [1117, 621] on button "Save" at bounding box center [1117, 620] width 71 height 36
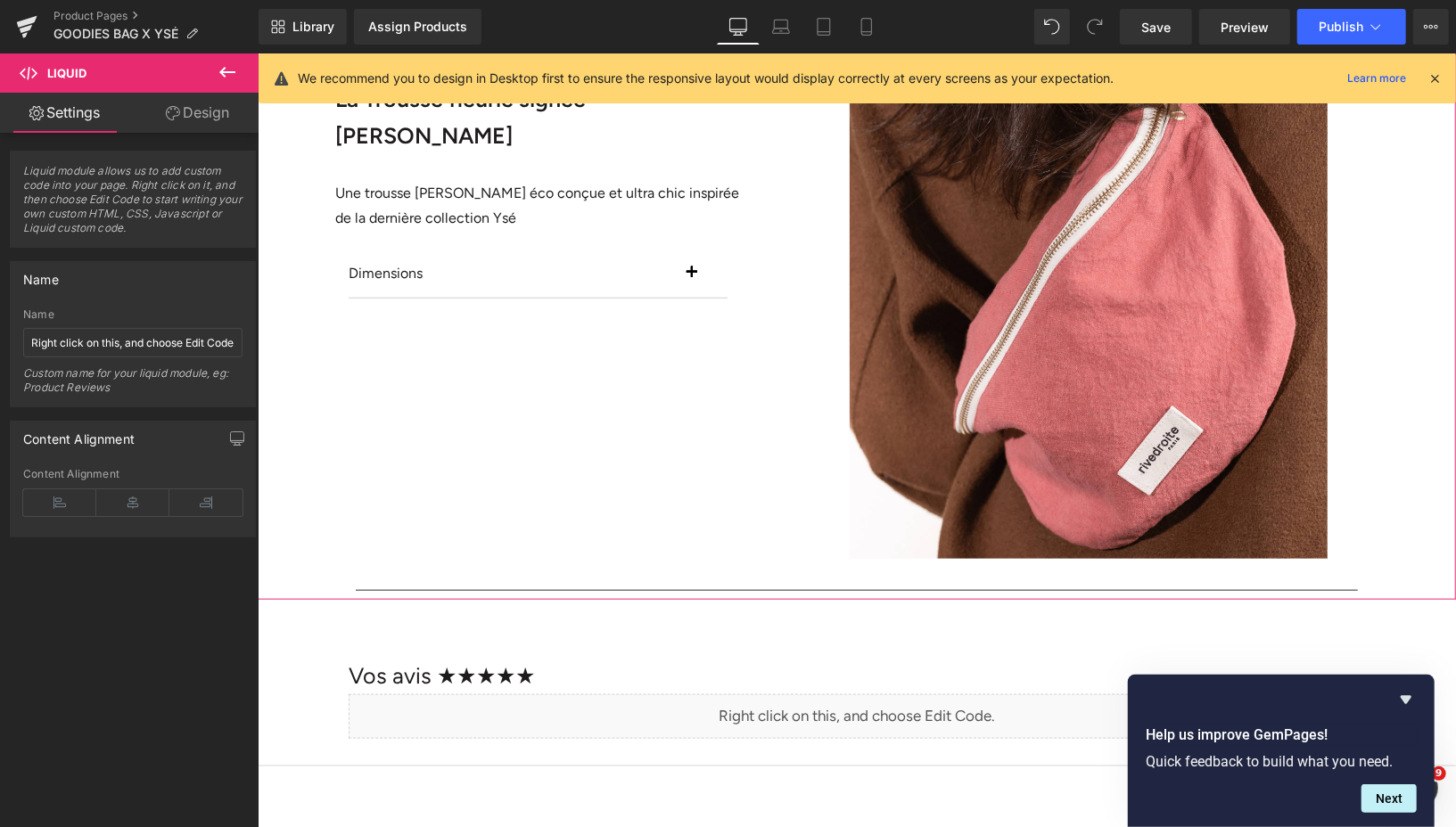
scroll to position [1210, 0]
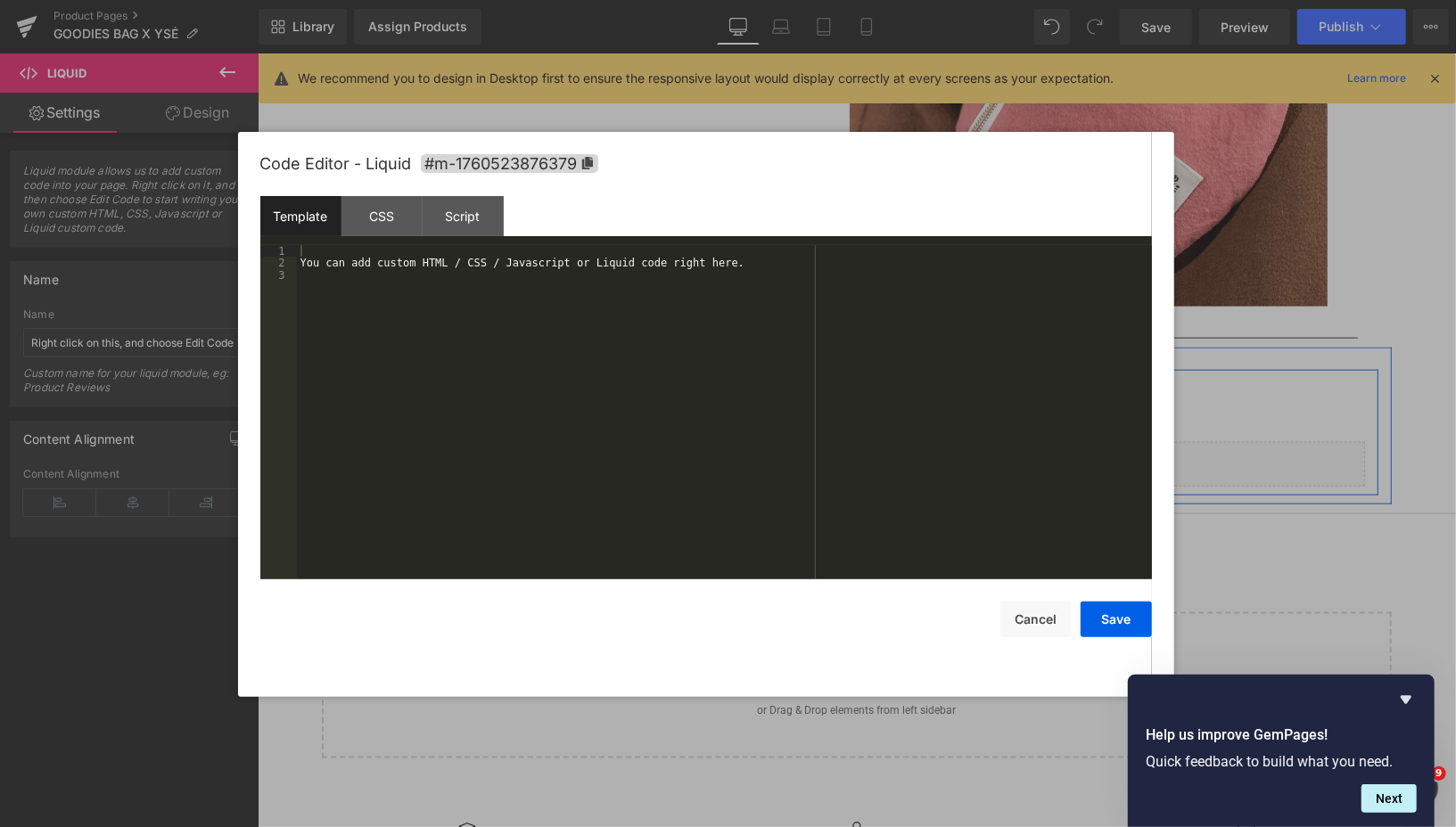
click at [885, 455] on div "Liquid" at bounding box center [856, 464] width 1017 height 45
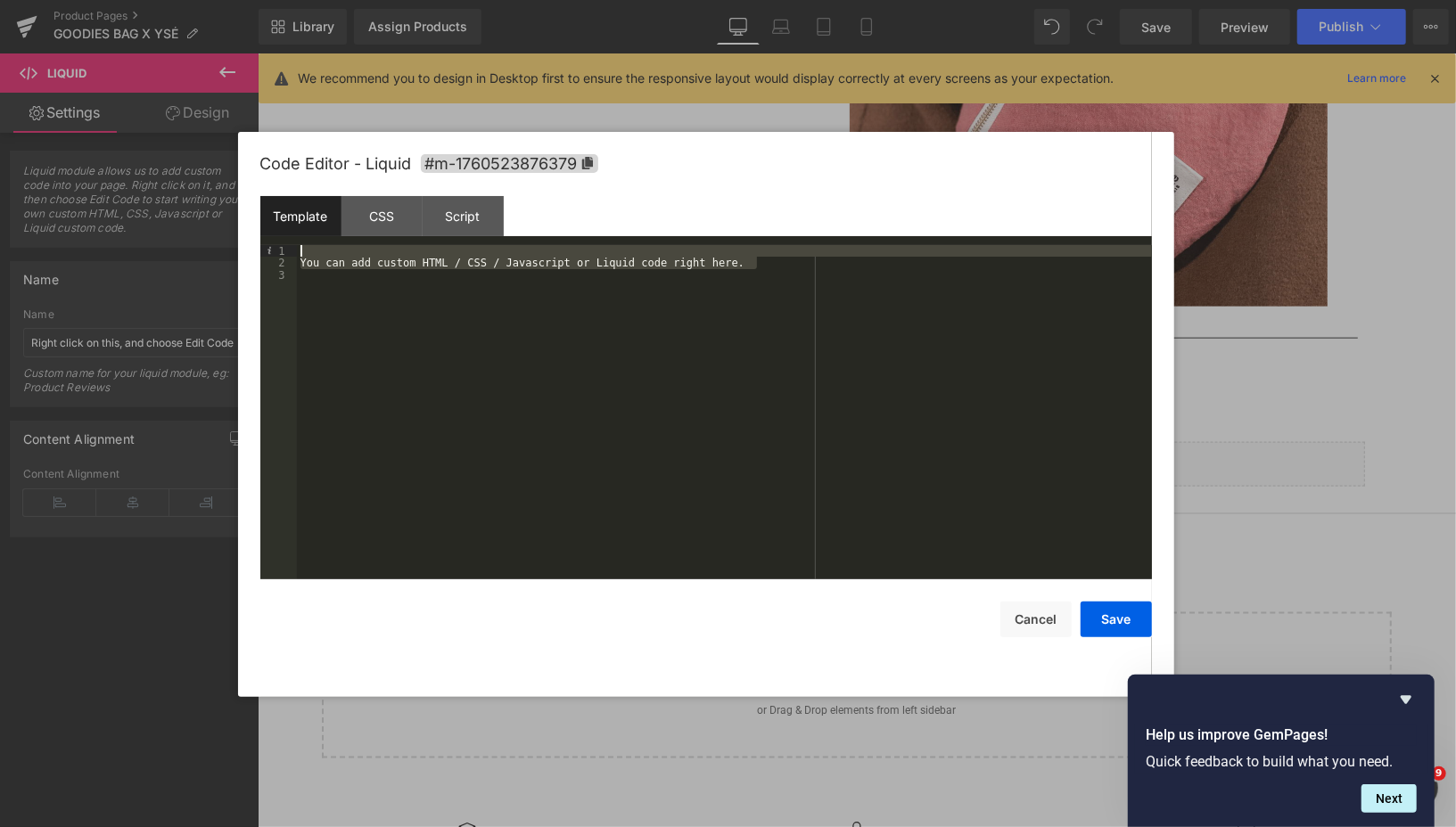
drag, startPoint x: 755, startPoint y: 263, endPoint x: 303, endPoint y: 252, distance: 452.1
click at [303, 252] on div "You can add custom HTML / CSS / Javascript or Liquid code right here." at bounding box center [724, 424] width 855 height 359
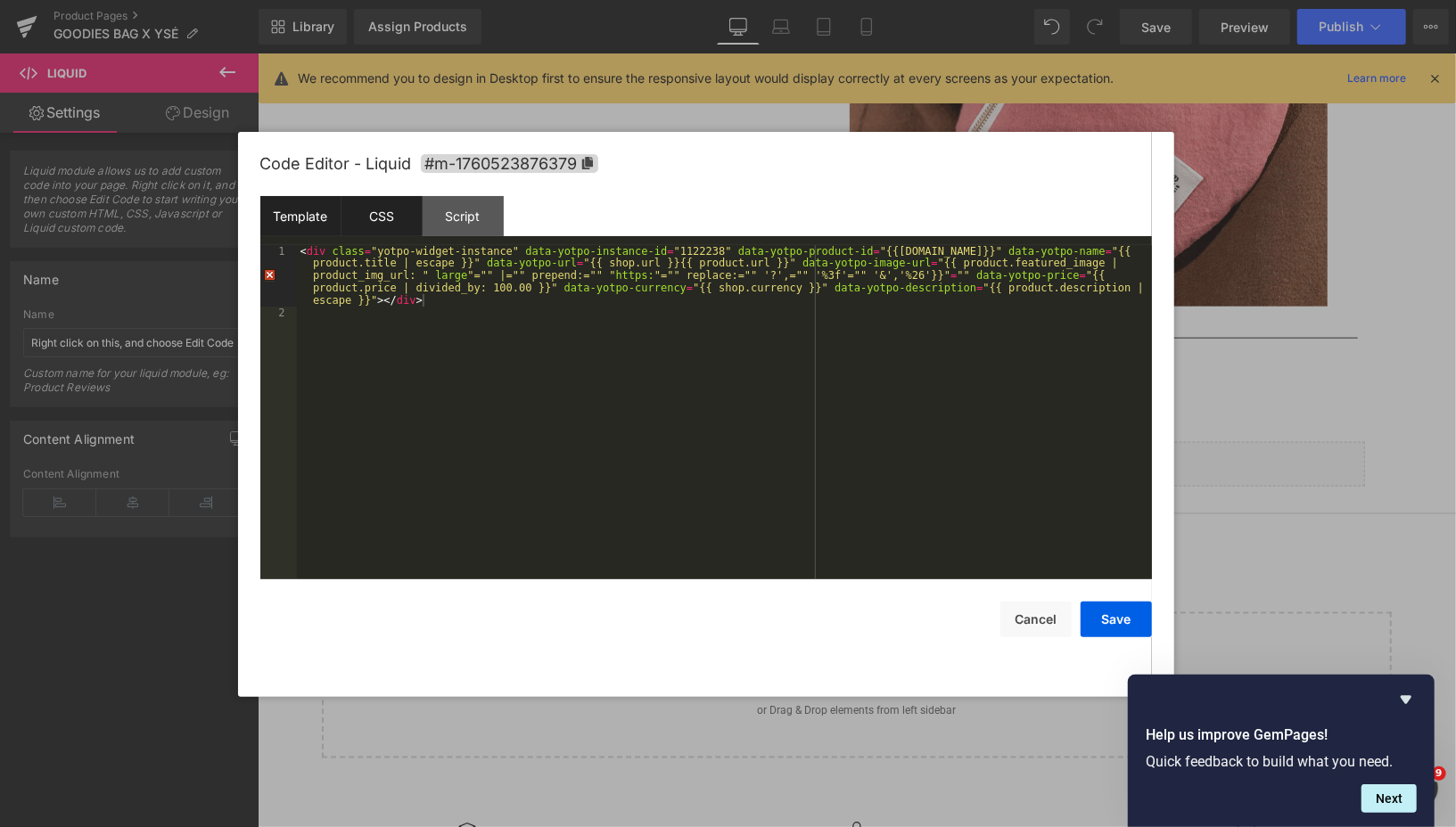
click at [372, 215] on div "CSS" at bounding box center [381, 216] width 81 height 40
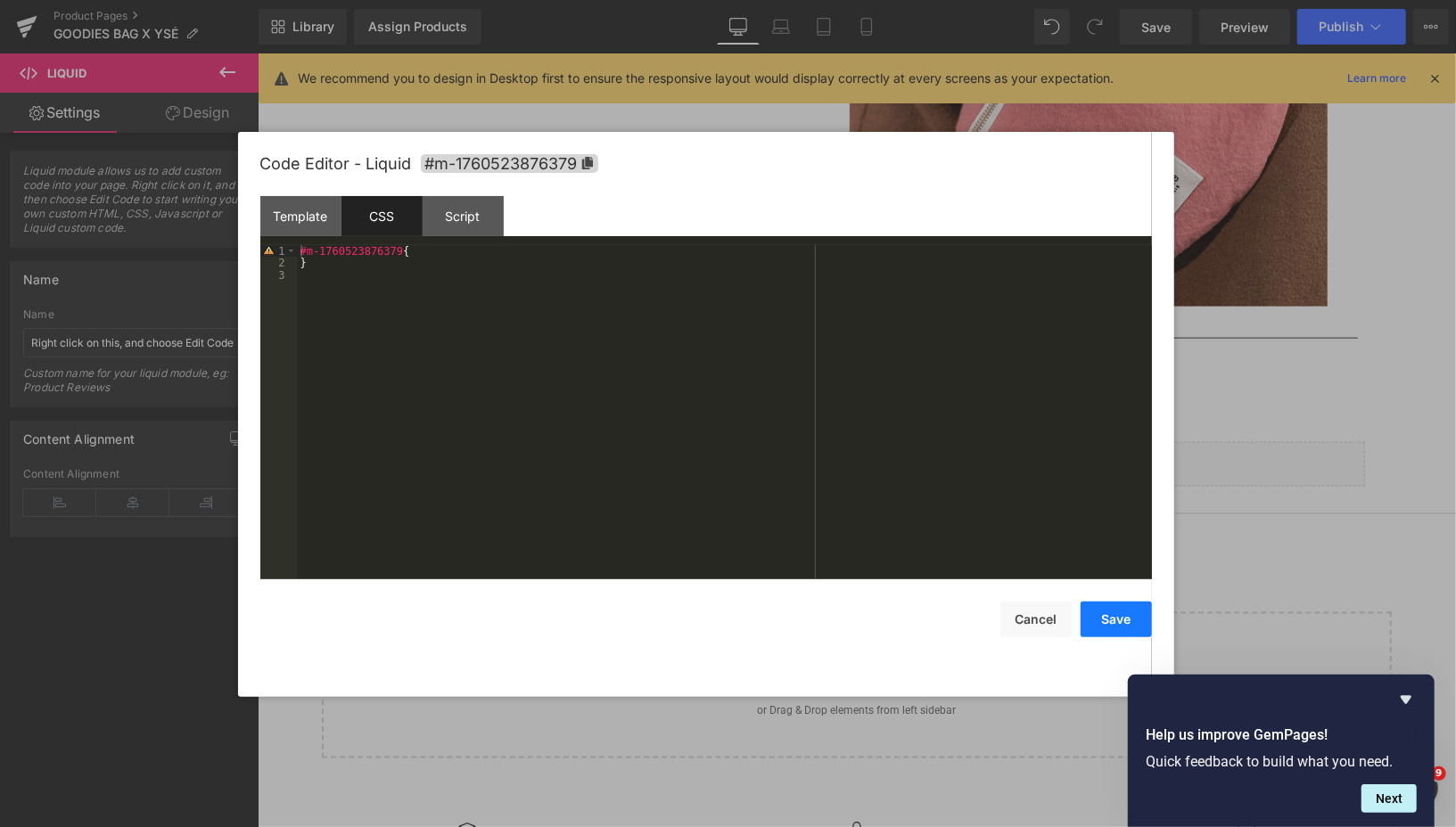
click at [1126, 614] on button "Save" at bounding box center [1117, 620] width 71 height 36
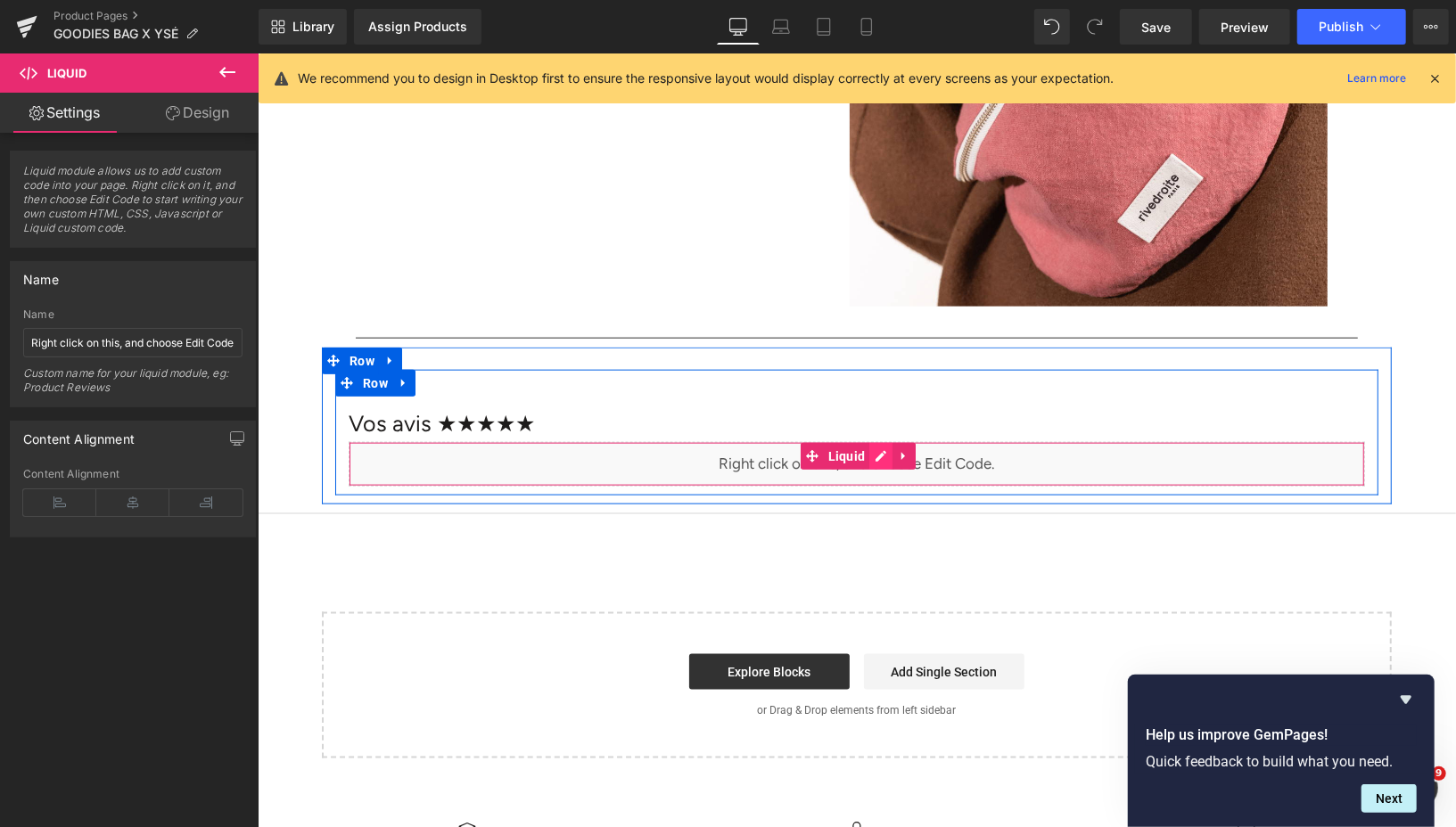
click at [880, 454] on div "Liquid" at bounding box center [856, 464] width 1017 height 45
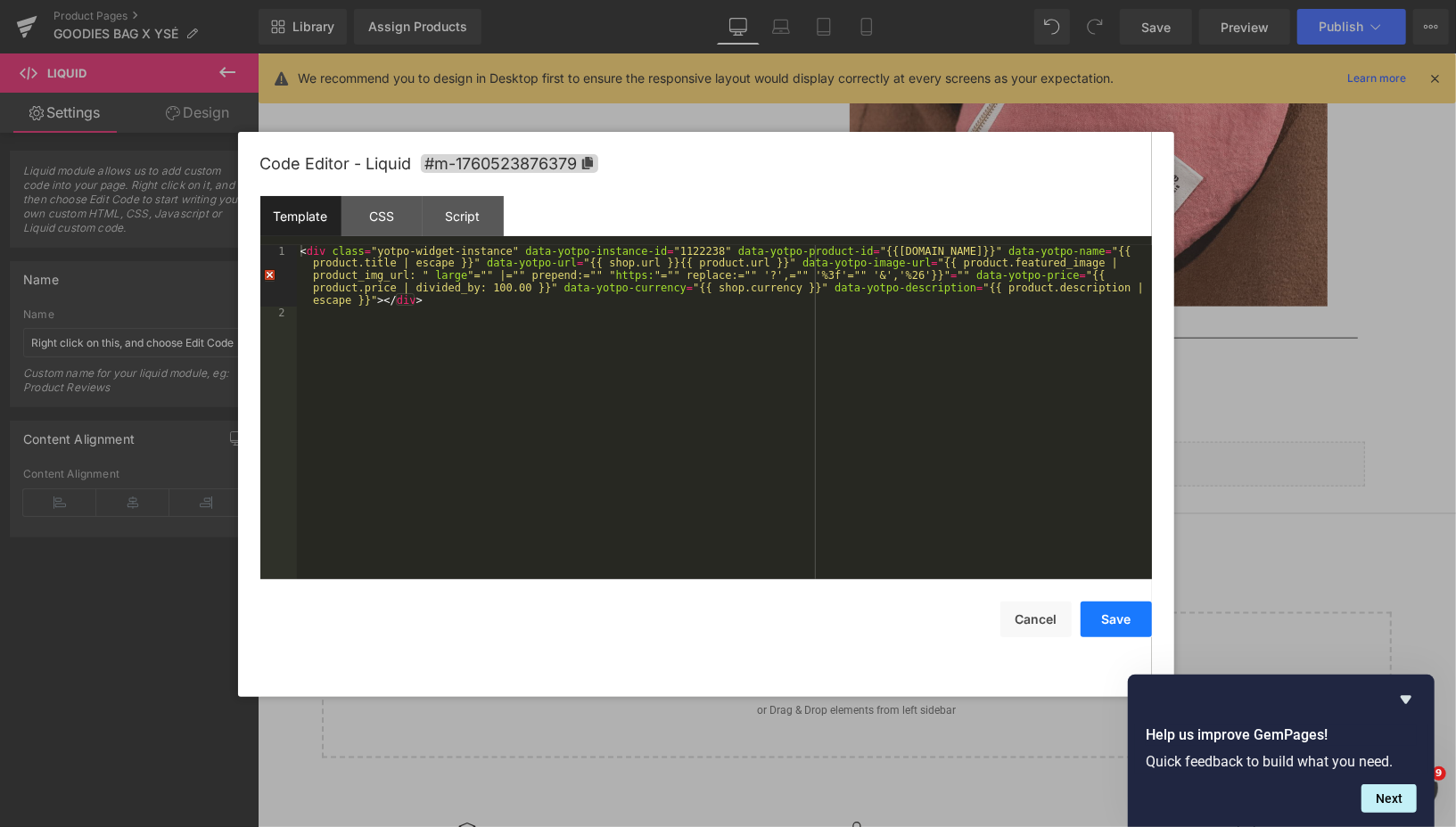
click at [1121, 617] on button "Save" at bounding box center [1117, 620] width 71 height 36
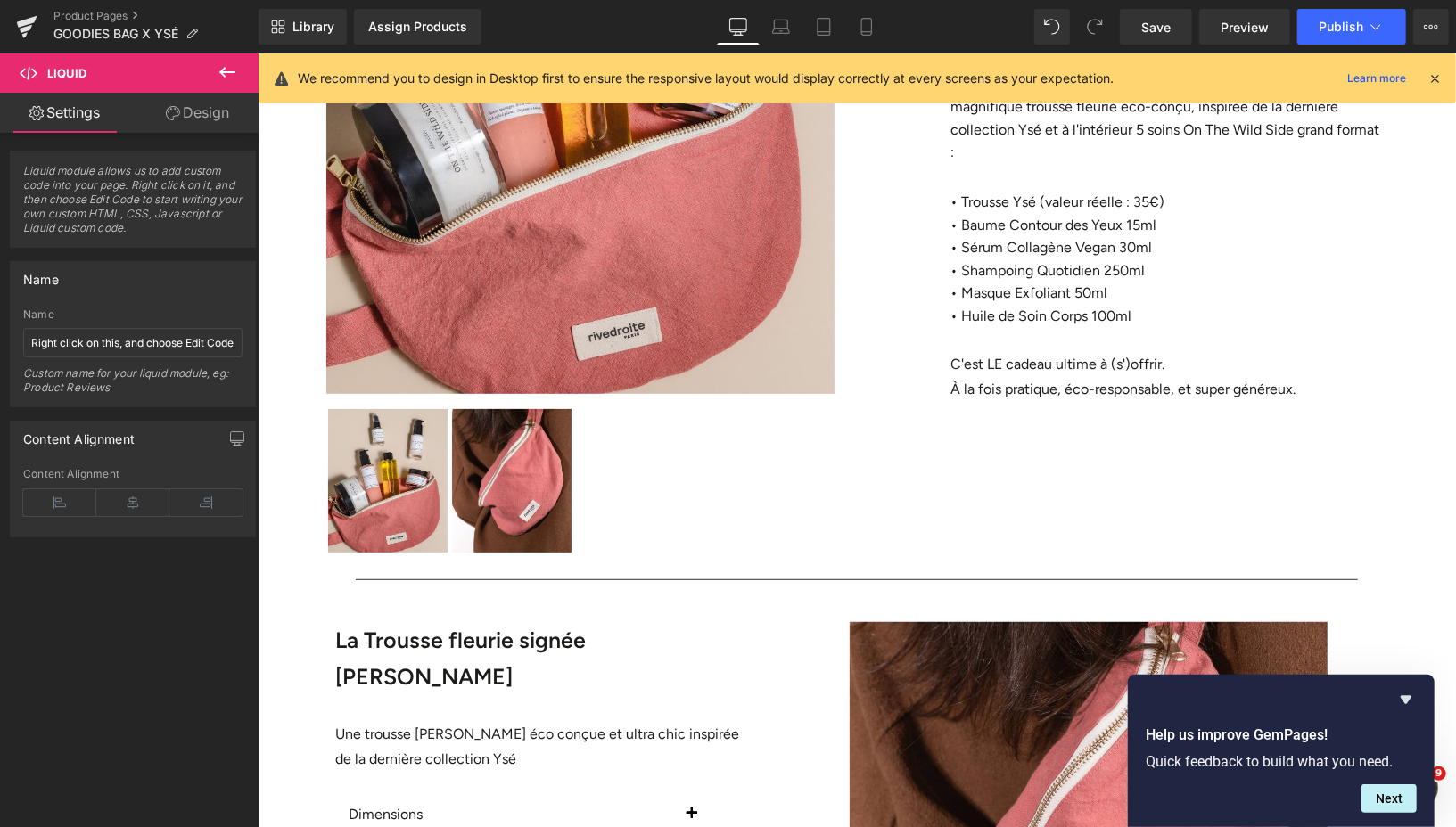
scroll to position [0, 0]
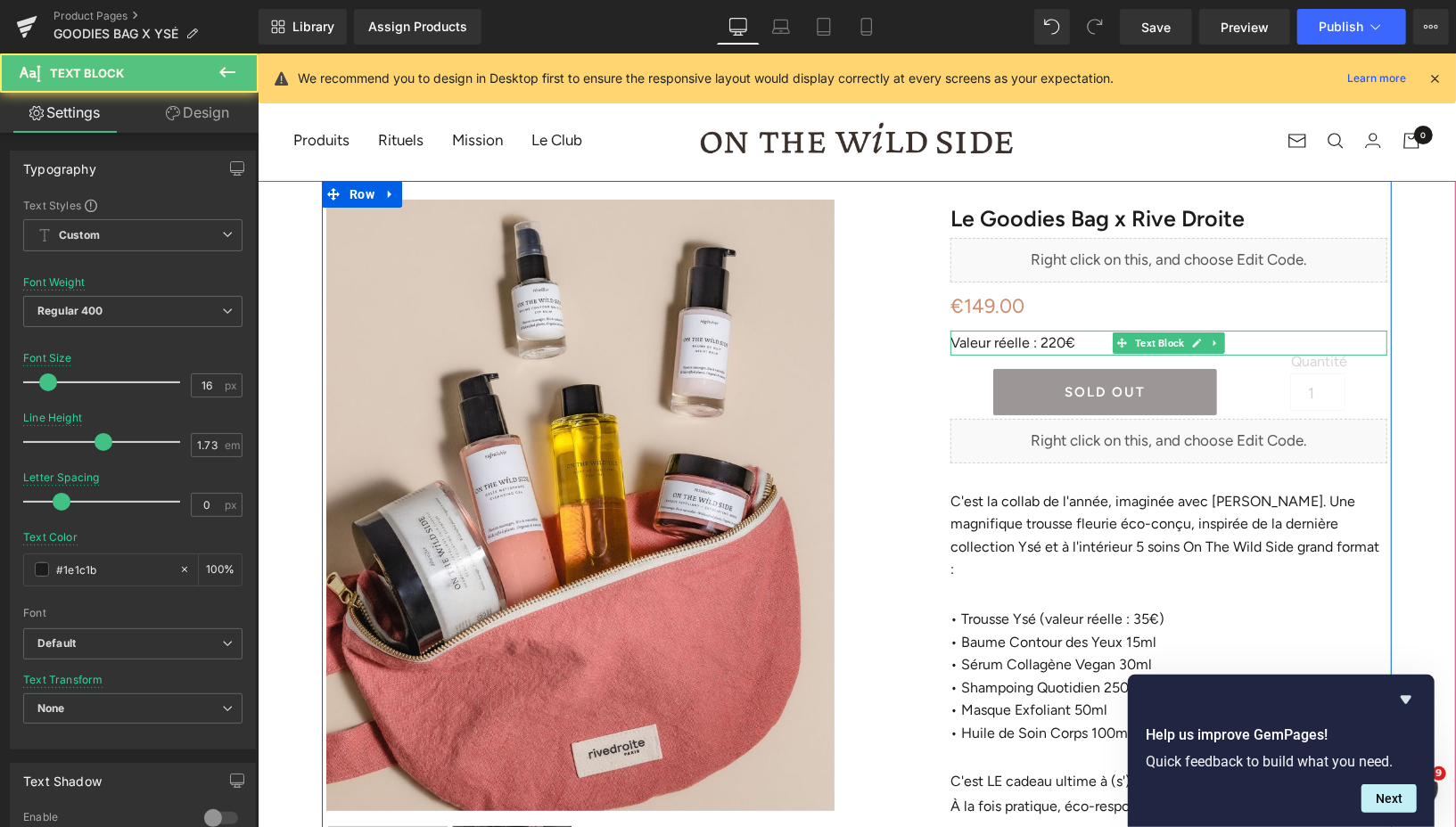
click at [1062, 340] on p "Valeur réelle : 220€" at bounding box center [1167, 342] width 437 height 25
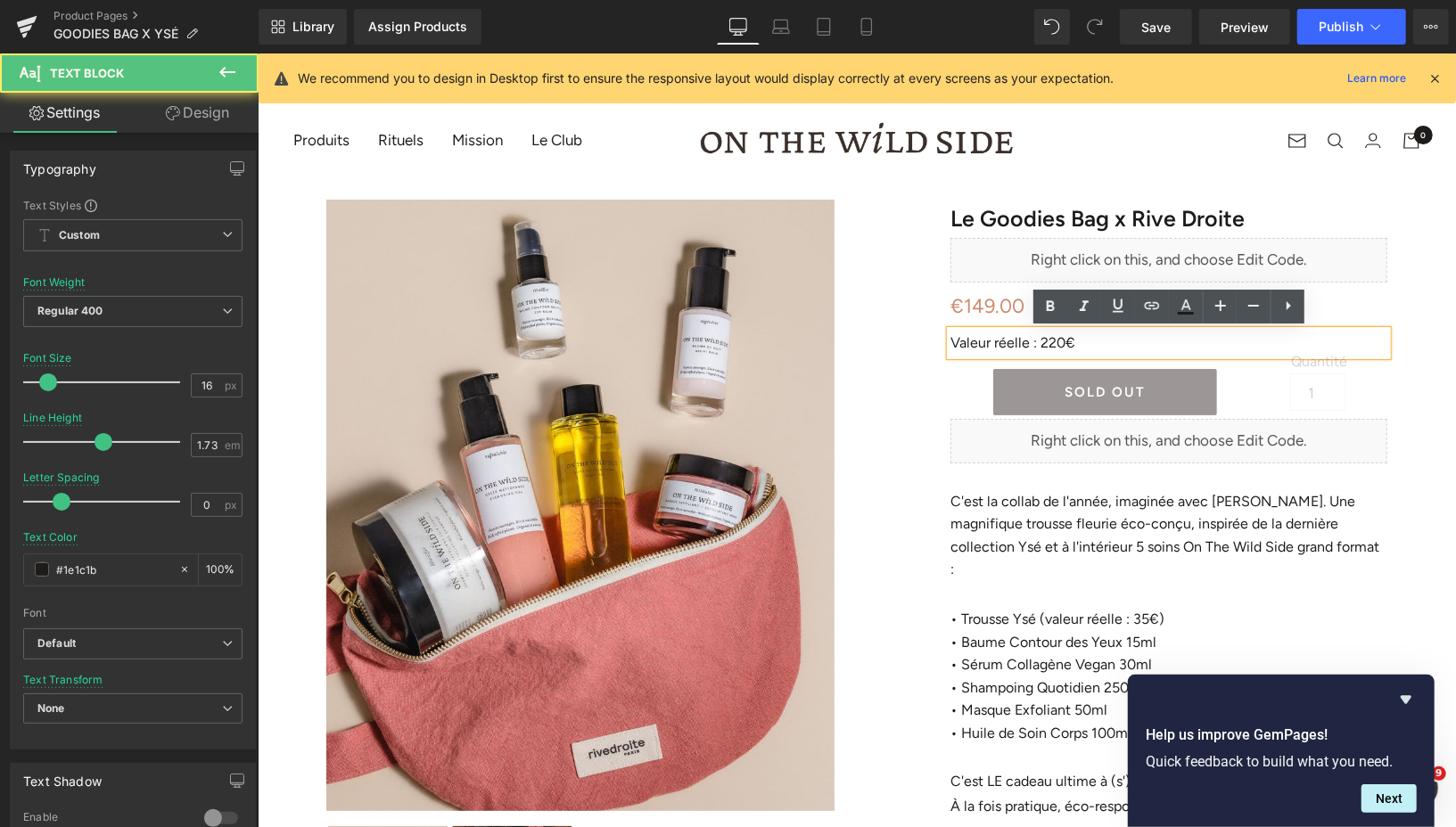
click at [1063, 341] on p "Valeur réelle : 220€" at bounding box center [1167, 342] width 437 height 25
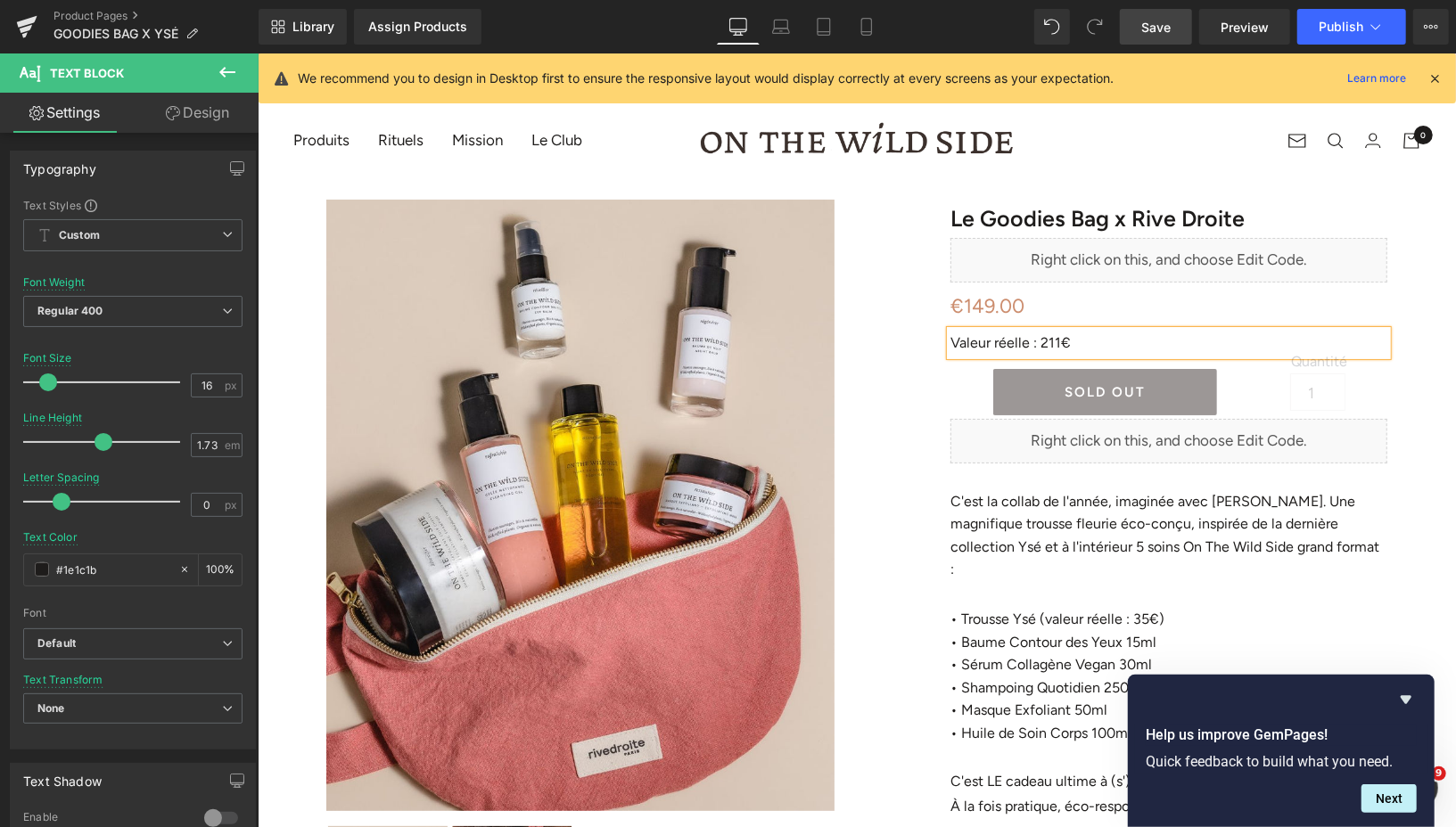
click at [1131, 28] on link "Save" at bounding box center [1155, 27] width 72 height 36
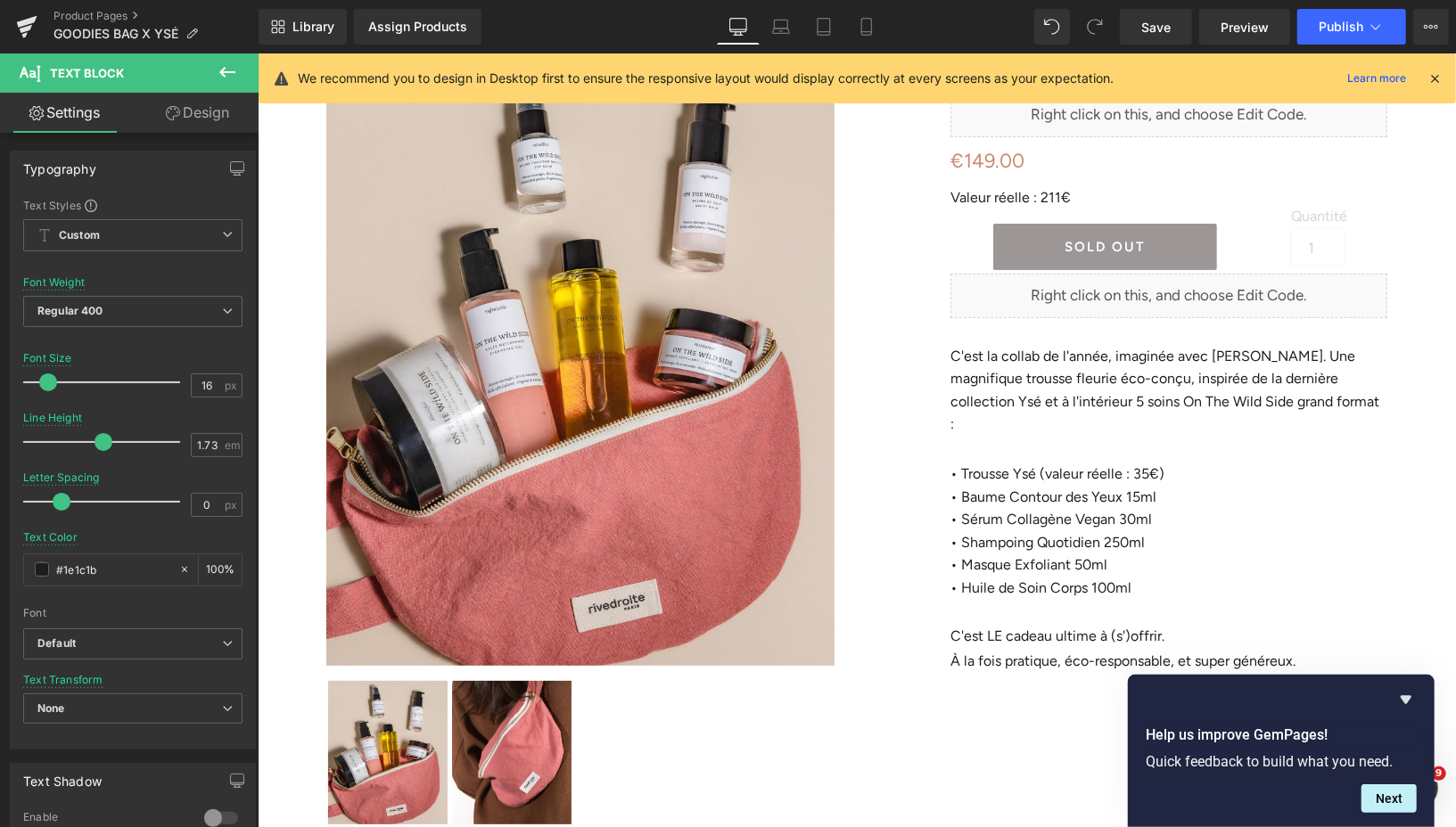
scroll to position [67, 0]
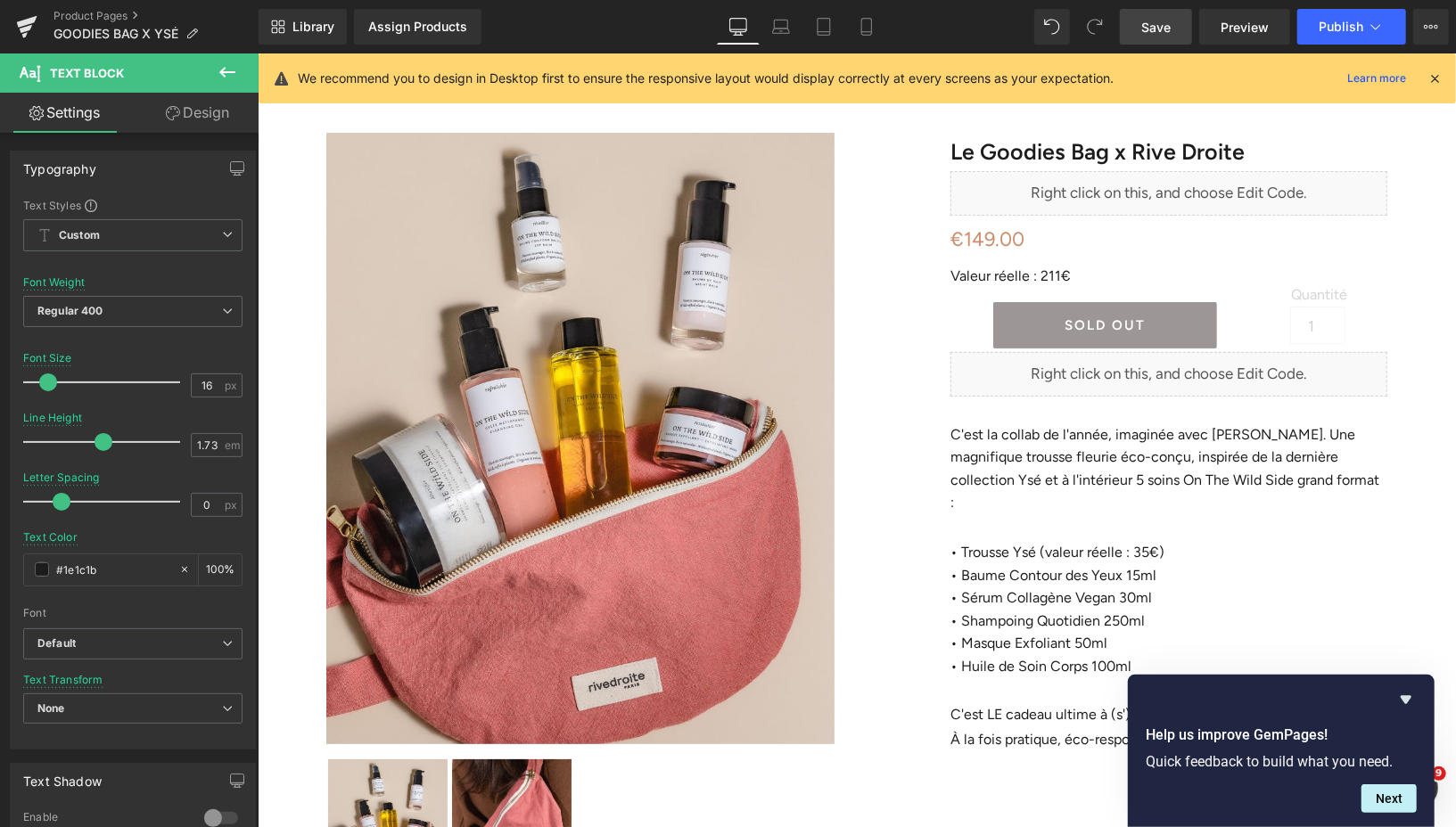
click at [1139, 33] on link "Save" at bounding box center [1155, 27] width 72 height 36
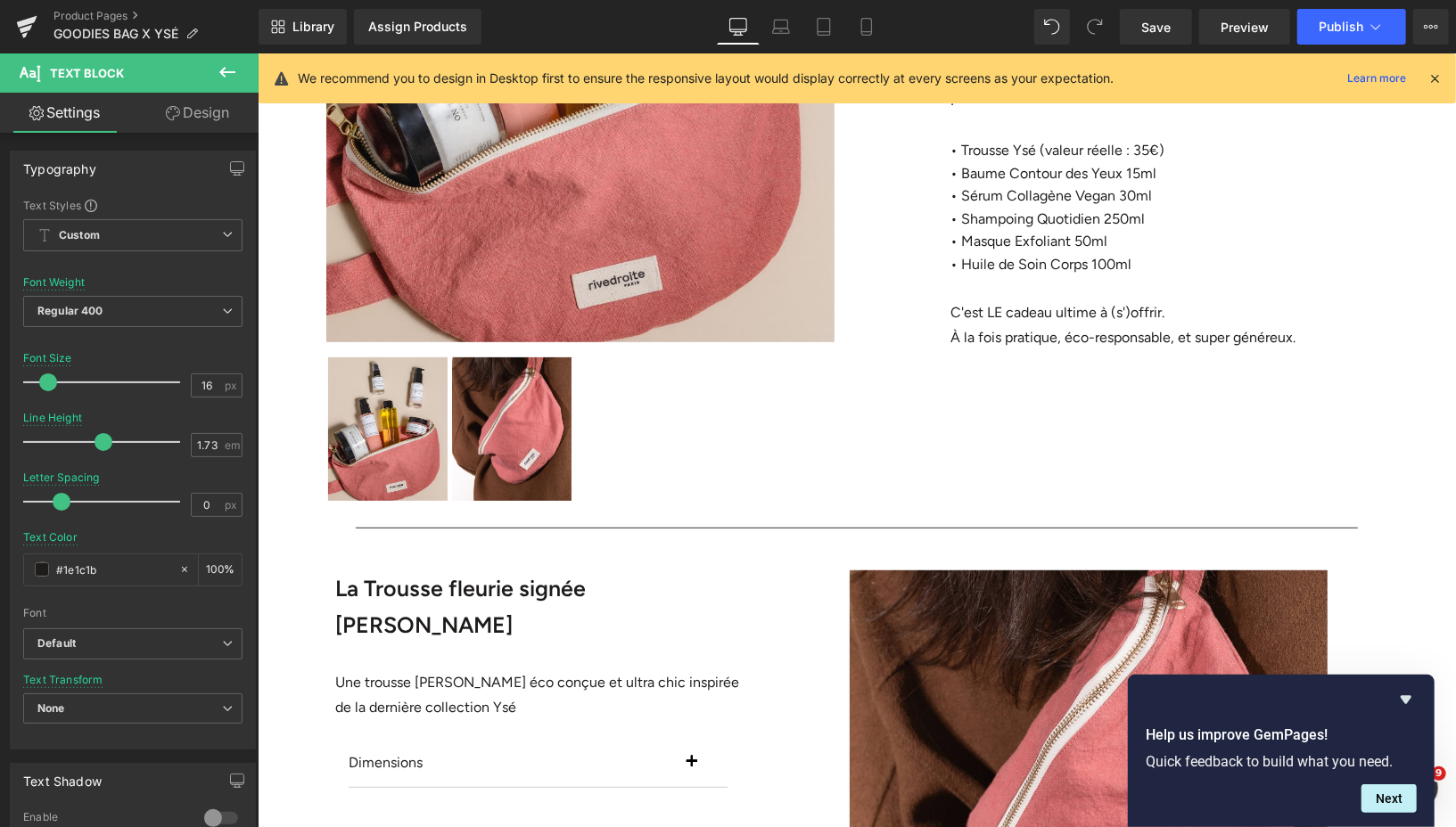
scroll to position [0, 0]
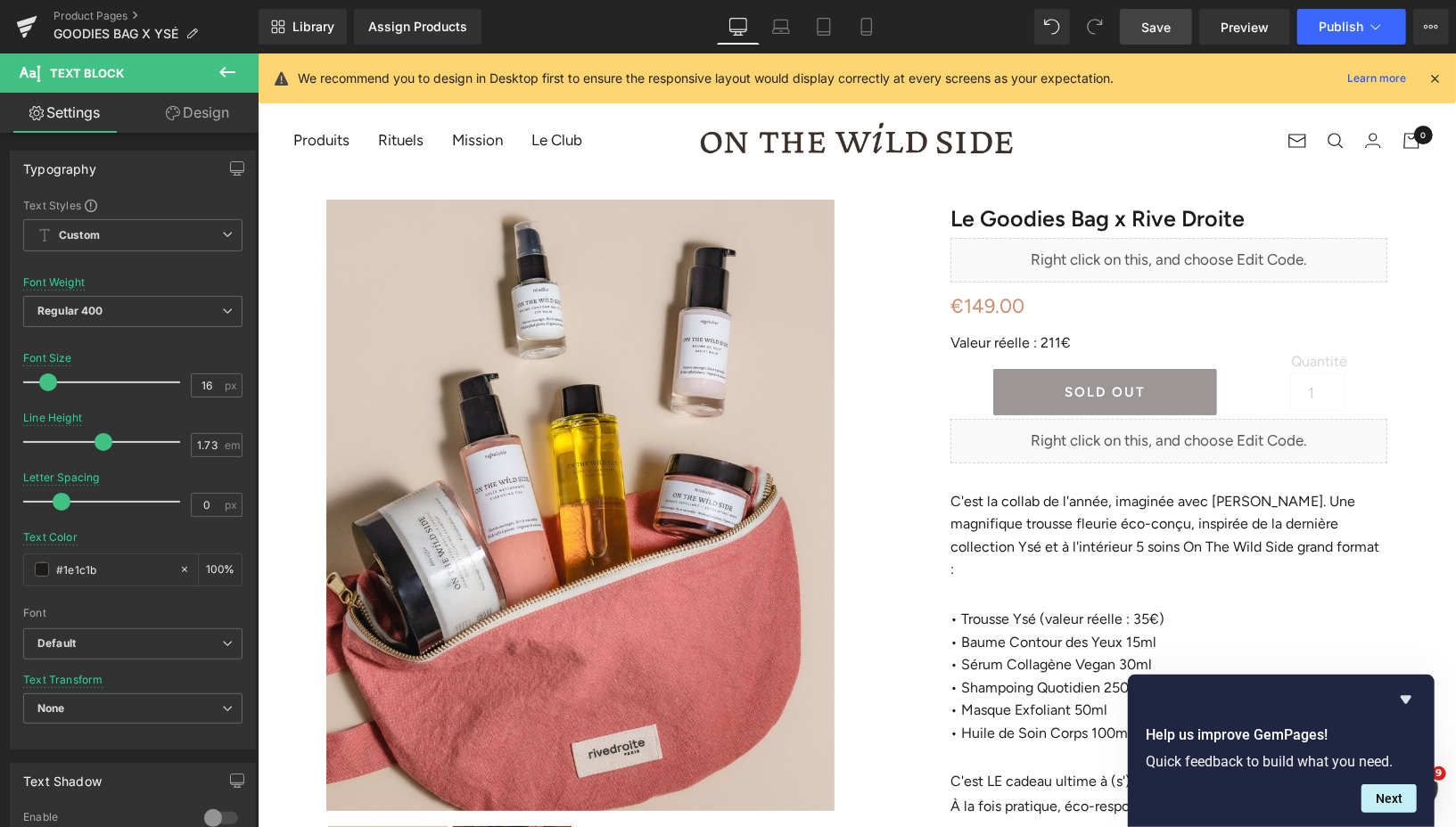
click at [1139, 31] on link "Save" at bounding box center [1155, 27] width 72 height 36
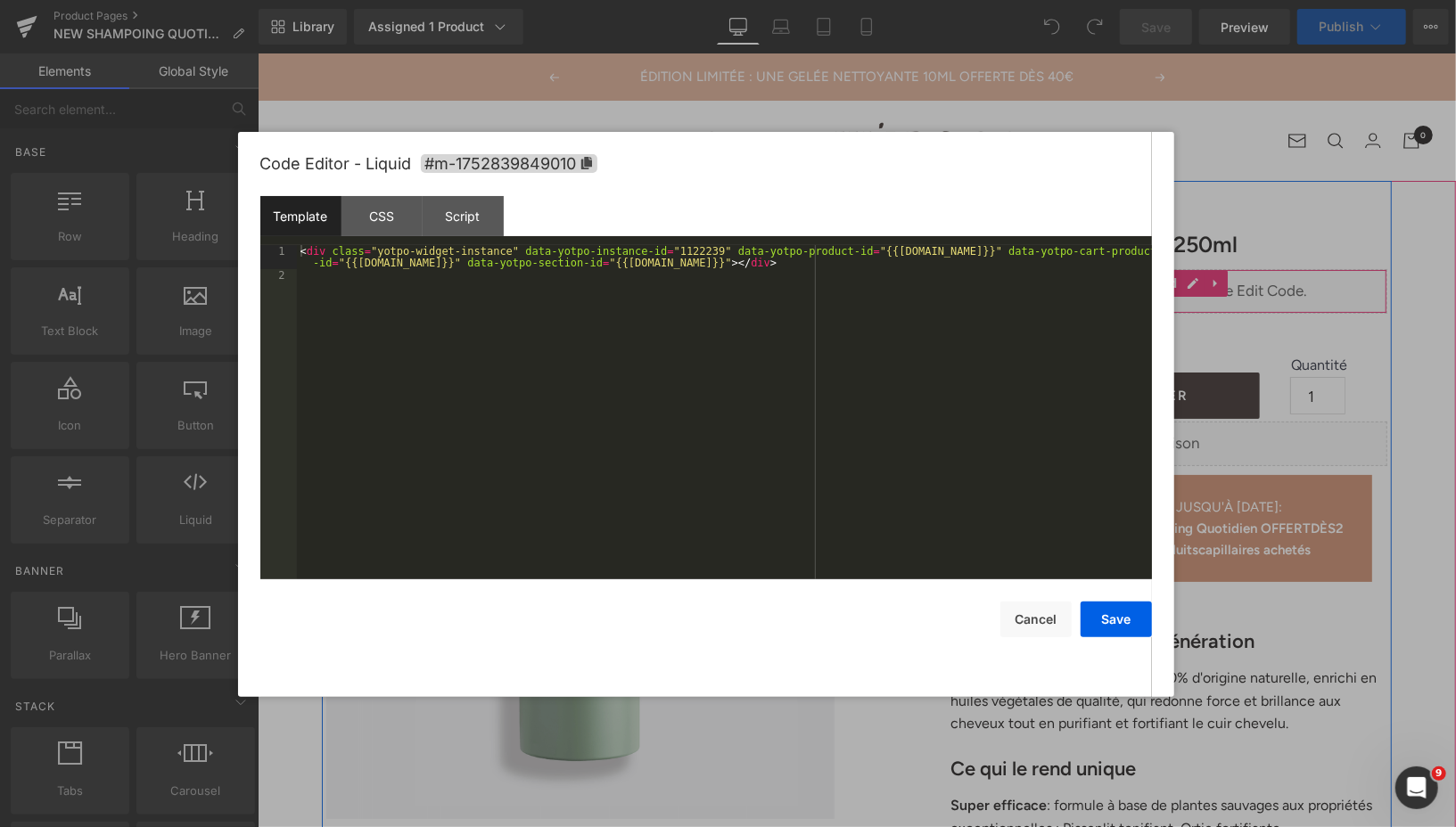
click at [1193, 283] on div "Liquid" at bounding box center [1167, 290] width 437 height 45
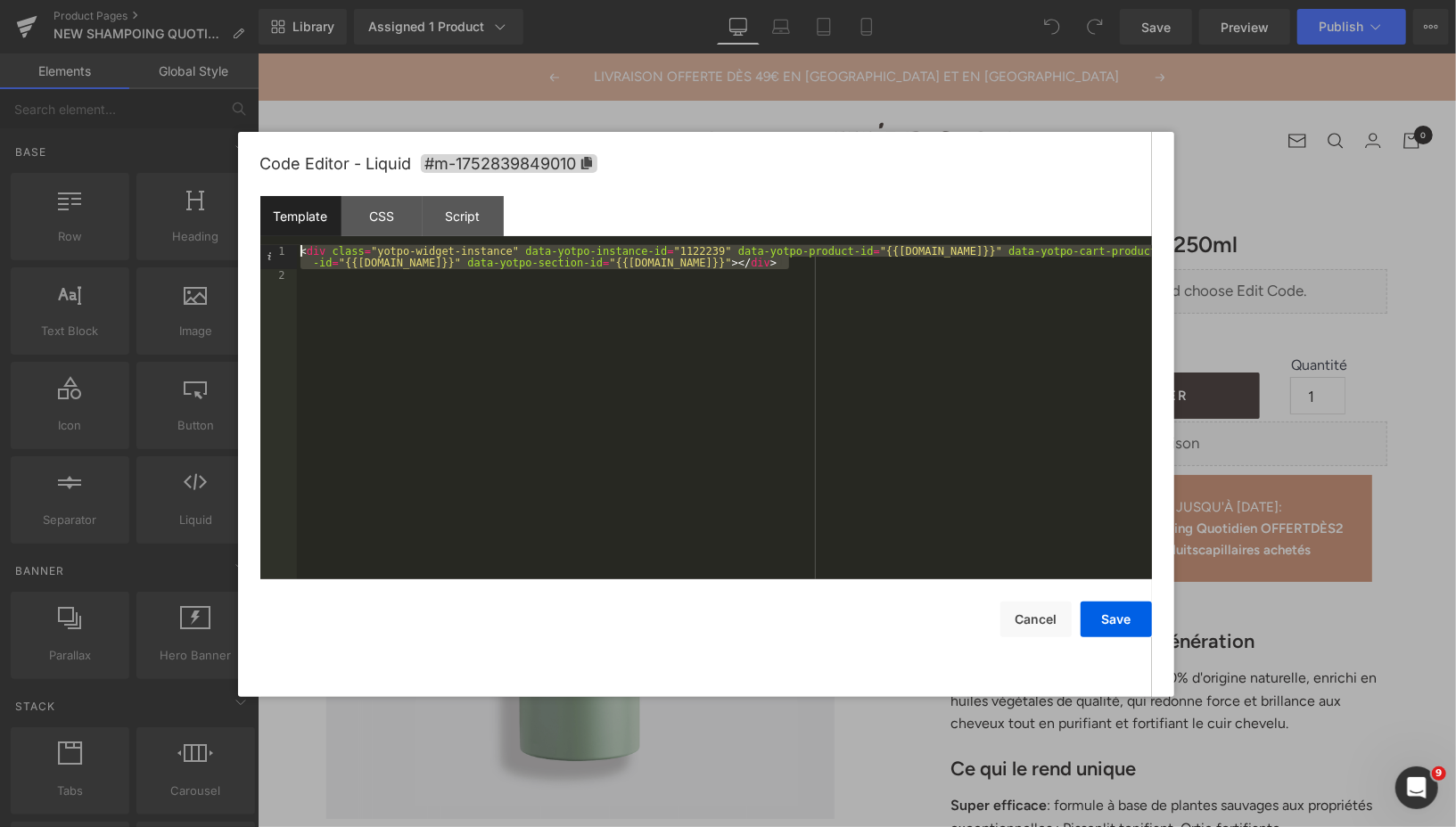
drag, startPoint x: 802, startPoint y: 267, endPoint x: 297, endPoint y: 254, distance: 505.2
click at [297, 254] on div "< div class = "yotpo-widget-instance" data-yotpo-instance-id = "1122239" data-y…" at bounding box center [724, 430] width 855 height 372
click at [379, 216] on div "CSS" at bounding box center [381, 216] width 81 height 40
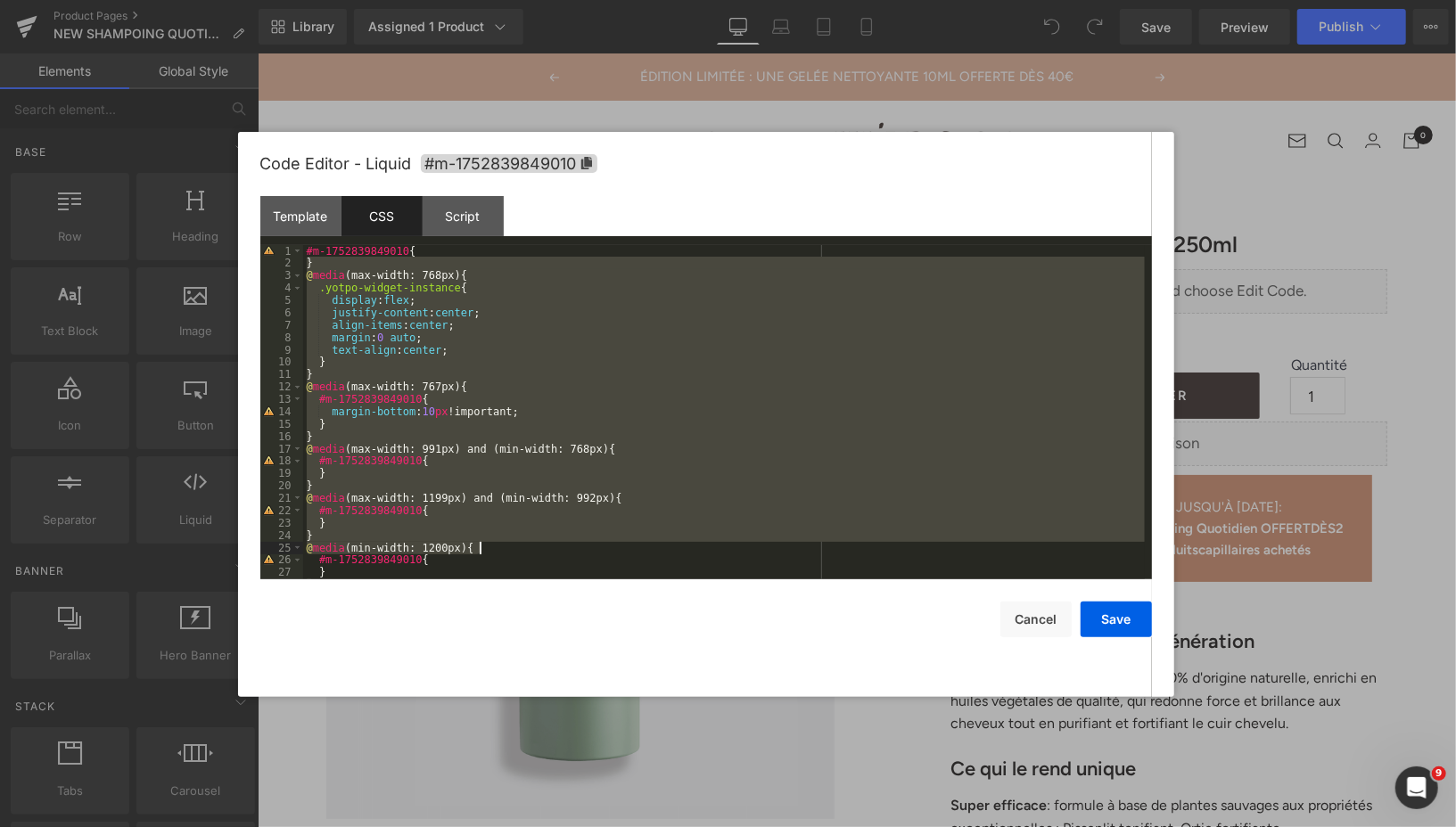
scroll to position [87, 0]
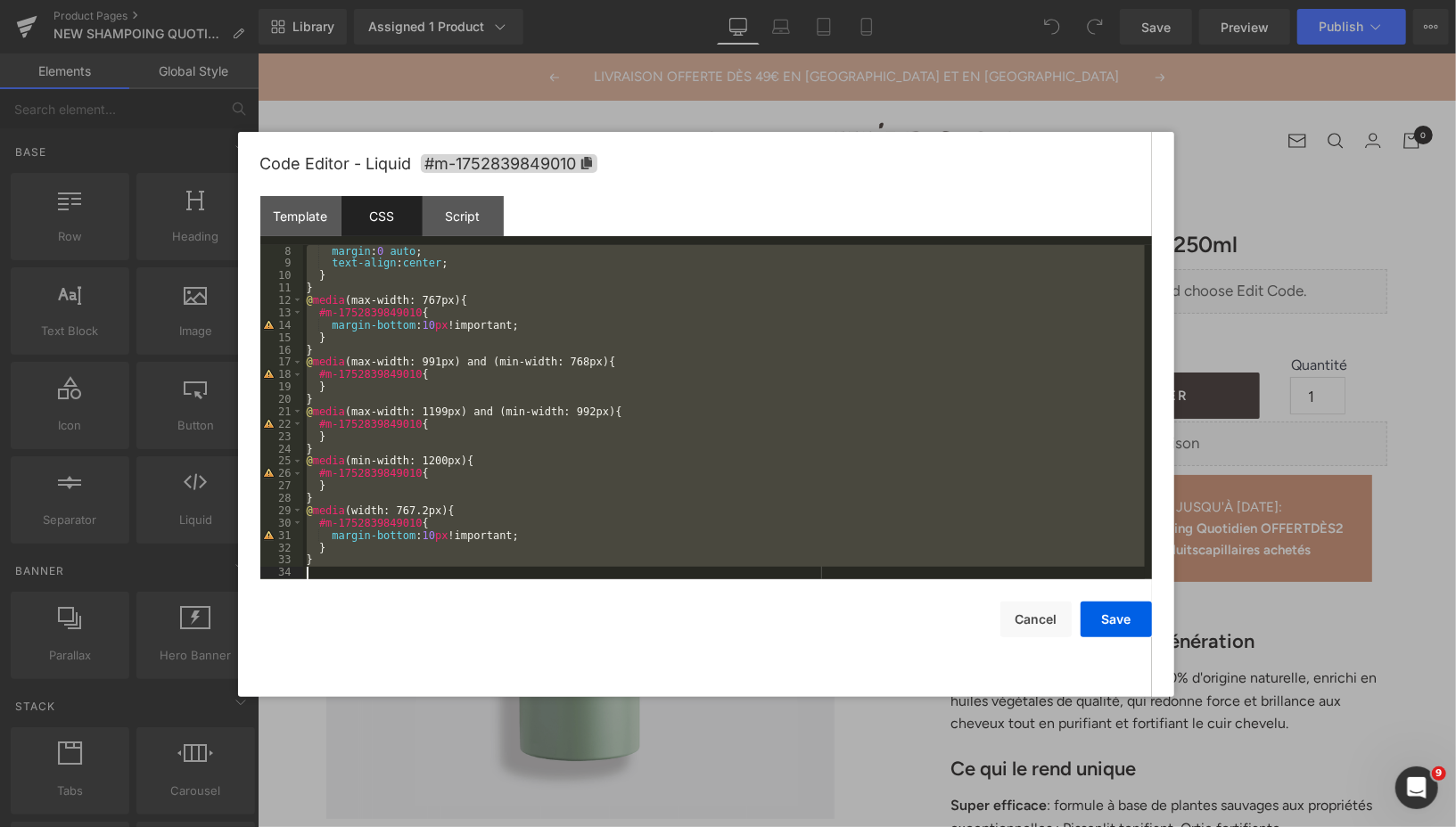
drag, startPoint x: 307, startPoint y: 266, endPoint x: 540, endPoint y: 607, distance: 413.0
click at [540, 607] on div "Code Editor - Liquid #m-1752839849010 Template CSS Script Data 1 2 < div class …" at bounding box center [706, 414] width 891 height 565
click at [461, 218] on div "Script" at bounding box center [463, 216] width 81 height 40
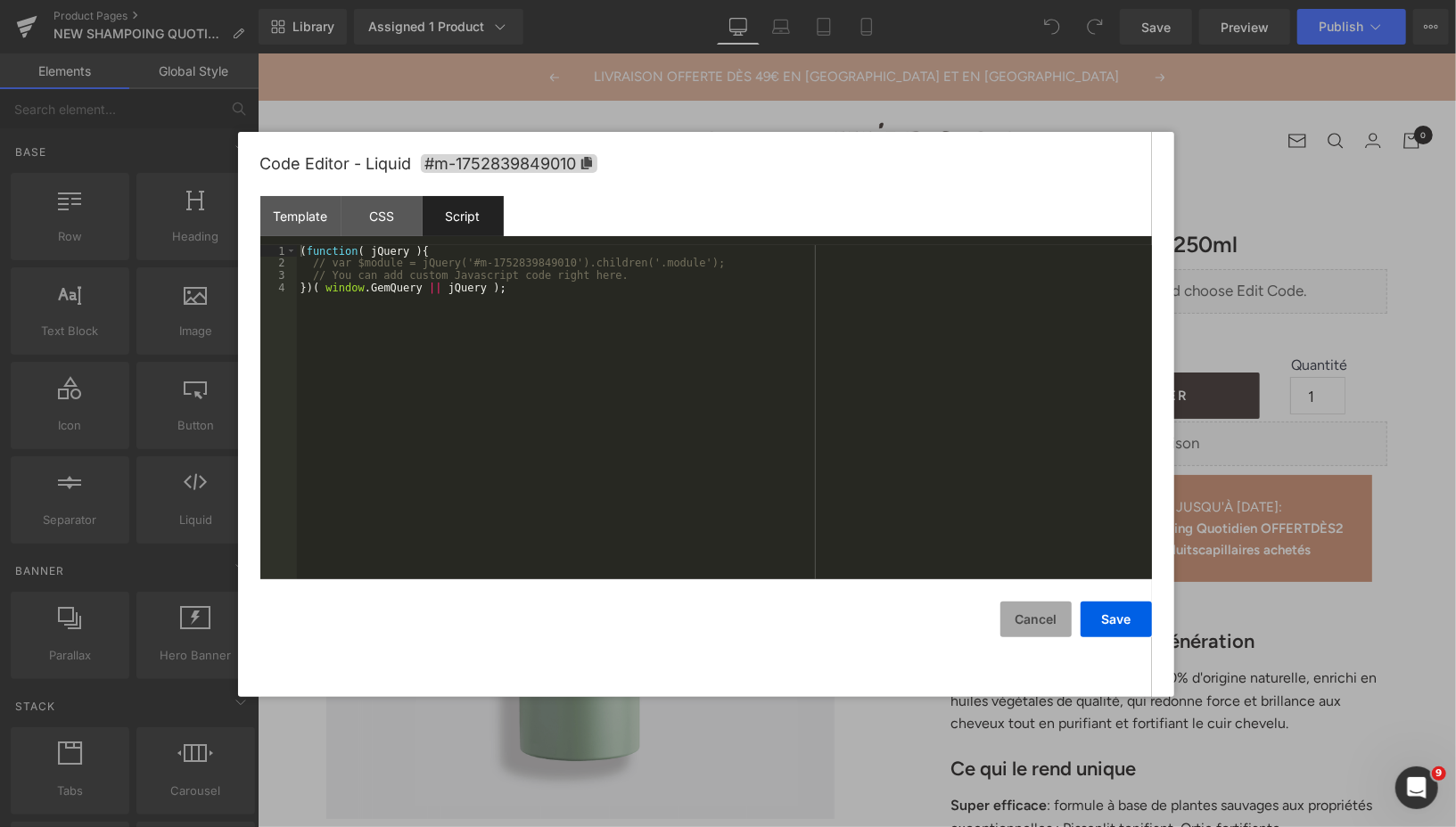
click at [1043, 616] on button "Cancel" at bounding box center [1036, 620] width 71 height 36
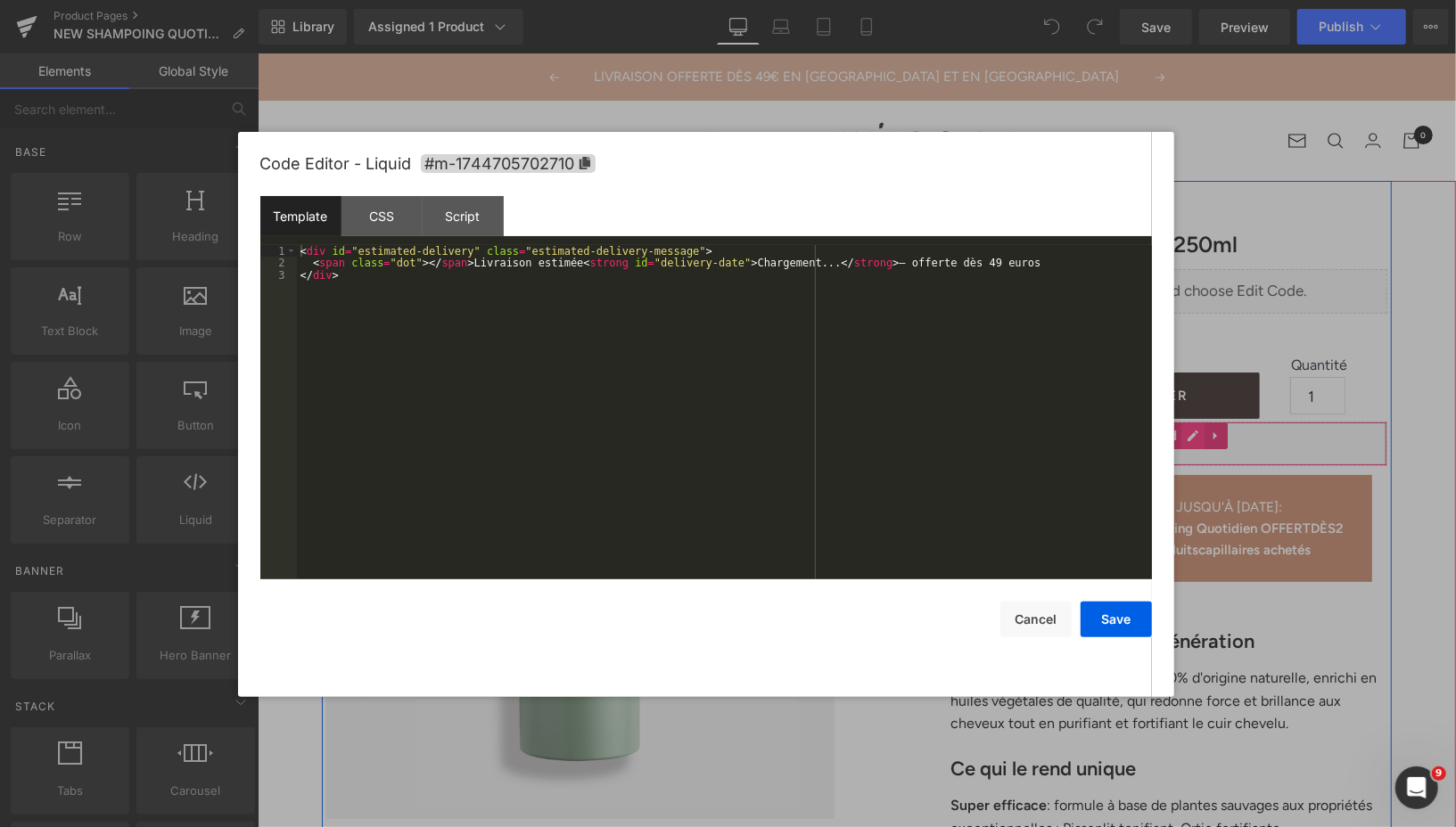
click at [1190, 437] on div "Liquid" at bounding box center [1167, 443] width 437 height 45
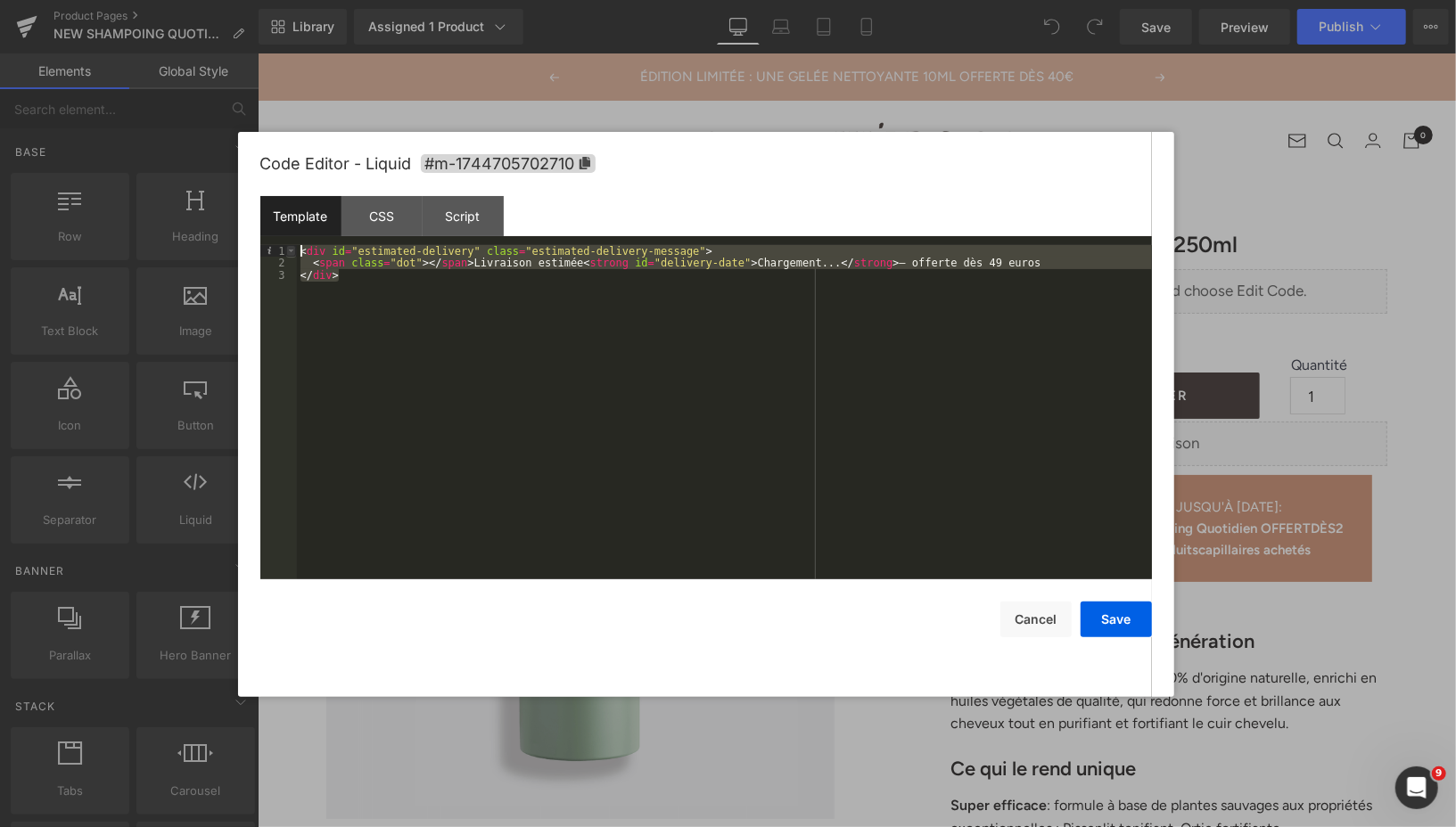
drag, startPoint x: 352, startPoint y: 280, endPoint x: 290, endPoint y: 249, distance: 69.3
click at [291, 249] on pre "1 2 3 < div id = "estimated-delivery" class = "estimated-delivery-message" > < …" at bounding box center [706, 412] width 891 height 334
click at [376, 212] on div "CSS" at bounding box center [381, 216] width 81 height 40
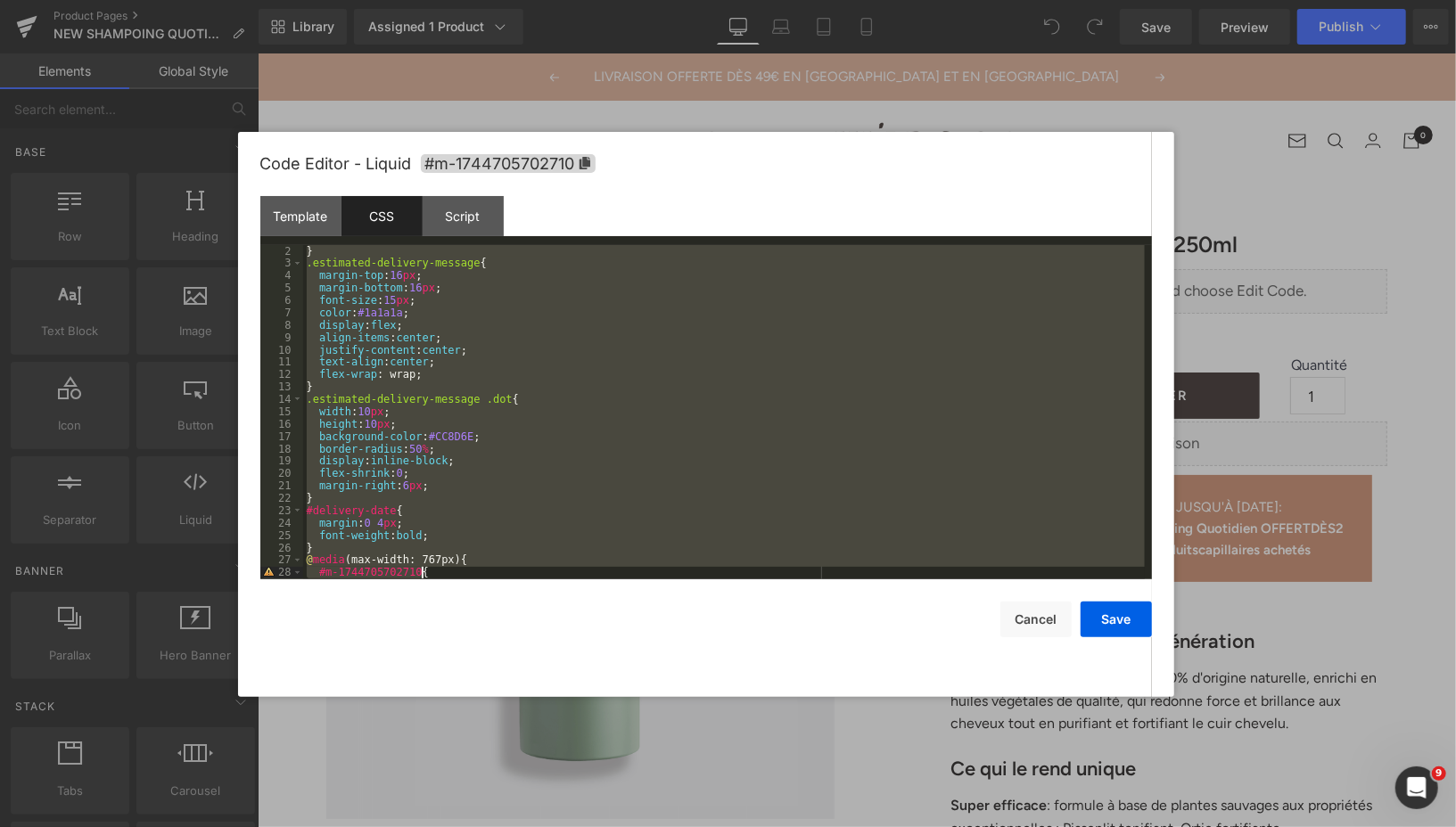
scroll to position [246, 0]
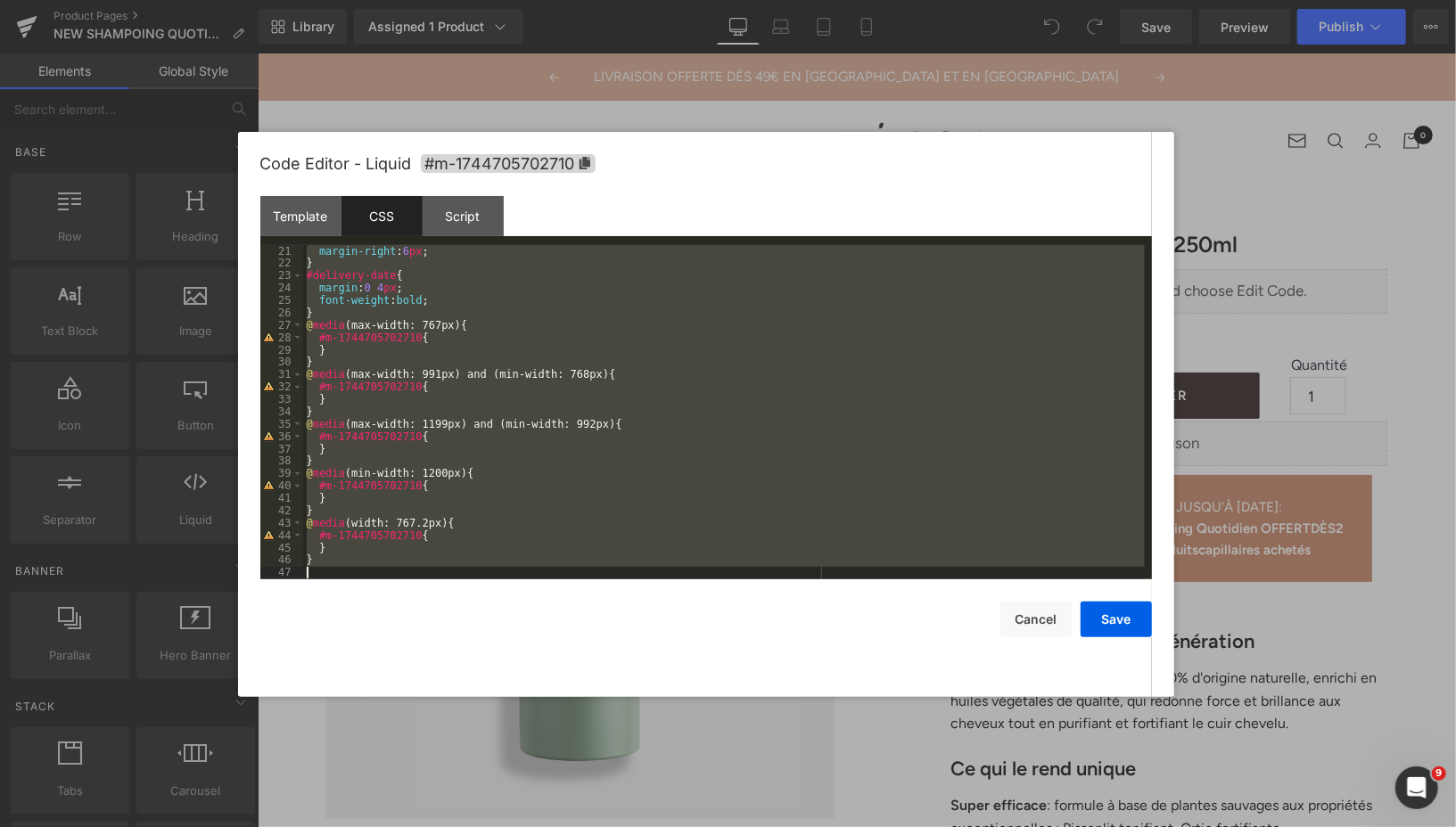
drag, startPoint x: 305, startPoint y: 268, endPoint x: 418, endPoint y: 601, distance: 351.7
click at [418, 601] on div "Code Editor - Liquid #m-1744705702710 Template CSS Script Data 1 2 3 < div id =…" at bounding box center [706, 414] width 891 height 565
click at [441, 226] on div "Script" at bounding box center [463, 216] width 81 height 40
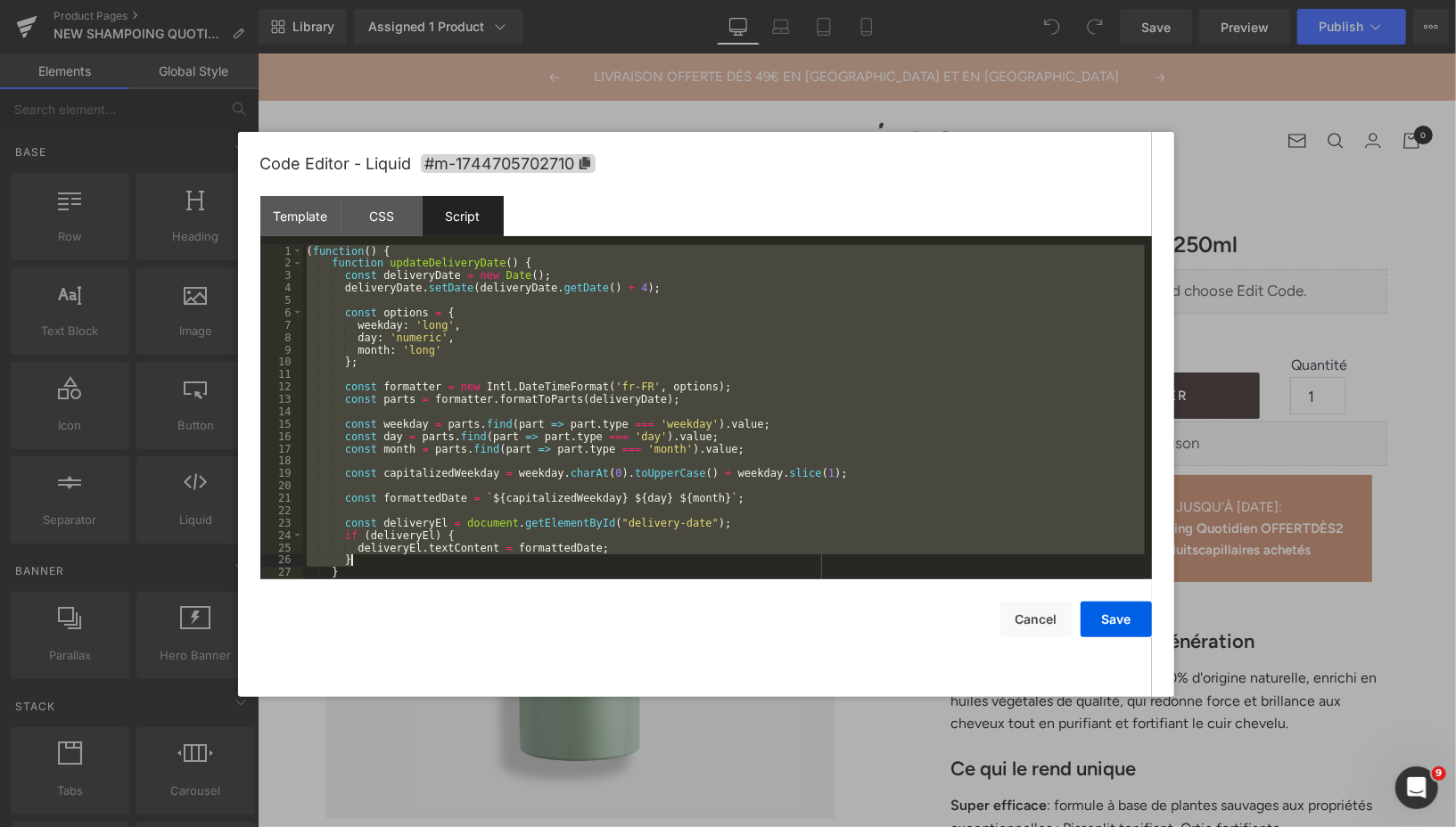
scroll to position [99, 0]
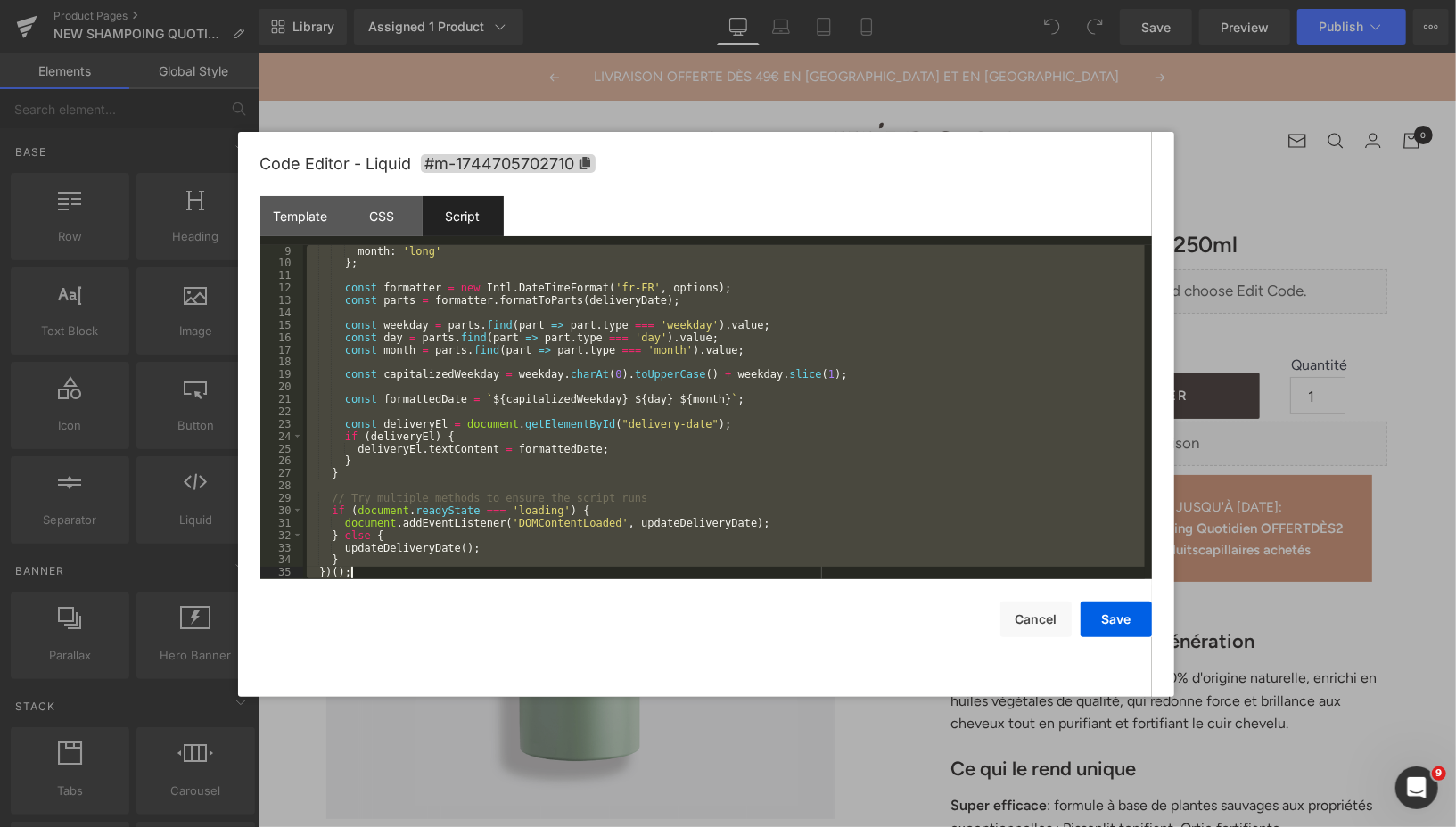
drag, startPoint x: 306, startPoint y: 251, endPoint x: 530, endPoint y: 622, distance: 433.4
click at [530, 622] on div "Code Editor - Liquid #m-1744705702710 Template CSS Script Data 1 2 3 < div id =…" at bounding box center [706, 414] width 891 height 565
click at [1031, 618] on button "Cancel" at bounding box center [1036, 620] width 71 height 36
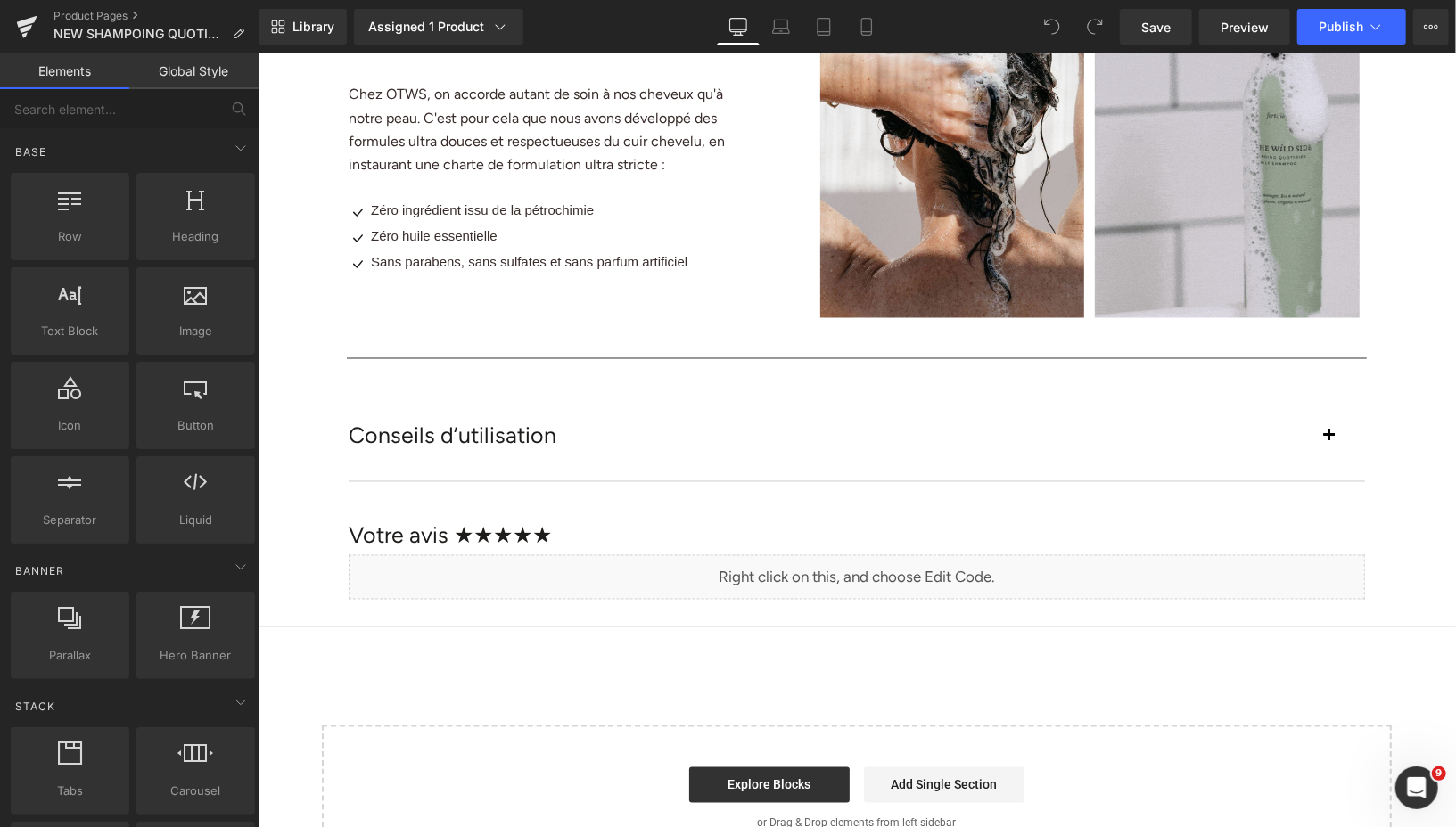
scroll to position [2017, 0]
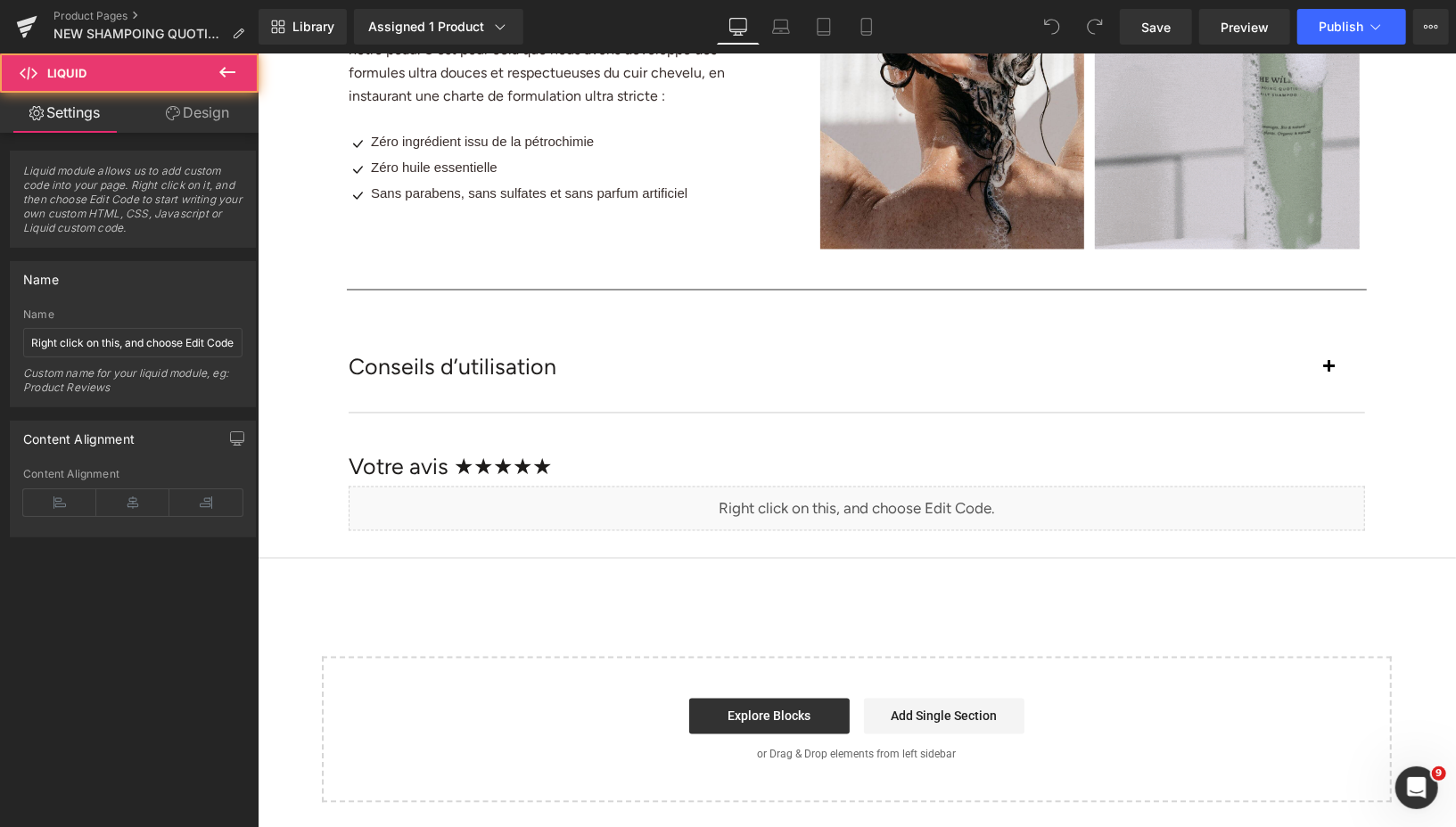
click at [950, 506] on div "Liquid" at bounding box center [856, 508] width 1017 height 45
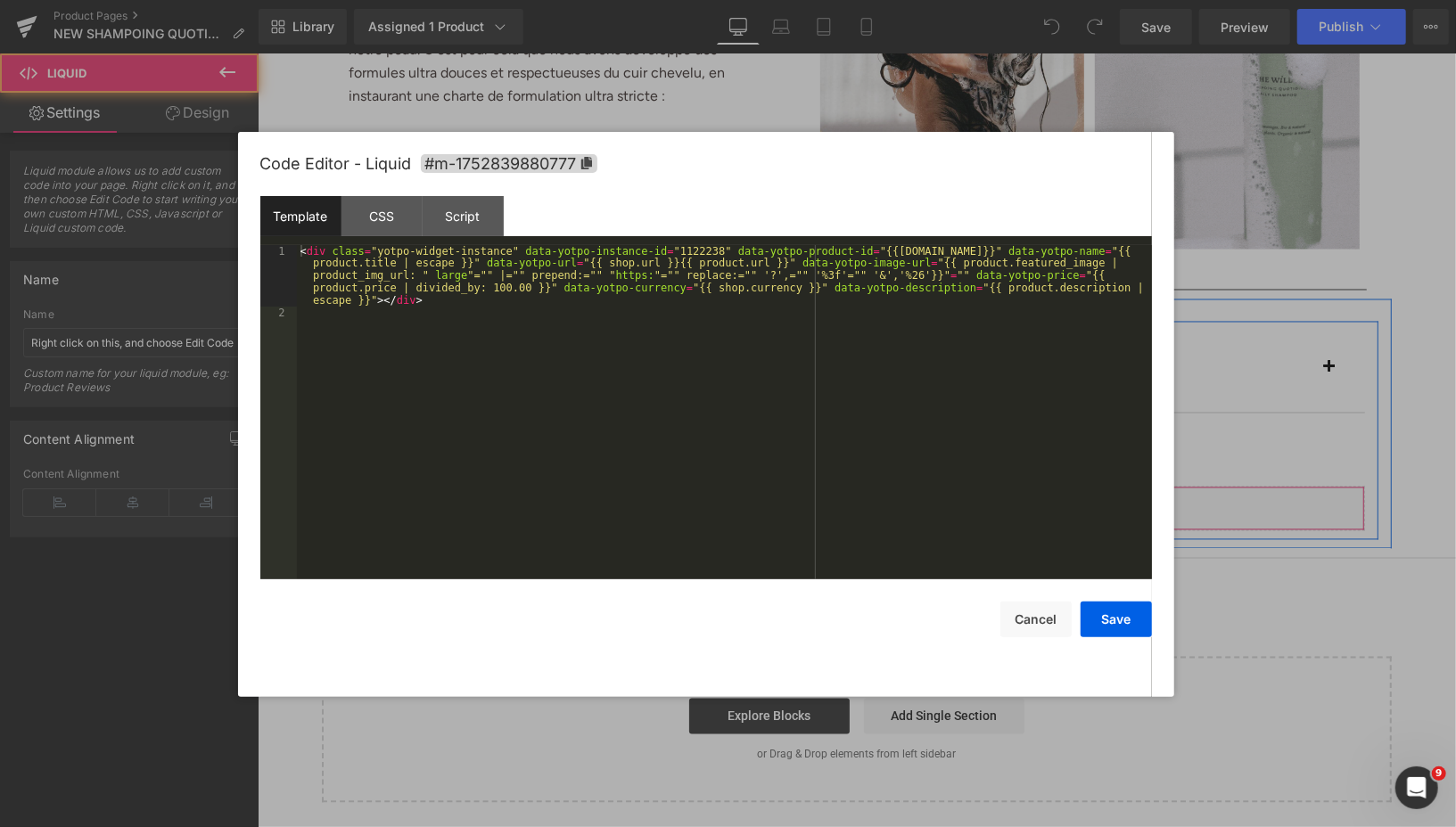
click at [880, 501] on div "Liquid" at bounding box center [856, 508] width 1017 height 45
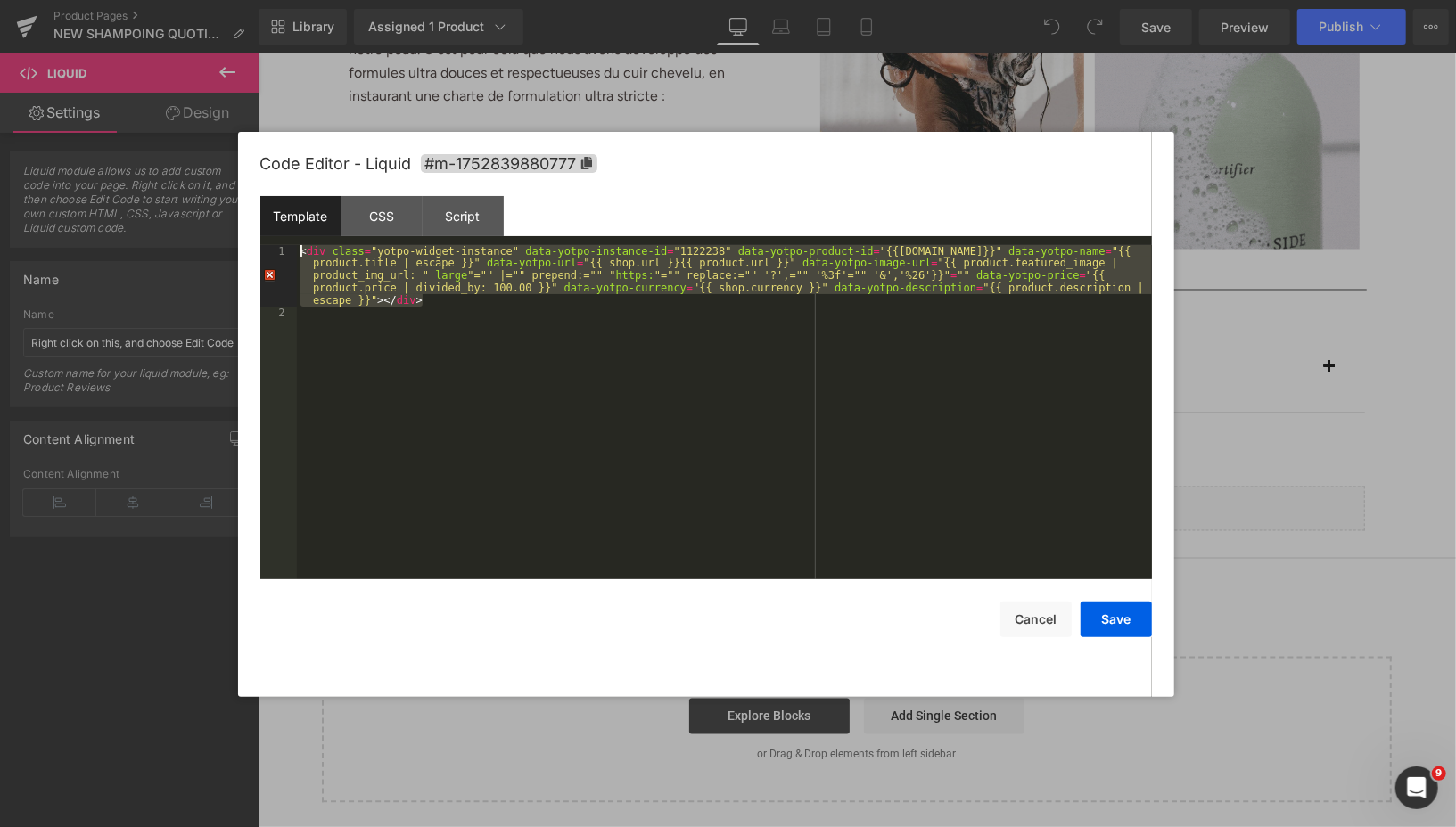
drag, startPoint x: 443, startPoint y: 305, endPoint x: 297, endPoint y: 251, distance: 155.7
click at [297, 251] on div "< div class = "yotpo-widget-instance" data-yotpo-instance-id = "1122238" data-y…" at bounding box center [724, 448] width 855 height 408
click at [381, 212] on div "CSS" at bounding box center [381, 216] width 81 height 40
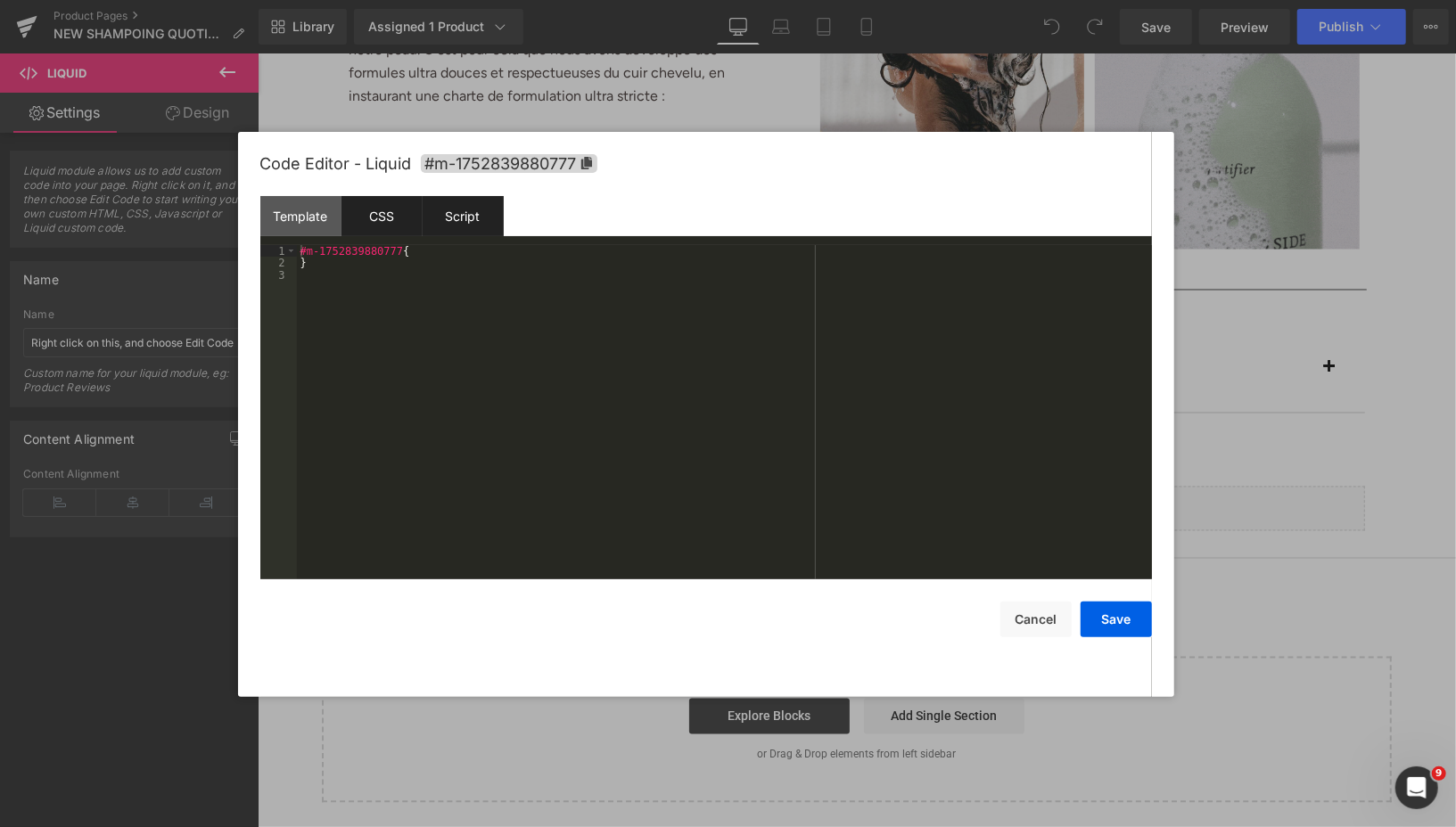
click at [463, 213] on div "Script" at bounding box center [463, 216] width 81 height 40
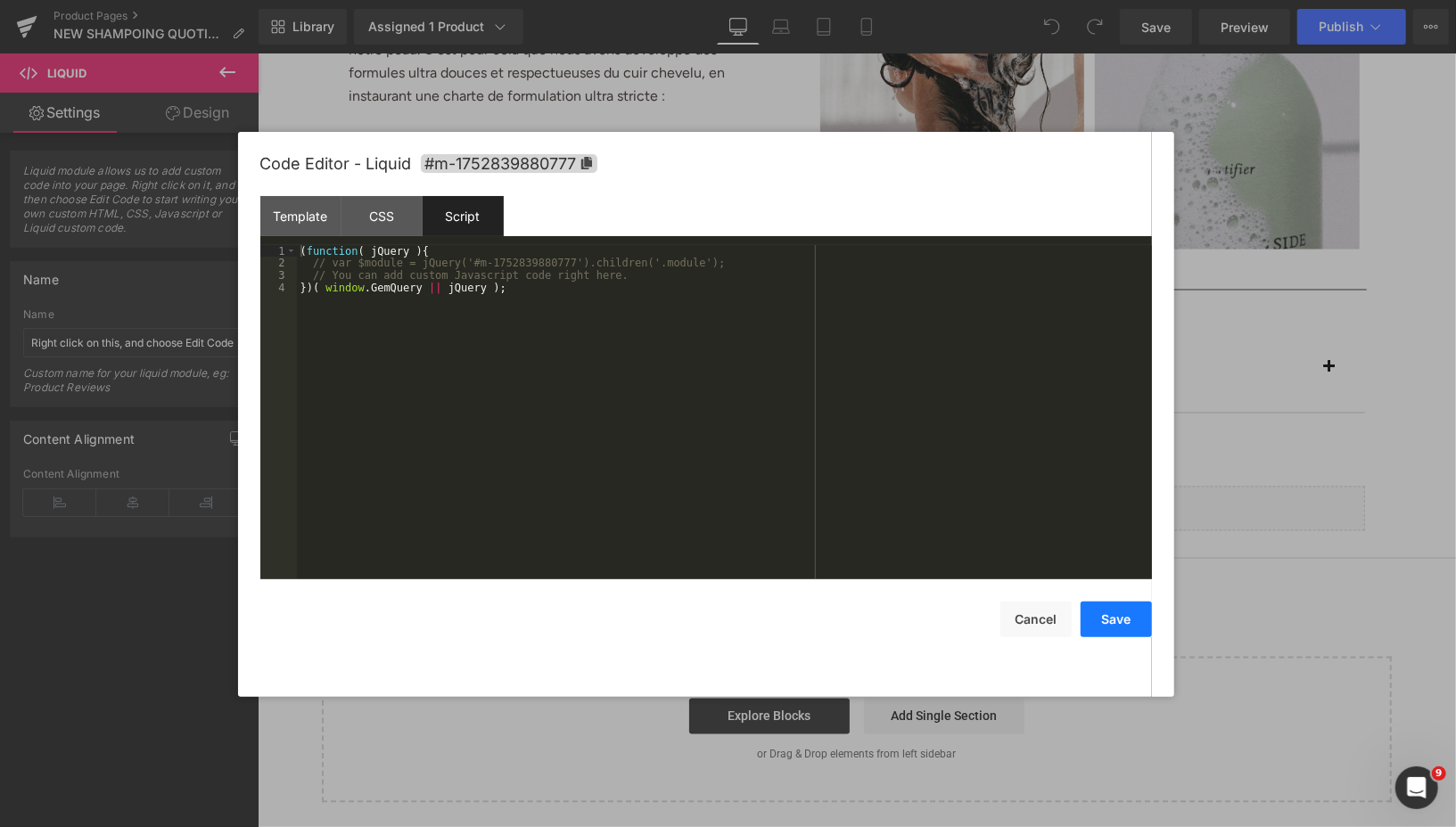
click at [1126, 629] on button "Save" at bounding box center [1117, 620] width 71 height 36
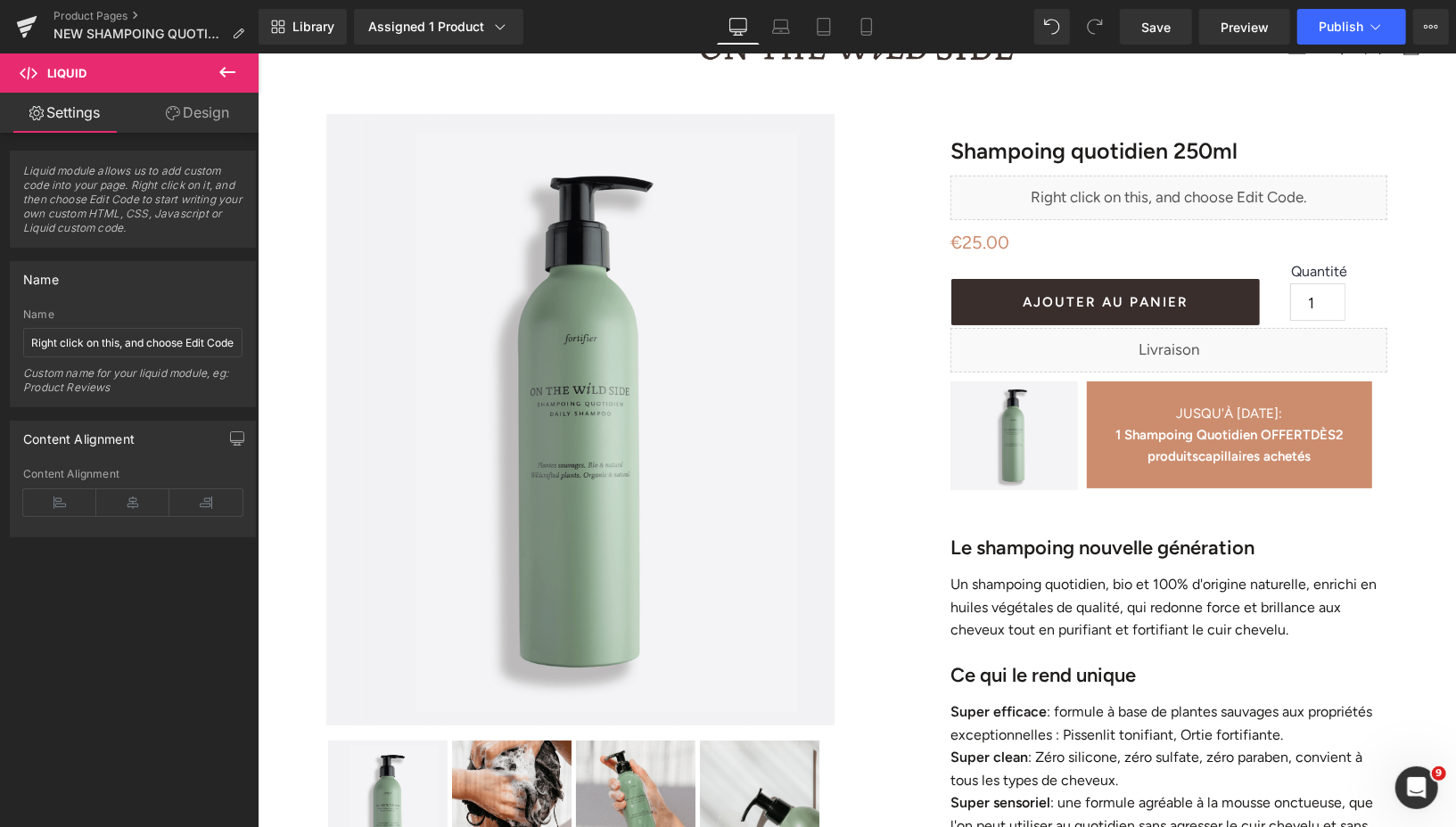
scroll to position [0, 0]
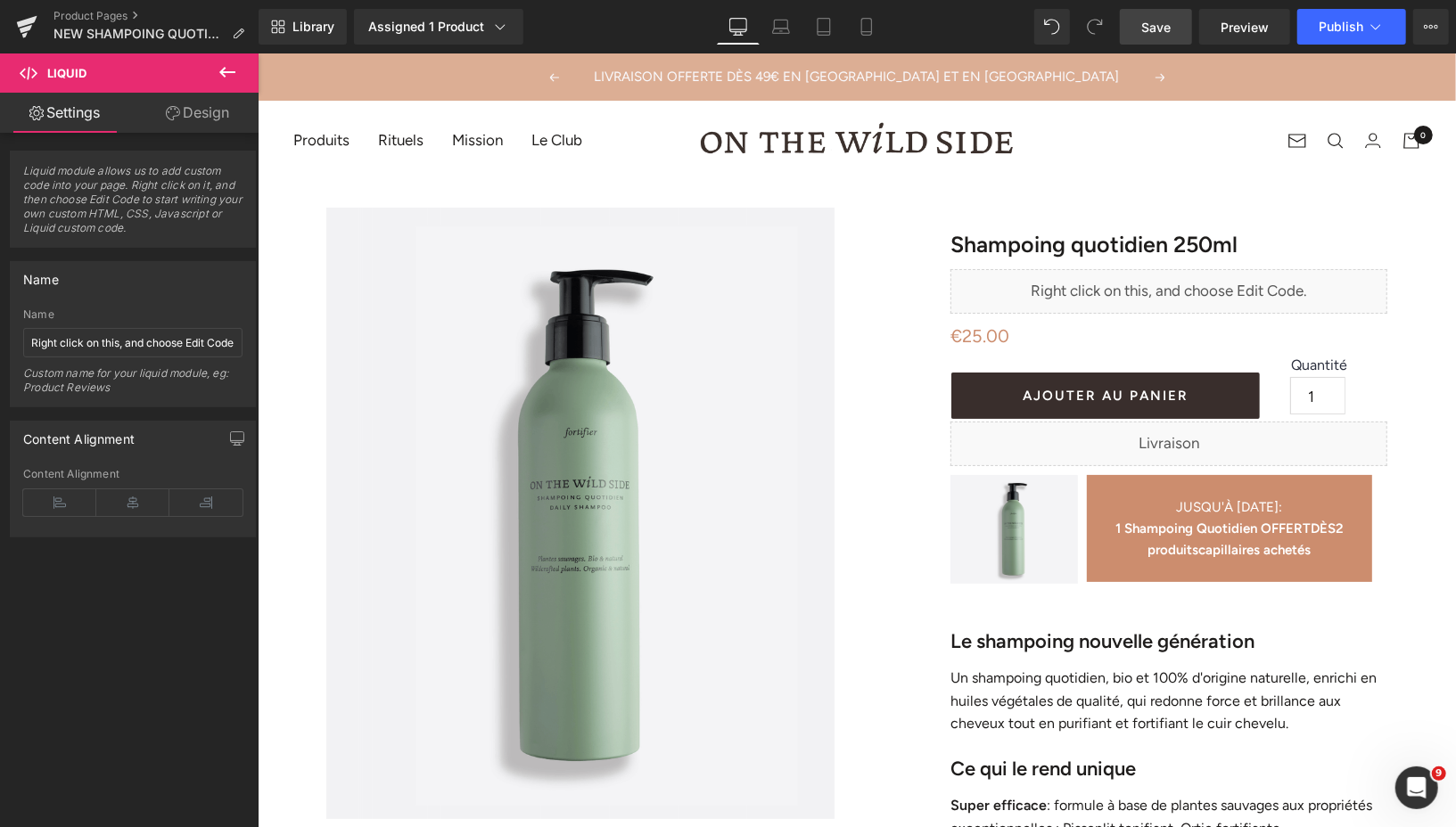
click at [1138, 32] on link "Save" at bounding box center [1155, 27] width 72 height 36
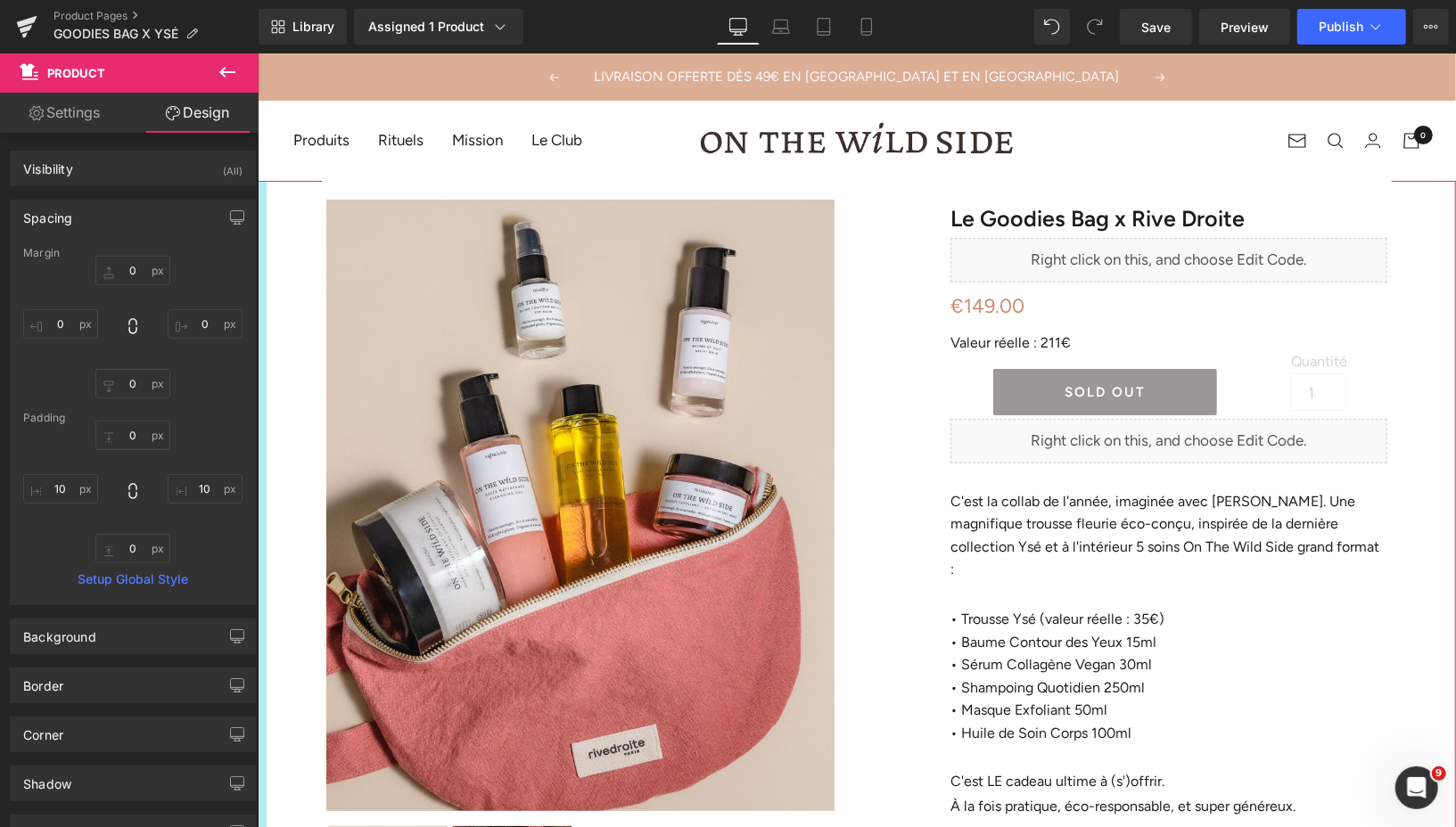
type input "10px"
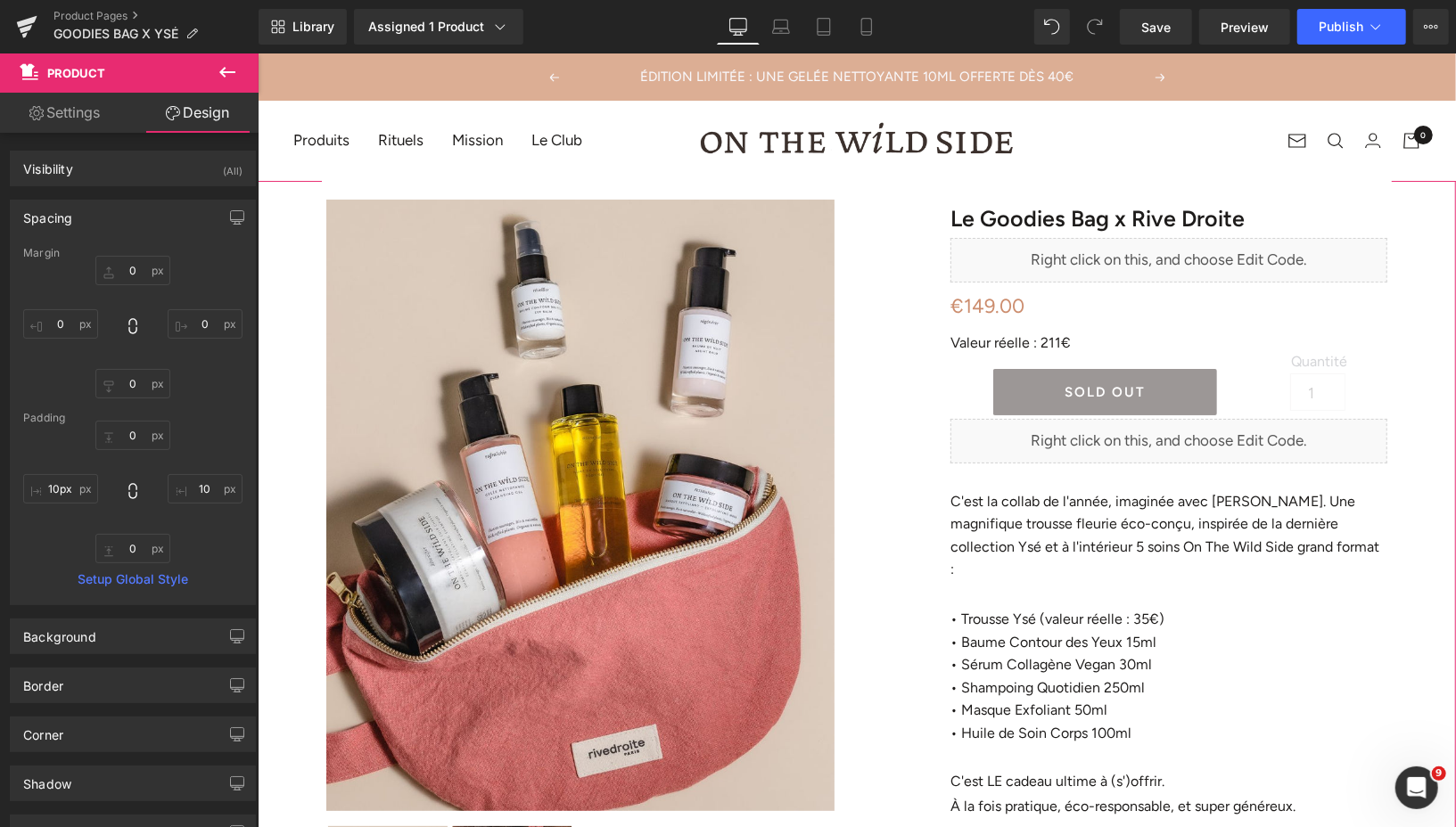
click at [88, 103] on link "Settings" at bounding box center [64, 113] width 130 height 40
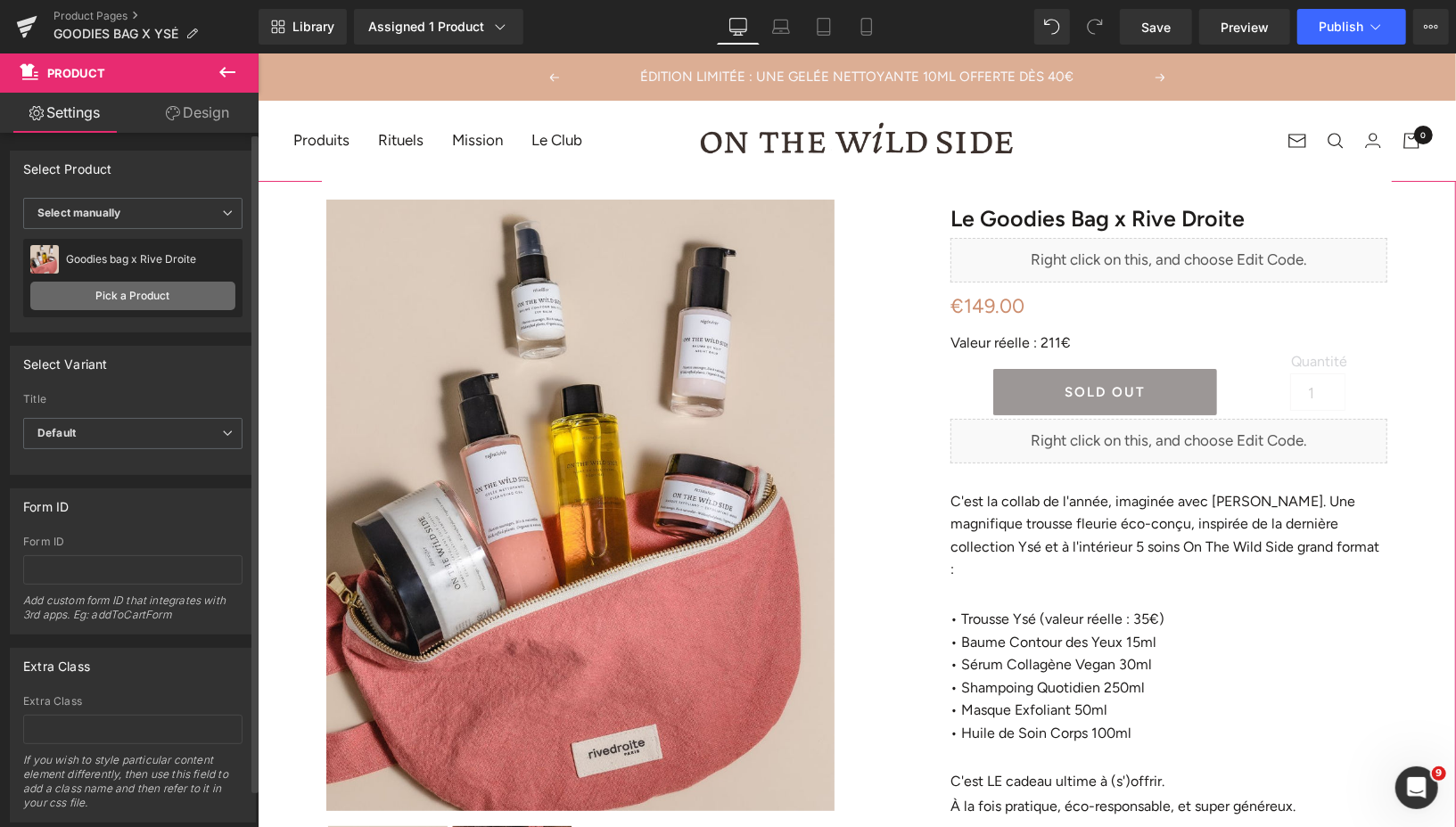
click at [143, 295] on link "Pick a Product" at bounding box center [133, 296] width 205 height 29
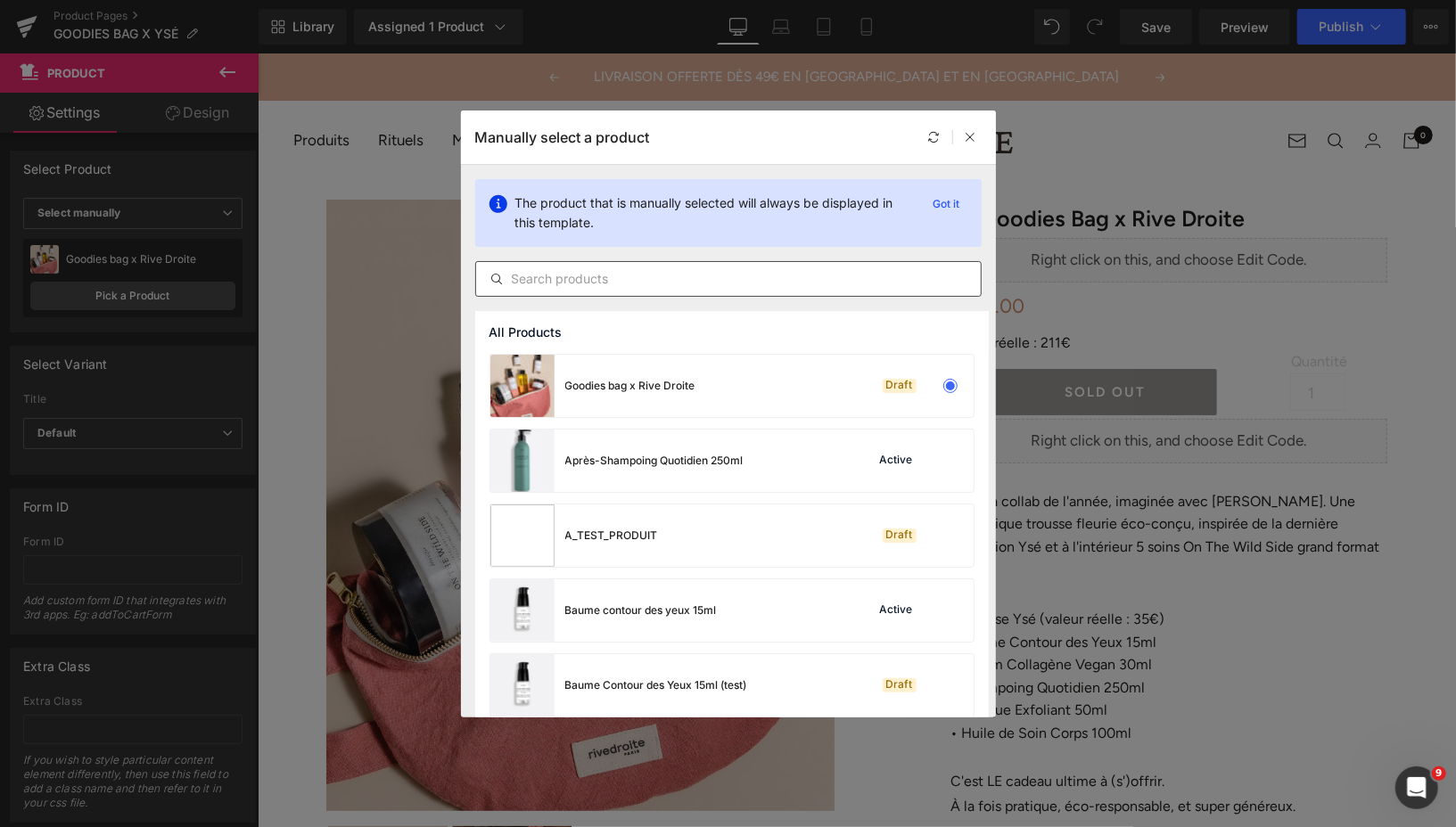
click at [573, 274] on input "text" at bounding box center [728, 279] width 505 height 21
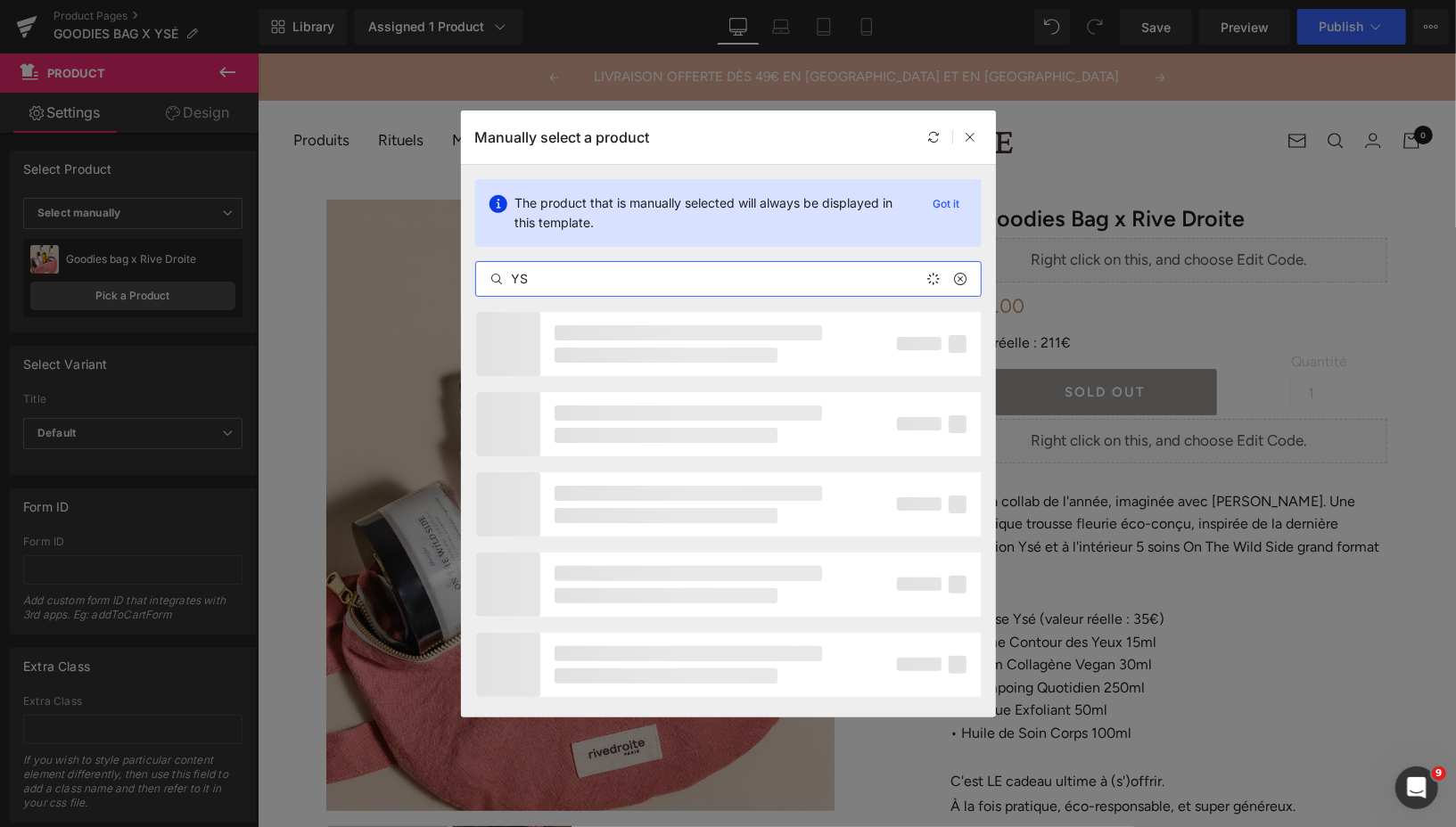
type input "Y"
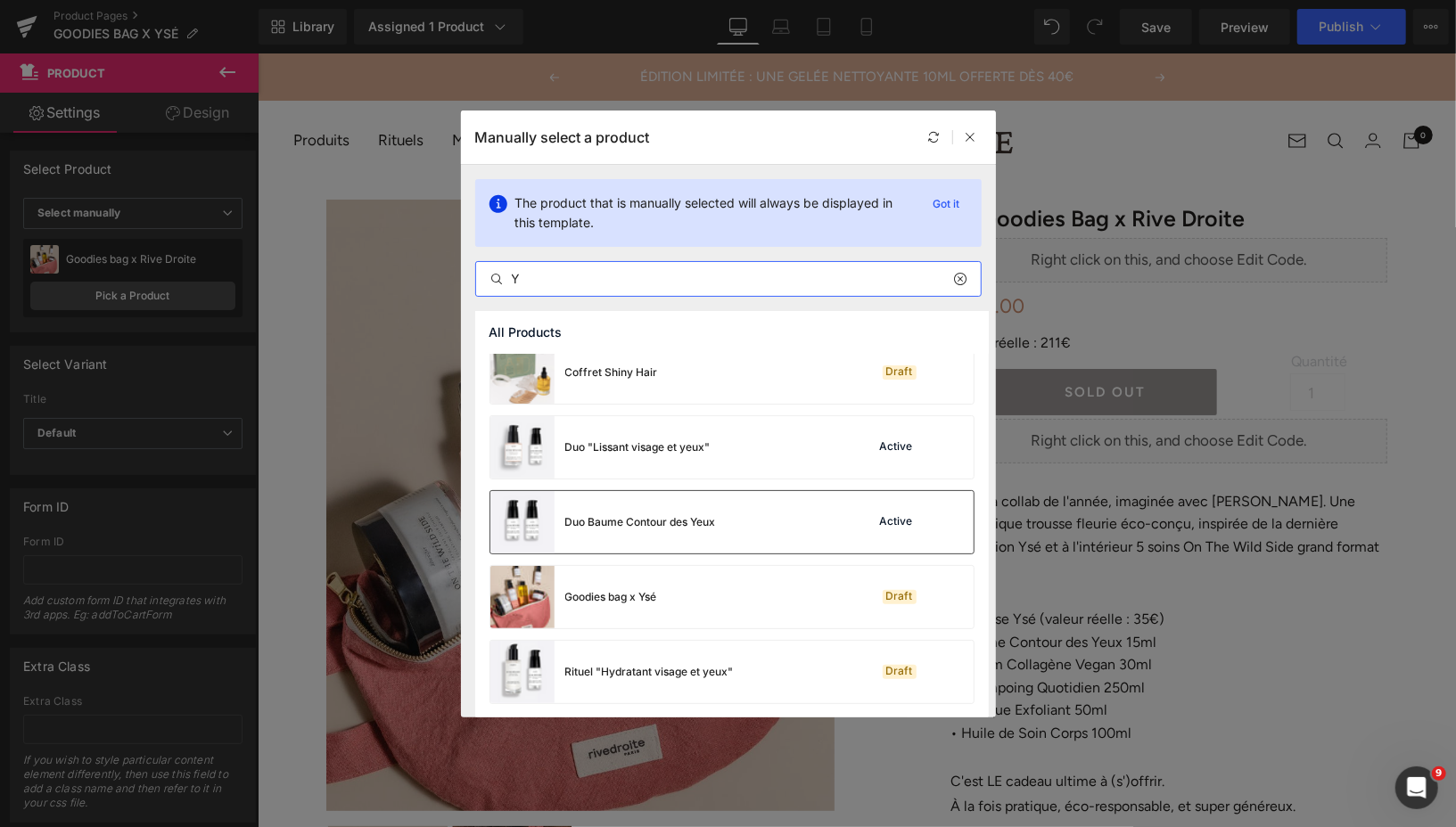
scroll to position [163, 0]
click at [652, 603] on div "Goodies bag x Ysé" at bounding box center [611, 598] width 92 height 16
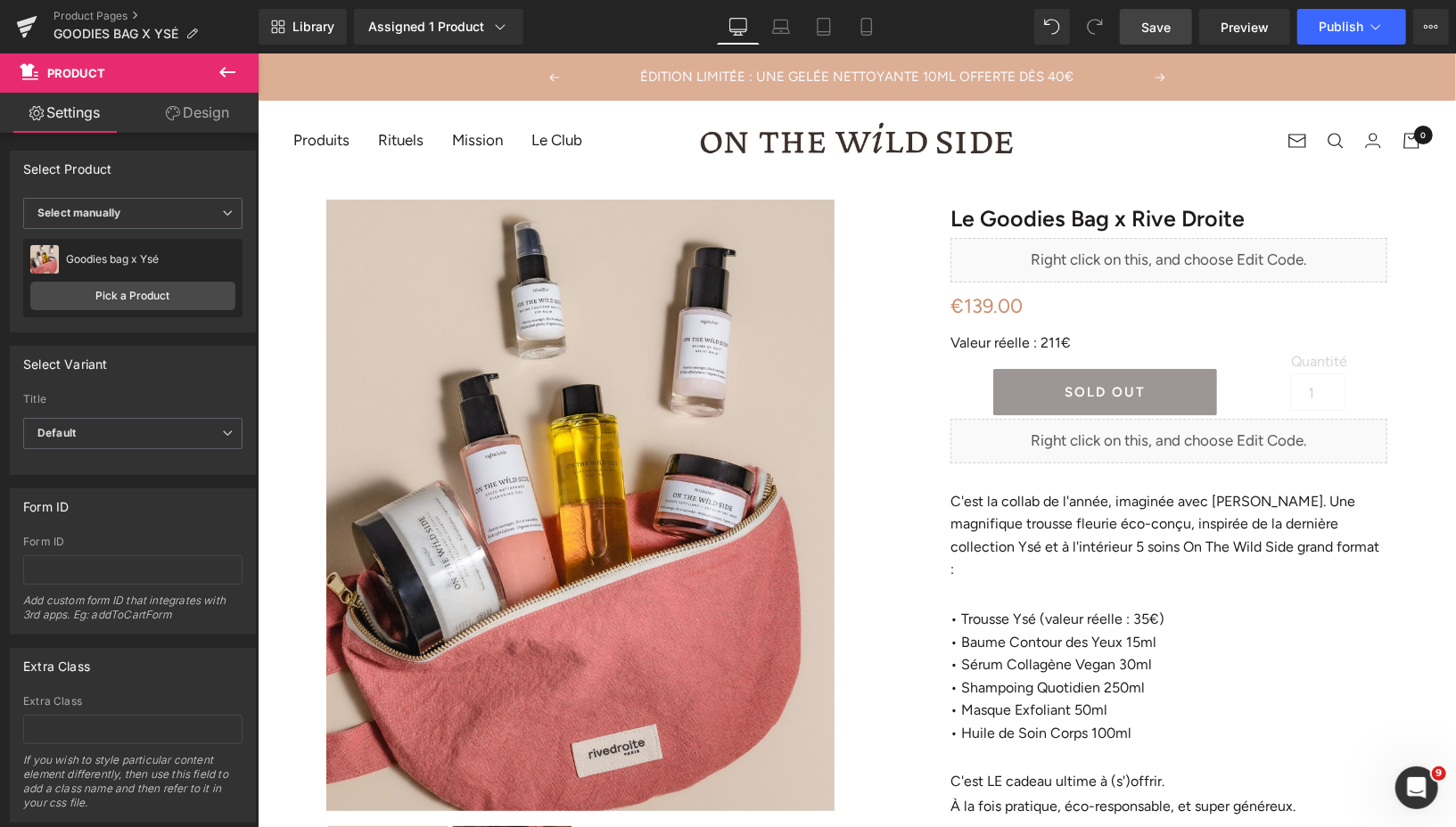
click at [1150, 27] on span "Save" at bounding box center [1155, 27] width 29 height 19
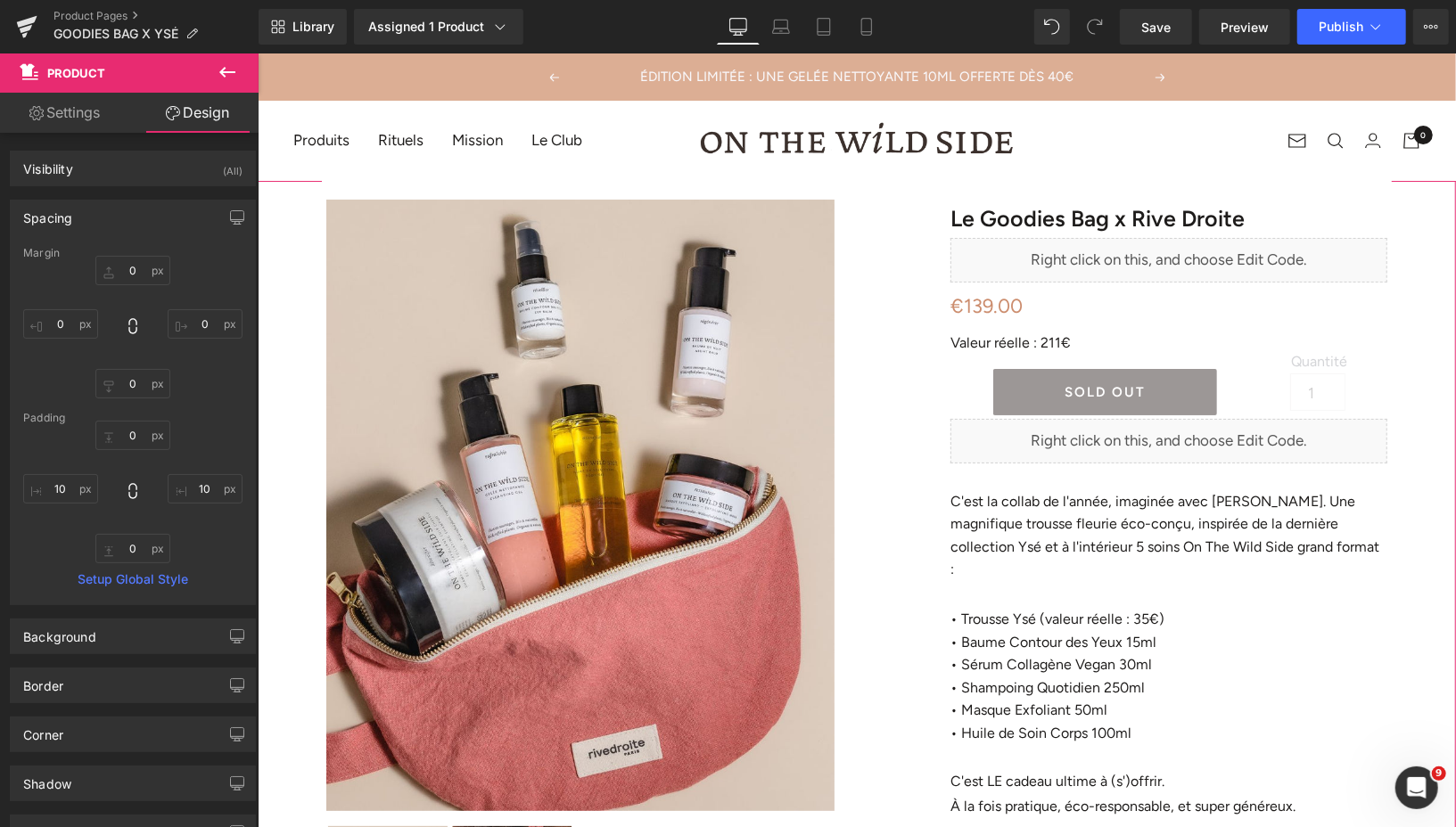
click at [90, 118] on link "Settings" at bounding box center [64, 113] width 130 height 40
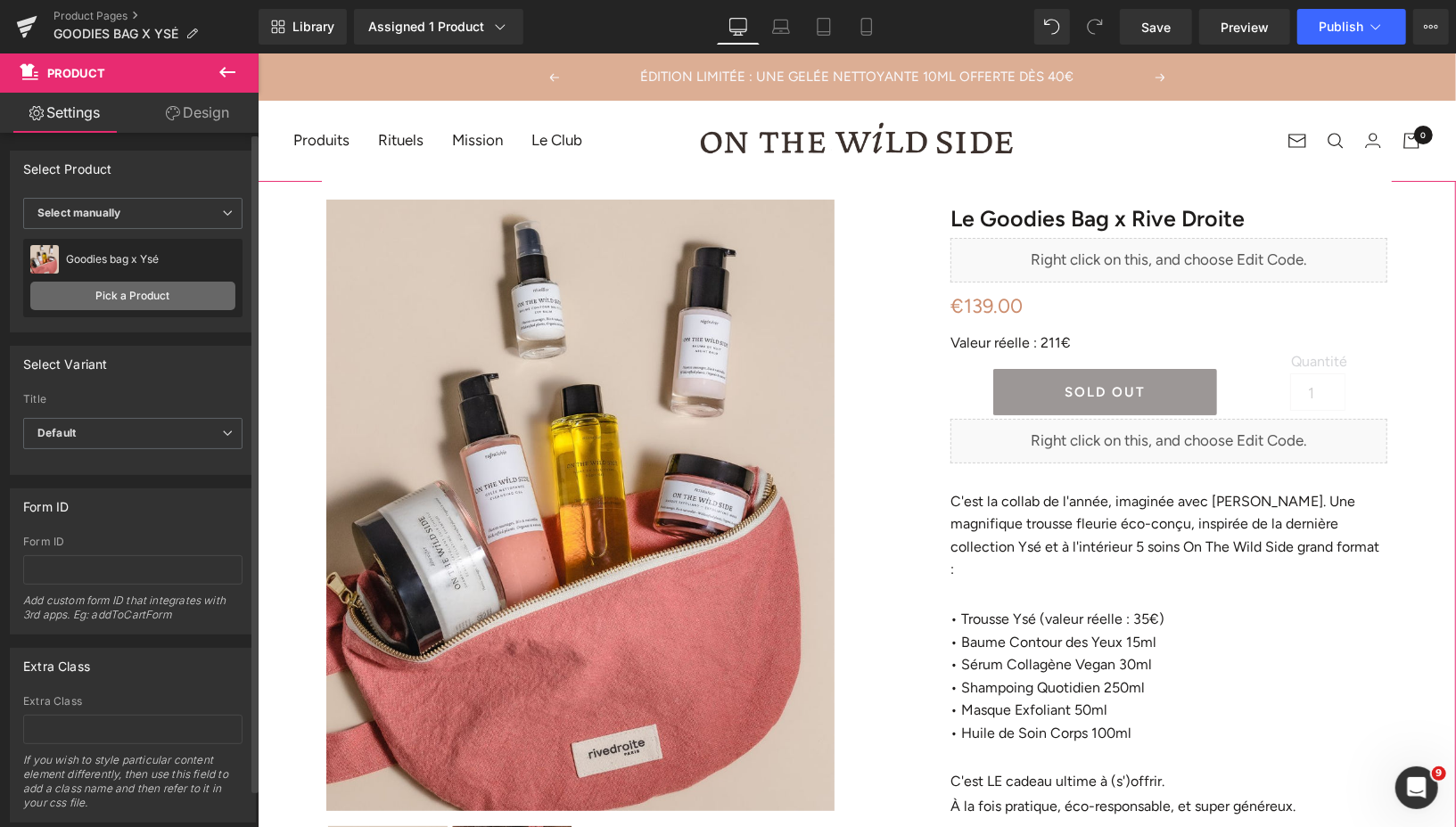
click at [155, 303] on link "Pick a Product" at bounding box center [133, 296] width 205 height 29
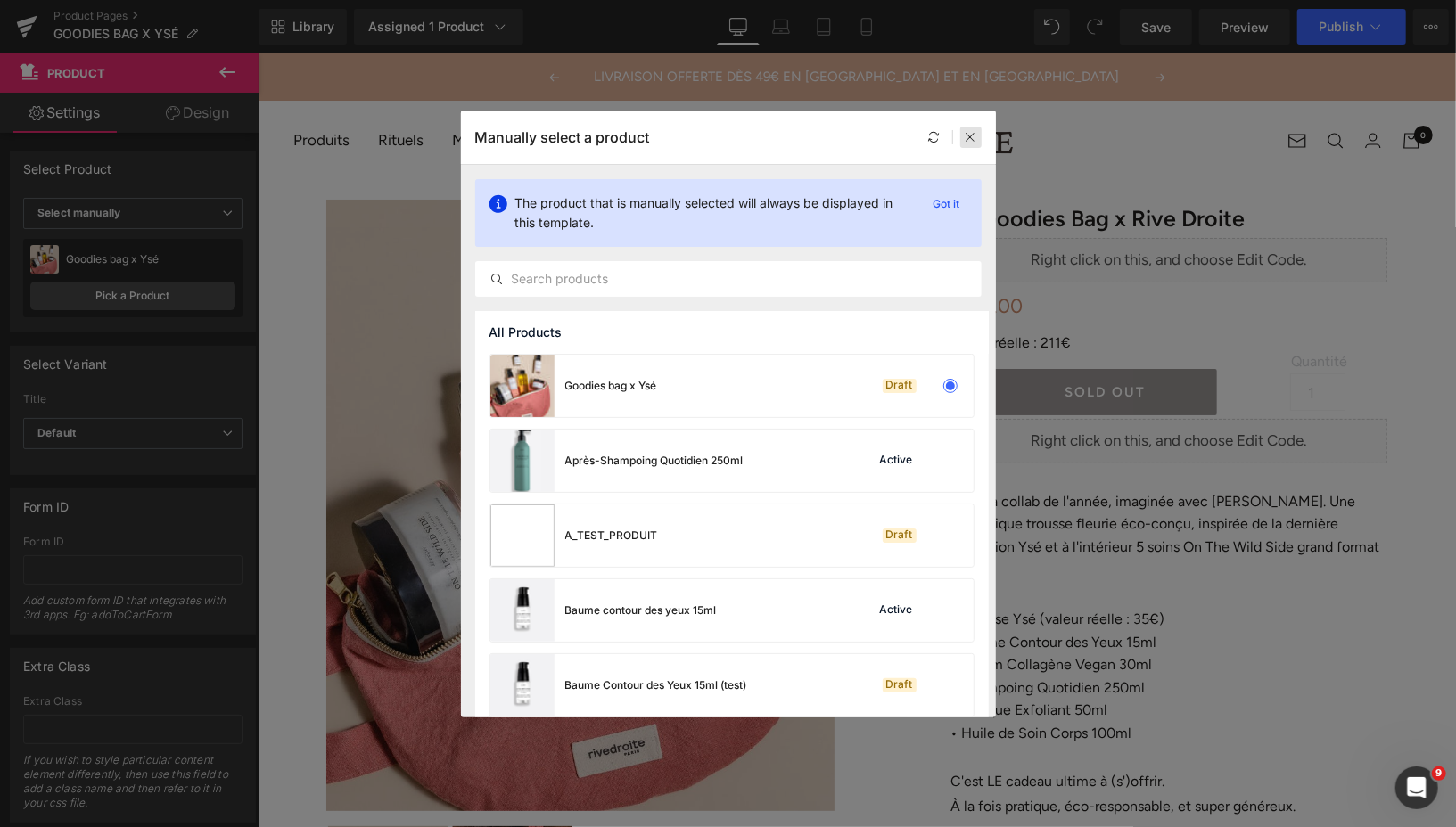
click at [972, 138] on icon at bounding box center [971, 138] width 13 height 13
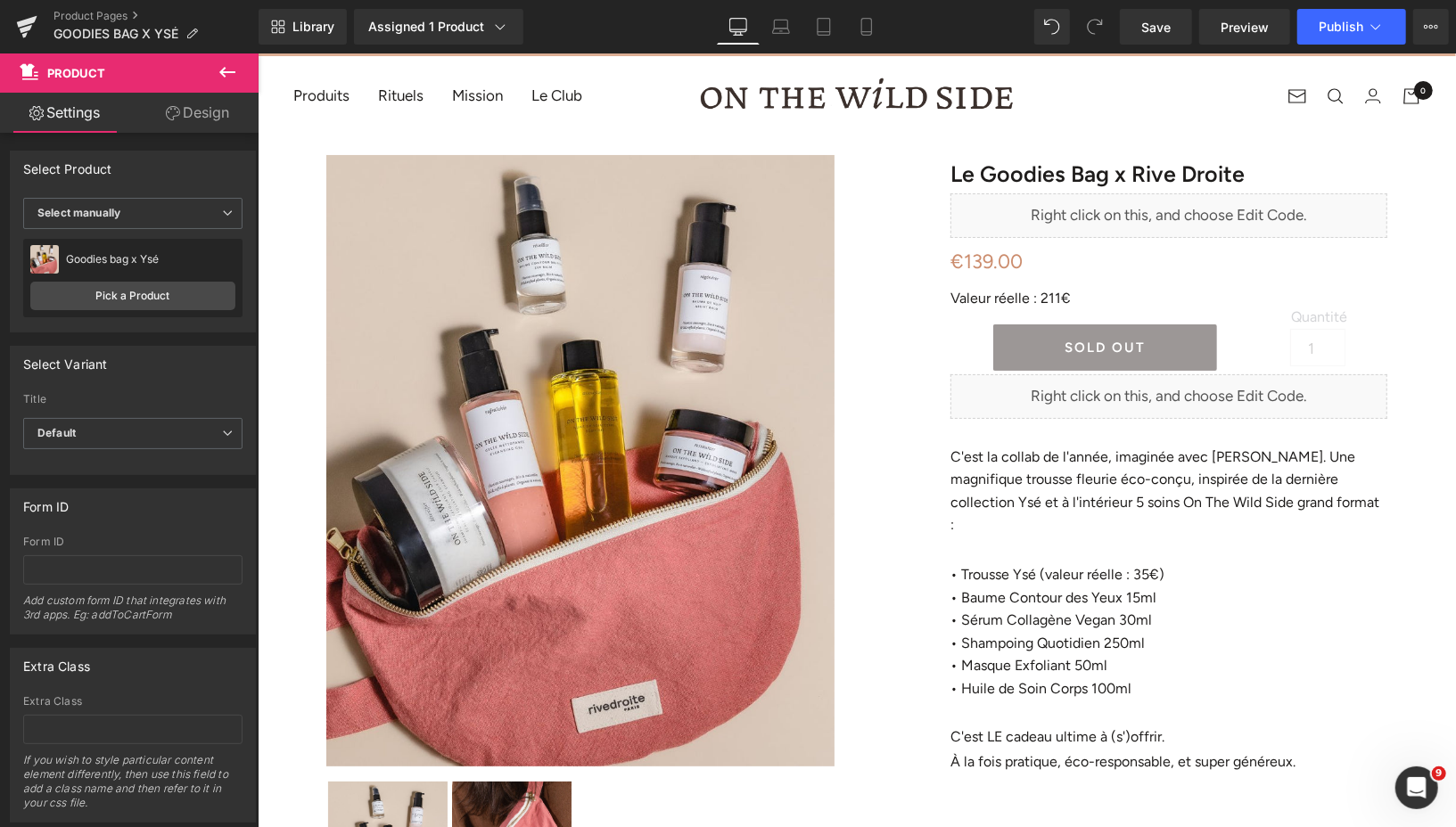
scroll to position [12, 0]
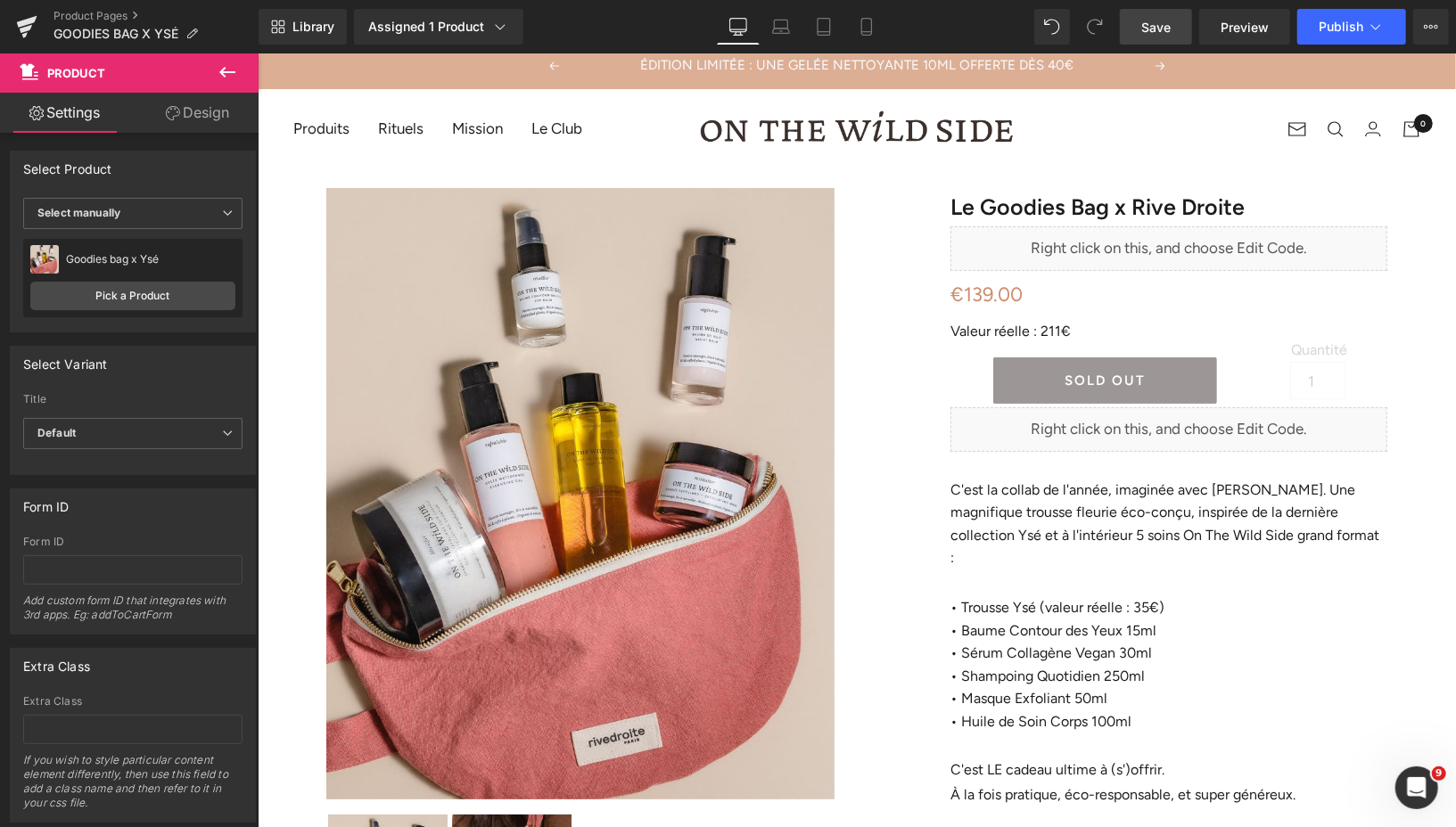
click at [1158, 26] on span "Save" at bounding box center [1155, 27] width 29 height 19
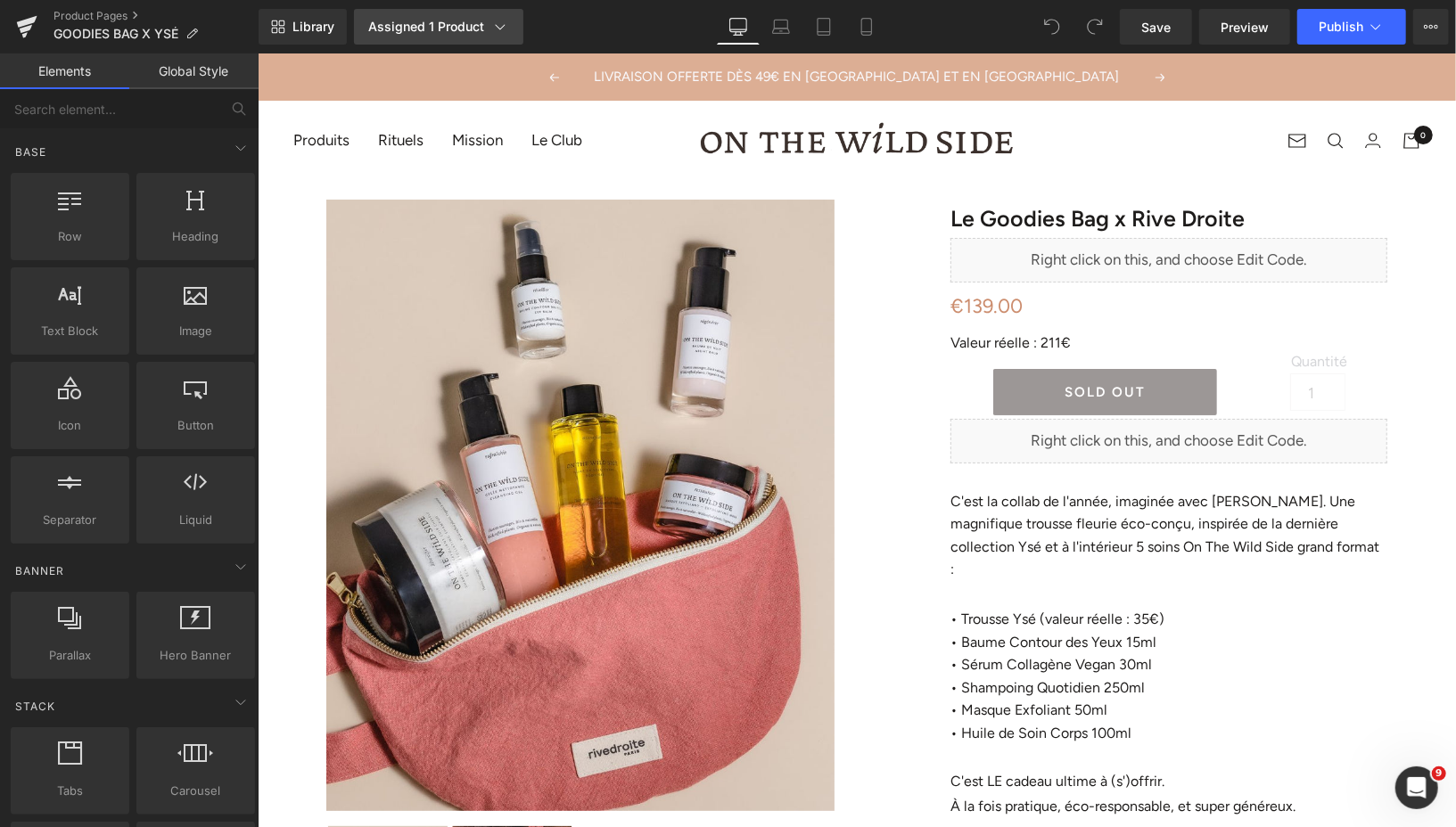
click at [397, 27] on div "Assigned 1 Product" at bounding box center [439, 27] width 141 height 18
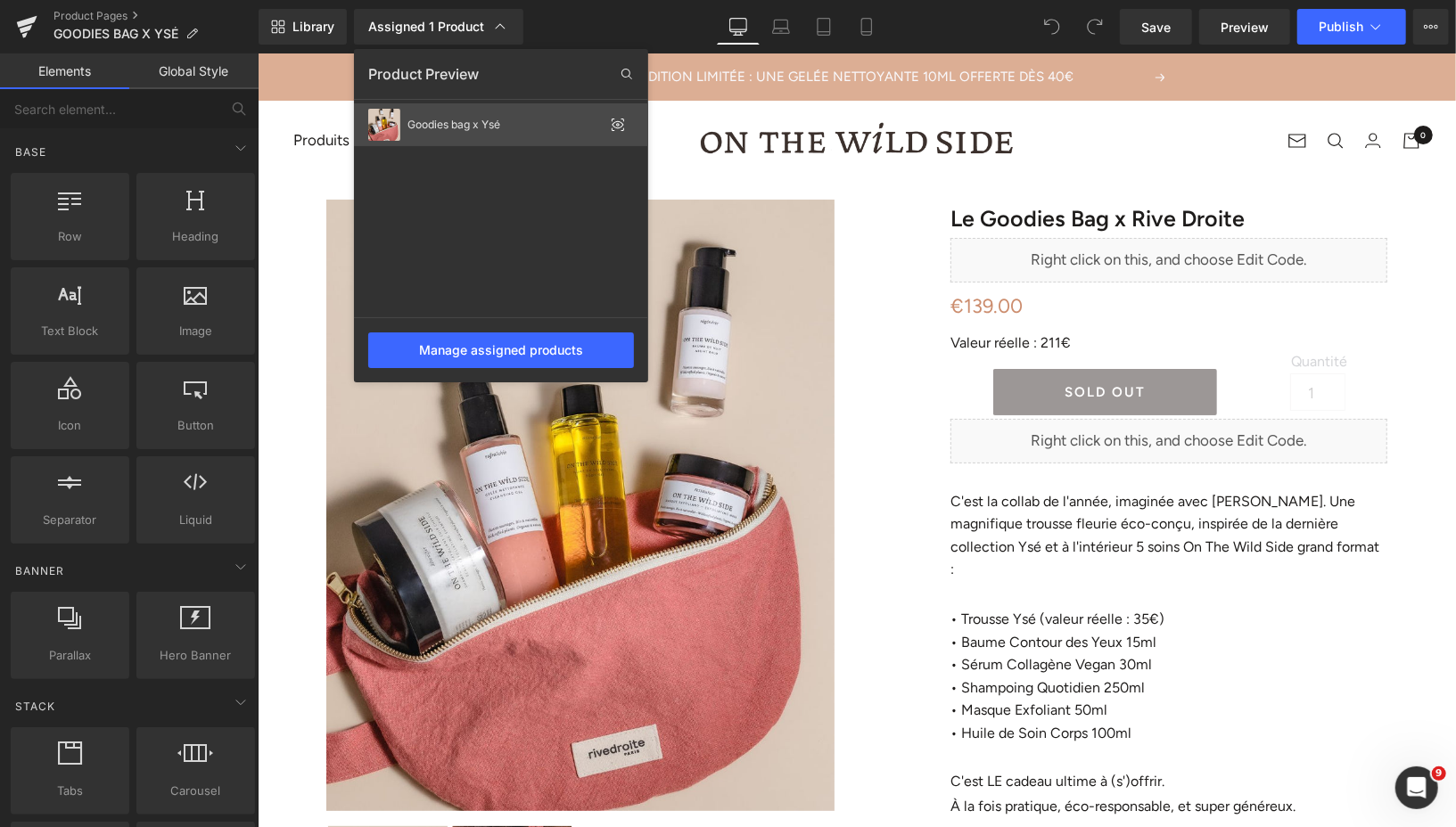
click at [382, 129] on img at bounding box center [384, 125] width 32 height 32
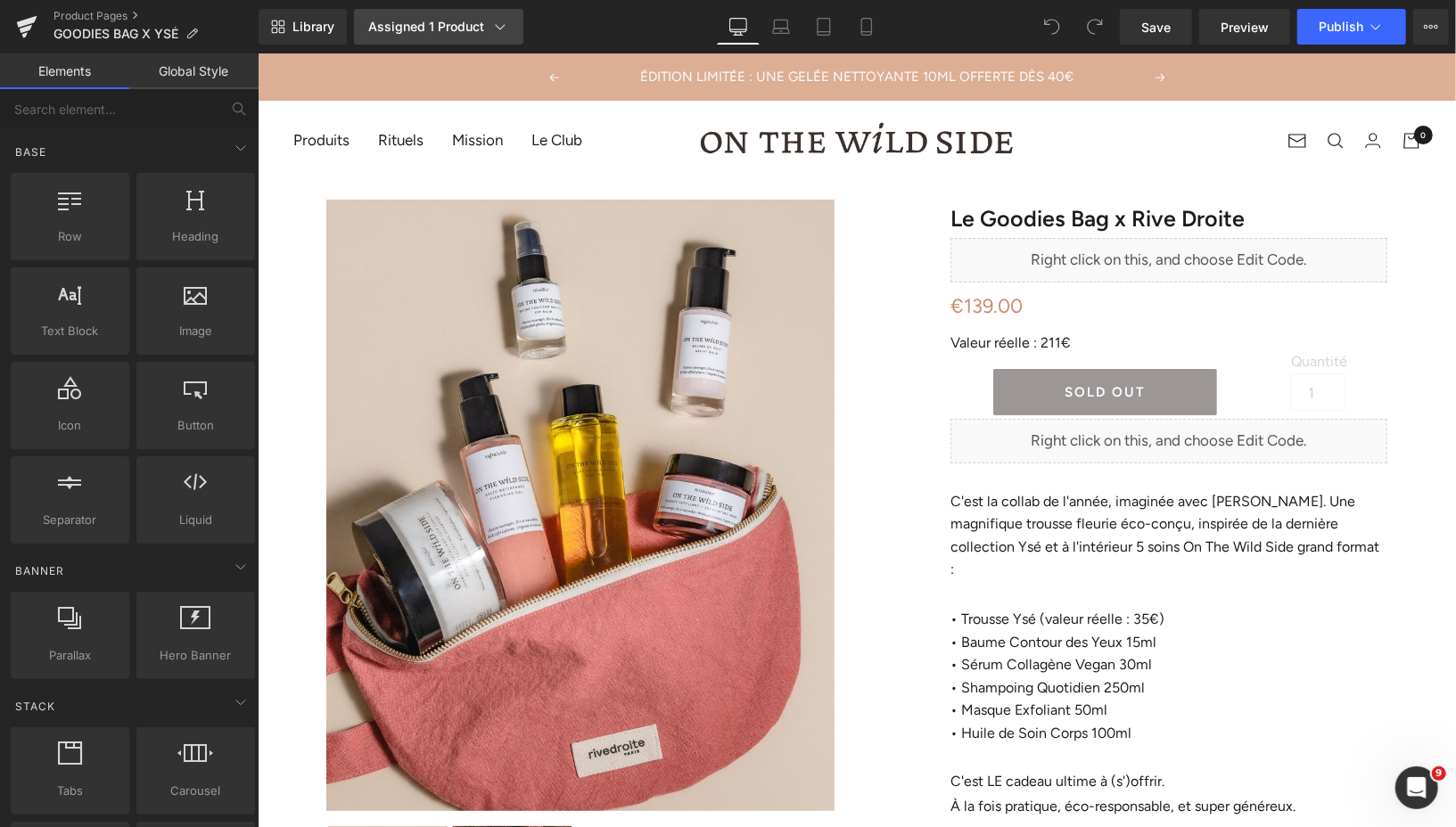
drag, startPoint x: 176, startPoint y: 67, endPoint x: 435, endPoint y: 33, distance: 261.2
click at [435, 33] on div "Assigned 1 Product" at bounding box center [439, 27] width 141 height 18
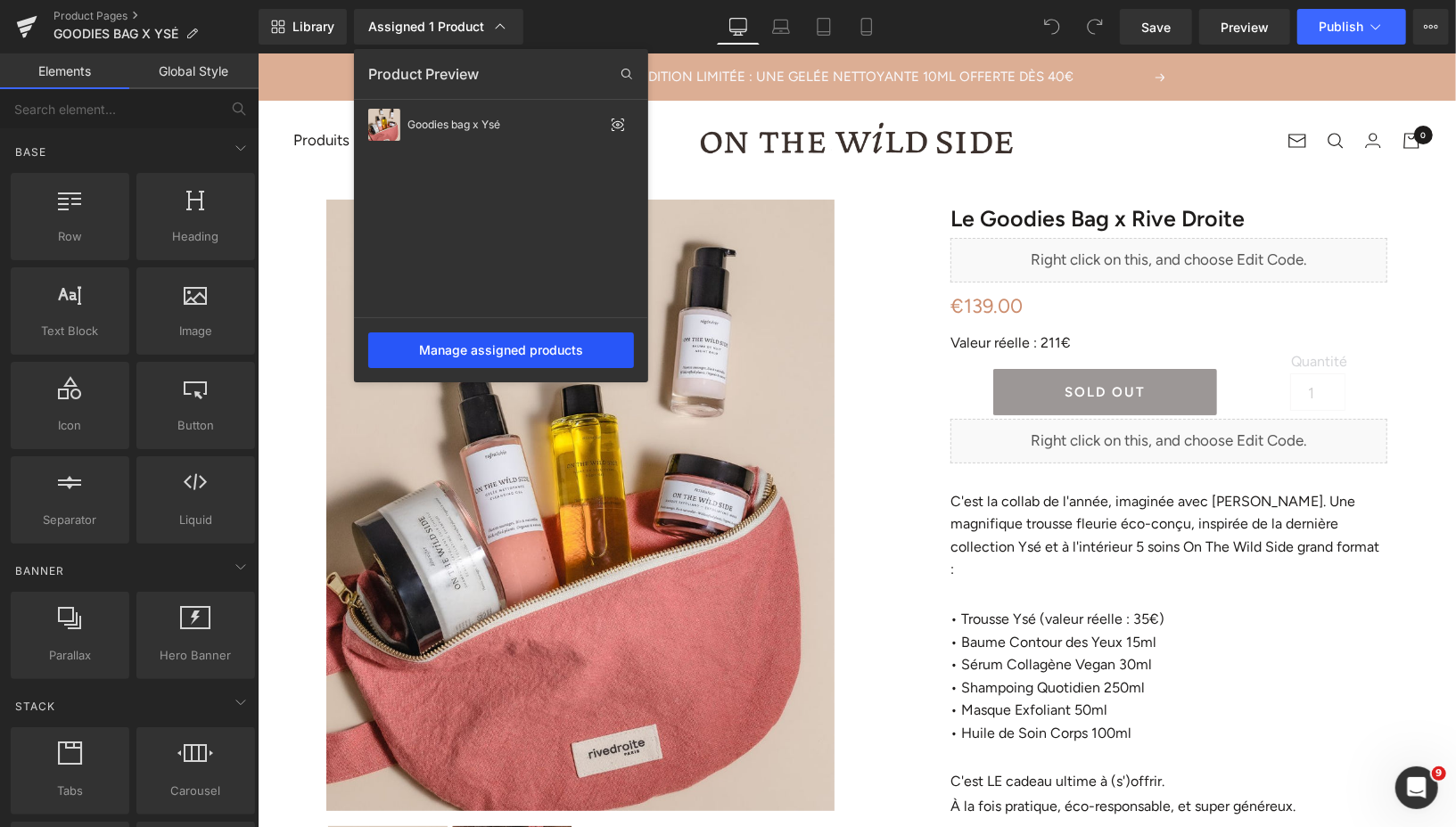
click at [510, 349] on div "Manage assigned products" at bounding box center [500, 350] width 265 height 36
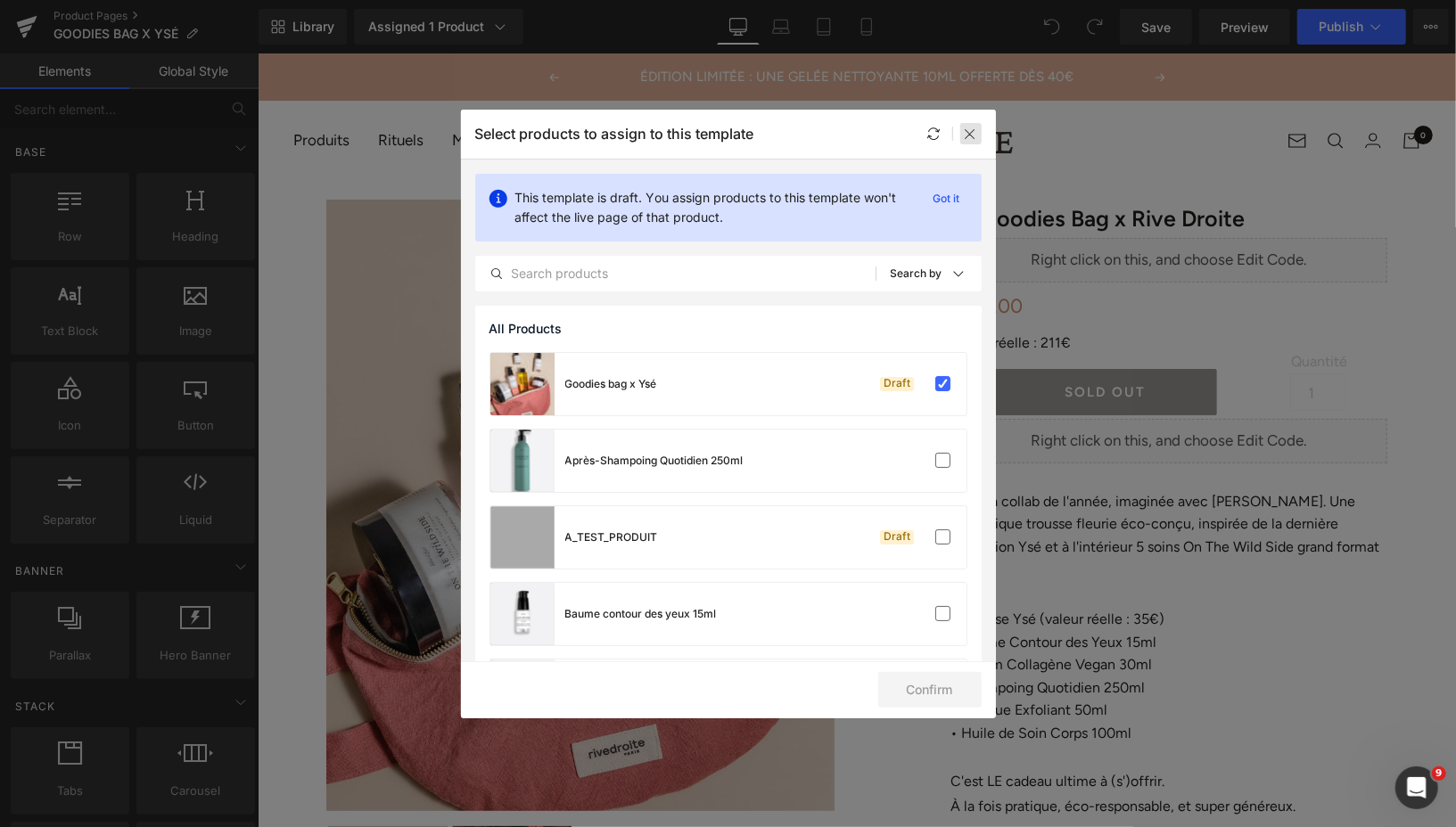
click at [966, 134] on icon at bounding box center [971, 134] width 14 height 14
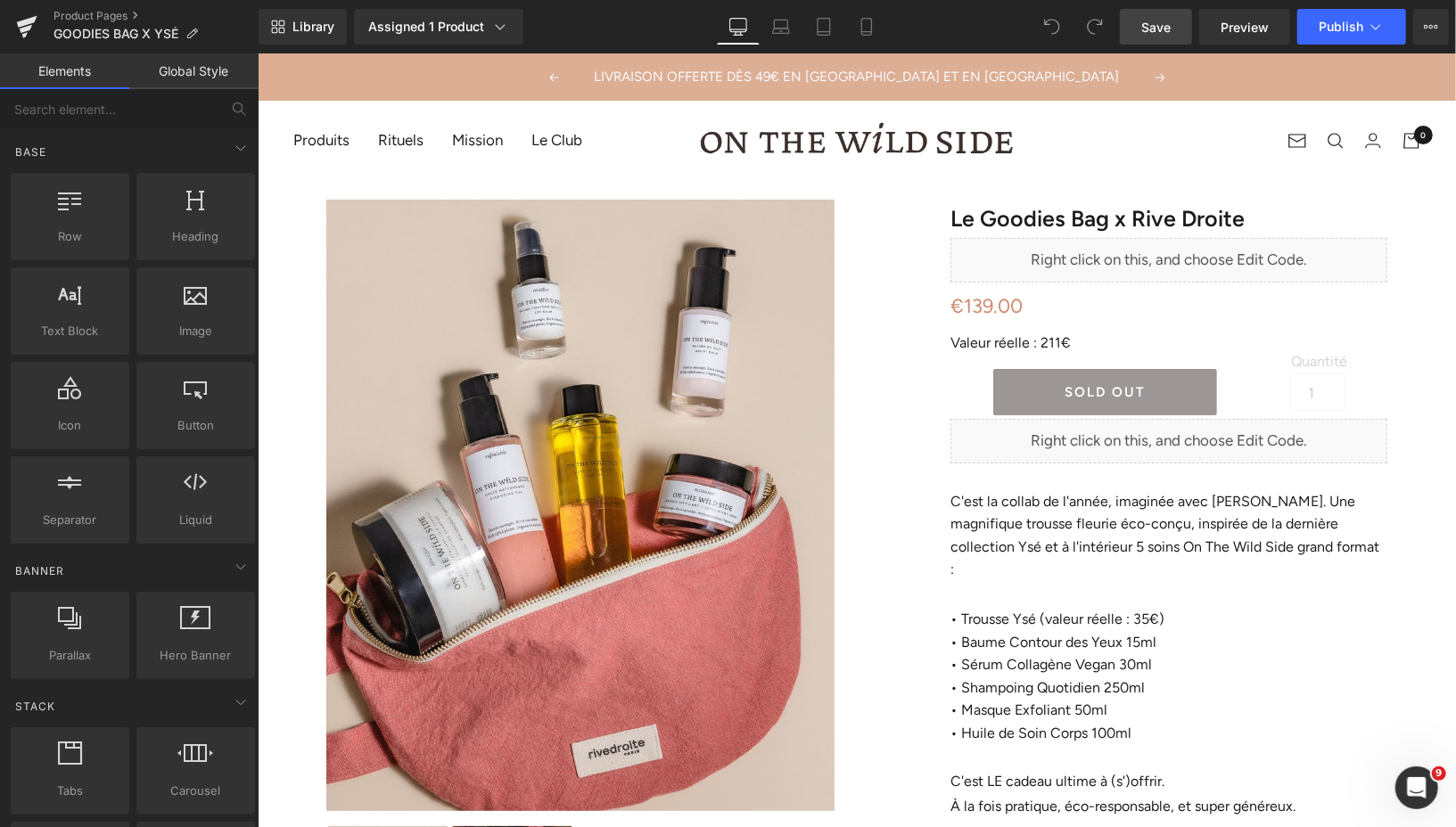
click at [1153, 20] on span "Save" at bounding box center [1155, 27] width 29 height 19
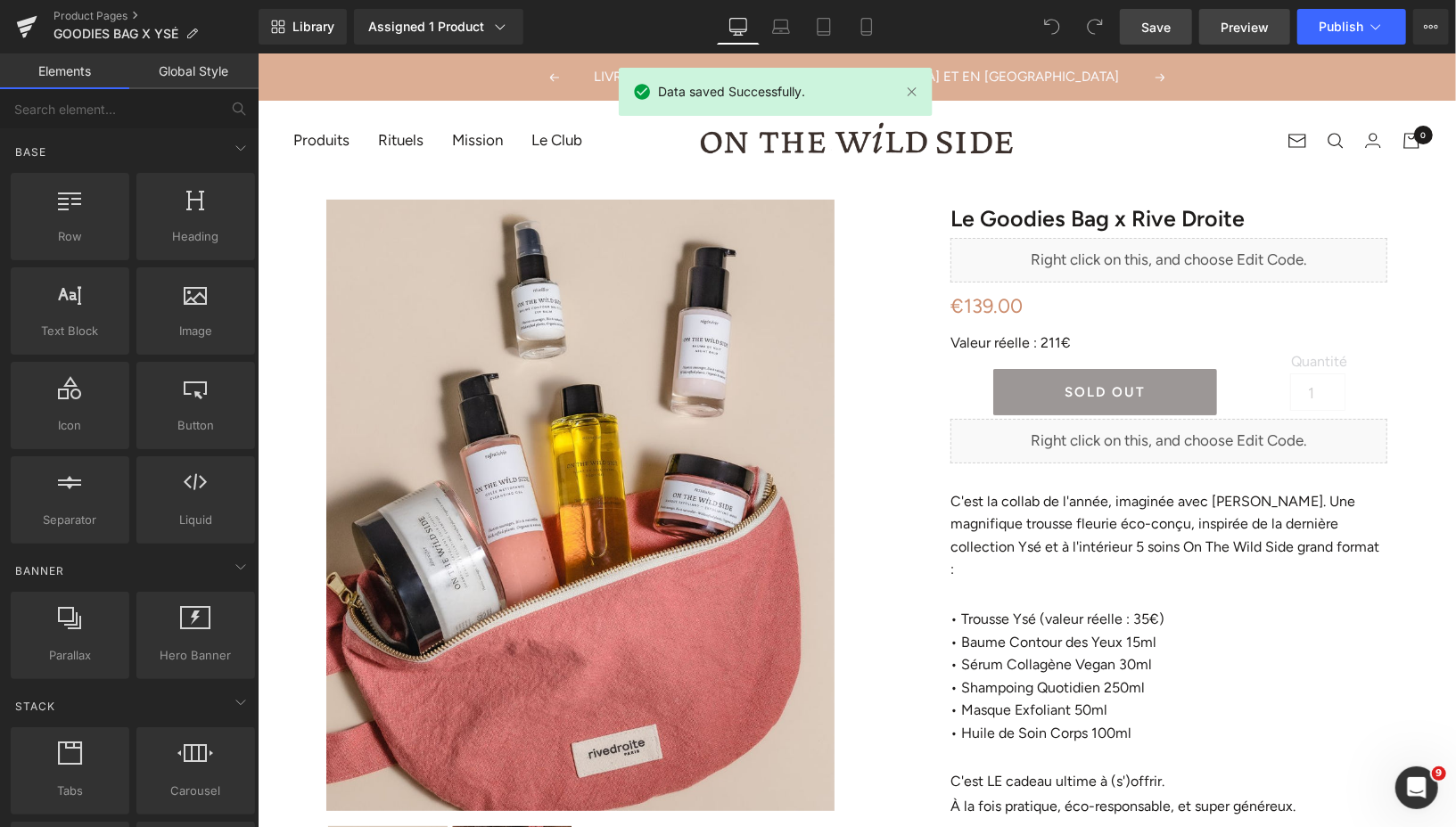
click at [1230, 41] on link "Preview" at bounding box center [1244, 27] width 91 height 36
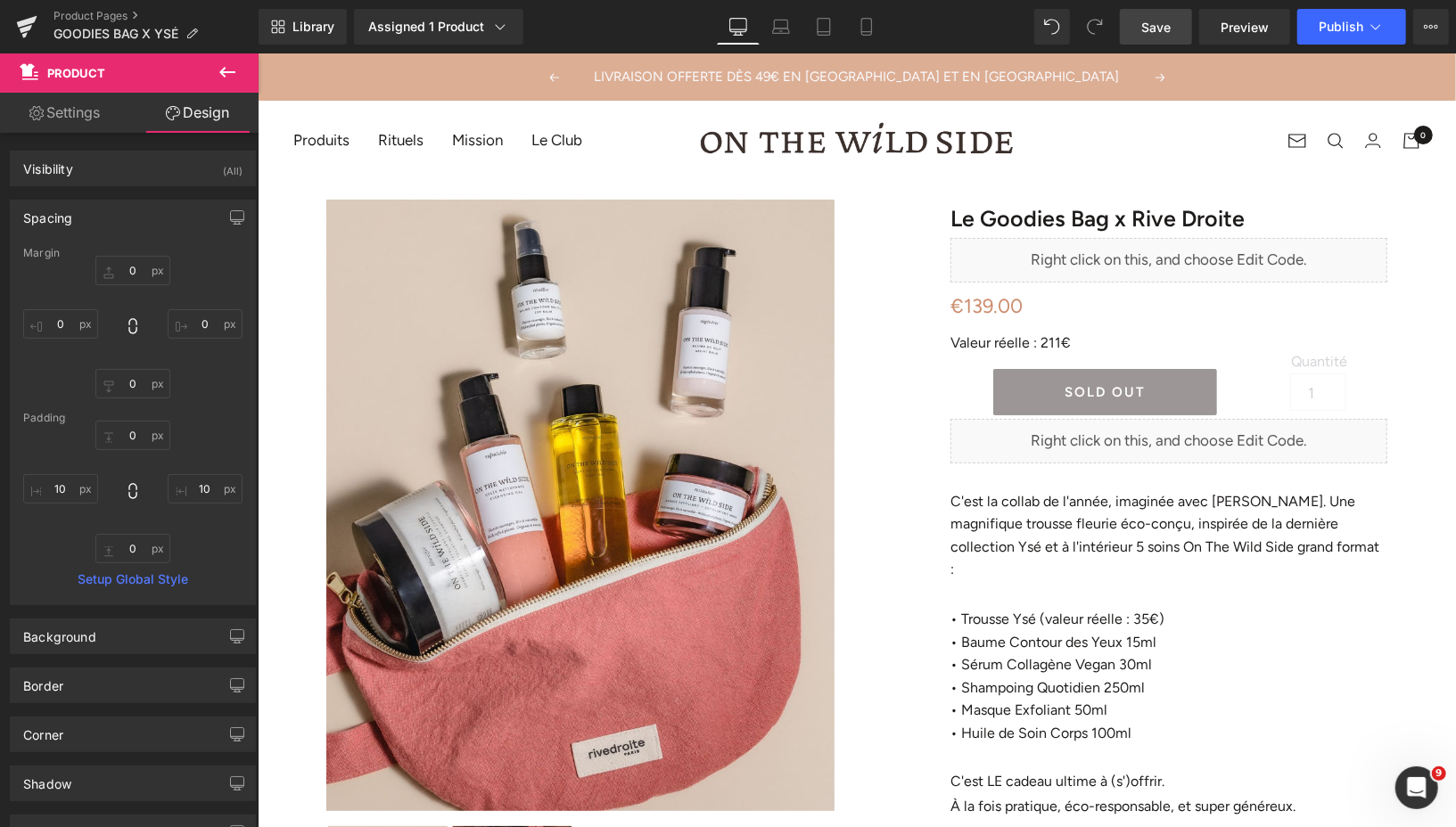
click at [1159, 33] on span "Save" at bounding box center [1155, 27] width 29 height 19
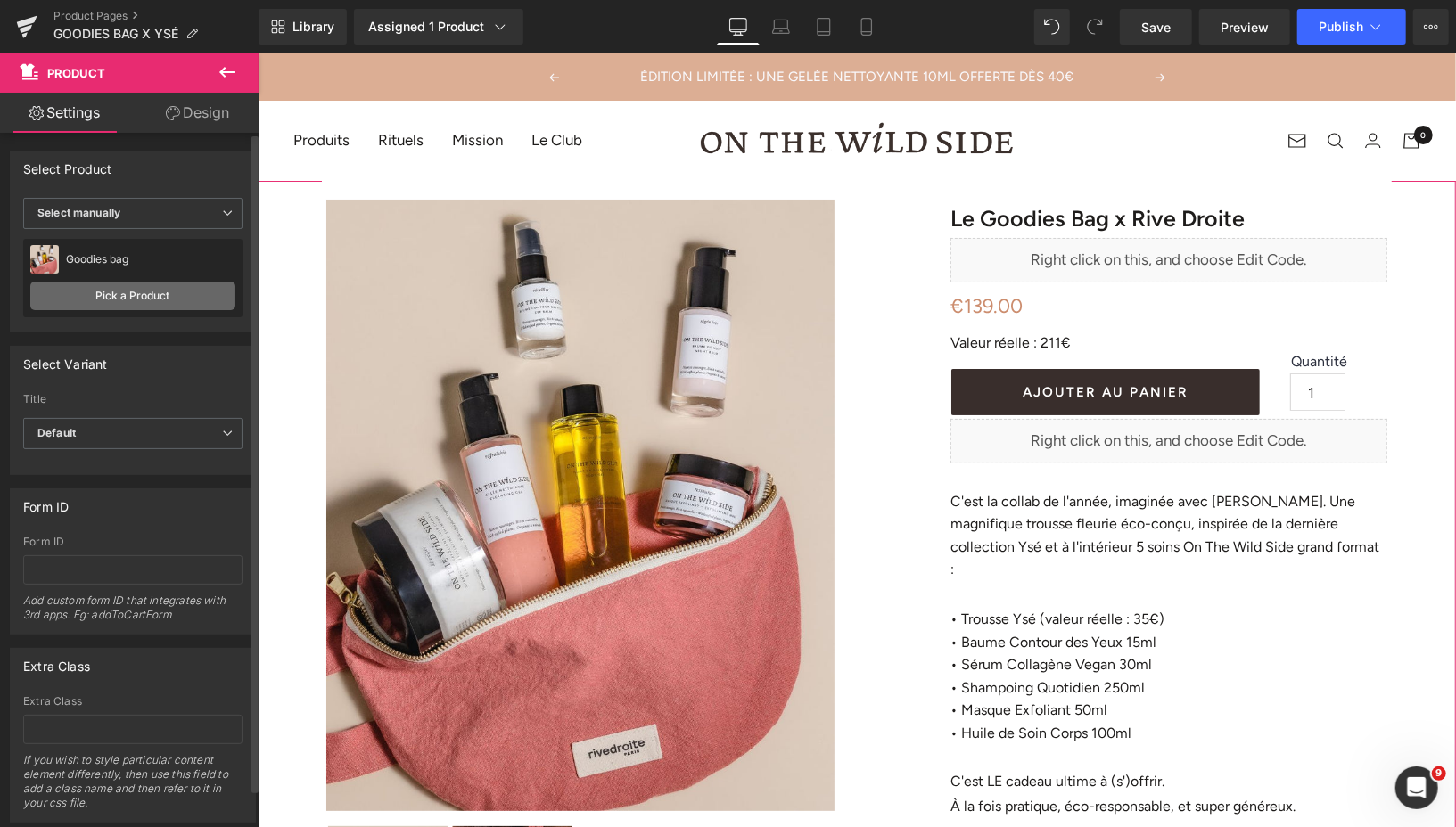
click at [188, 292] on link "Pick a Product" at bounding box center [133, 296] width 205 height 29
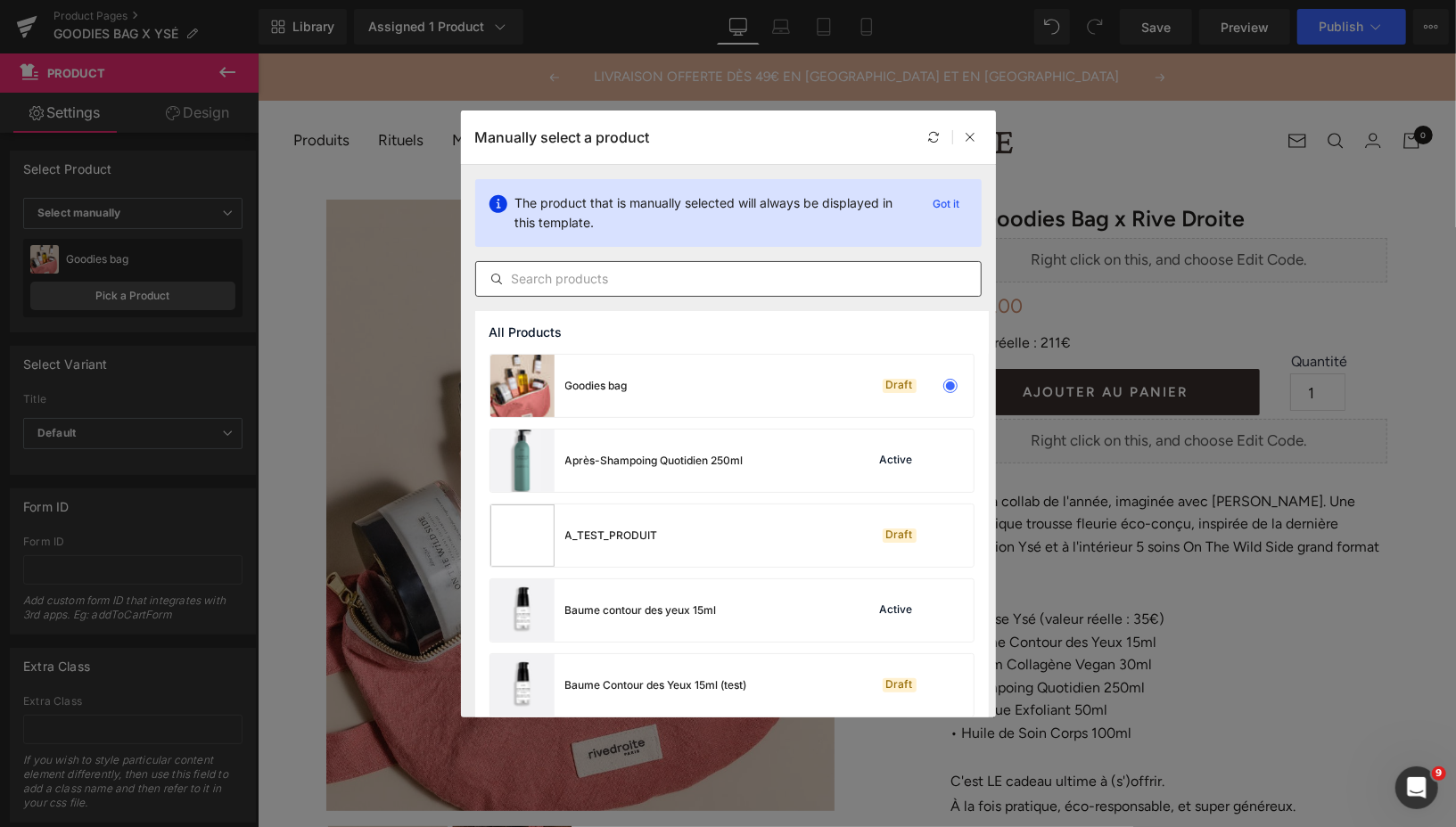
click at [632, 283] on input "text" at bounding box center [728, 279] width 505 height 21
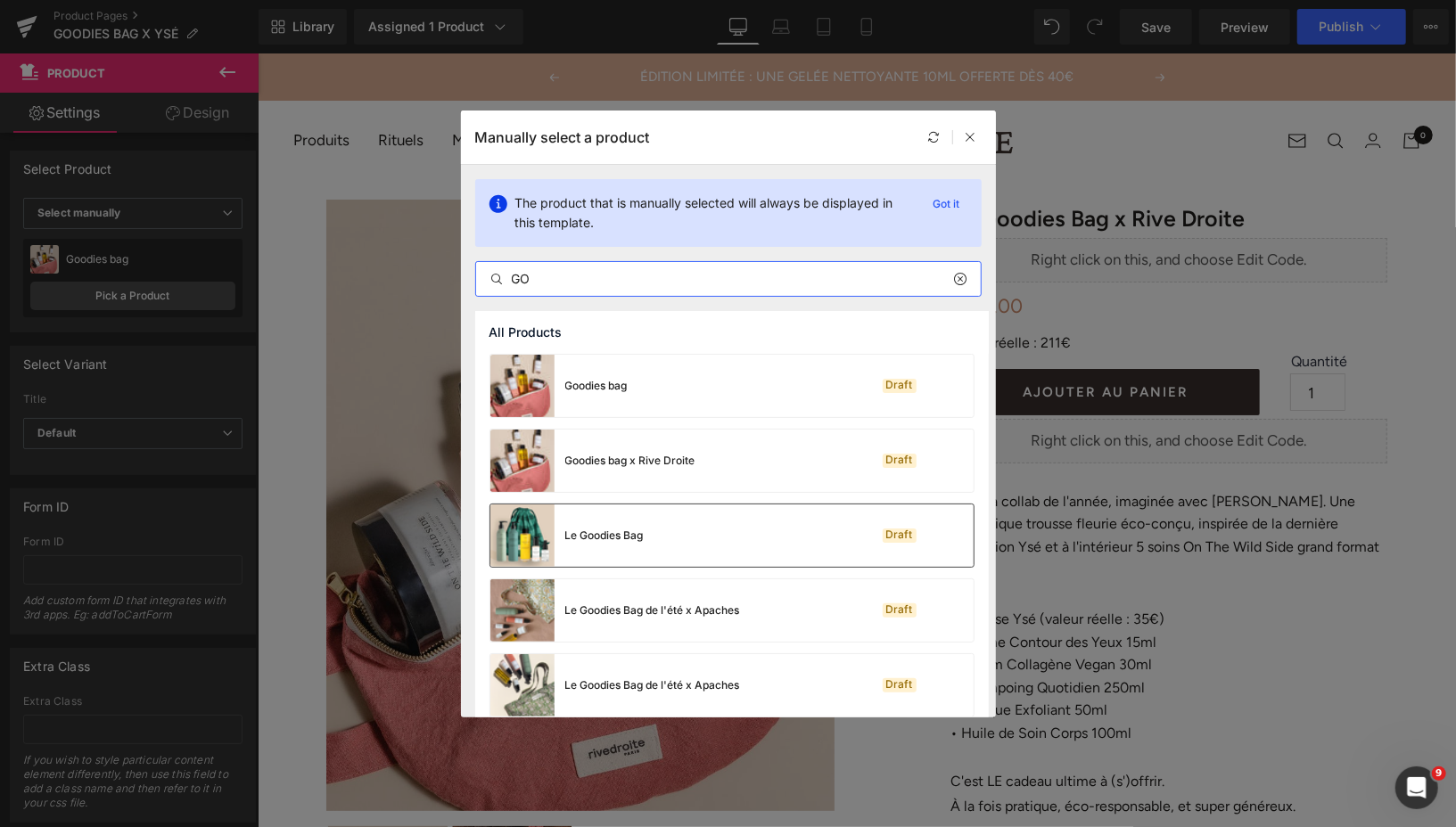
scroll to position [89, 0]
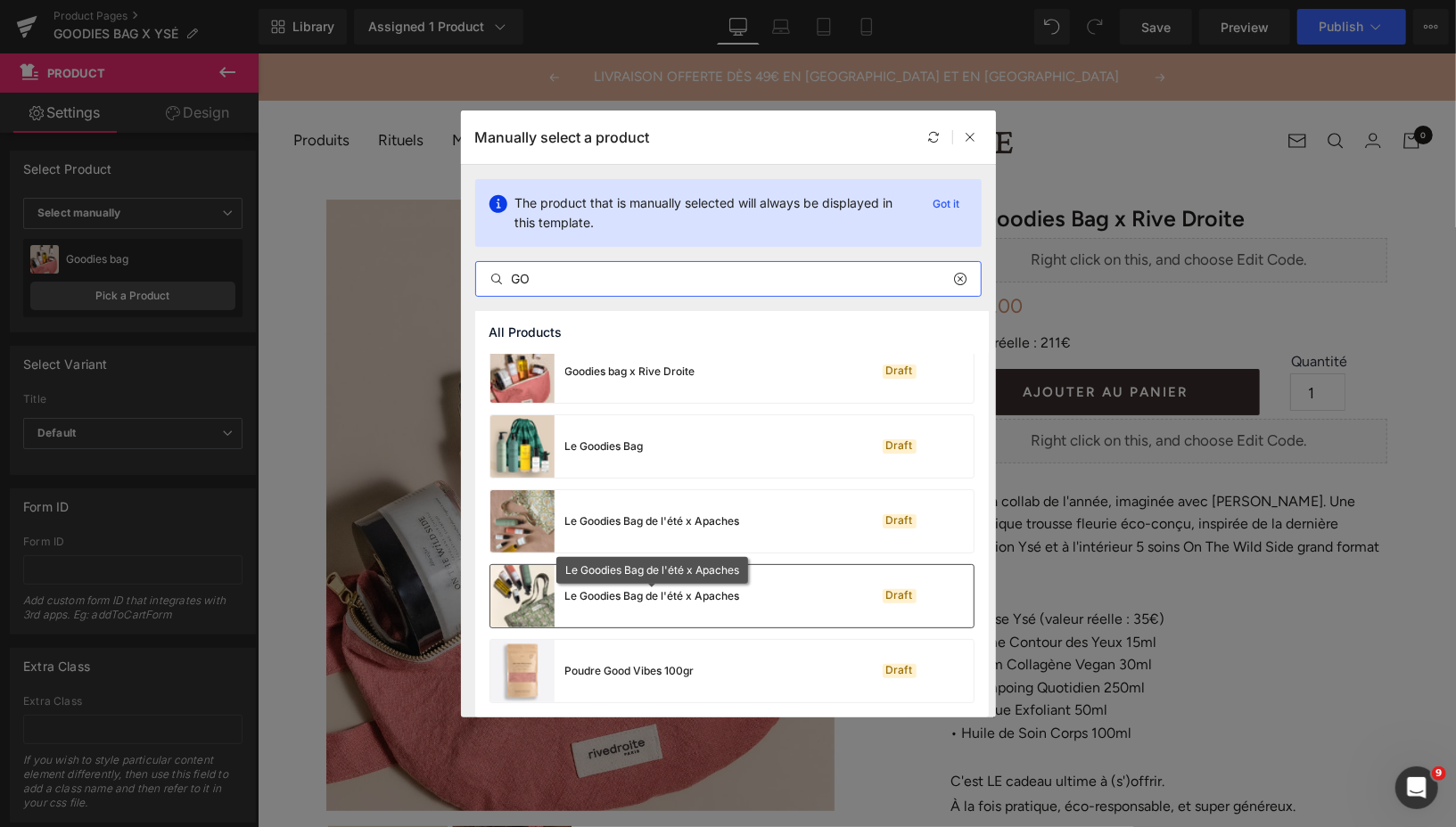
type input "GO"
click at [678, 594] on div "Le Goodies Bag de l'été x Apaches" at bounding box center [653, 597] width 175 height 16
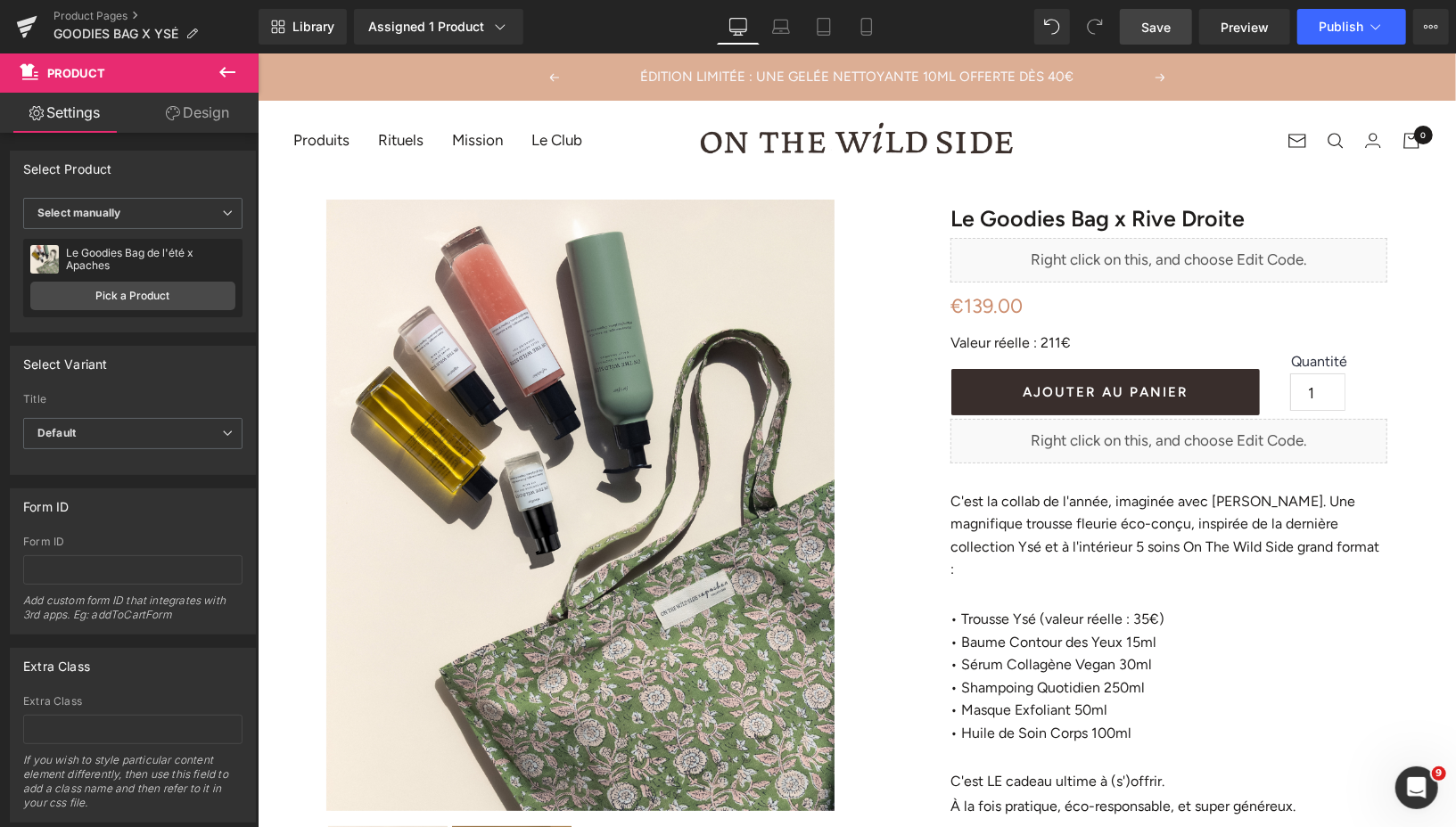
click at [1165, 25] on span "Save" at bounding box center [1155, 27] width 29 height 19
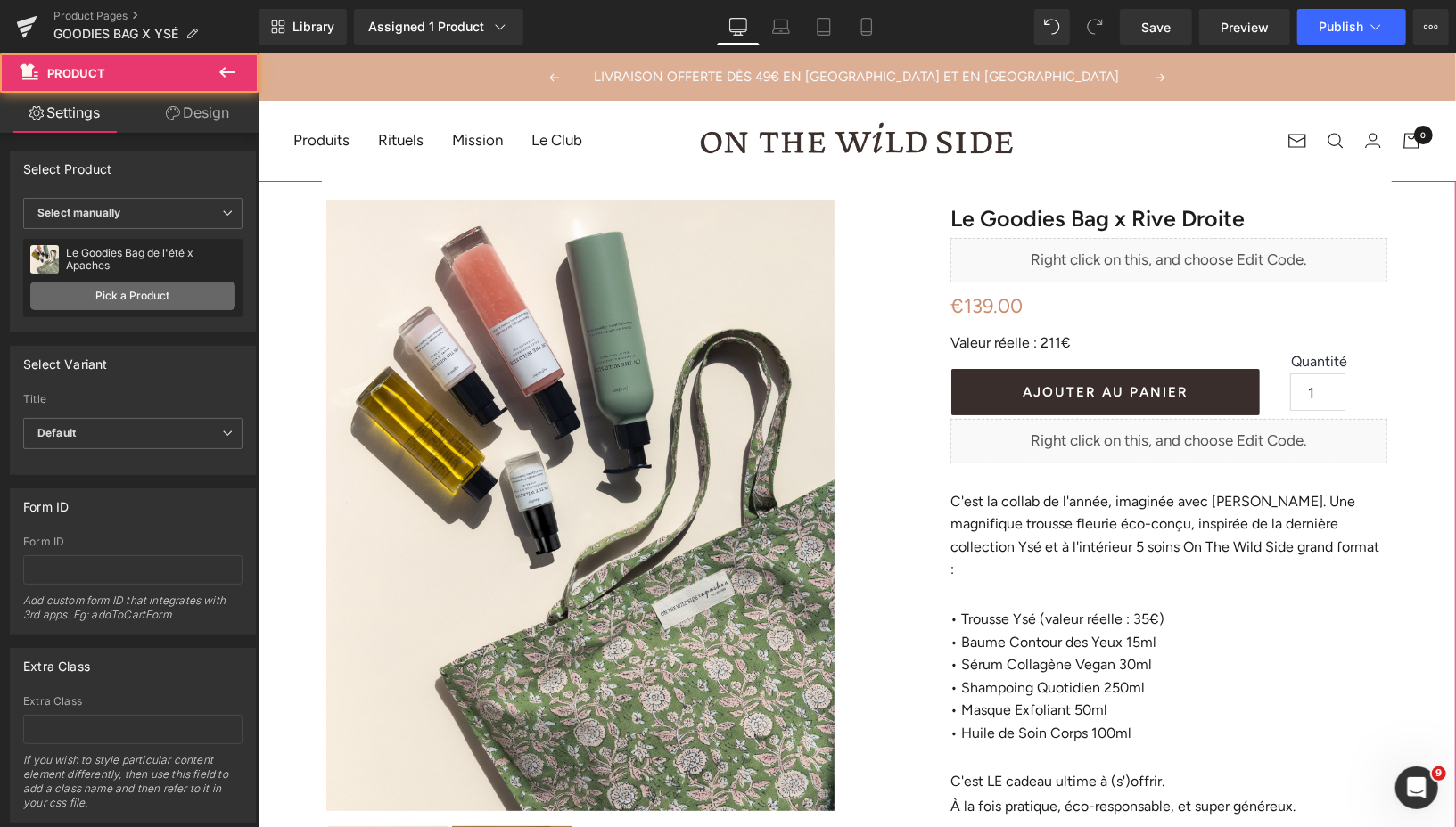
click at [184, 293] on link "Pick a Product" at bounding box center [133, 296] width 205 height 29
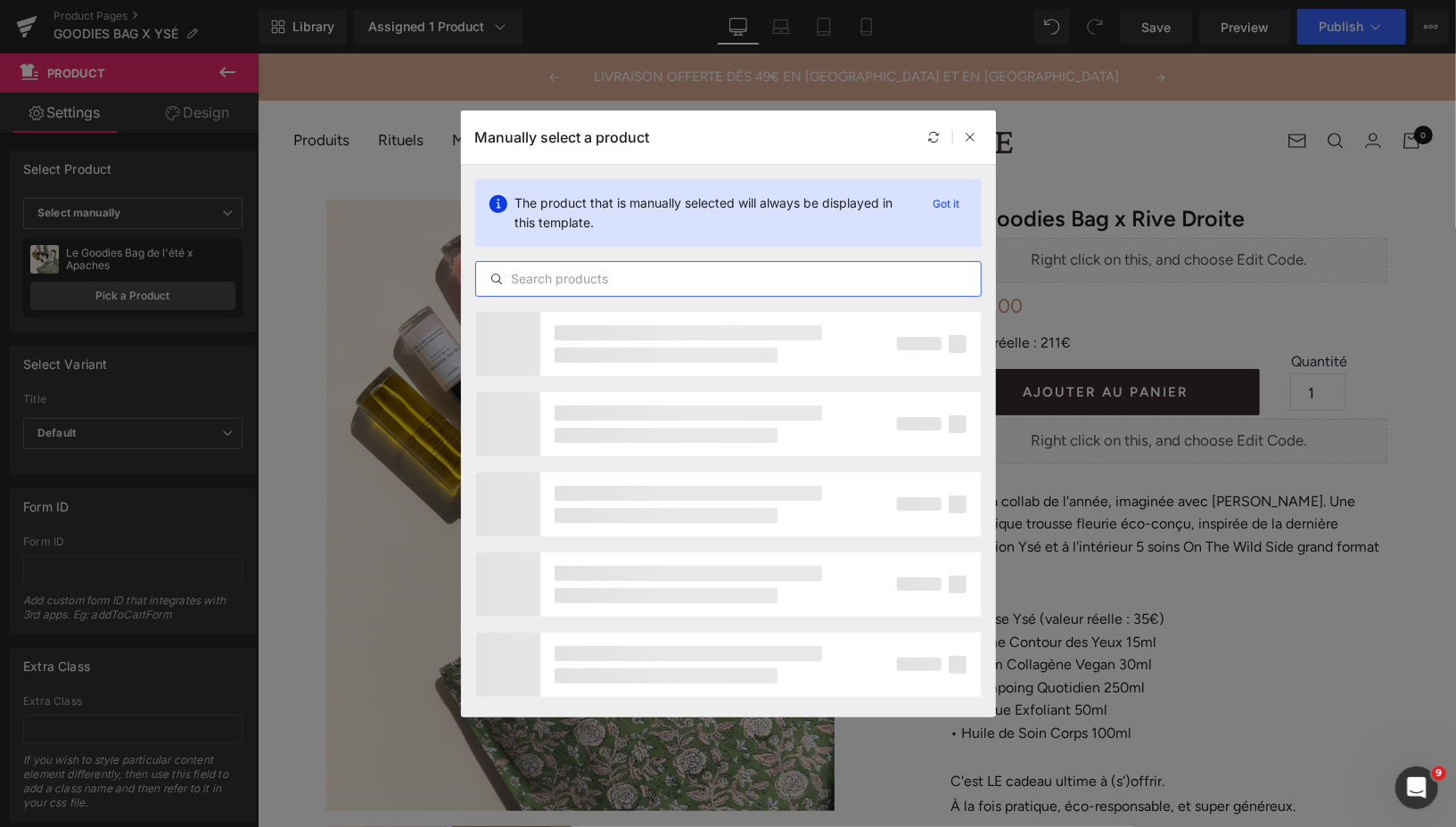
click at [607, 280] on input "text" at bounding box center [728, 279] width 505 height 21
type input "G"
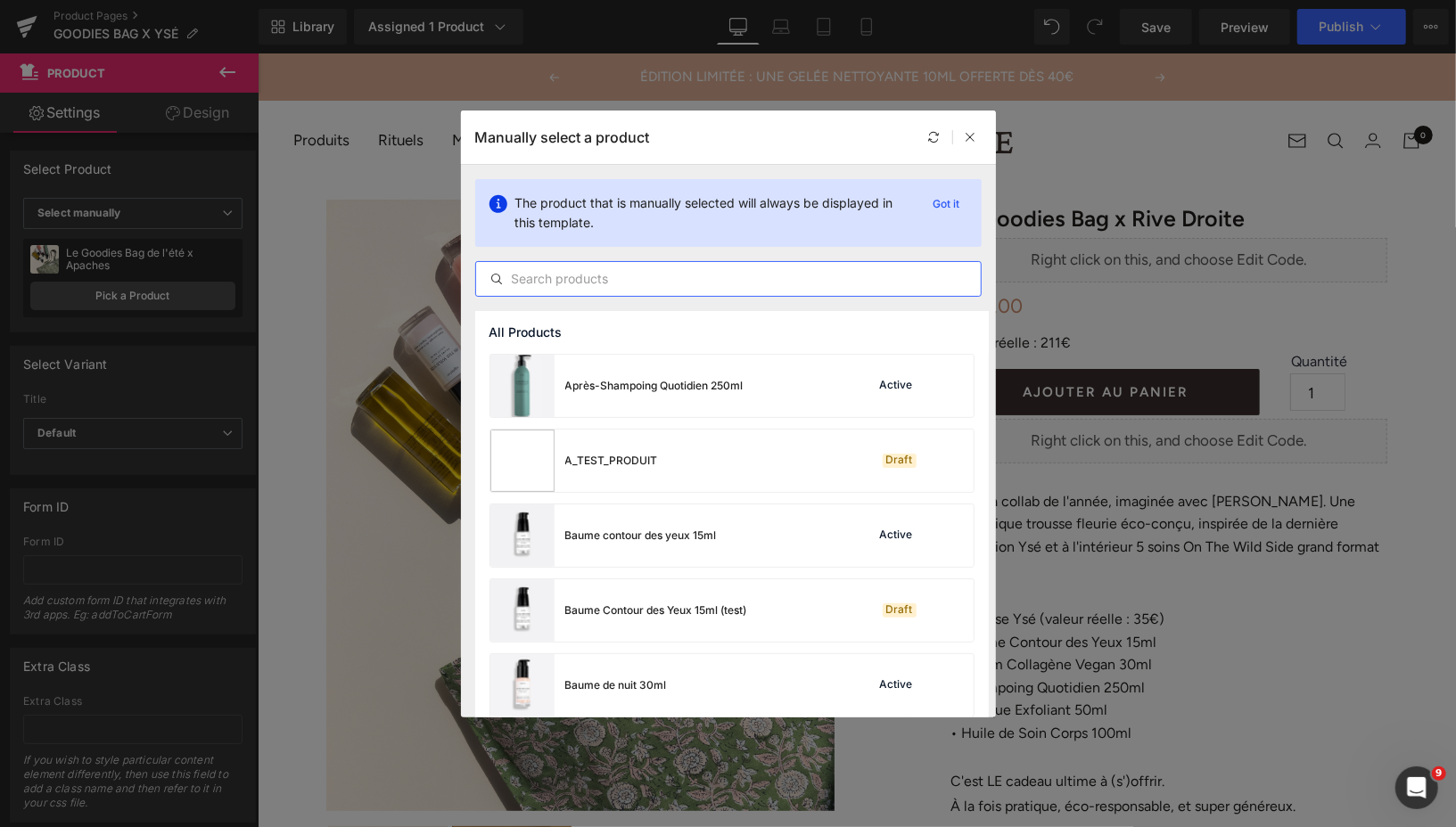
type input "Y"
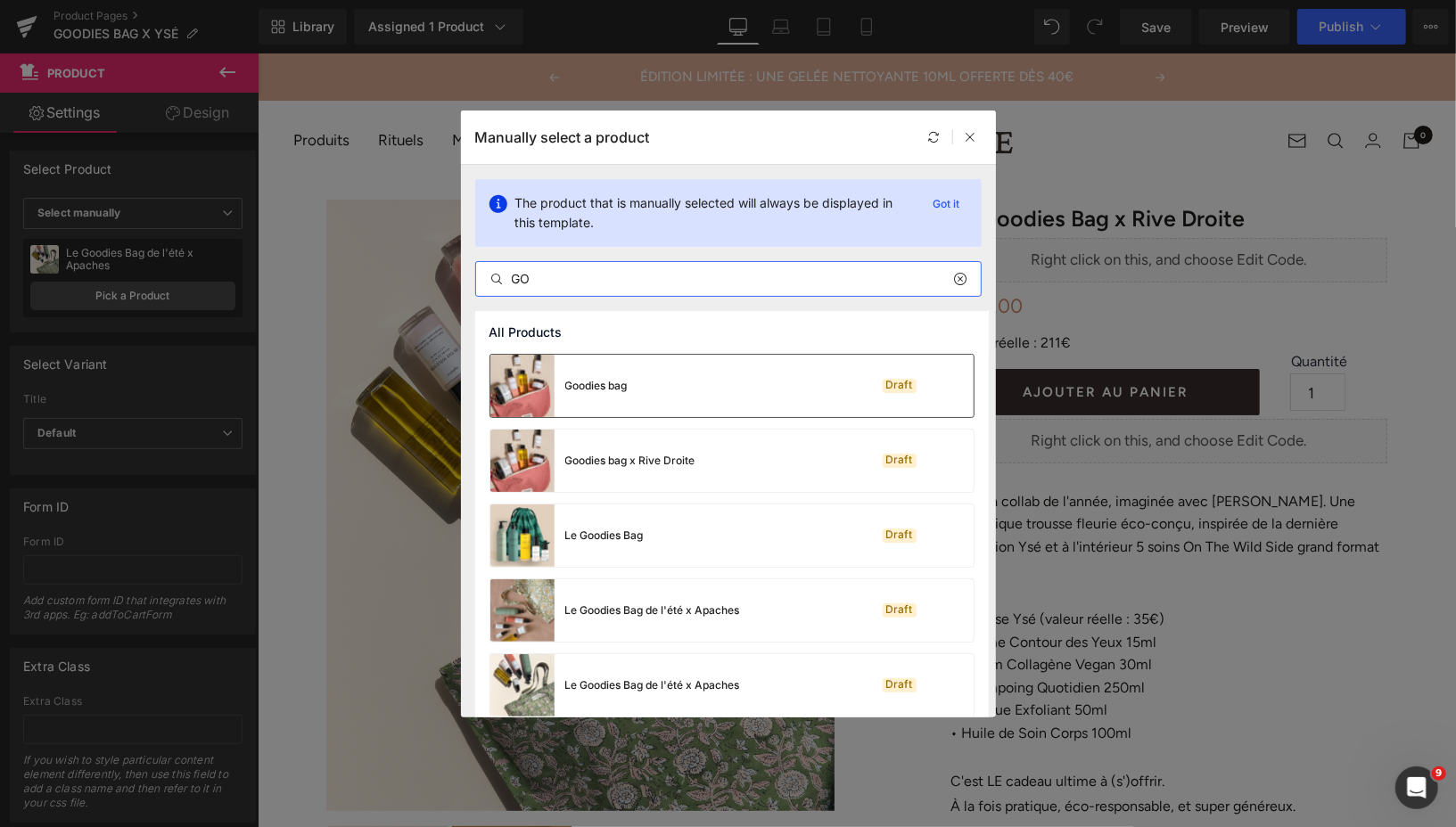
type input "GO"
click at [699, 402] on div "Goodies bag Draft" at bounding box center [732, 386] width 483 height 63
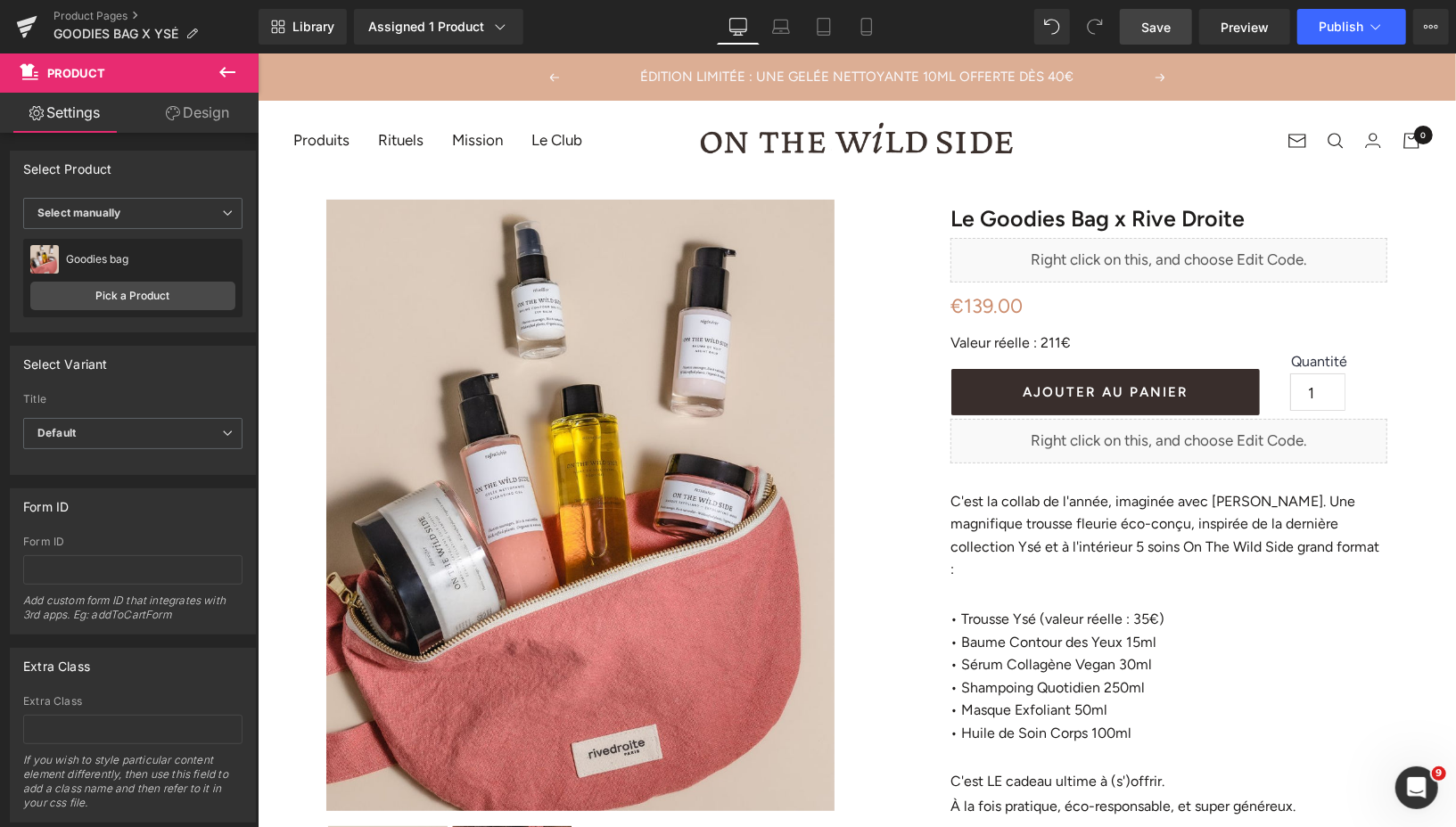
click at [1150, 29] on span "Save" at bounding box center [1155, 27] width 29 height 19
click at [1151, 28] on span "Save" at bounding box center [1155, 27] width 29 height 19
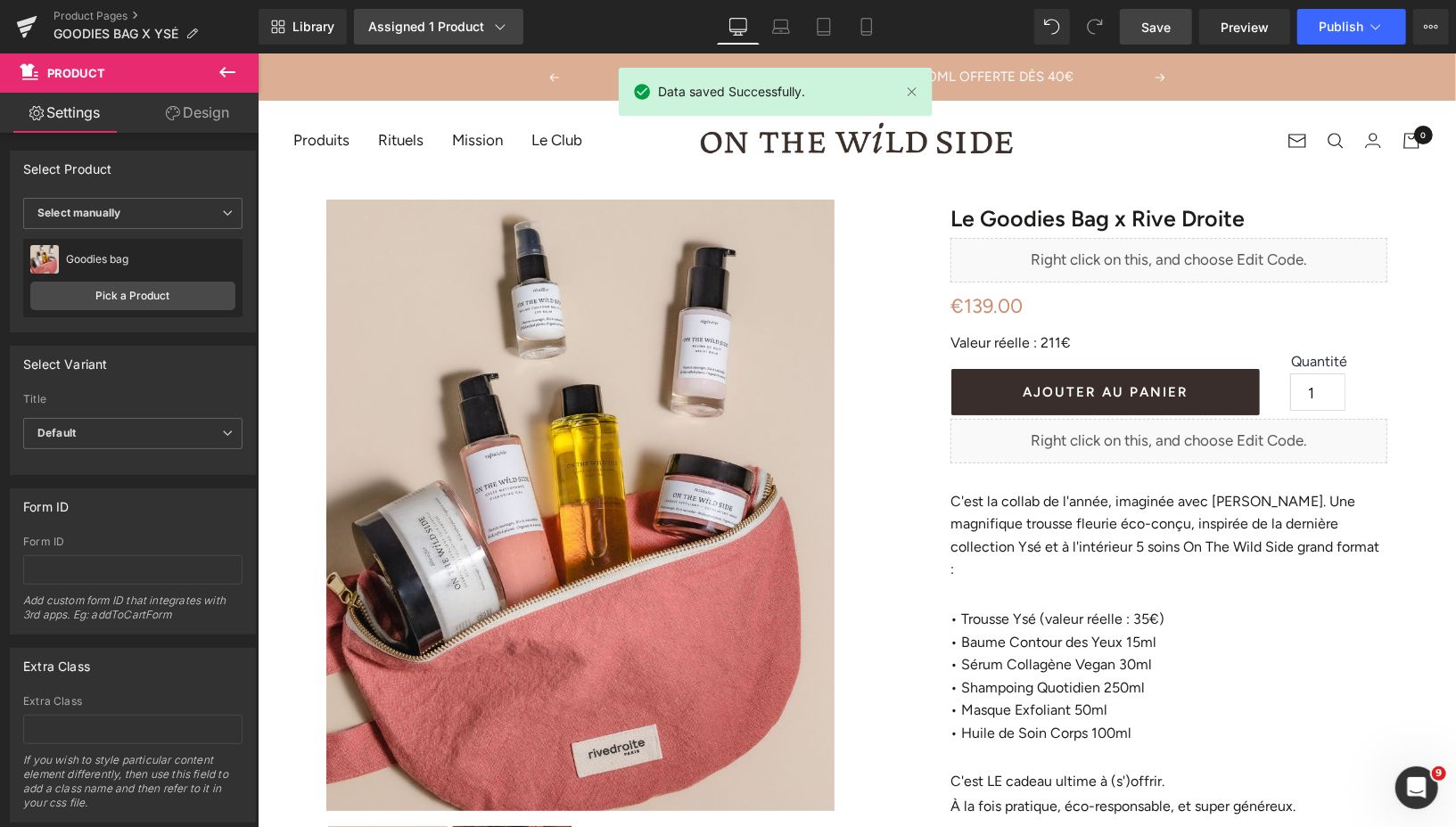
click at [473, 29] on div "Assigned 1 Product" at bounding box center [439, 27] width 141 height 18
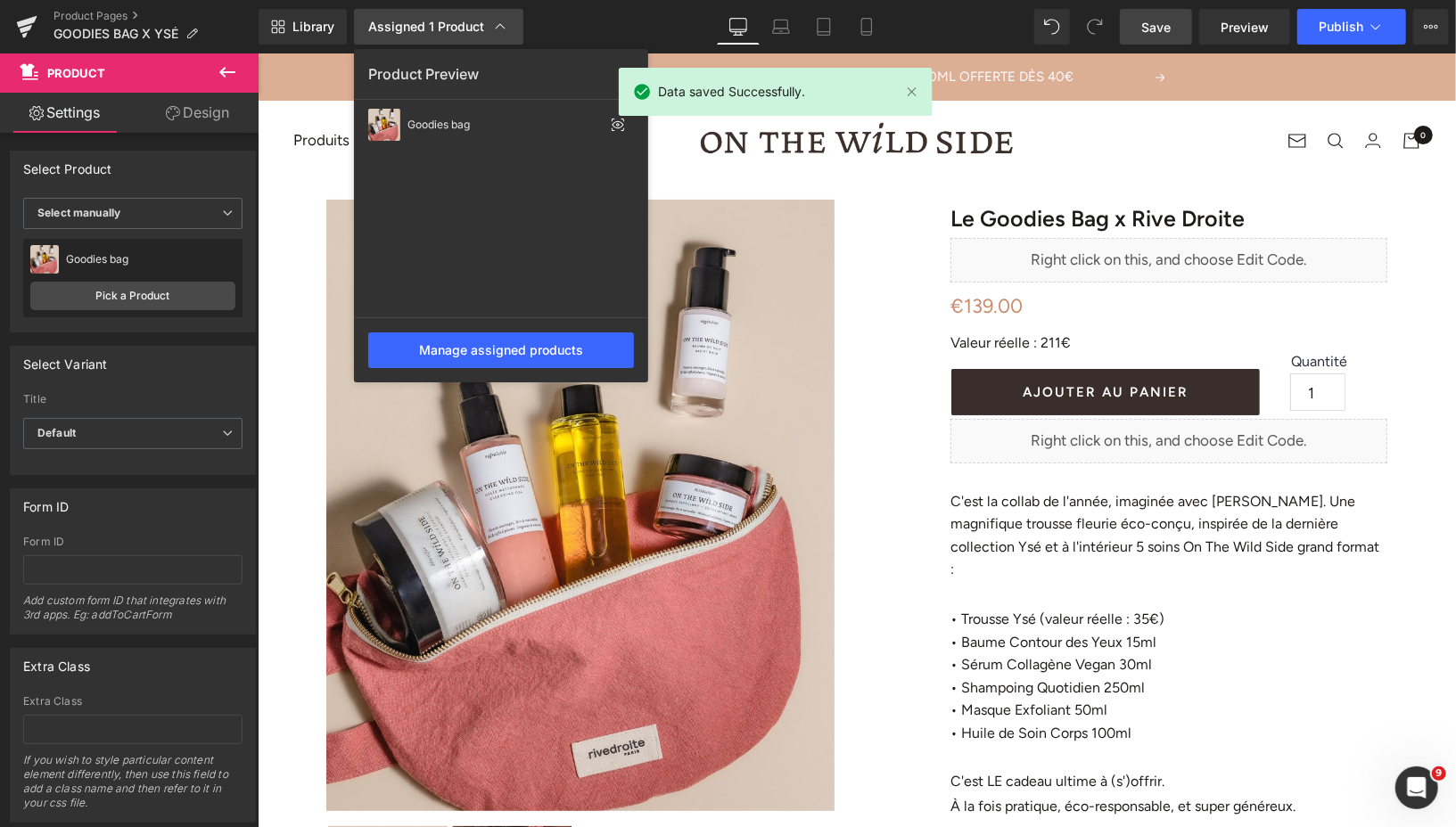
click at [473, 29] on div "Assigned 1 Product" at bounding box center [439, 27] width 141 height 18
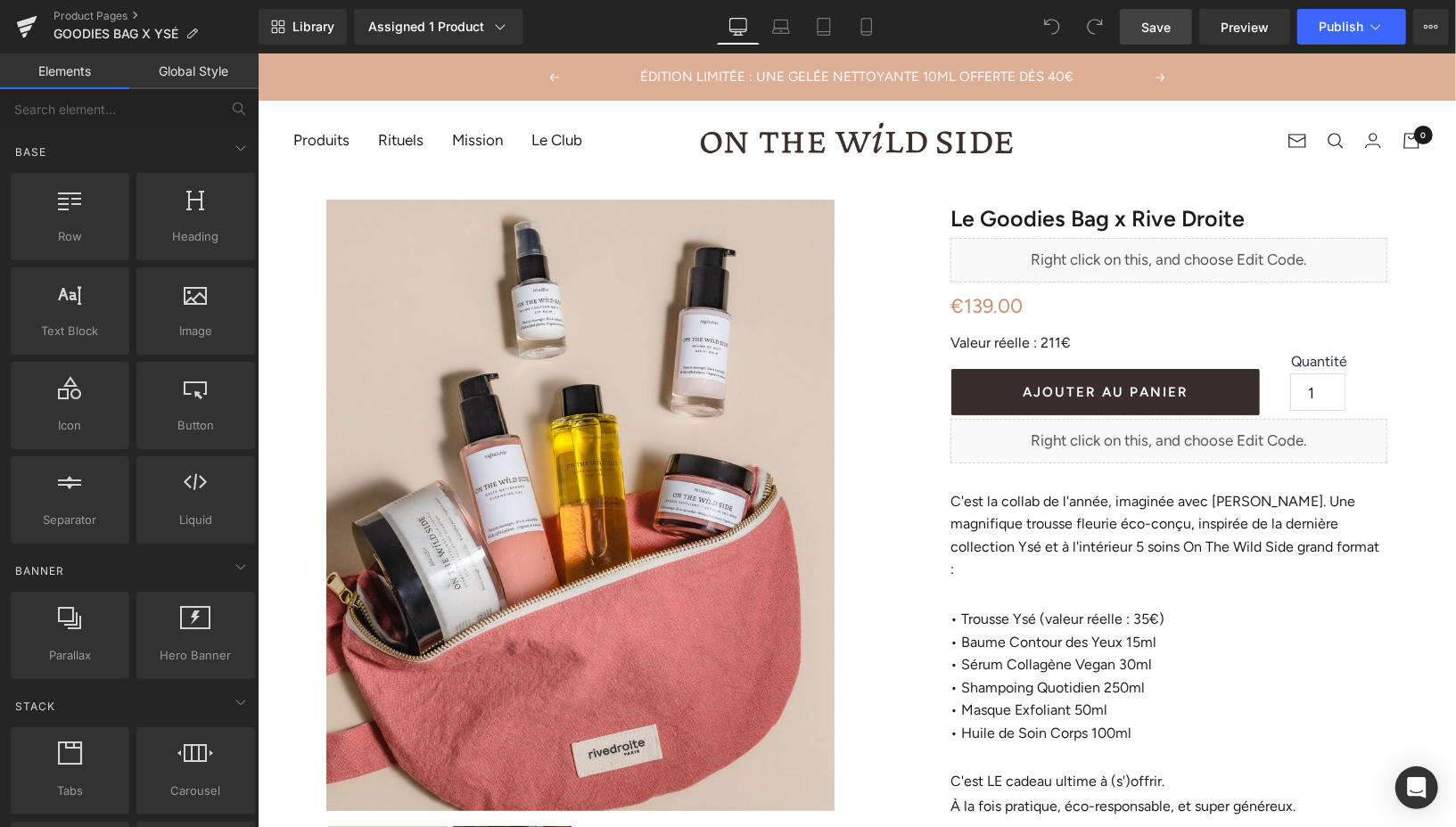
click at [1154, 28] on span "Save" at bounding box center [1155, 27] width 29 height 19
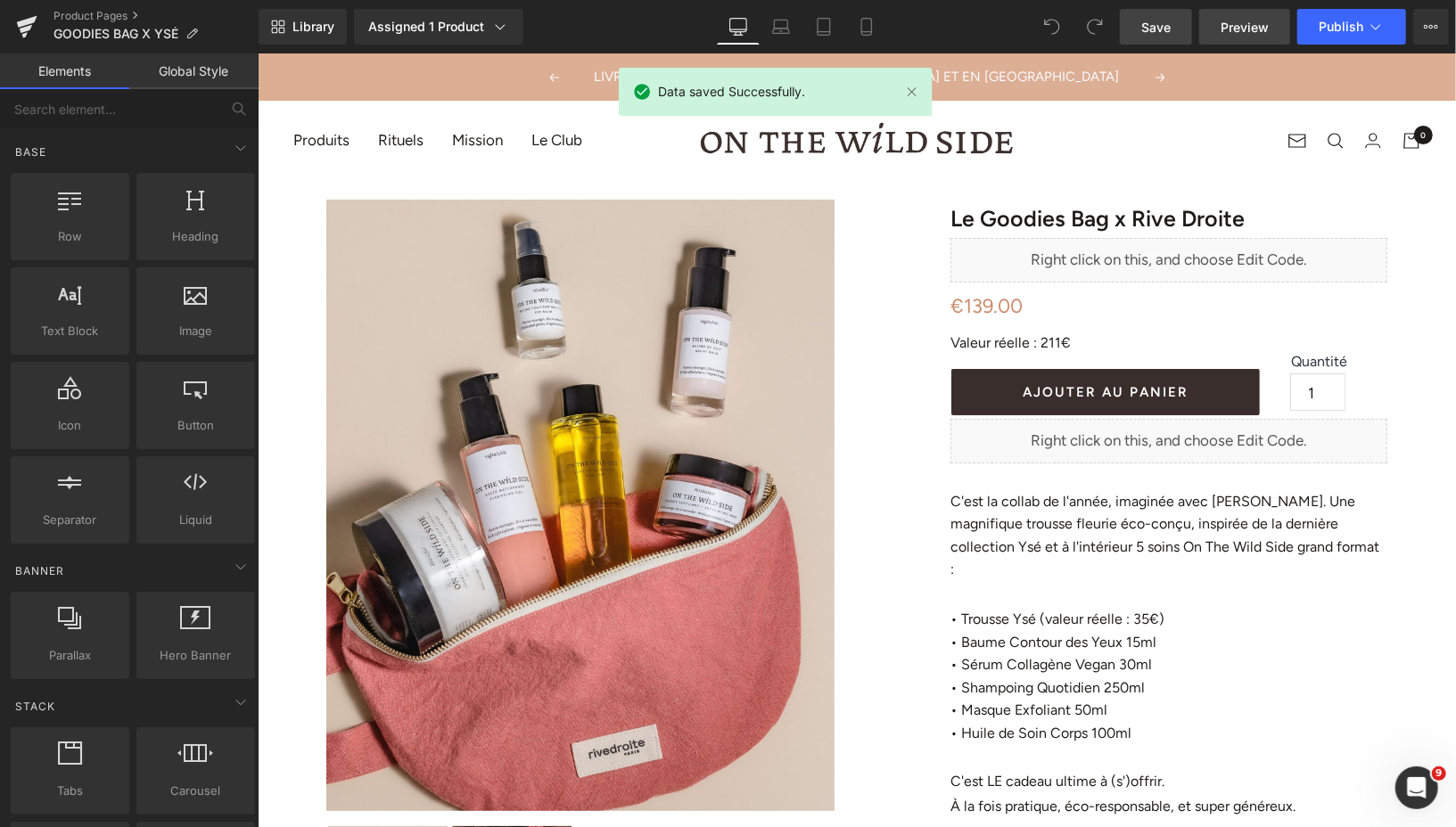
click at [1226, 28] on span "Preview" at bounding box center [1244, 27] width 48 height 19
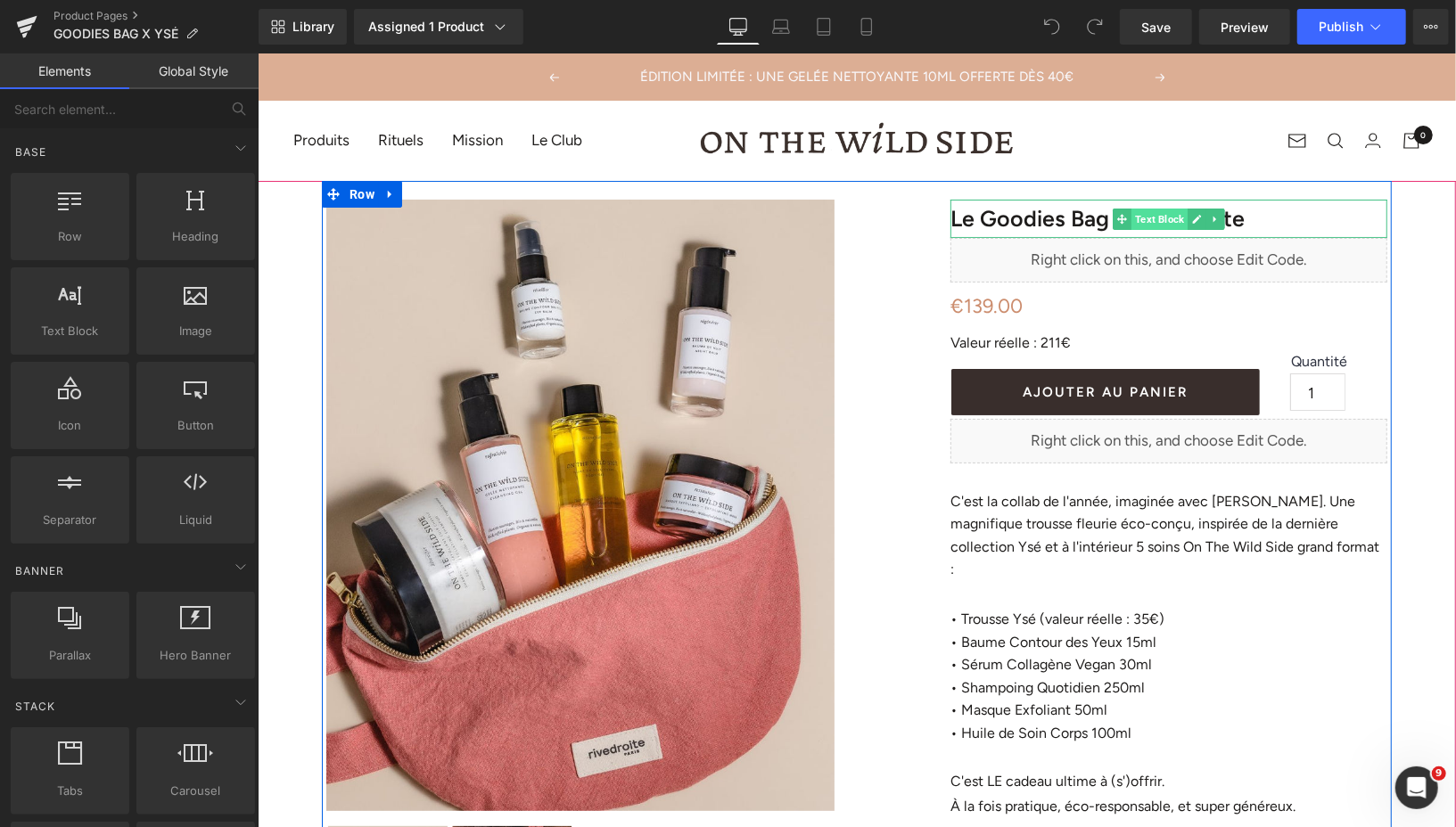
click at [1150, 219] on span "Text Block" at bounding box center [1158, 219] width 56 height 21
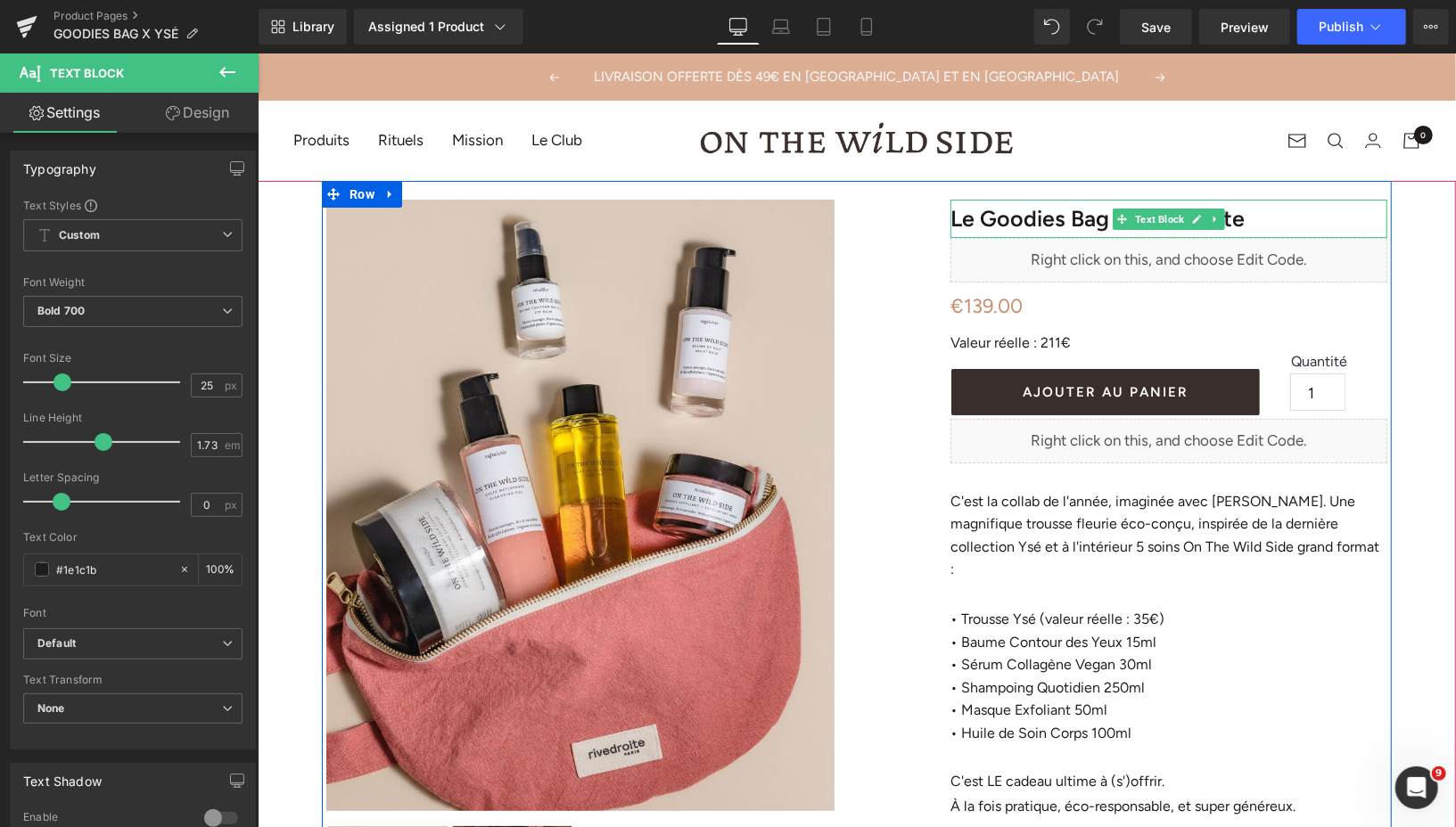
click at [1252, 218] on p "Le Goodies Bag x Rive Droite" at bounding box center [1167, 218] width 437 height 38
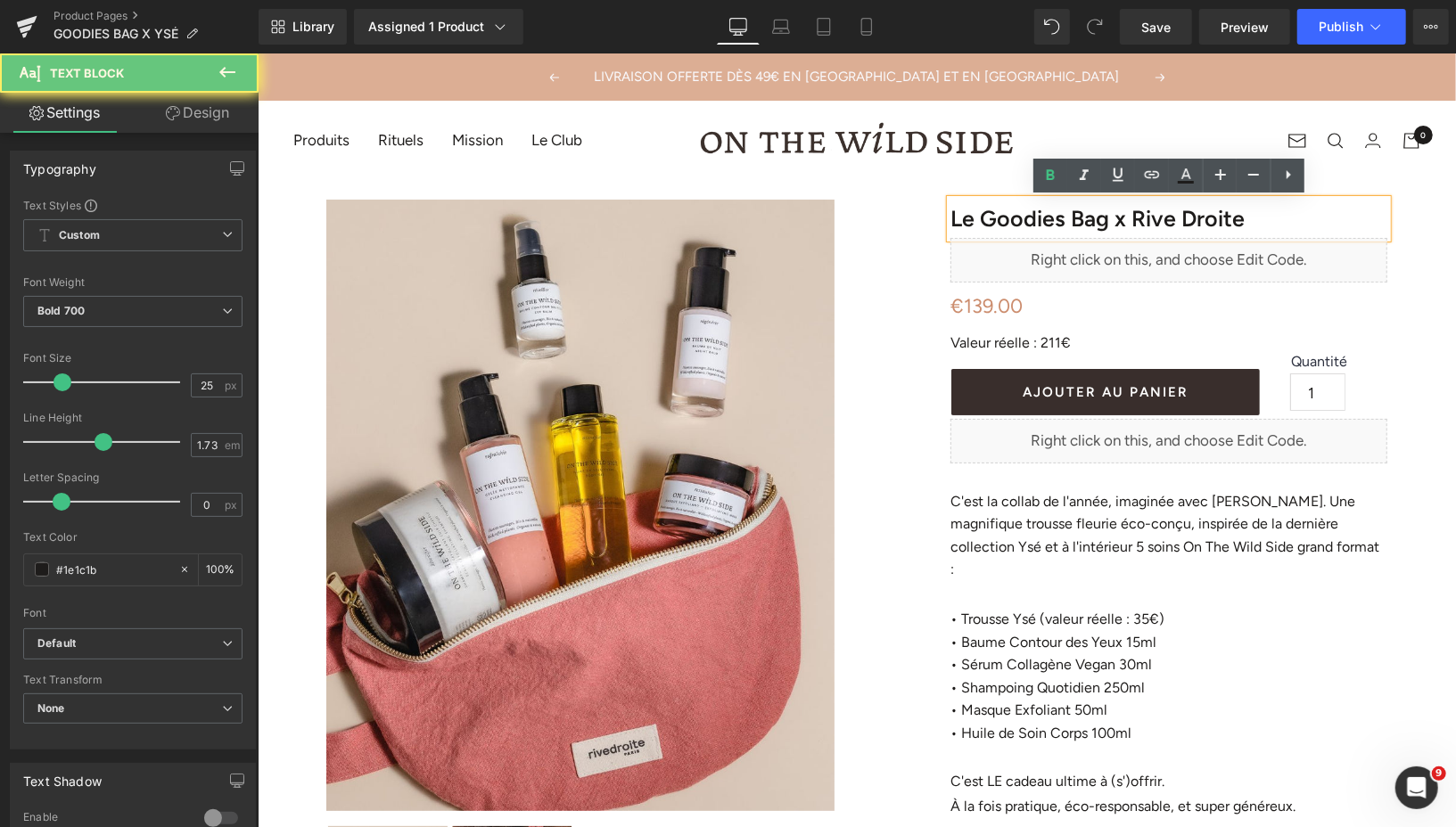
click at [1267, 217] on p "Le Goodies Bag x Rive Droite" at bounding box center [1167, 218] width 437 height 38
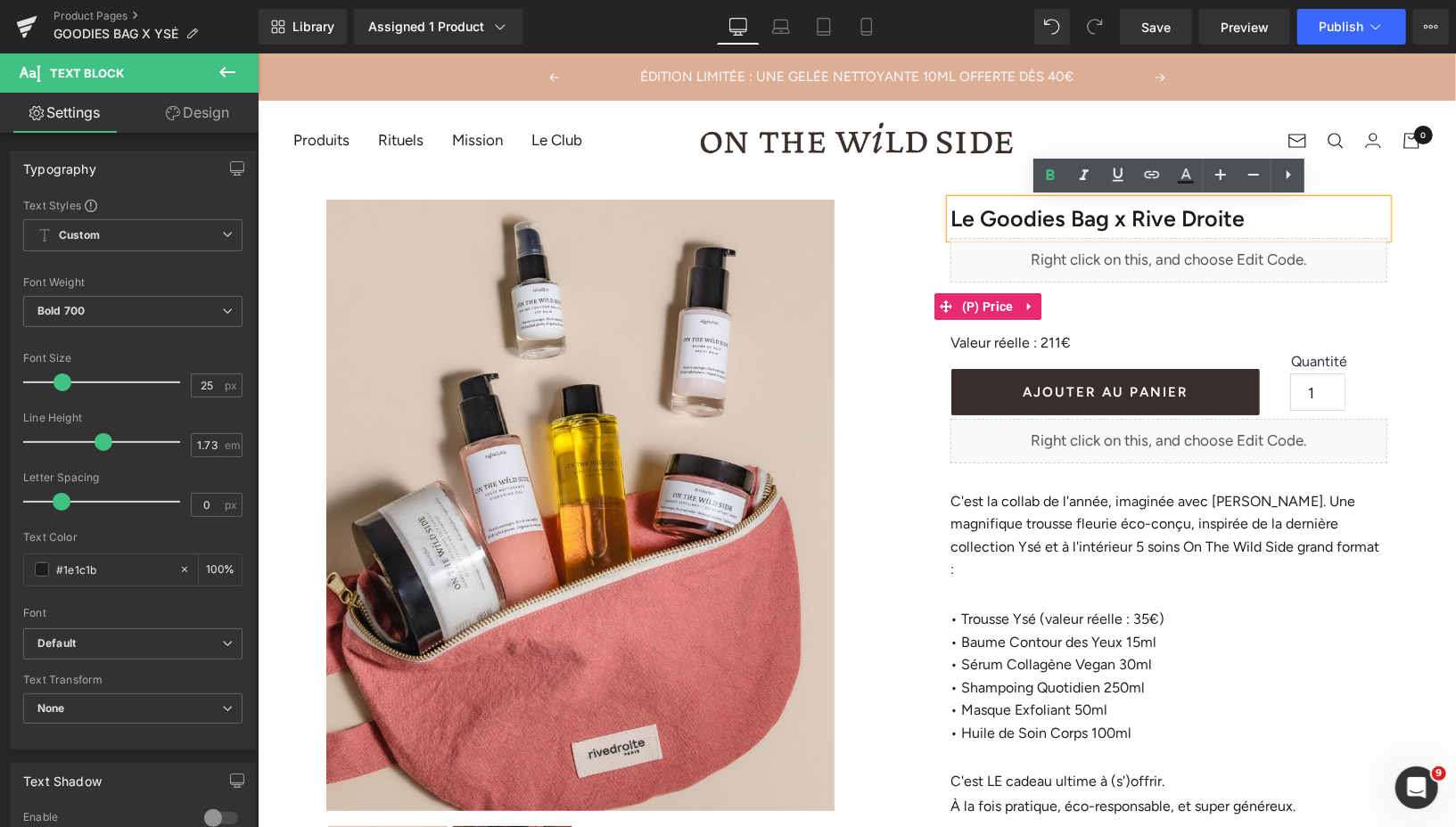
click at [1130, 305] on div "€139.00 €0" at bounding box center [1167, 305] width 437 height 34
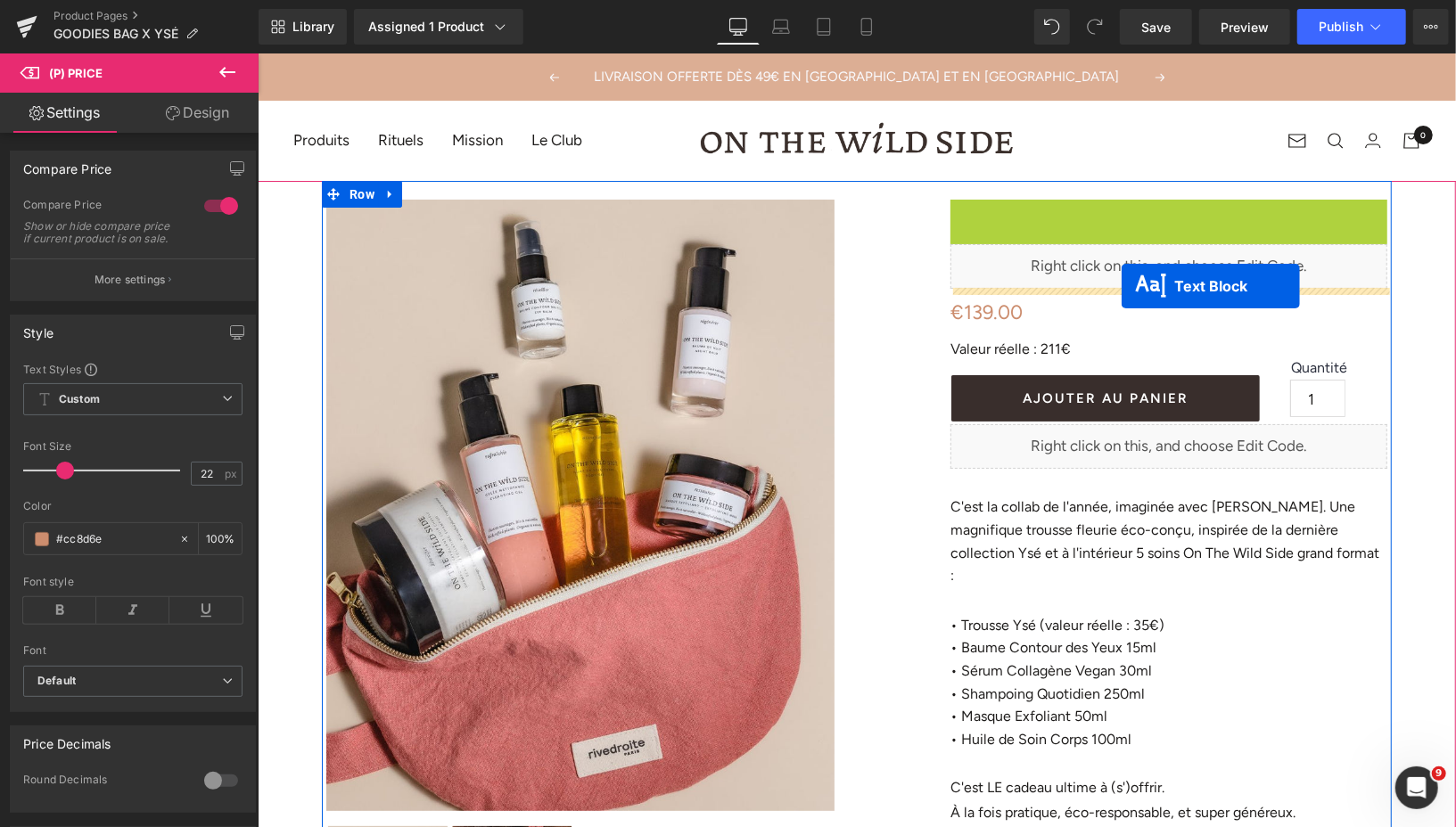
drag, startPoint x: 1123, startPoint y: 213, endPoint x: 1118, endPoint y: 285, distance: 72.2
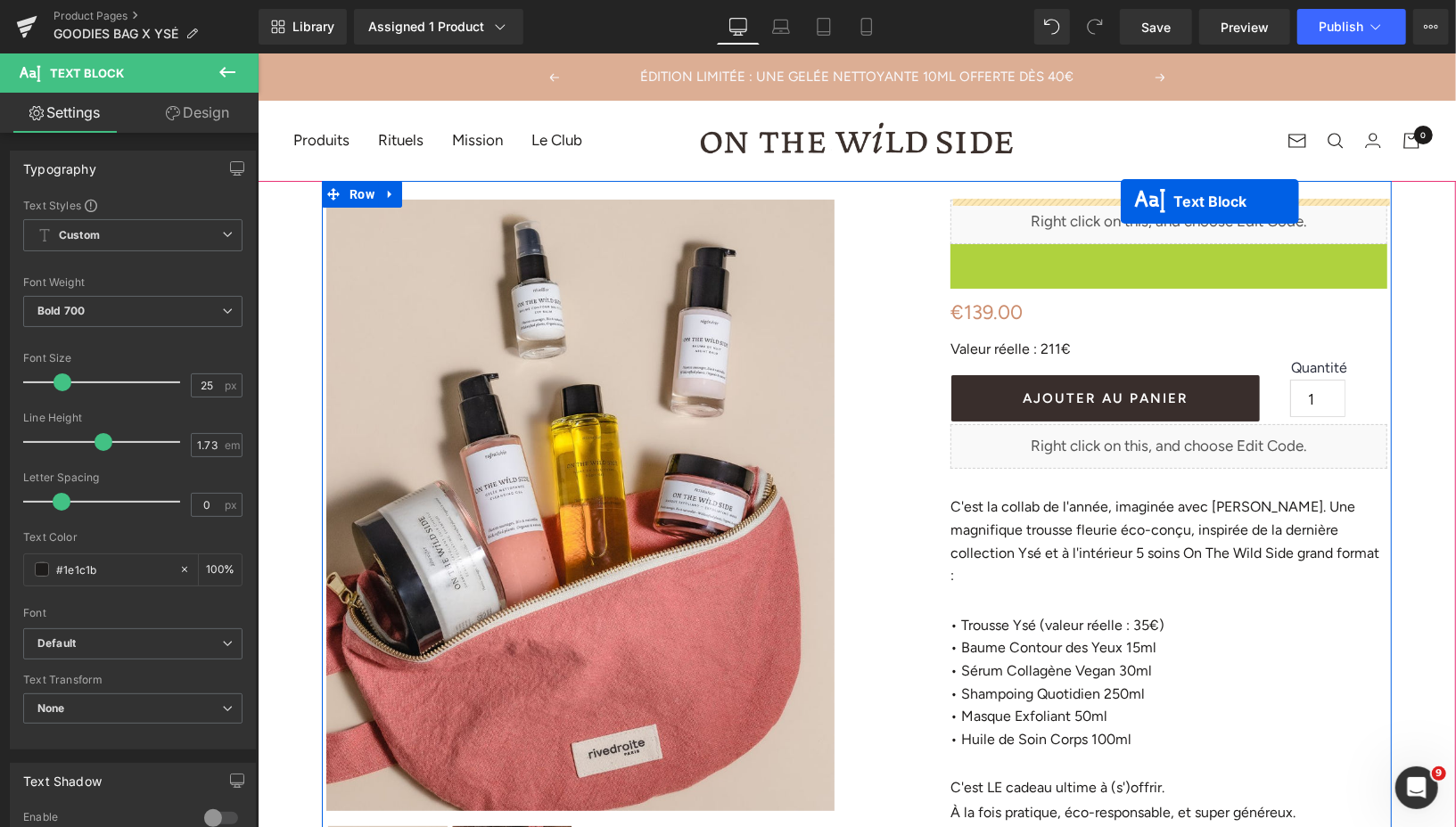
drag, startPoint x: 1120, startPoint y: 263, endPoint x: 1119, endPoint y: 201, distance: 62.0
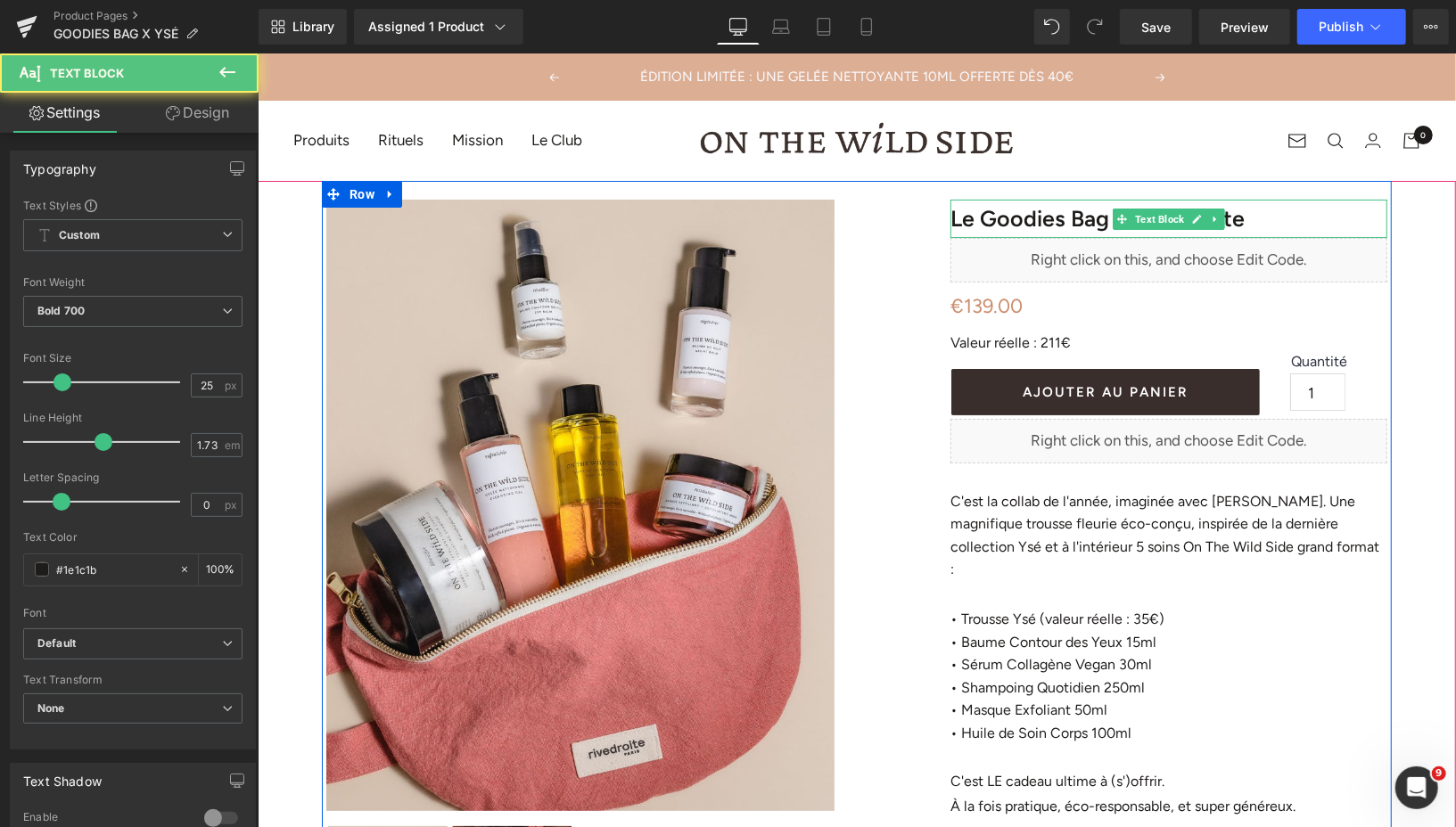
click at [1260, 217] on p "Le Goodies Bag x Rive Droite" at bounding box center [1167, 218] width 437 height 38
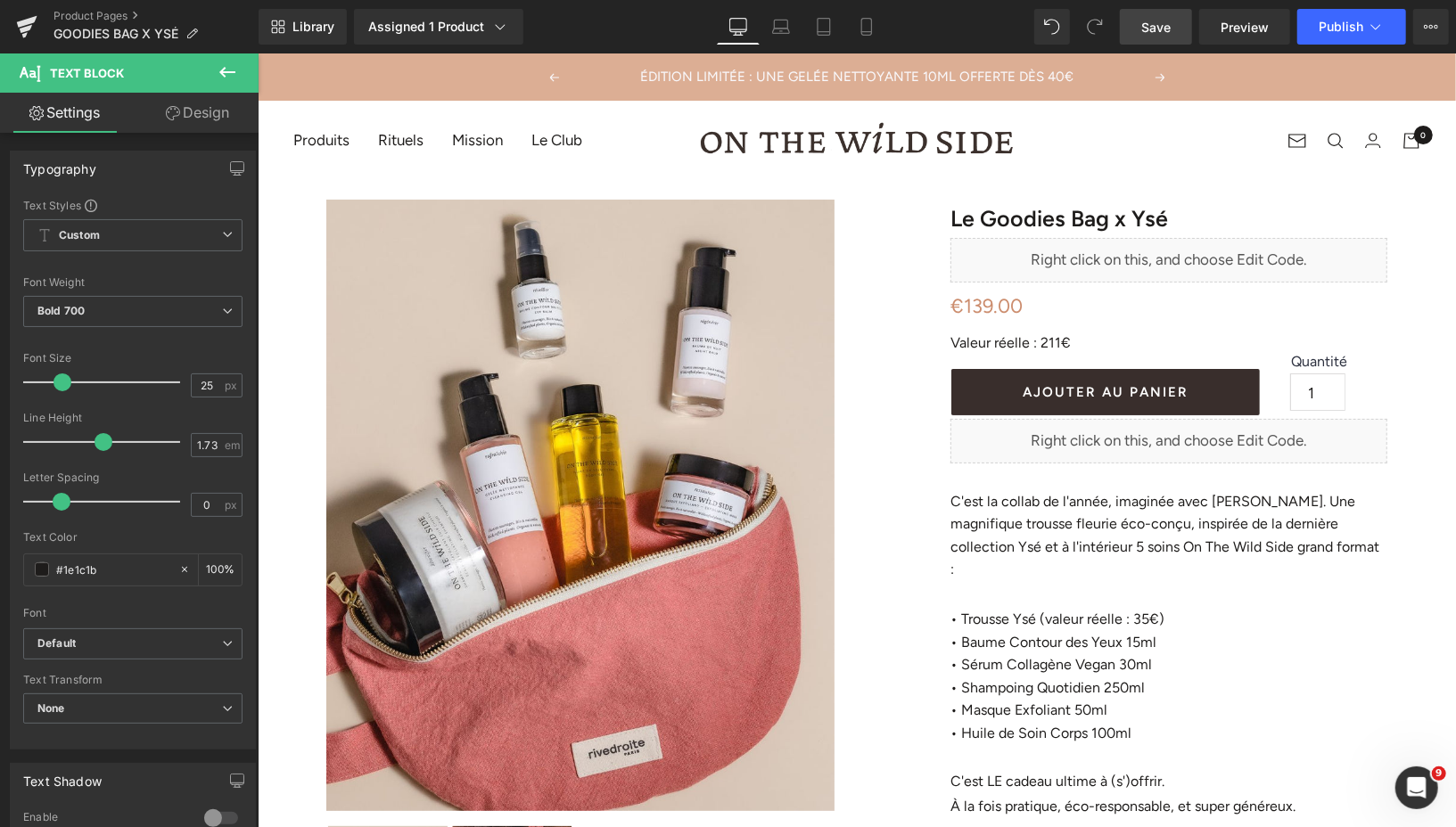
click at [1173, 29] on link "Save" at bounding box center [1155, 27] width 72 height 36
click at [1154, 20] on span "Save" at bounding box center [1155, 27] width 29 height 19
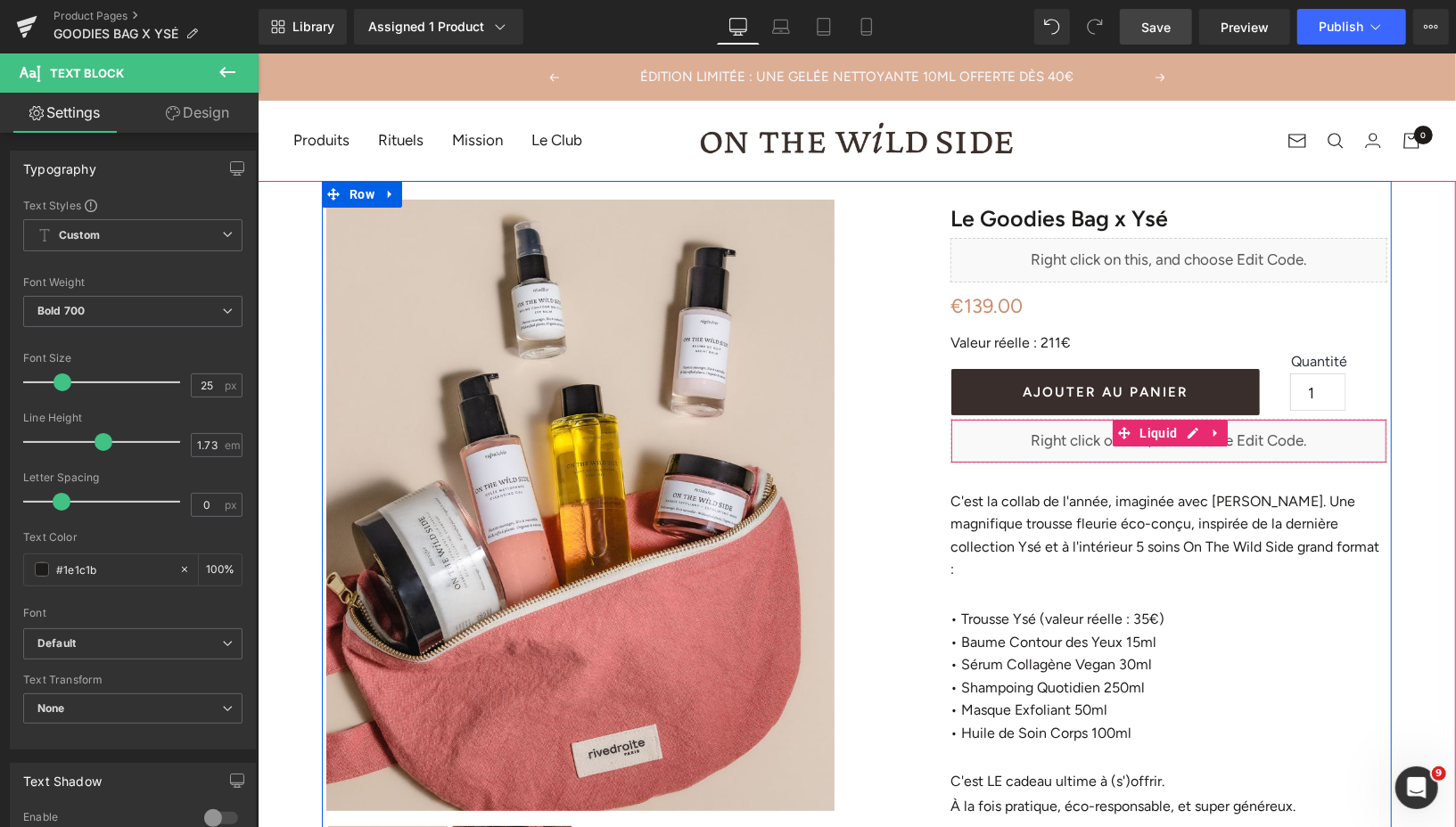
click at [1190, 431] on div "Liquid" at bounding box center [1167, 440] width 437 height 45
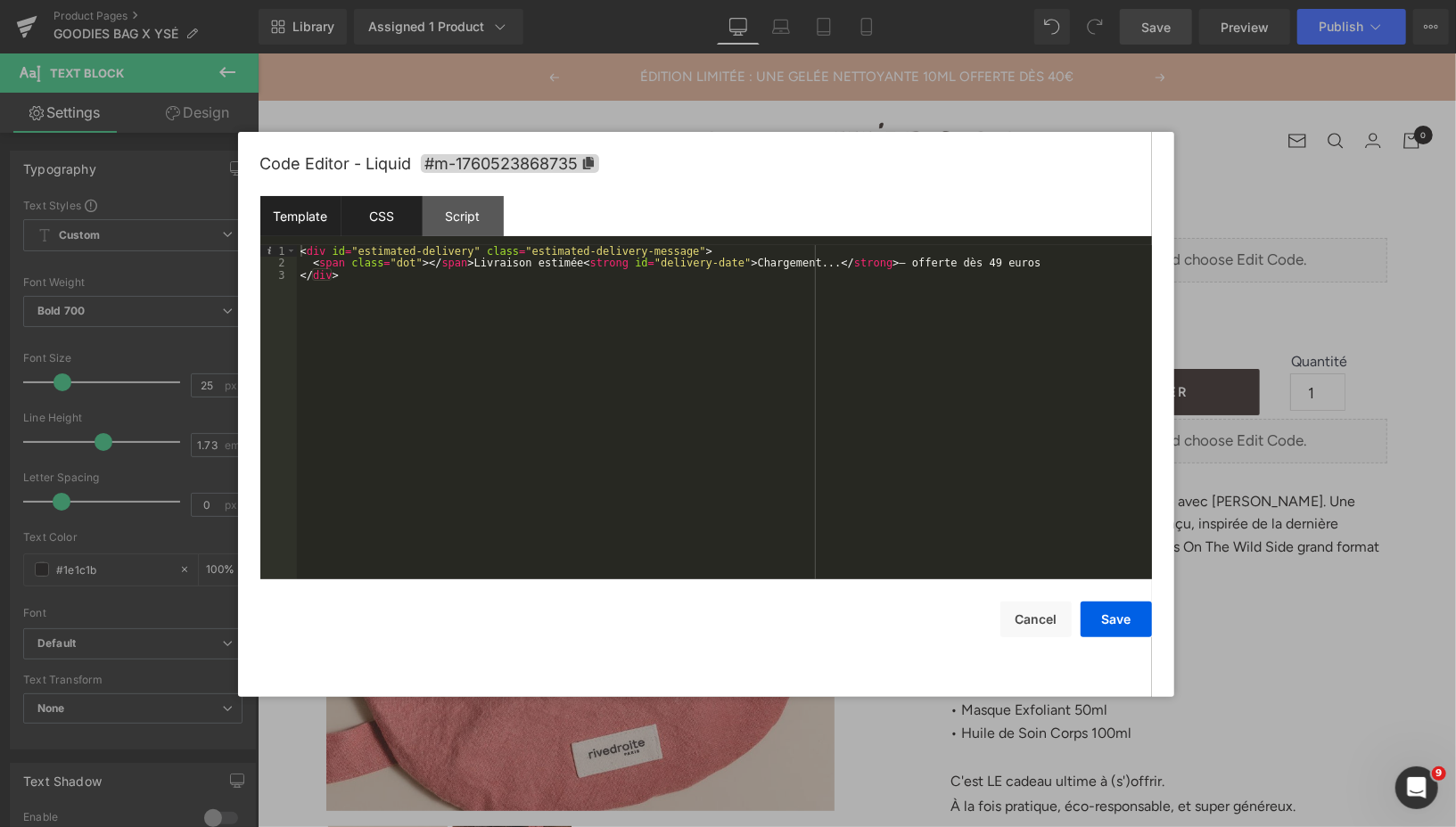
click at [371, 213] on div "CSS" at bounding box center [381, 216] width 81 height 40
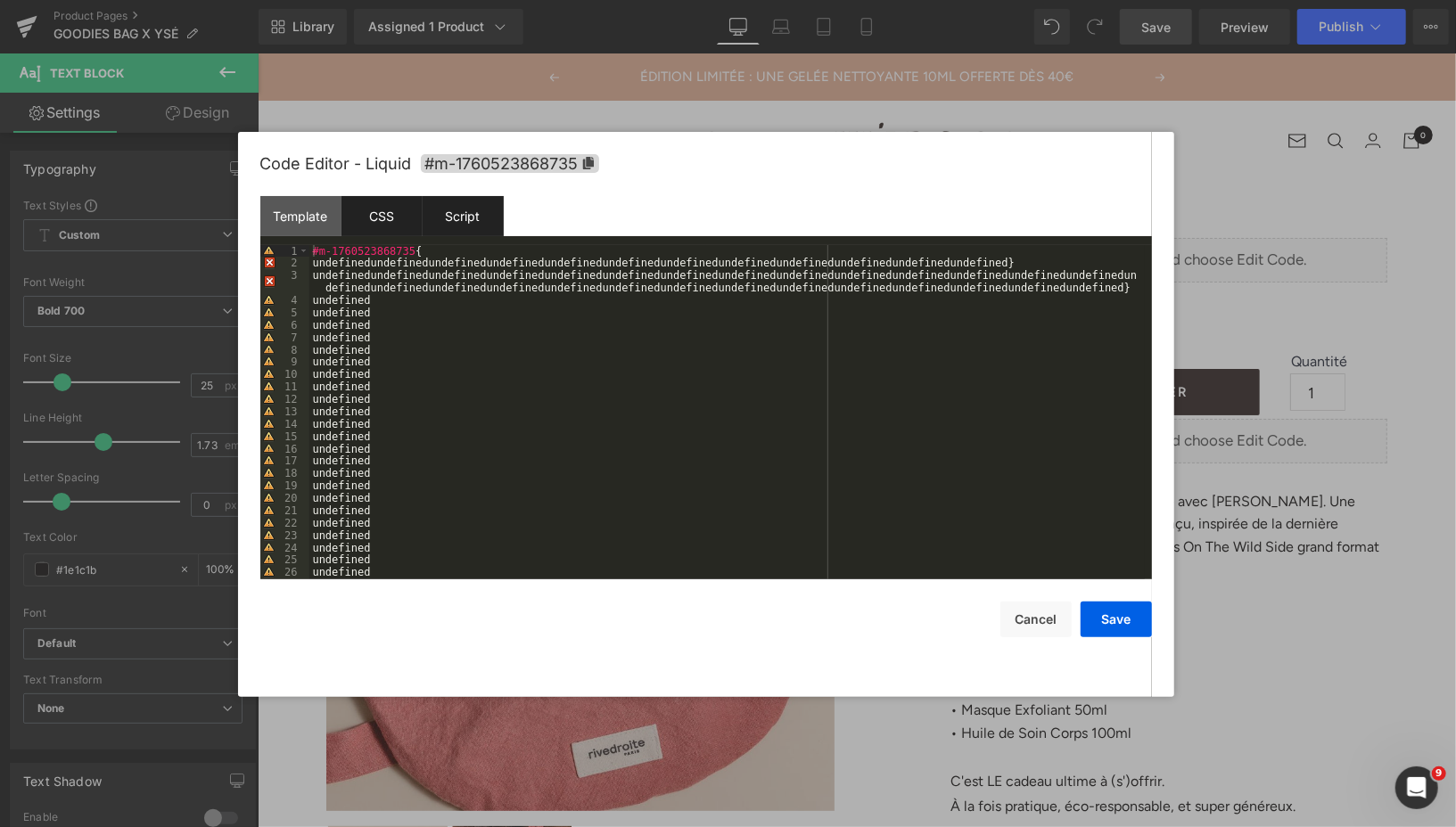
click at [473, 214] on div "Script" at bounding box center [463, 216] width 81 height 40
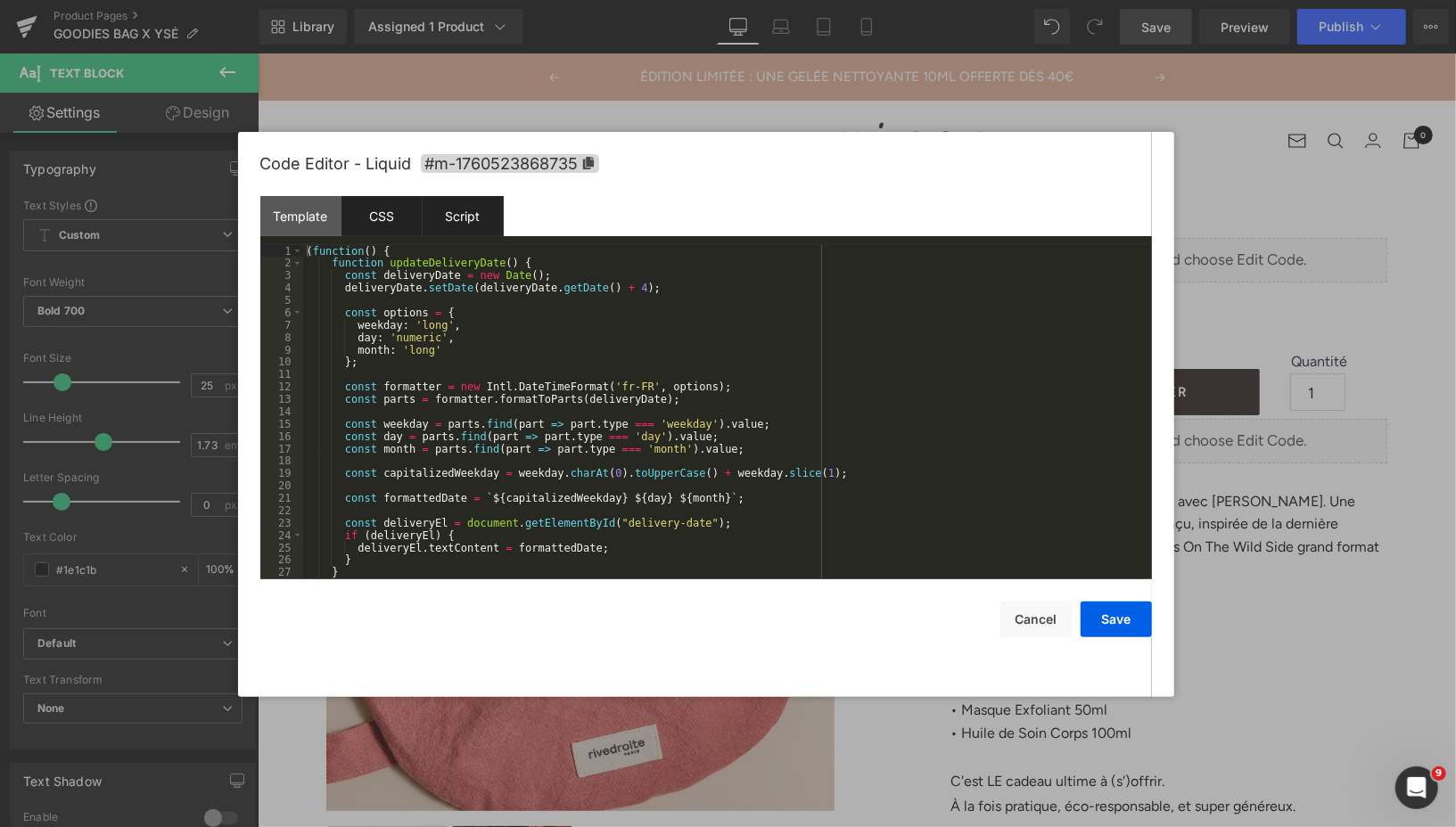
click at [382, 214] on div "CSS" at bounding box center [381, 216] width 81 height 40
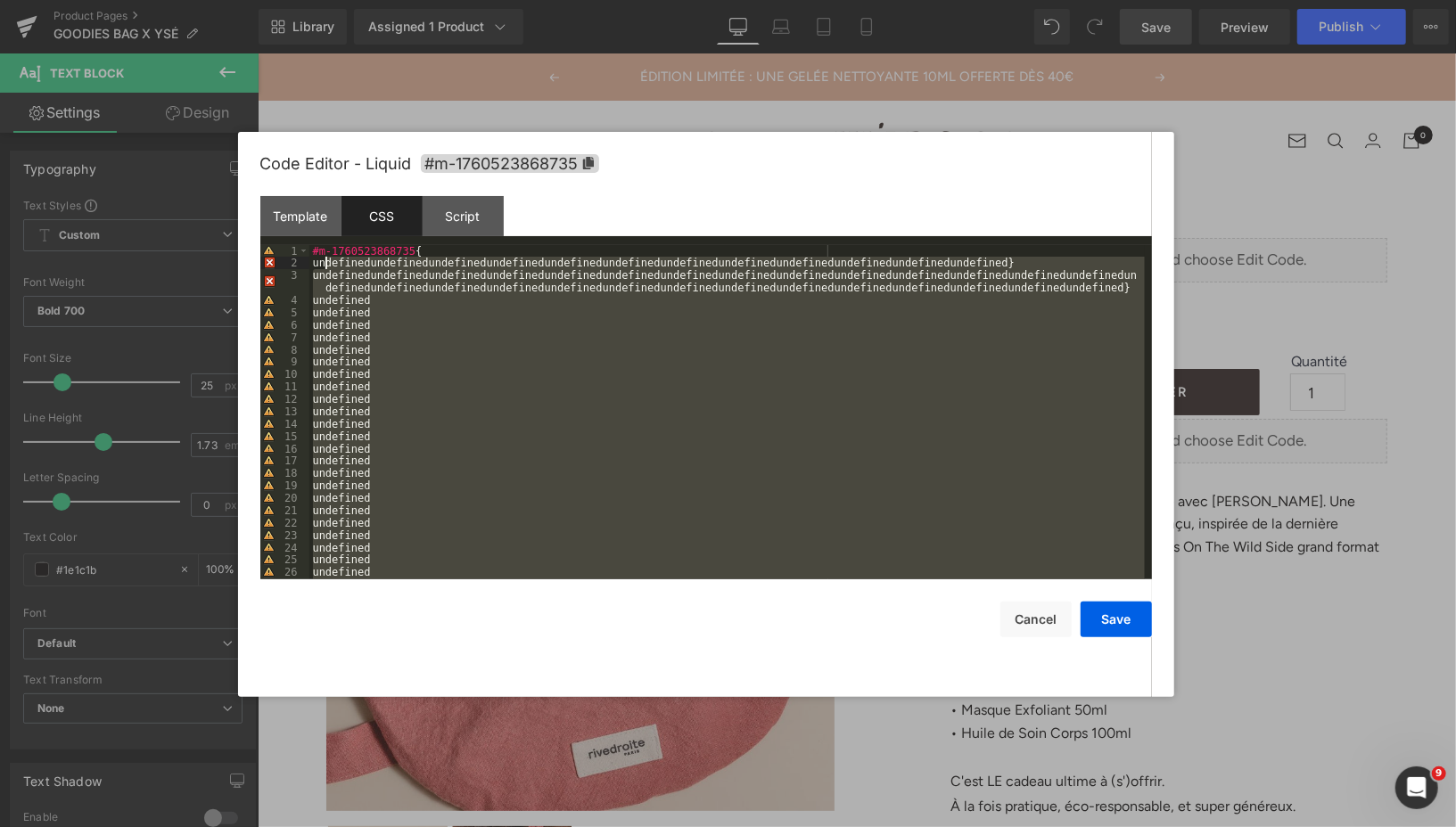
drag, startPoint x: 1086, startPoint y: 572, endPoint x: 322, endPoint y: 269, distance: 821.9
click at [322, 269] on div "#m-1760523868735 { undefinedundefinedundefinedundefinedundefinedundefinedundefi…" at bounding box center [726, 424] width 835 height 359
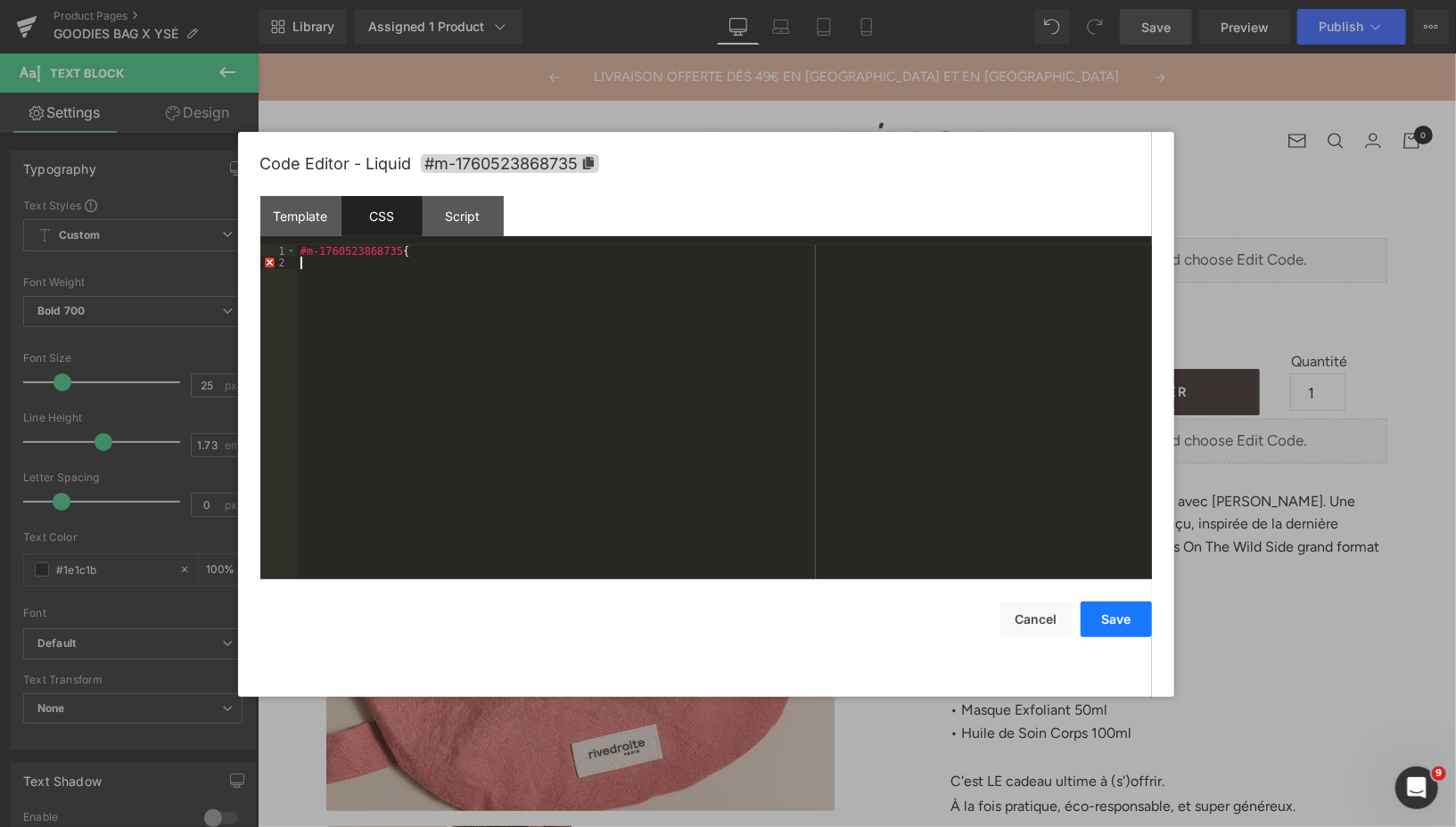
click at [1123, 624] on button "Save" at bounding box center [1117, 620] width 71 height 36
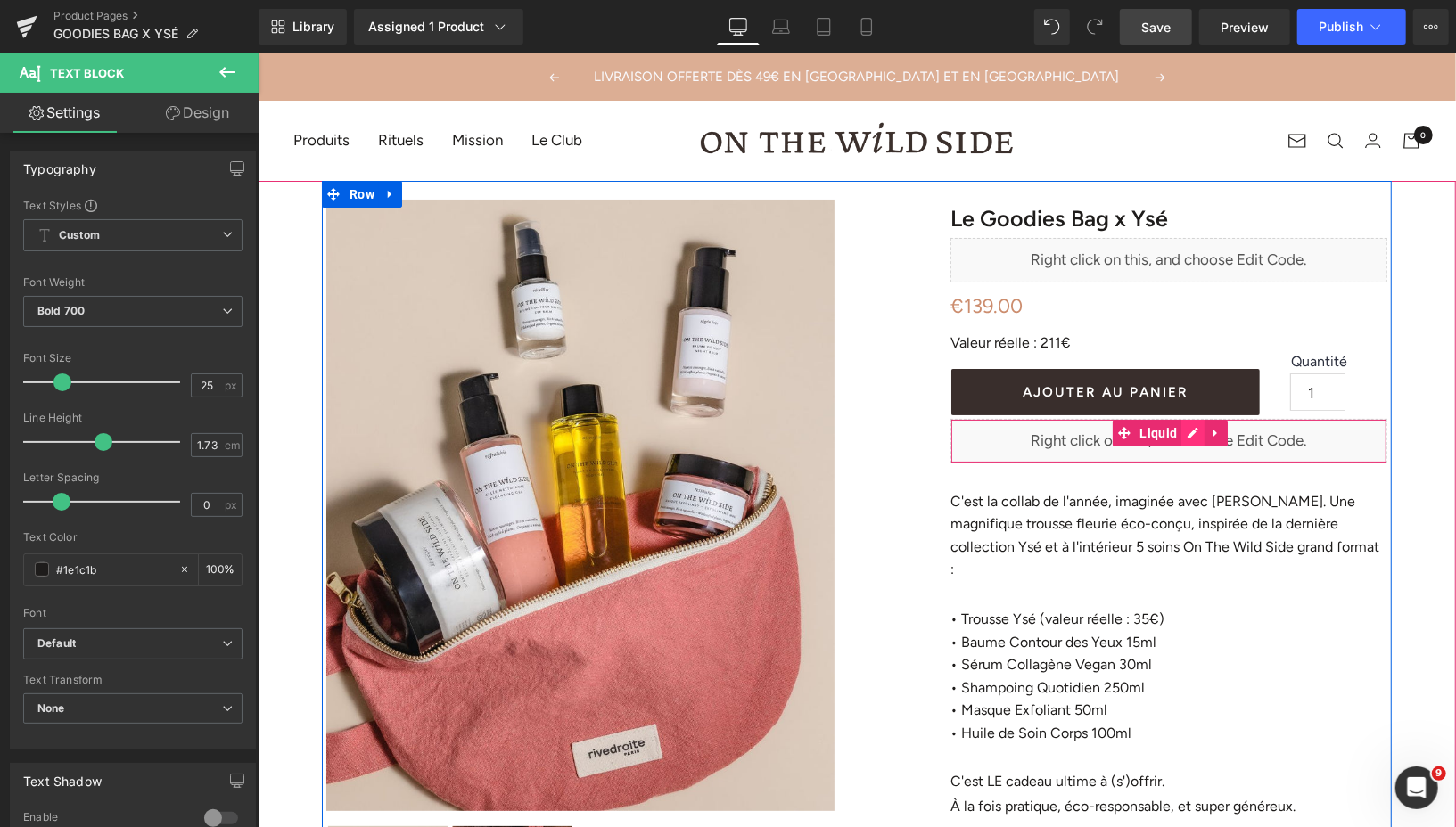
click at [1191, 429] on div "Liquid" at bounding box center [1167, 440] width 437 height 45
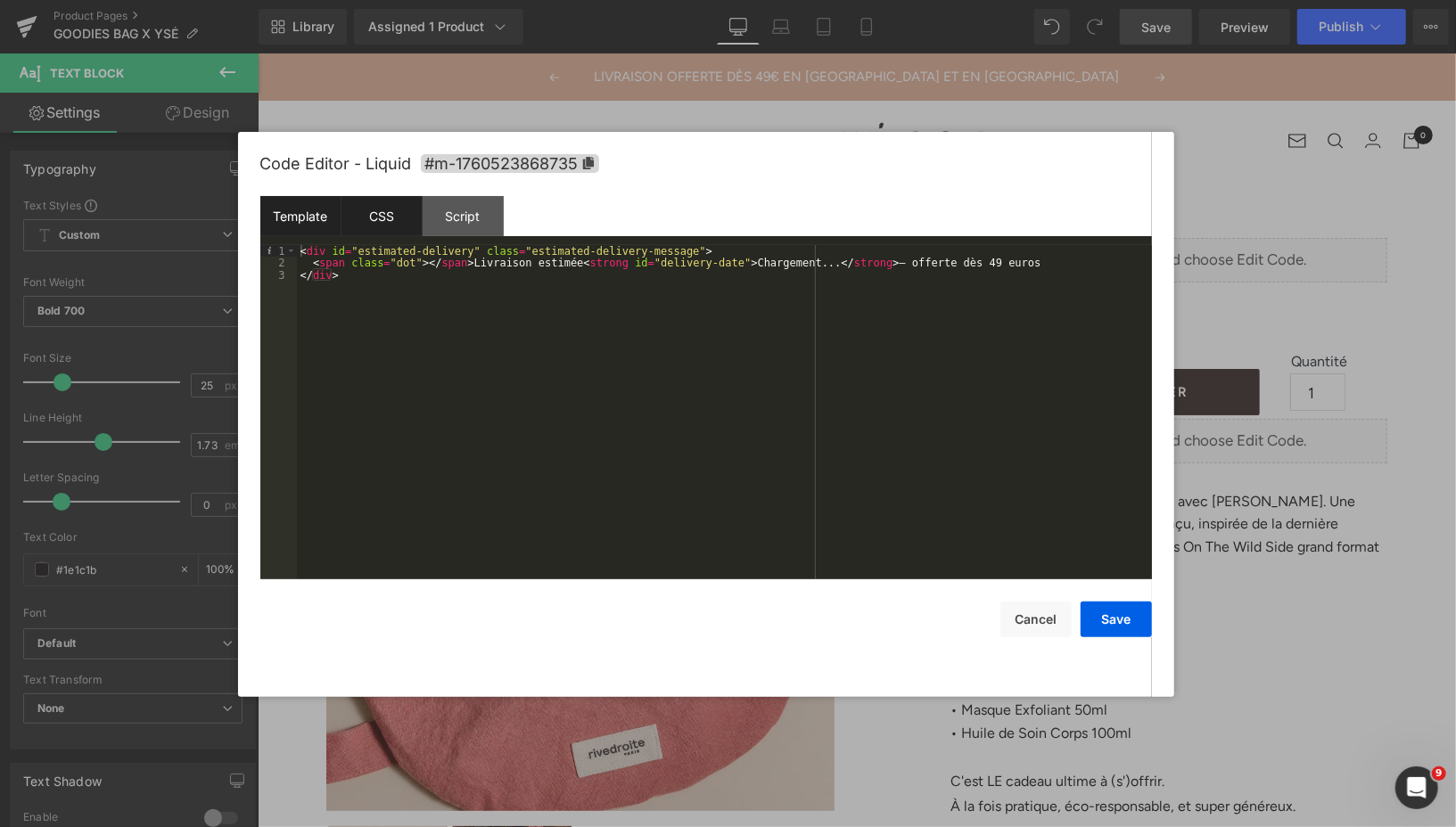
click at [389, 210] on div "CSS" at bounding box center [381, 216] width 81 height 40
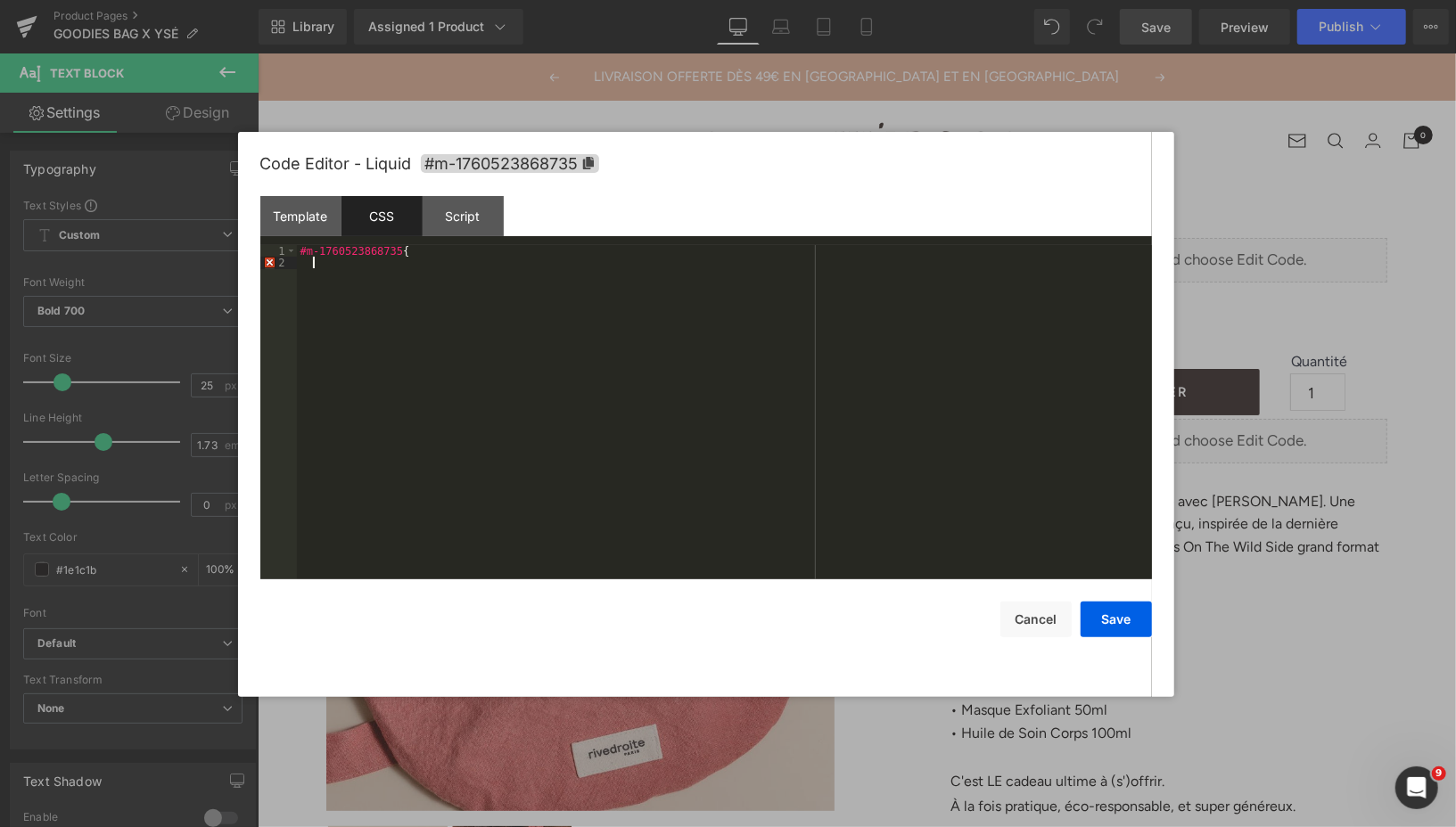
click at [322, 272] on div "#m-1760523868735 {" at bounding box center [724, 424] width 855 height 359
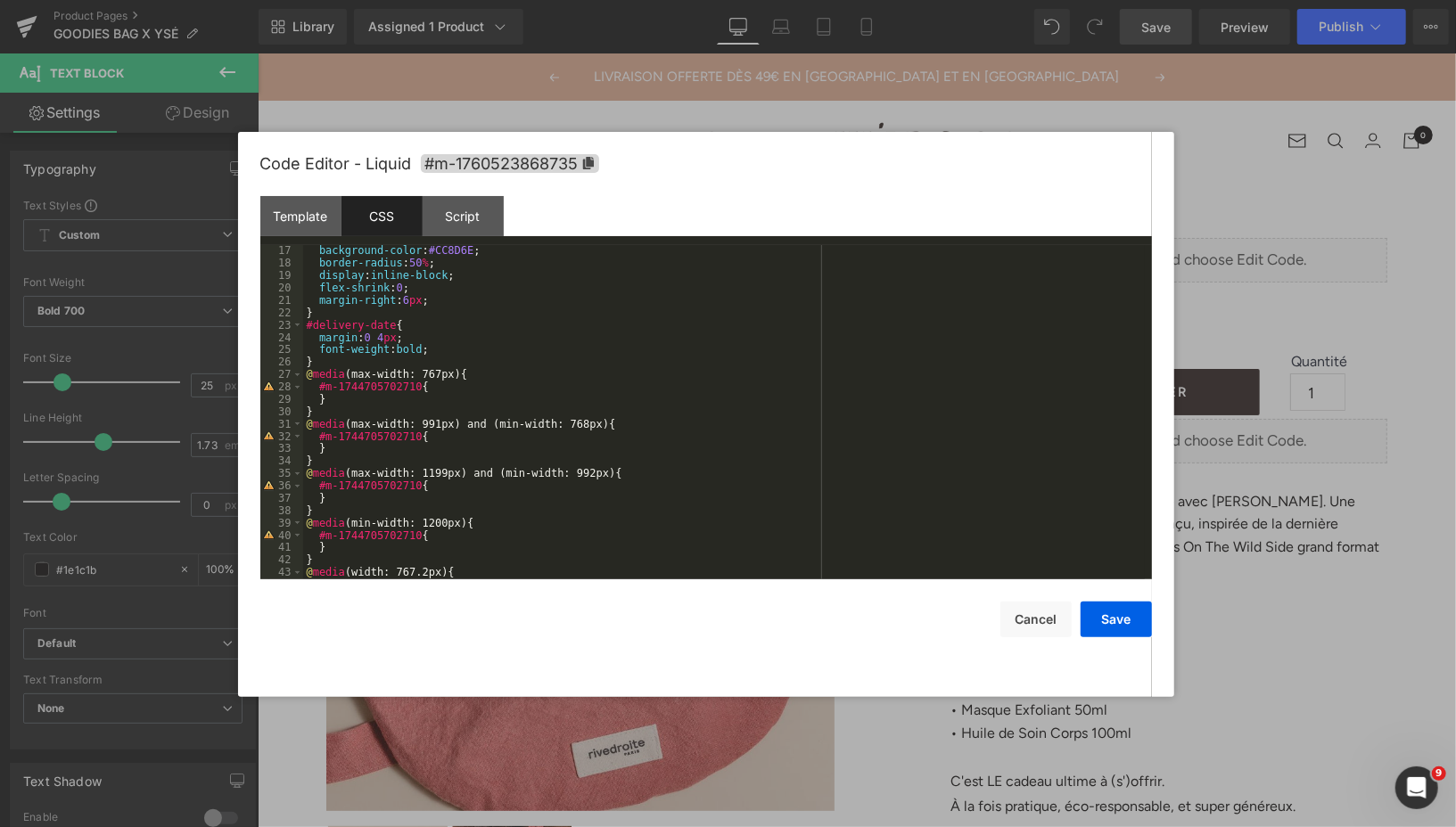
scroll to position [196, 0]
click at [590, 163] on icon at bounding box center [588, 163] width 11 height 13
drag, startPoint x: 424, startPoint y: 389, endPoint x: 320, endPoint y: 392, distance: 104.0
click at [320, 392] on div "height : 10 px ; background-color : #CC8D6E ; border-radius : 50 % ; display : …" at bounding box center [724, 413] width 841 height 359
drag, startPoint x: 422, startPoint y: 439, endPoint x: 319, endPoint y: 442, distance: 103.0
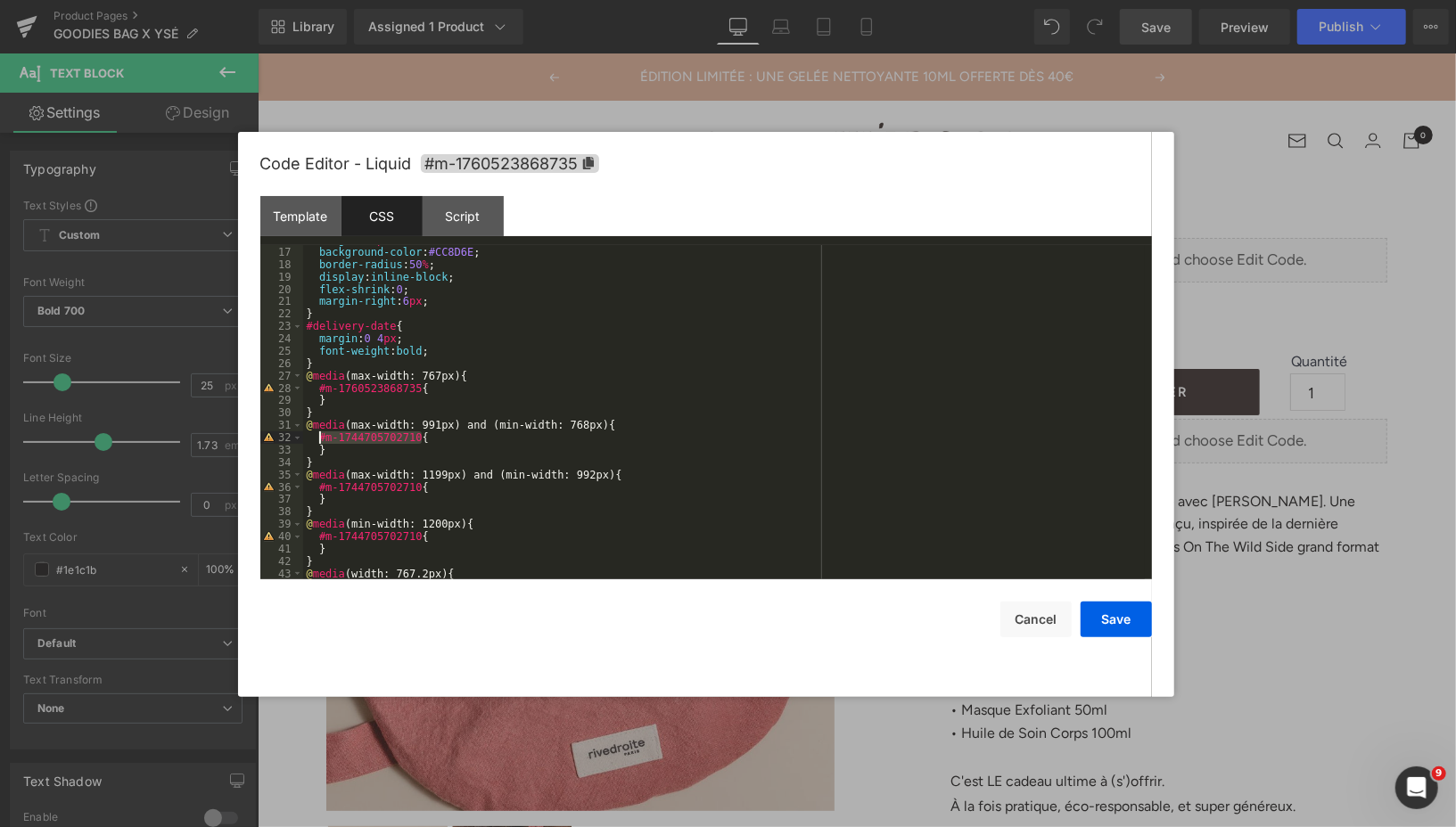
click at [319, 442] on div "height : 10 px ; background-color : #CC8D6E ; border-radius : 50 % ; display : …" at bounding box center [724, 413] width 841 height 359
drag, startPoint x: 423, startPoint y: 490, endPoint x: 320, endPoint y: 487, distance: 103.0
click at [320, 487] on div "height : 10 px ; background-color : #CC8D6E ; border-radius : 50 % ; display : …" at bounding box center [724, 413] width 841 height 359
drag, startPoint x: 422, startPoint y: 537, endPoint x: 318, endPoint y: 536, distance: 104.0
click at [318, 536] on div "height : 10 px ; background-color : #CC8D6E ; border-radius : 50 % ; display : …" at bounding box center [724, 413] width 841 height 359
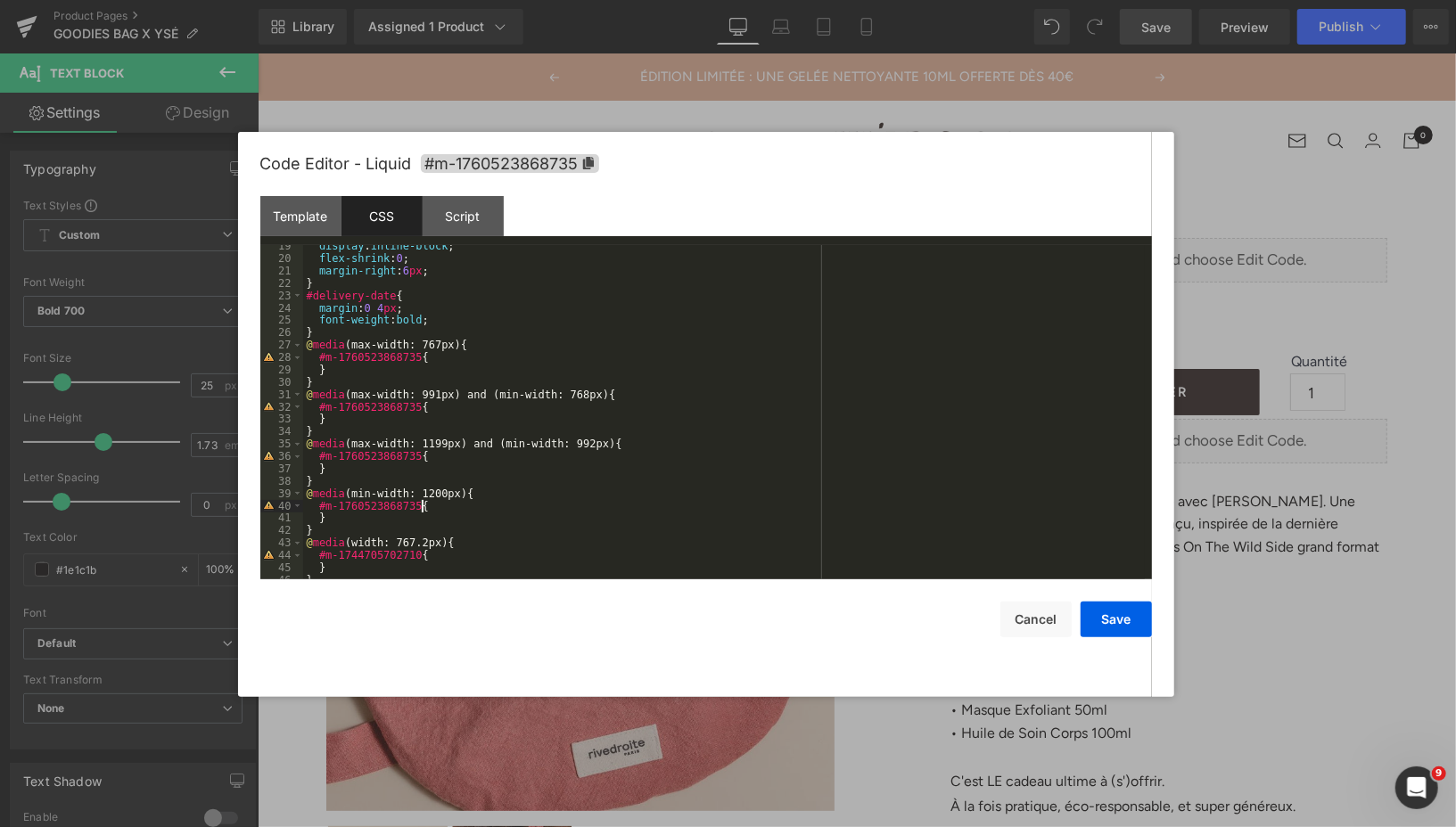
scroll to position [246, 0]
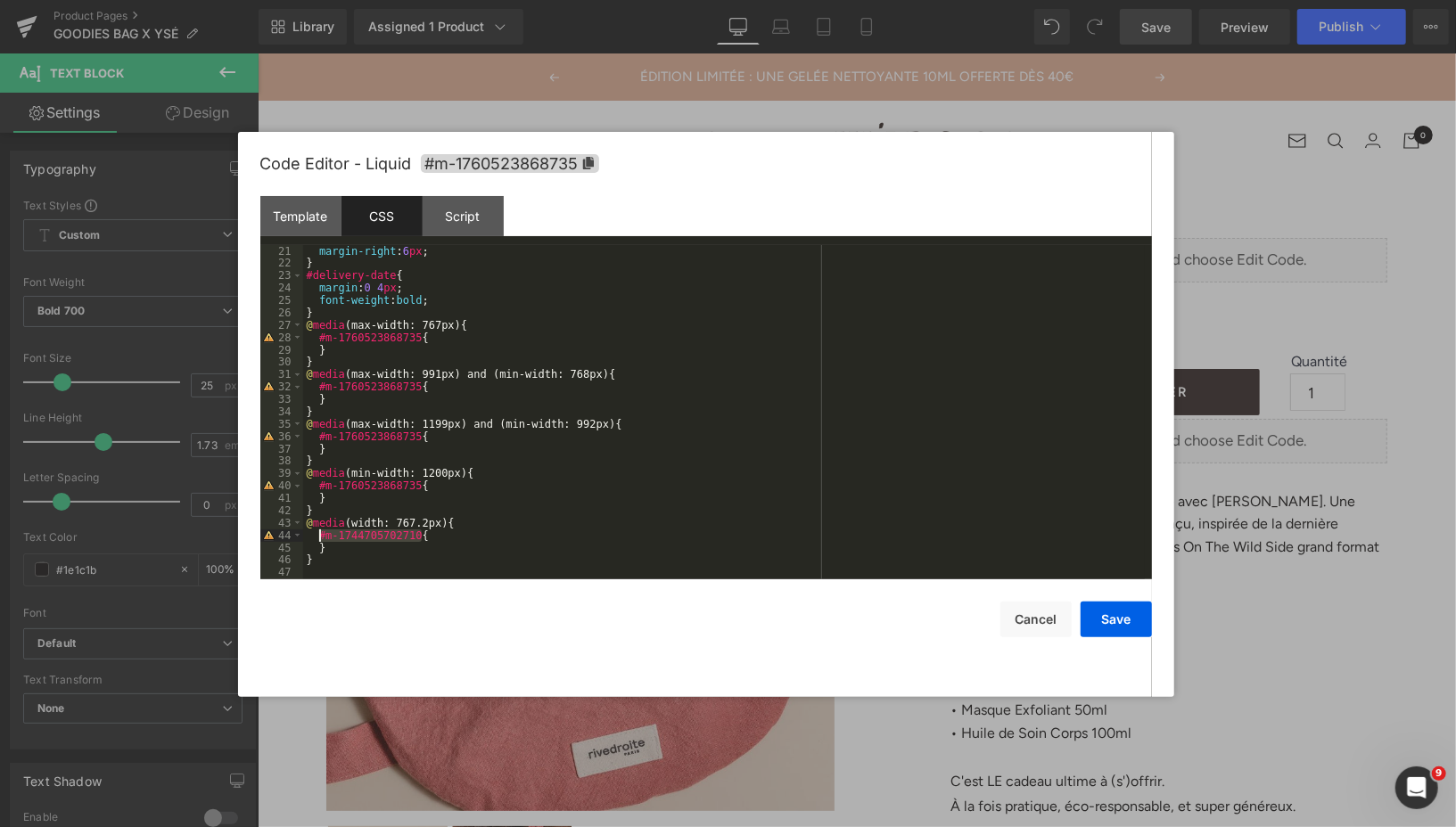
drag, startPoint x: 423, startPoint y: 539, endPoint x: 317, endPoint y: 541, distance: 106.0
click at [317, 541] on div "margin-right : 6 px ; } #delivery-date { margin : 0 4 px ; font-weight : bold ;…" at bounding box center [724, 424] width 841 height 359
click at [476, 213] on div "Script" at bounding box center [463, 216] width 81 height 40
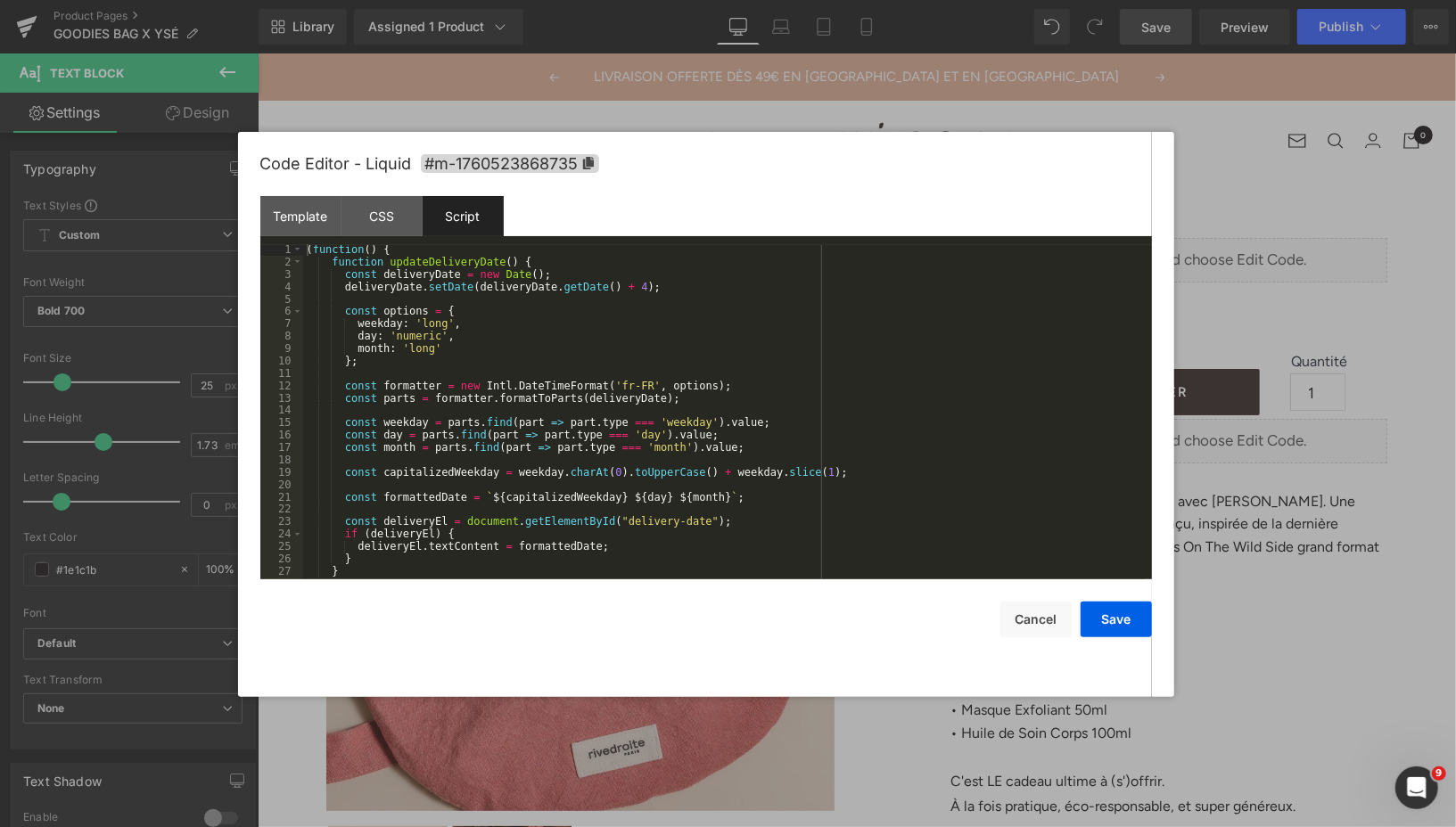
scroll to position [99, 0]
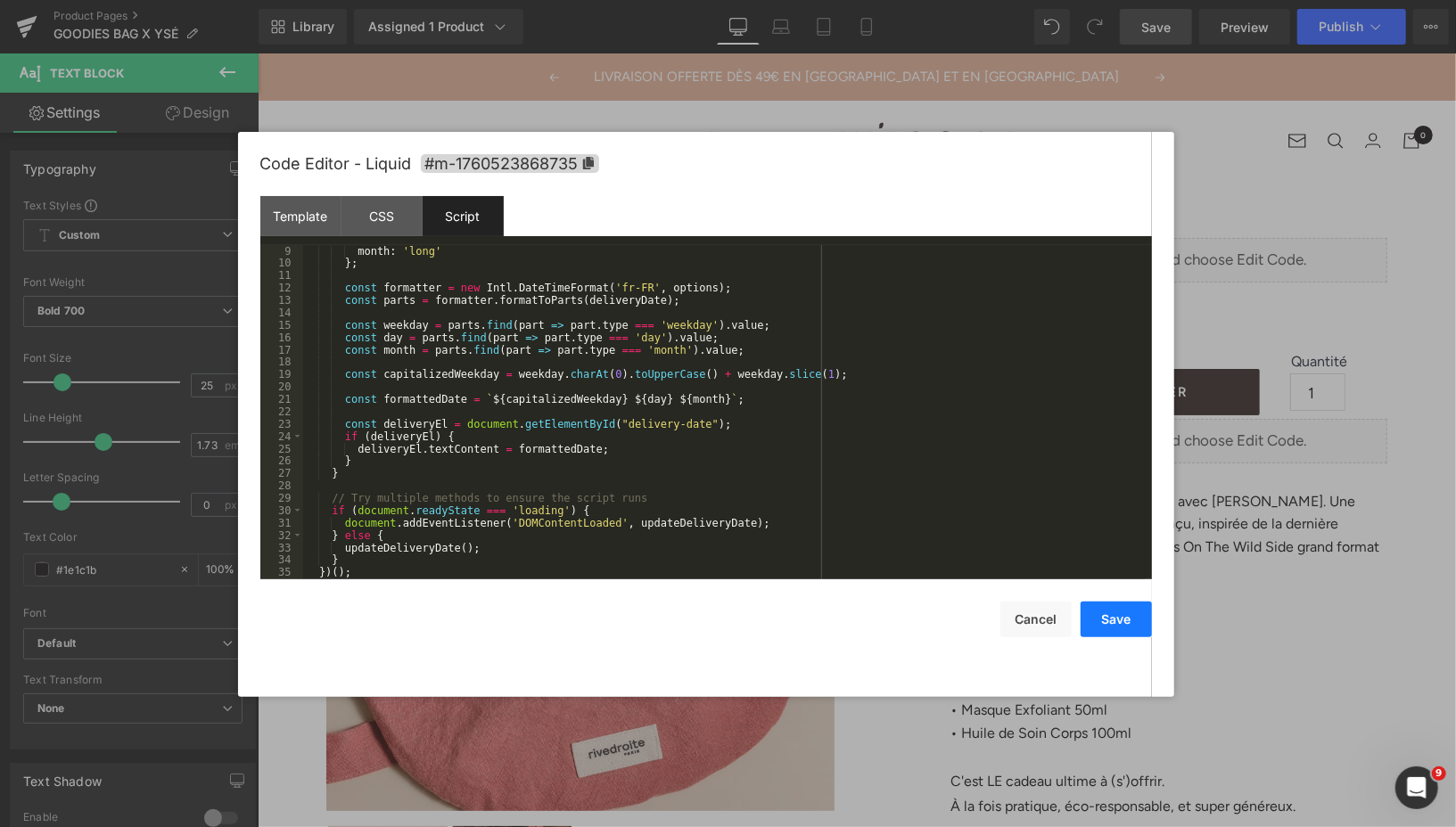
click at [1115, 614] on button "Save" at bounding box center [1117, 620] width 71 height 36
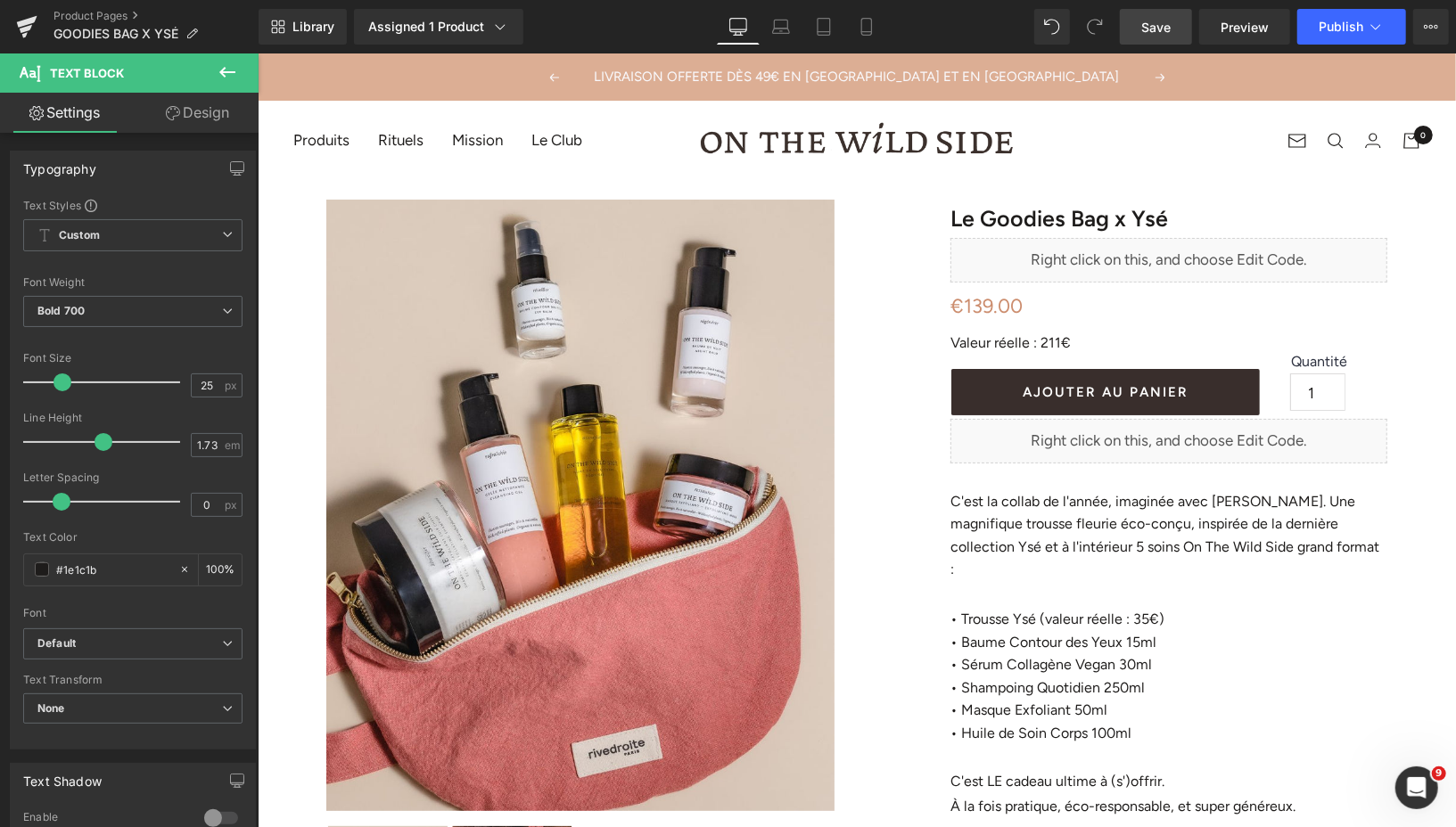
click at [1151, 29] on span "Save" at bounding box center [1155, 27] width 29 height 19
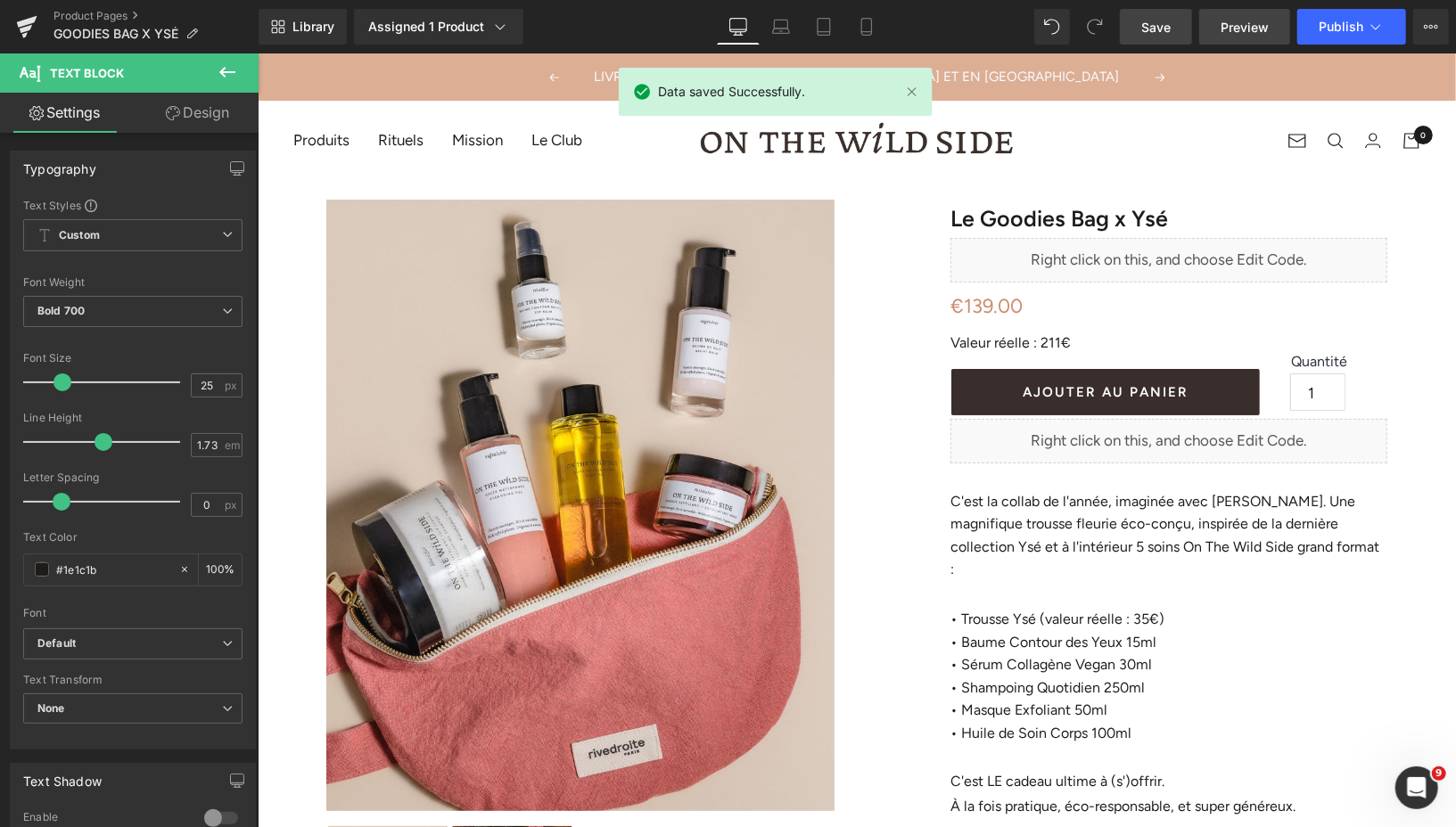
click at [1220, 28] on link "Preview" at bounding box center [1244, 27] width 91 height 36
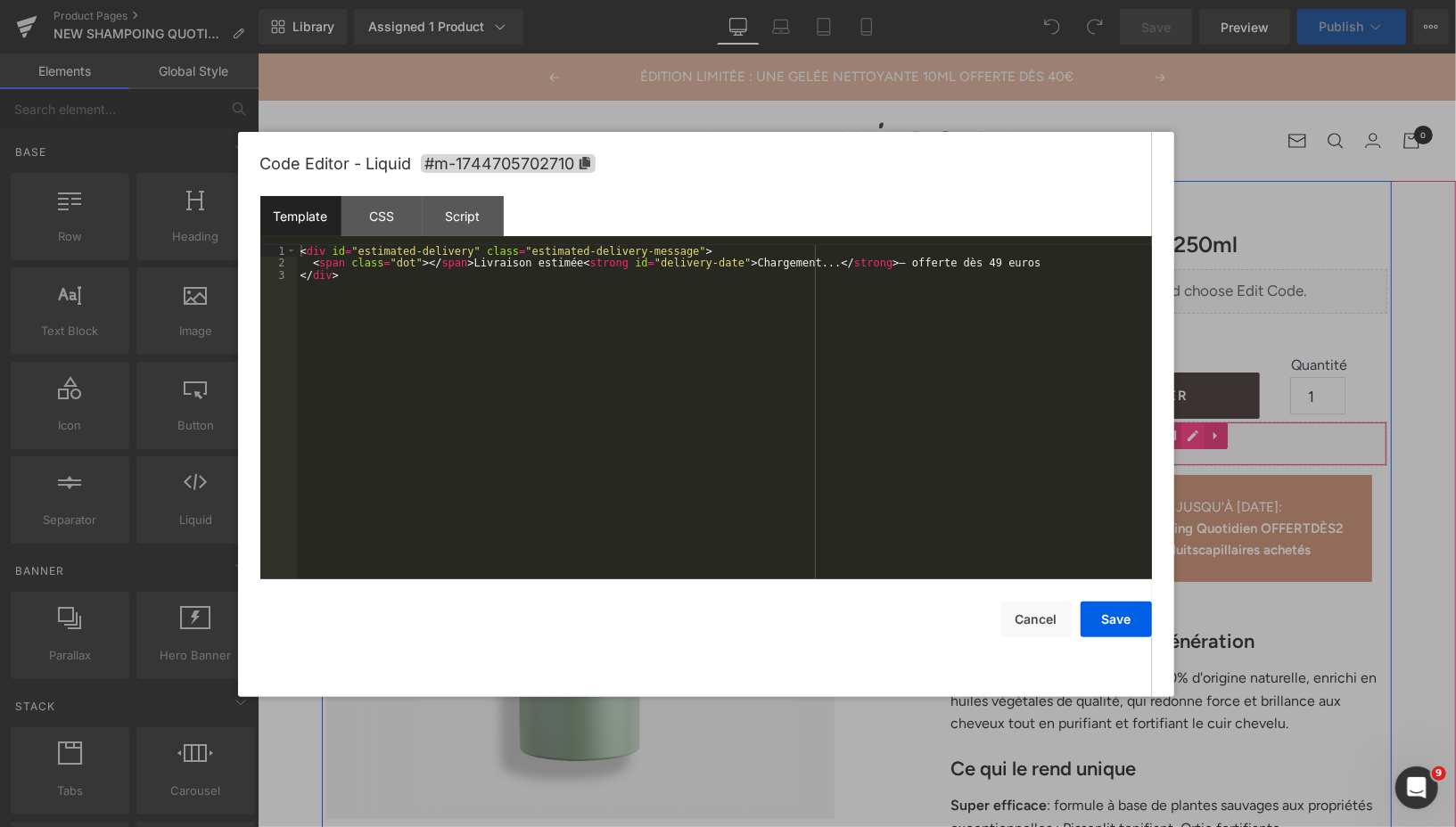
click at [1193, 435] on div "Liquid" at bounding box center [1167, 443] width 437 height 45
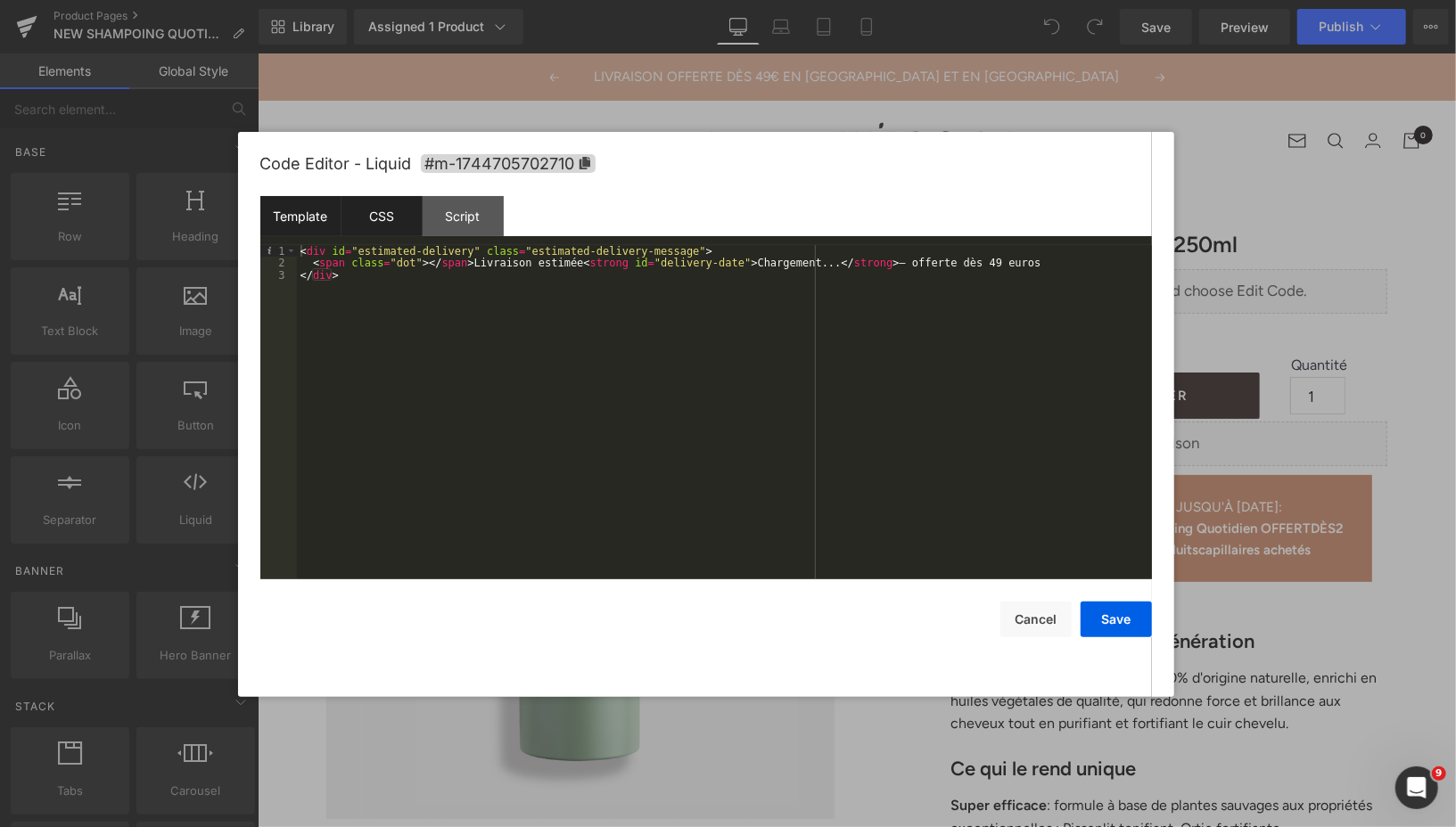
click at [359, 213] on div "CSS" at bounding box center [381, 216] width 81 height 40
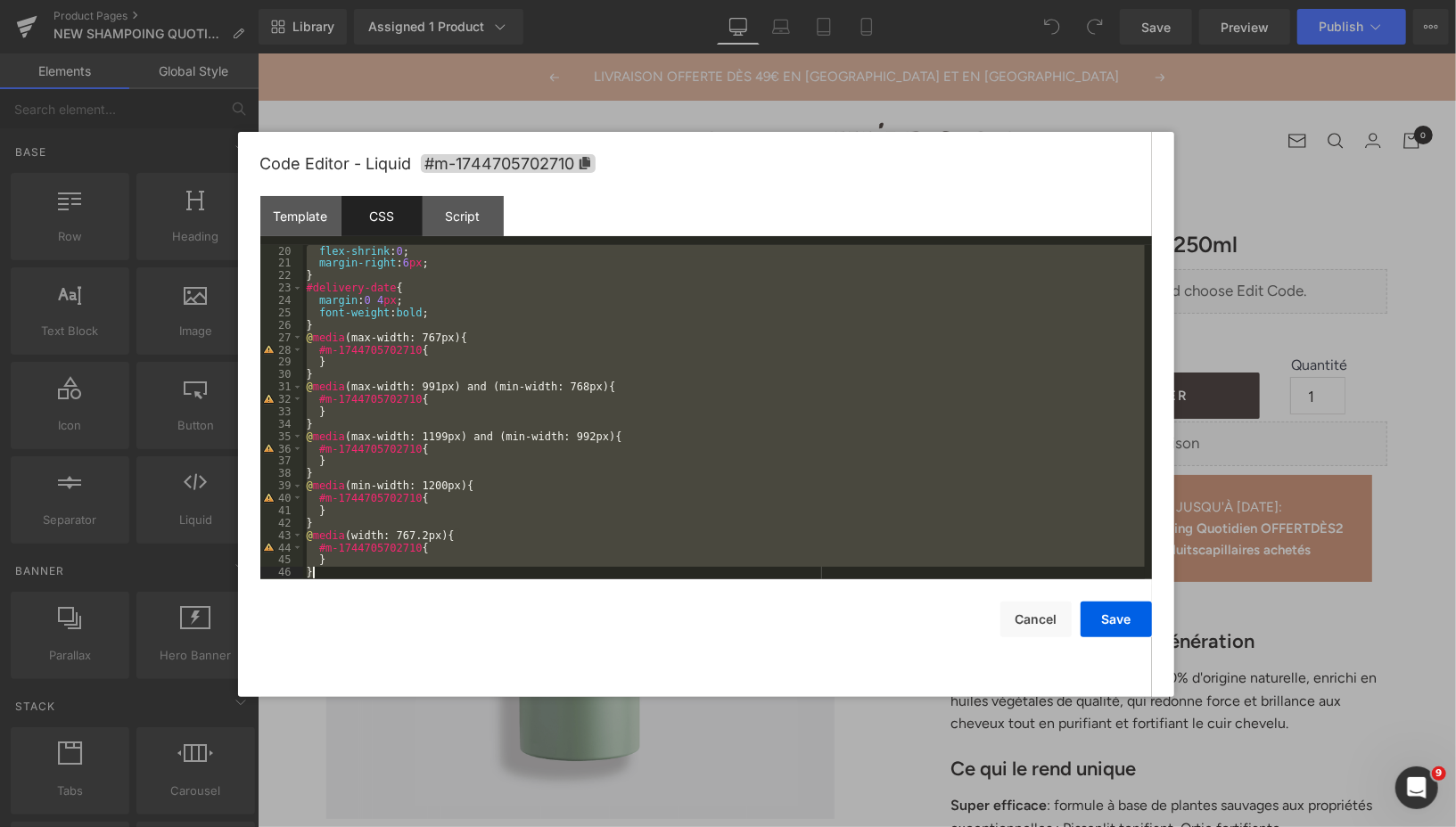
scroll to position [246, 0]
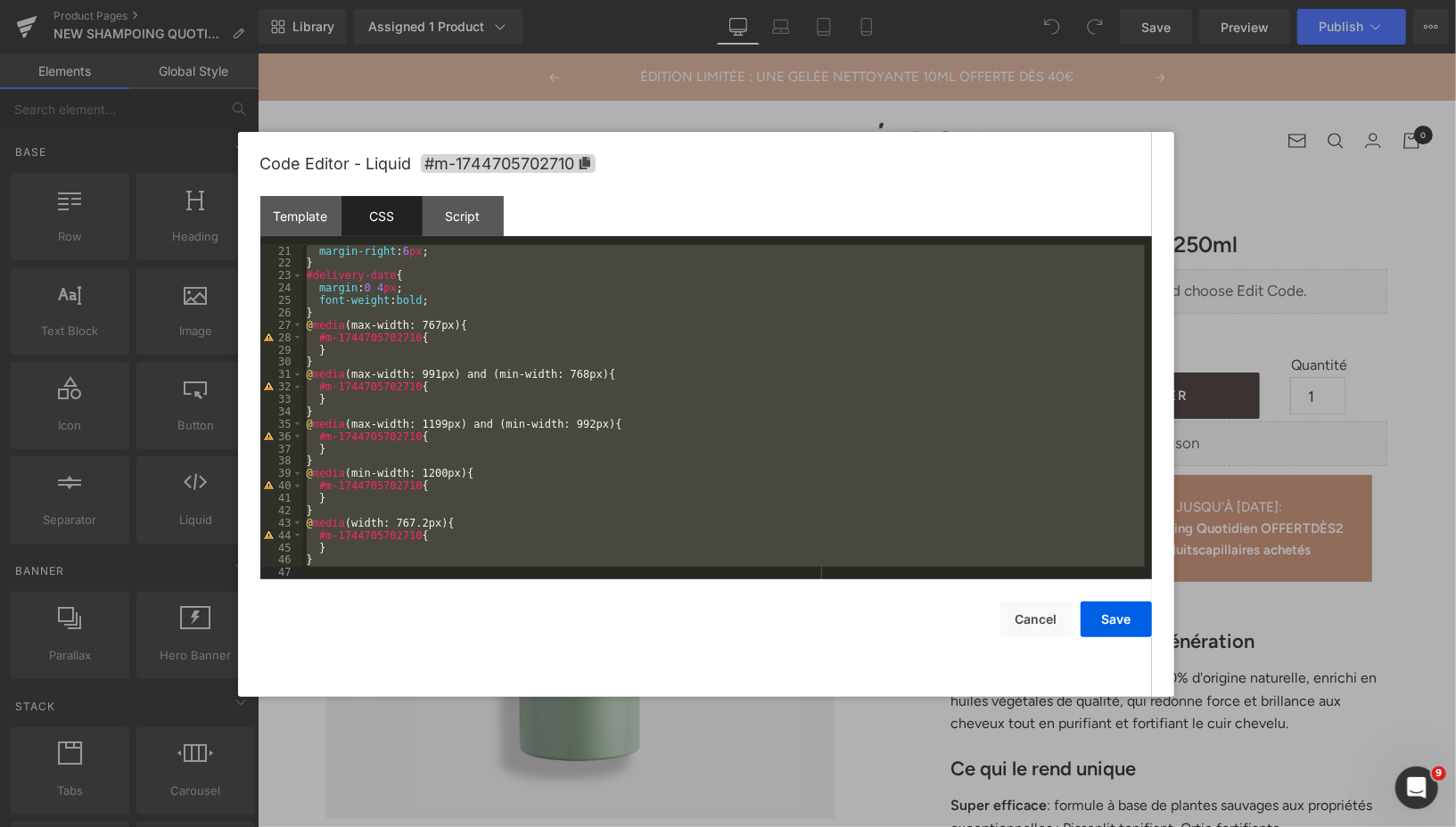
drag, startPoint x: 306, startPoint y: 267, endPoint x: 432, endPoint y: 588, distance: 344.8
click at [432, 588] on div "Code Editor - Liquid #m-1744705702710 Template CSS Script Data 1 2 3 < div id =…" at bounding box center [706, 414] width 891 height 565
click at [464, 219] on div "Script" at bounding box center [463, 216] width 81 height 40
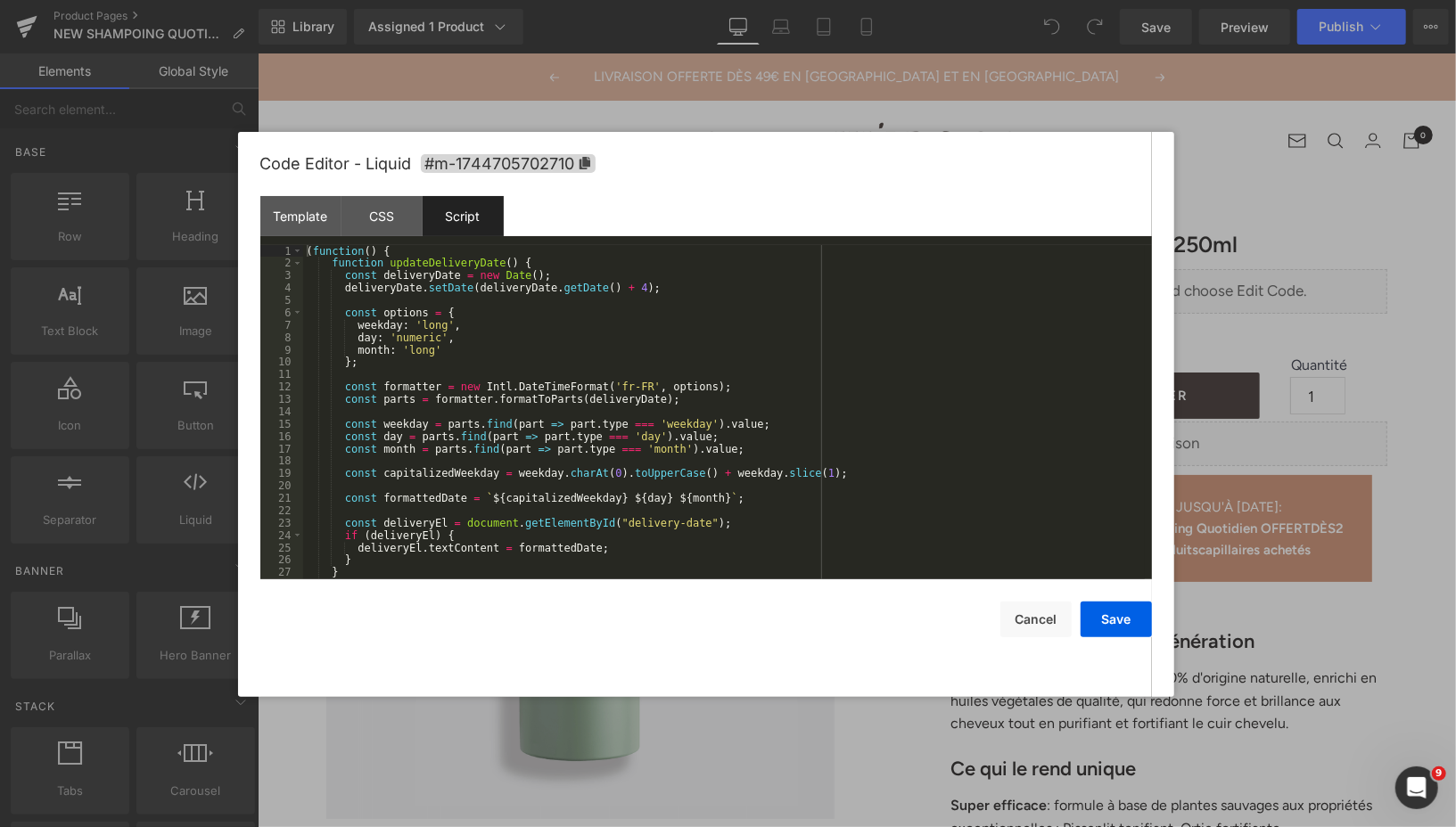
scroll to position [0, 0]
click at [1114, 622] on button "Save" at bounding box center [1117, 620] width 71 height 36
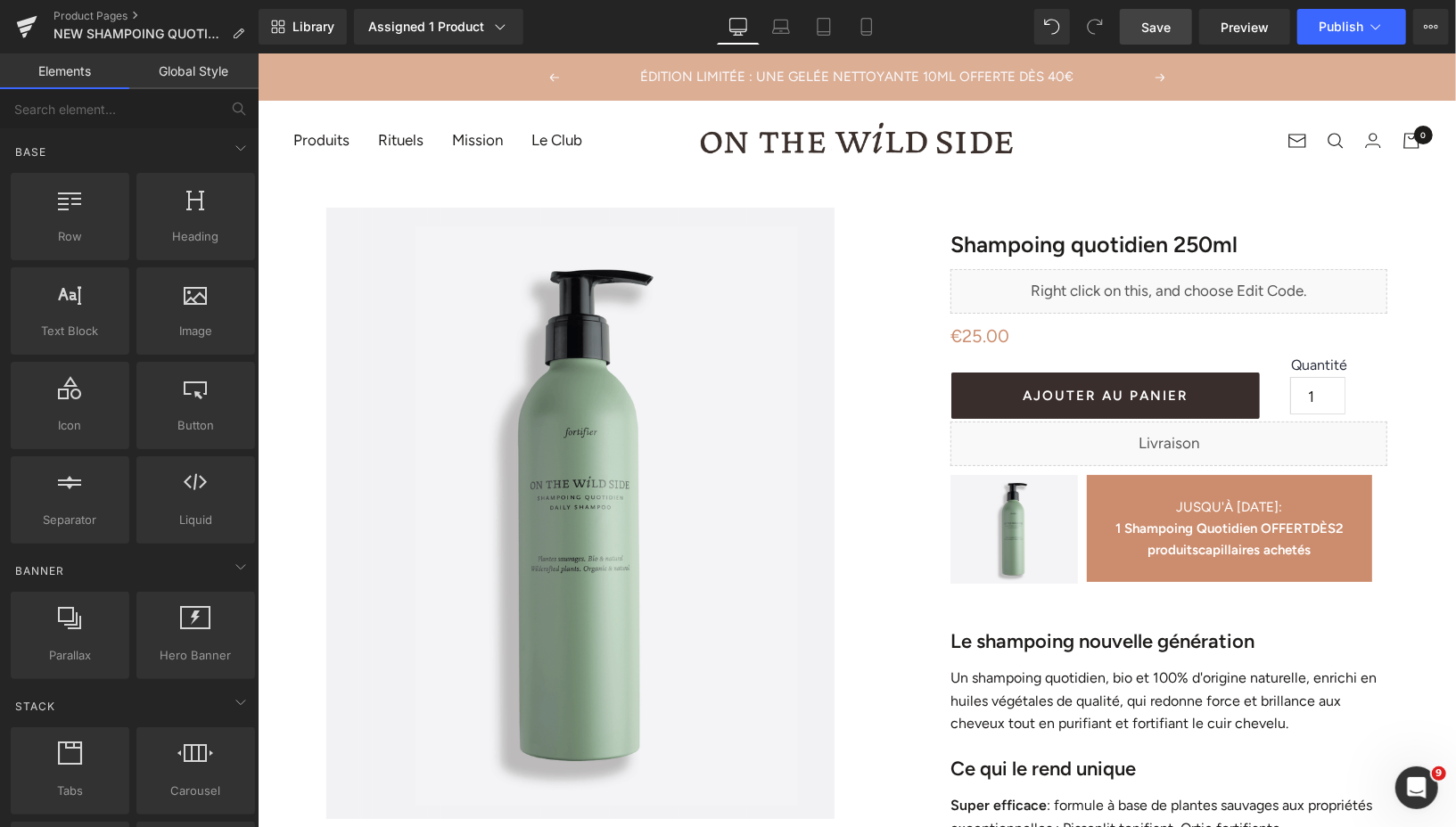
click at [1167, 27] on span "Save" at bounding box center [1155, 27] width 29 height 19
